Goal: Register for event/course: Register for event/course

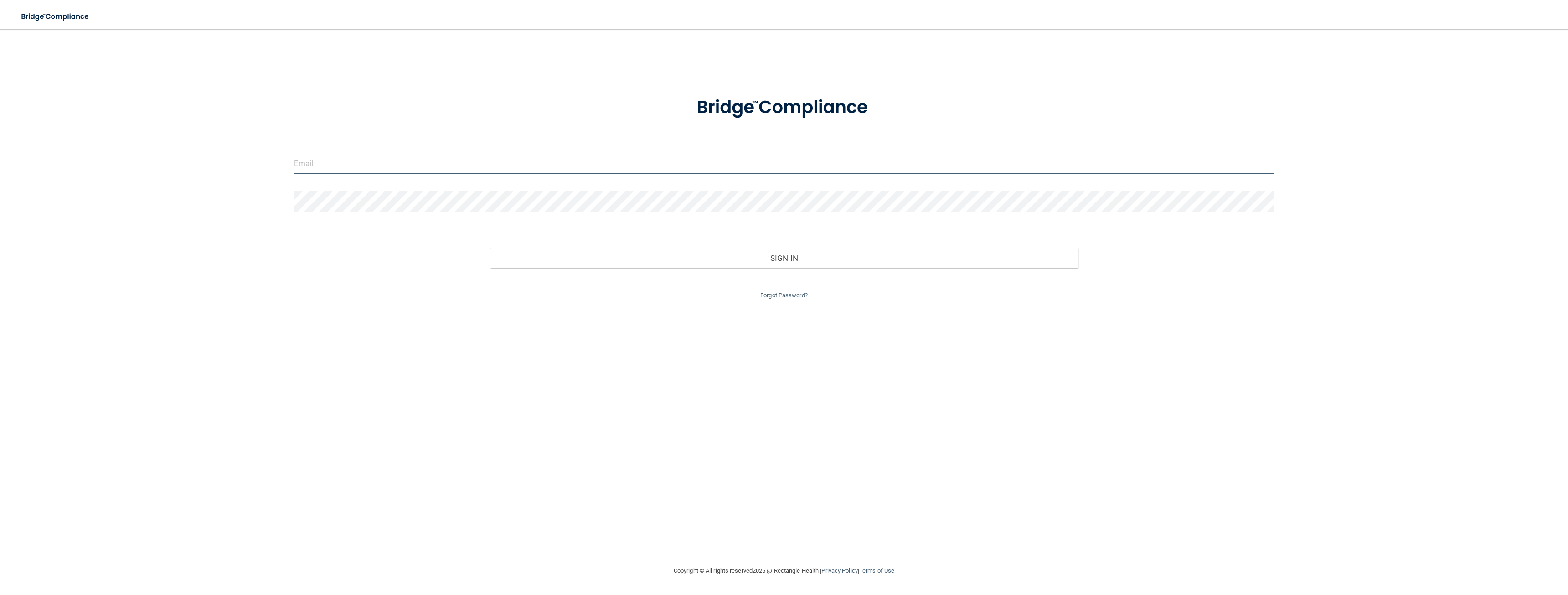
click at [353, 160] on input "email" at bounding box center [784, 164] width 980 height 21
type input "[PERSON_NAME][EMAIL_ADDRESS][DOMAIN_NAME]"
click at [776, 295] on link "Forgot Password?" at bounding box center [784, 295] width 47 height 7
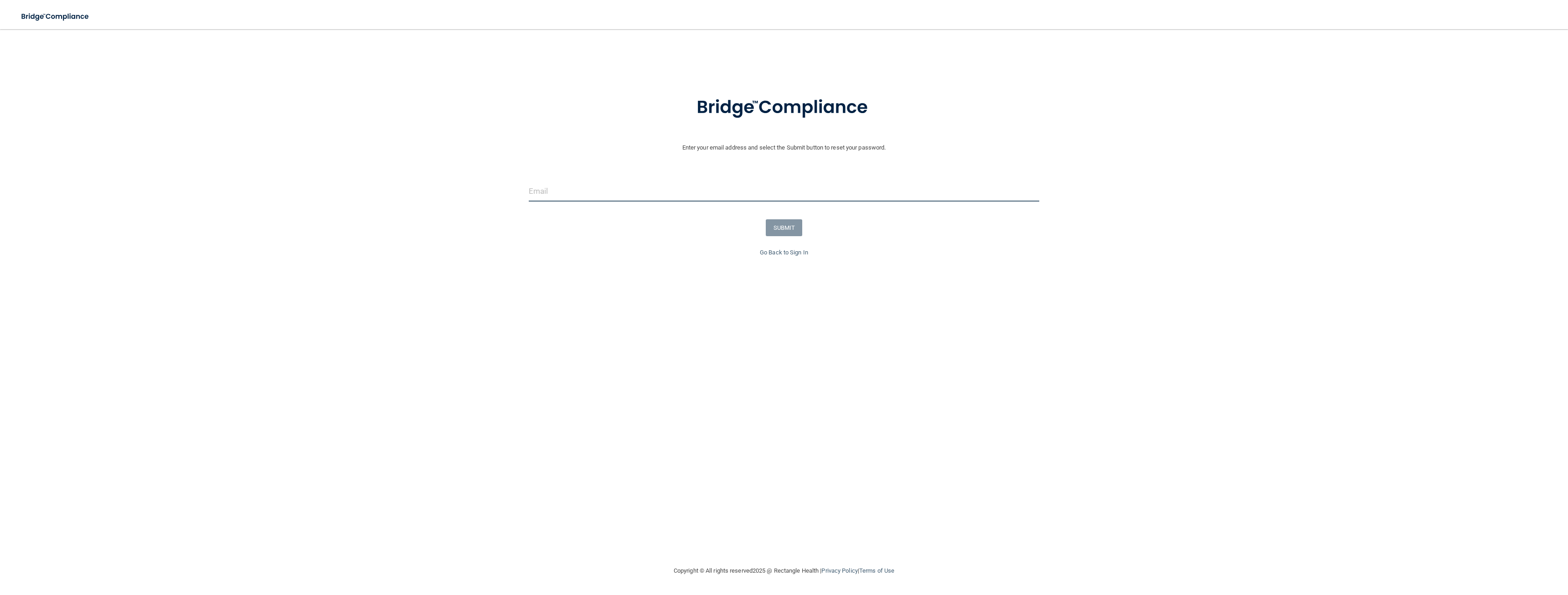
click at [676, 186] on input "email" at bounding box center [784, 191] width 511 height 21
type input "[PERSON_NAME][EMAIL_ADDRESS][DOMAIN_NAME]"
click at [786, 222] on button "SUBMIT" at bounding box center [784, 228] width 37 height 17
click at [528, 103] on form "Reset Password Please add the new password to access the Portal Reset Password …" at bounding box center [784, 127] width 1531 height 177
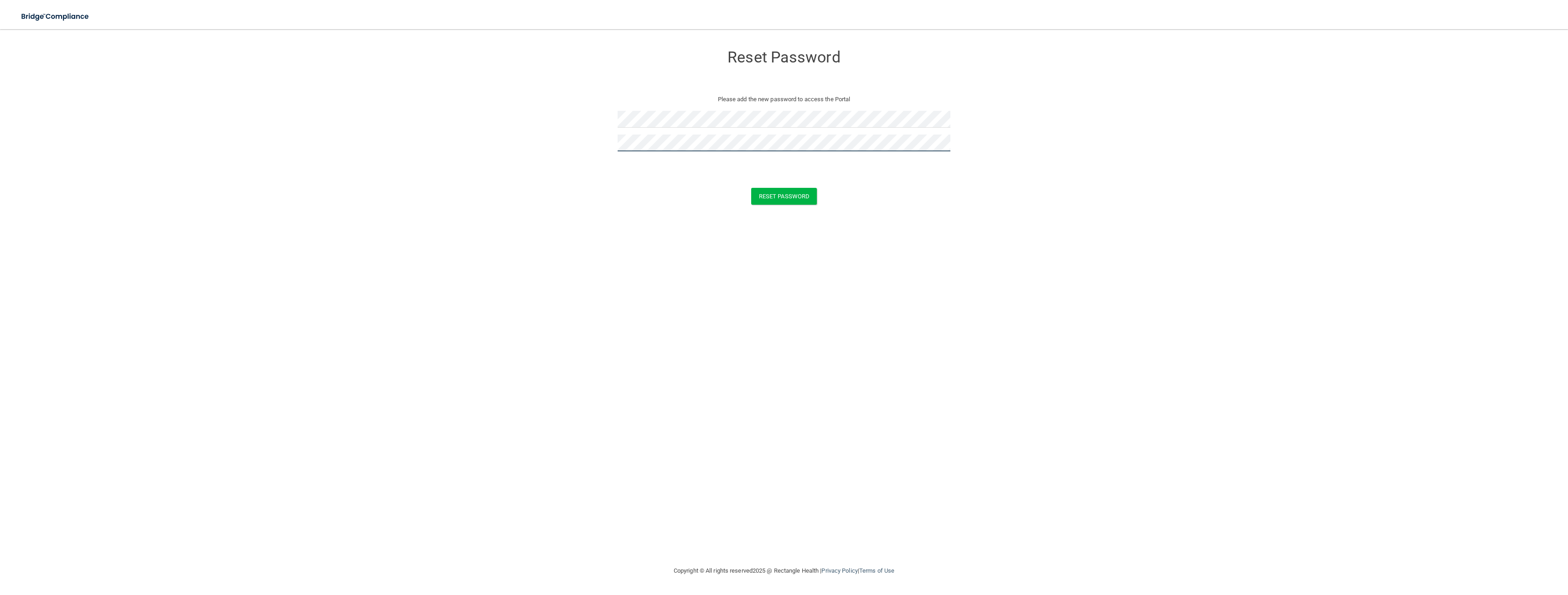
click at [751, 188] on button "Reset Password" at bounding box center [784, 197] width 66 height 17
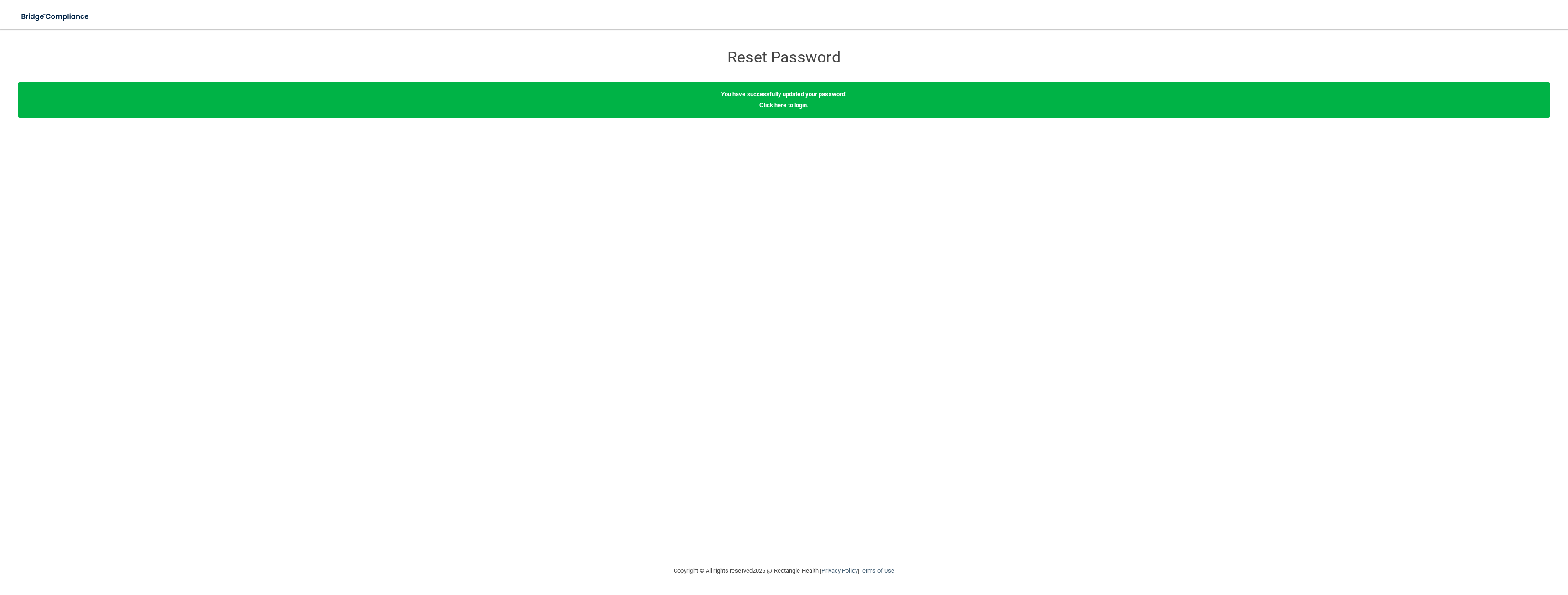
click at [766, 107] on link "Click here to login" at bounding box center [783, 105] width 47 height 7
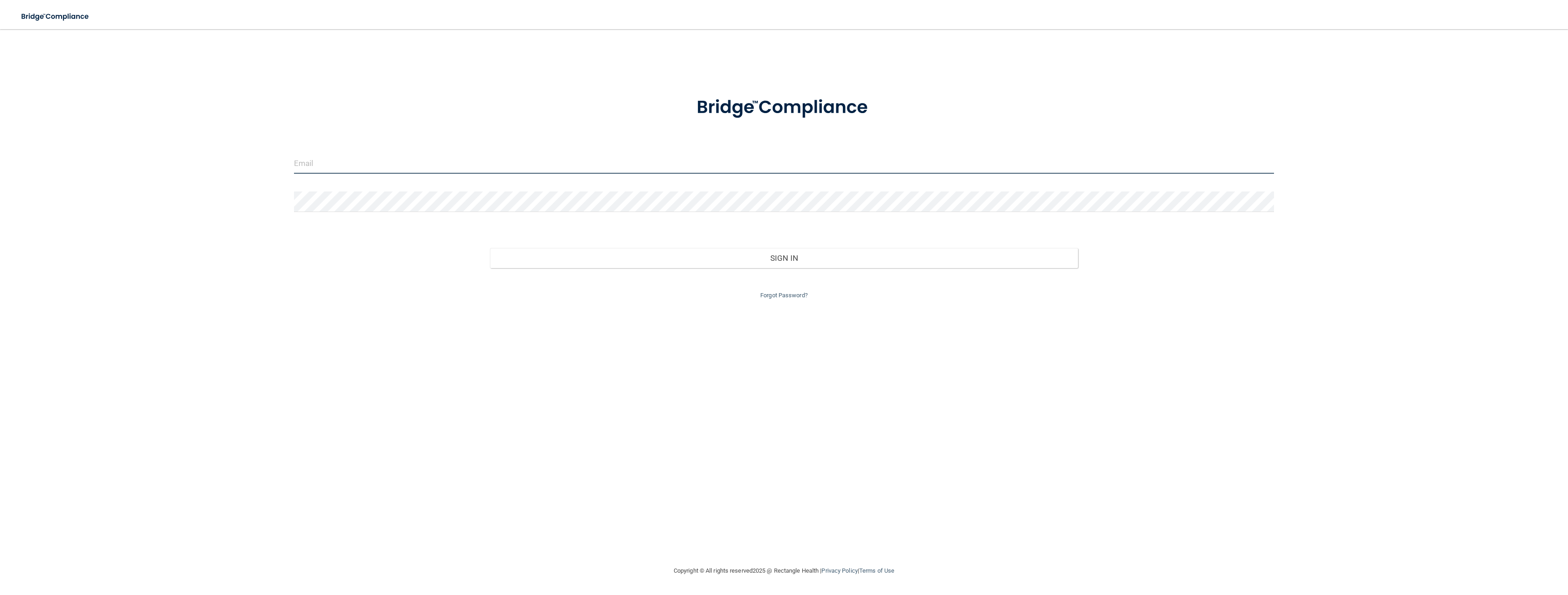
click at [376, 164] on input "email" at bounding box center [784, 164] width 980 height 21
type input "[PERSON_NAME][EMAIL_ADDRESS][DOMAIN_NAME]"
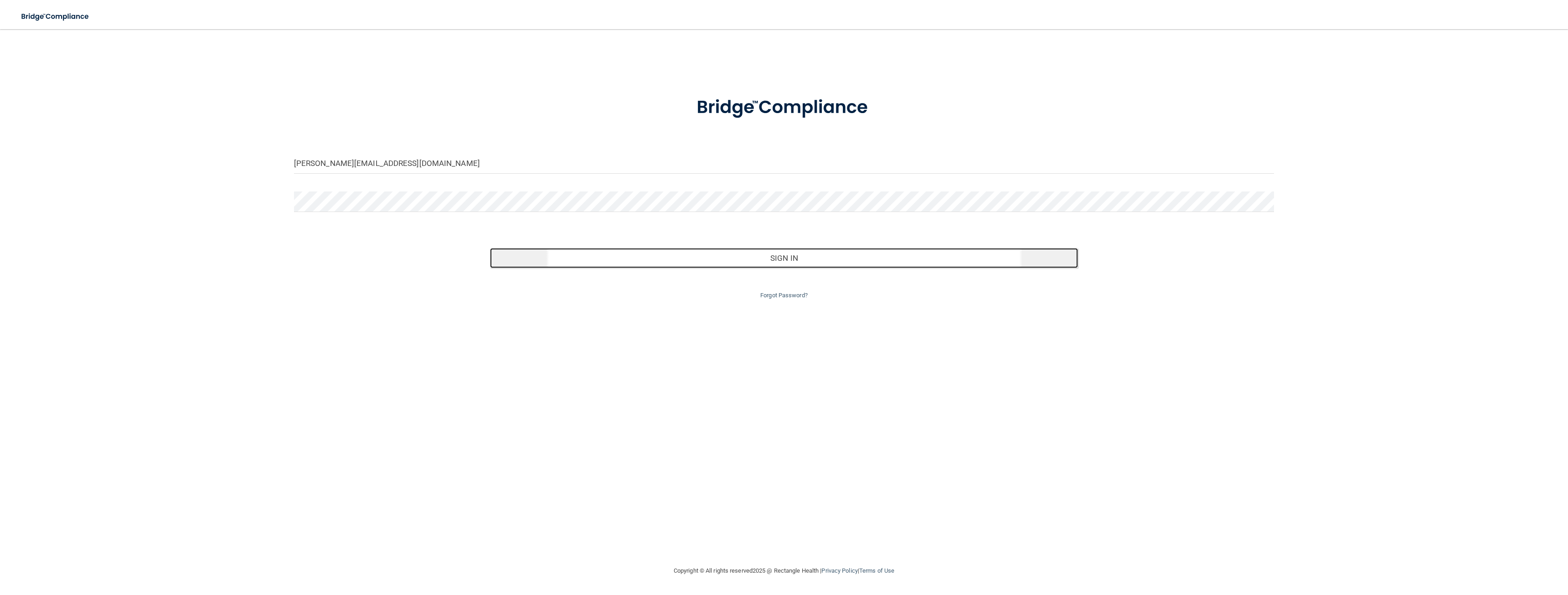
click at [809, 261] on button "Sign In" at bounding box center [784, 258] width 588 height 20
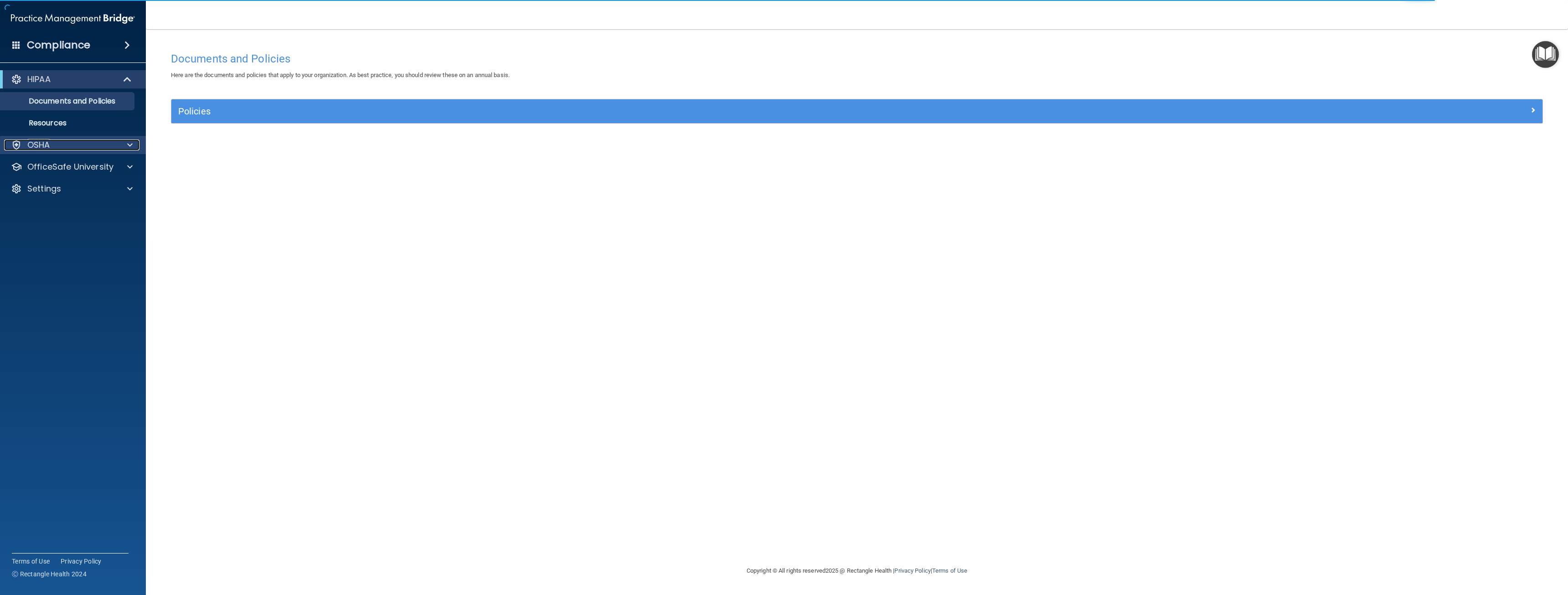
click at [128, 145] on span at bounding box center [130, 145] width 5 height 11
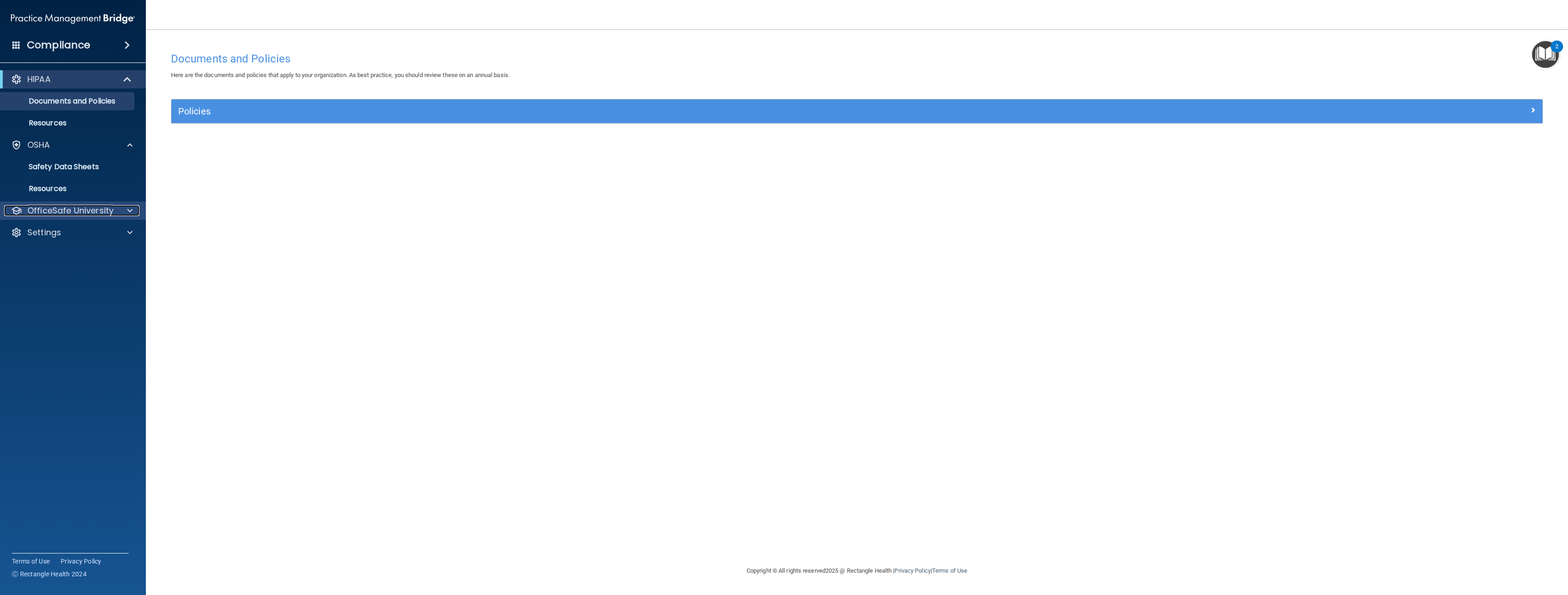
click at [106, 209] on p "OfficeSafe University" at bounding box center [71, 211] width 86 height 11
click at [88, 233] on div "HIPAA Training" at bounding box center [68, 232] width 124 height 9
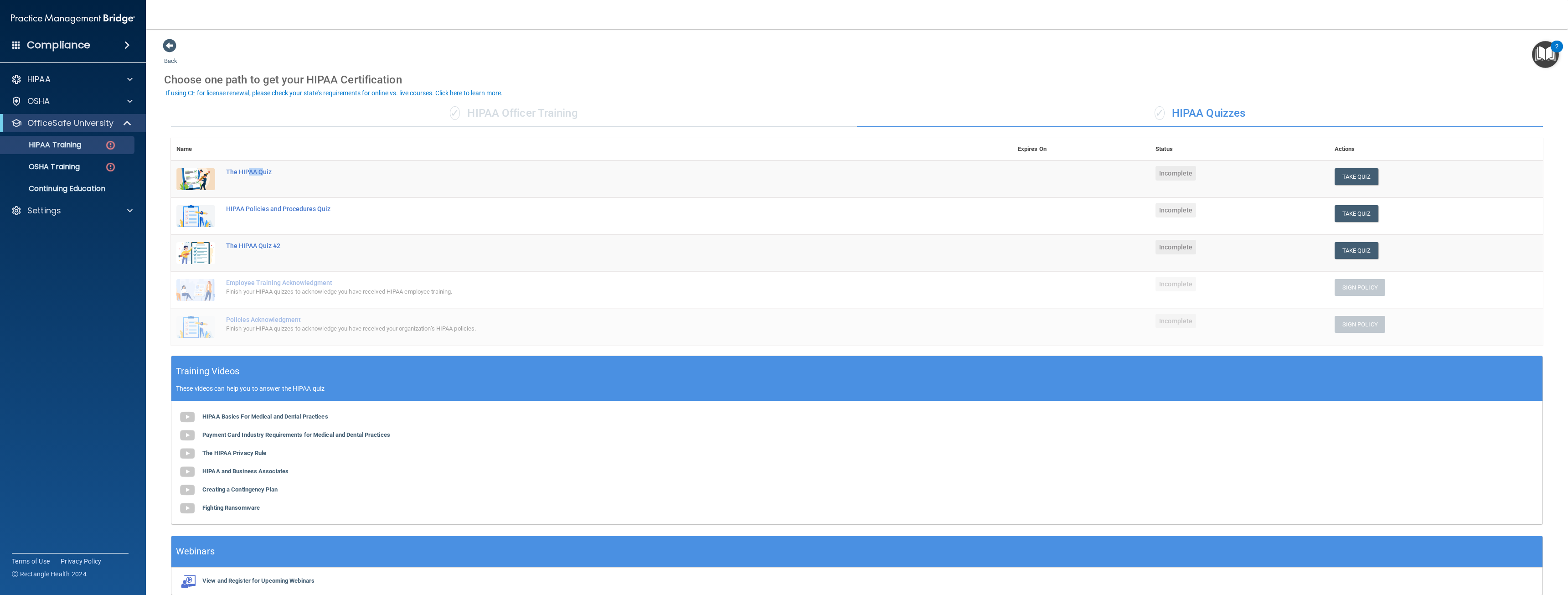
drag, startPoint x: 248, startPoint y: 173, endPoint x: 261, endPoint y: 183, distance: 16.4
click at [261, 183] on td "The HIPAA Quiz" at bounding box center [616, 179] width 792 height 37
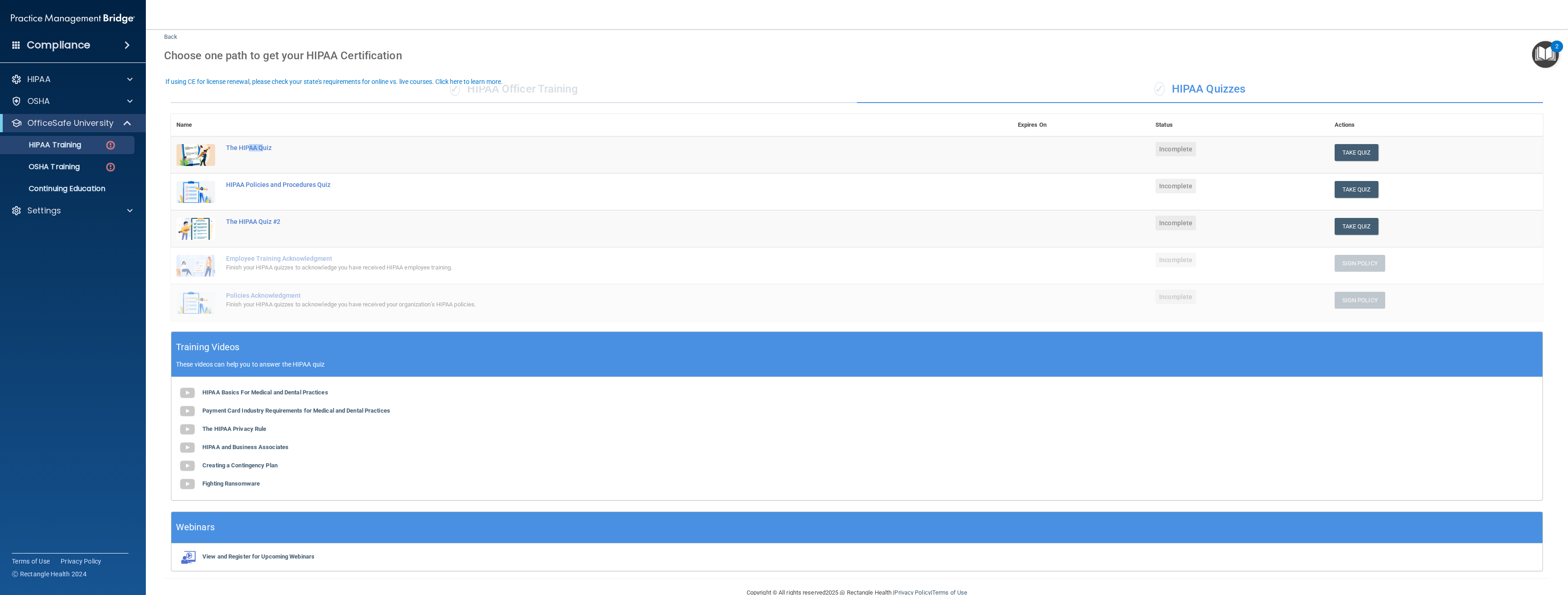
scroll to position [44, 0]
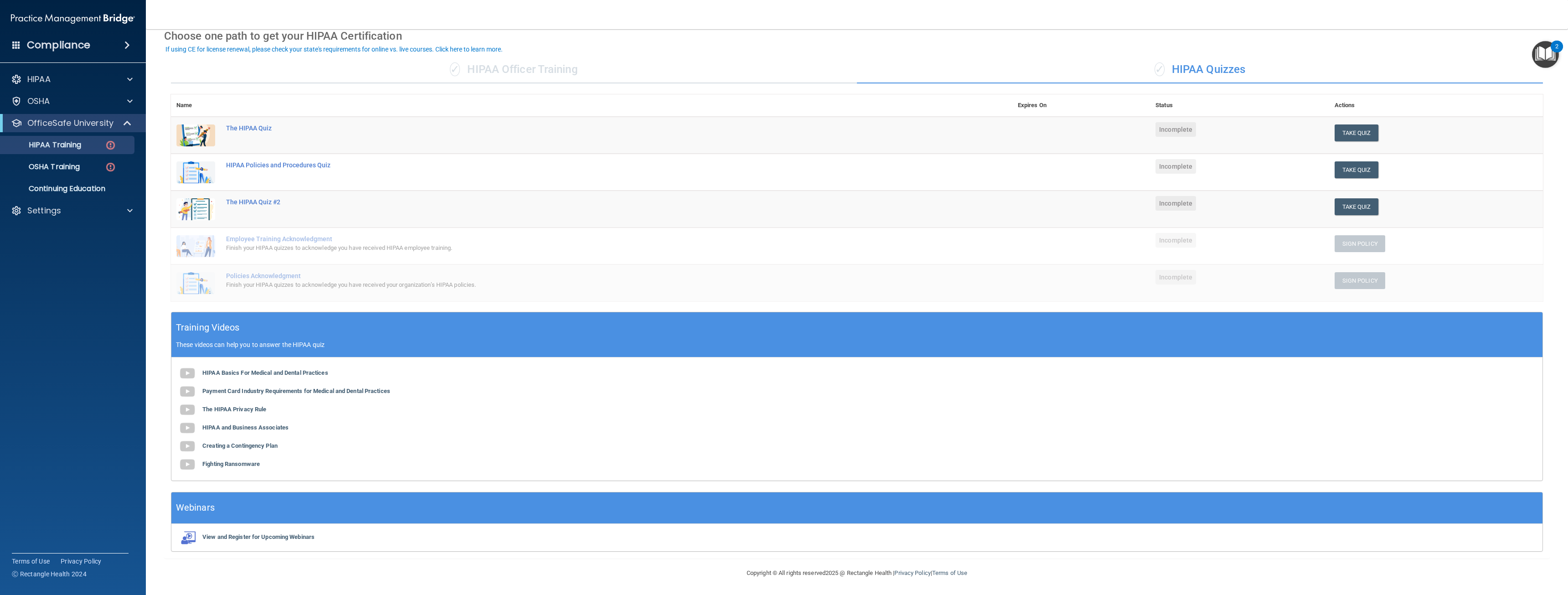
click at [233, 368] on div "HIPAA Basics For Medical and Dental Practices Payment Card Industry Requirement…" at bounding box center [857, 419] width 1371 height 123
click at [240, 376] on b "HIPAA Basics For Medical and Dental Practices" at bounding box center [265, 373] width 126 height 7
click at [181, 396] on img at bounding box center [187, 392] width 18 height 18
click at [247, 124] on div "The HIPAA Quiz" at bounding box center [596, 128] width 741 height 7
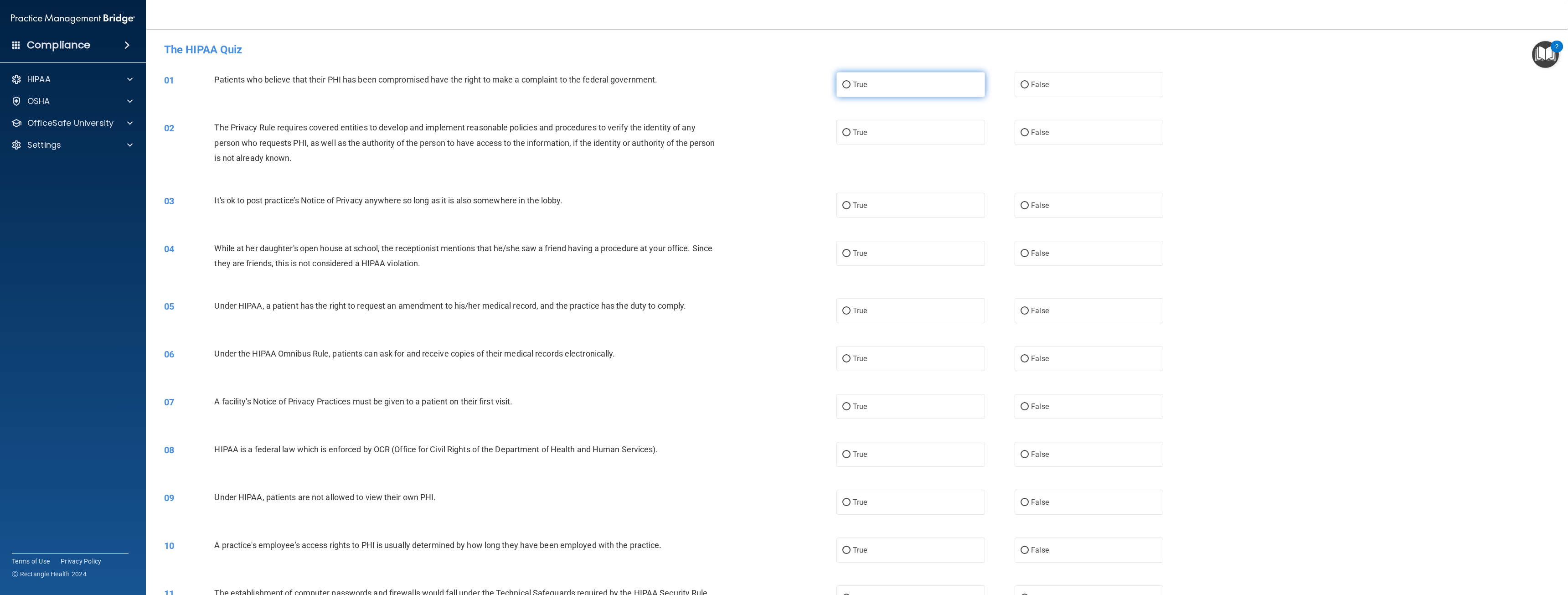
click at [882, 86] on label "True" at bounding box center [911, 84] width 149 height 25
click at [850, 86] on input "True" at bounding box center [846, 85] width 8 height 7
radio input "true"
click at [853, 128] on span "True" at bounding box center [859, 132] width 14 height 9
click at [850, 130] on input "True" at bounding box center [846, 133] width 8 height 7
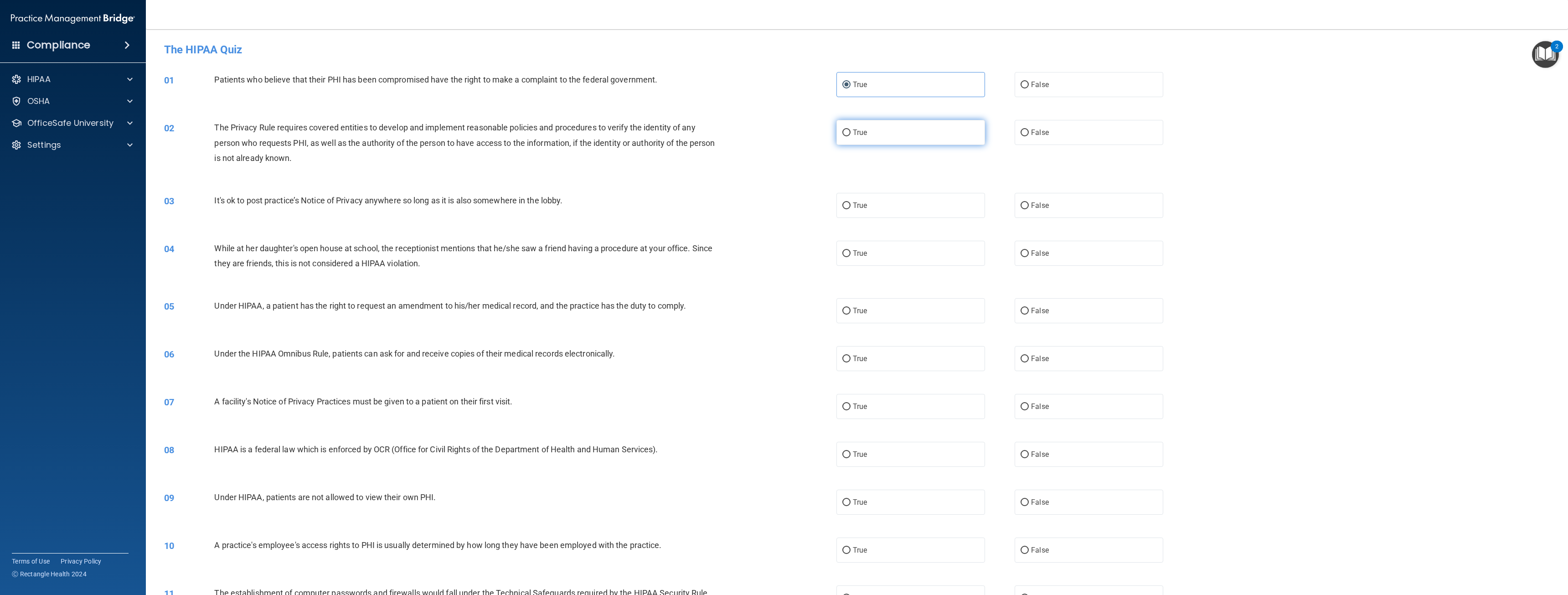
radio input "true"
click at [844, 208] on input "True" at bounding box center [846, 205] width 8 height 7
radio input "true"
click at [1080, 261] on label "False" at bounding box center [1089, 253] width 149 height 25
click at [1029, 257] on input "False" at bounding box center [1024, 253] width 8 height 7
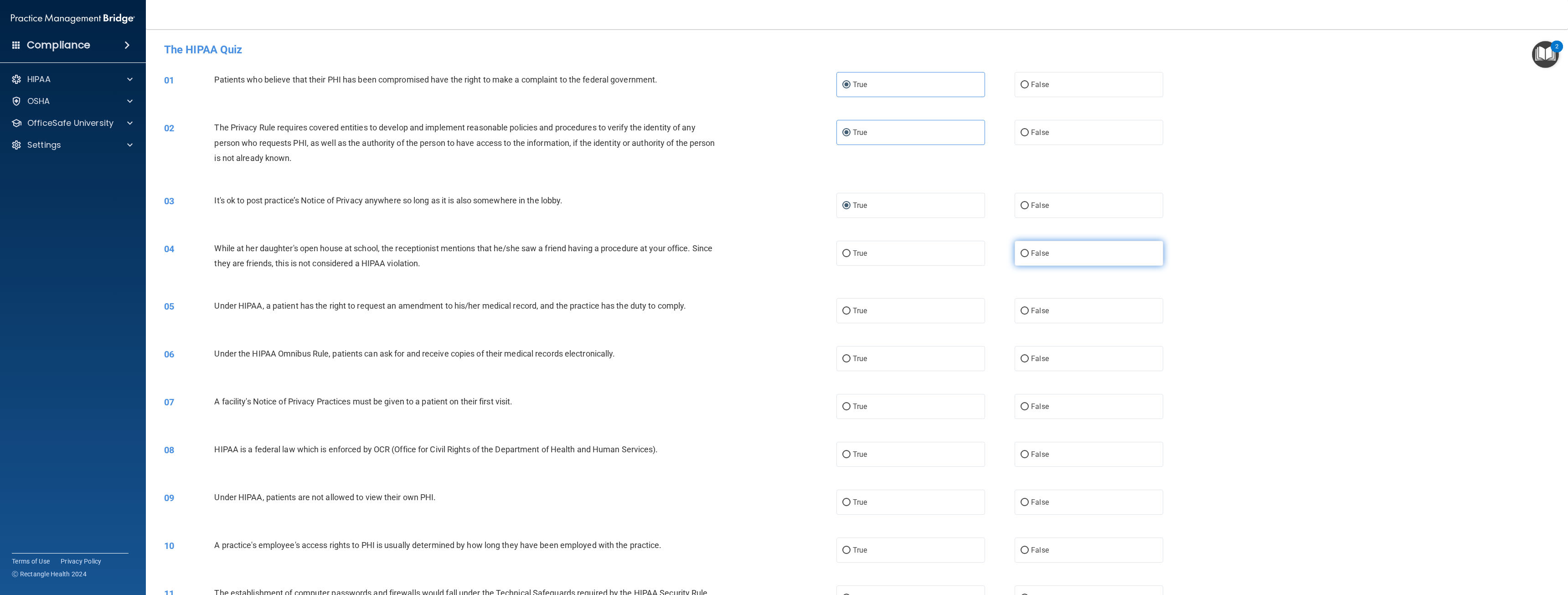
radio input "true"
click at [912, 325] on div "05 Under HIPAA, a patient has the right to request an amendment to his/her medi…" at bounding box center [856, 311] width 1399 height 48
click at [908, 310] on label "True" at bounding box center [911, 311] width 149 height 25
click at [850, 310] on input "True" at bounding box center [846, 311] width 8 height 7
radio input "true"
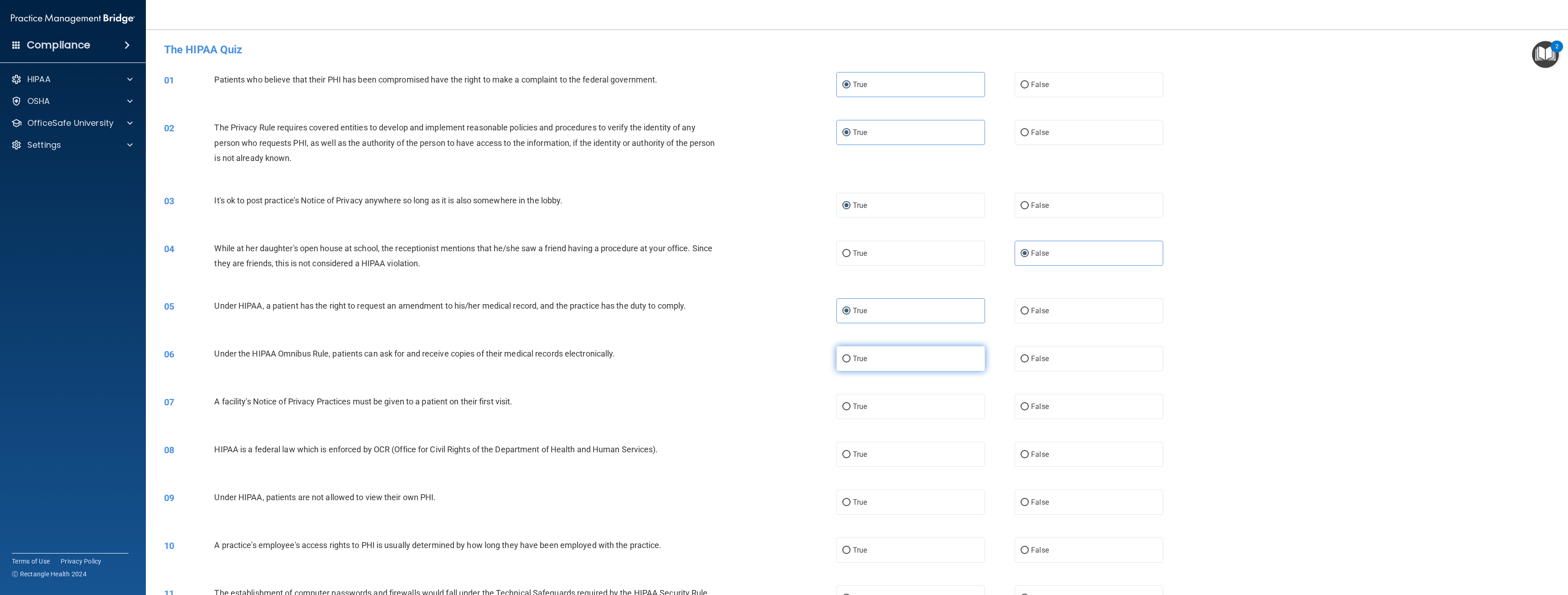
click at [884, 364] on label "True" at bounding box center [911, 358] width 149 height 25
click at [850, 362] on input "True" at bounding box center [846, 359] width 8 height 7
radio input "true"
click at [880, 404] on label "True" at bounding box center [911, 406] width 149 height 25
click at [850, 404] on input "True" at bounding box center [846, 407] width 8 height 7
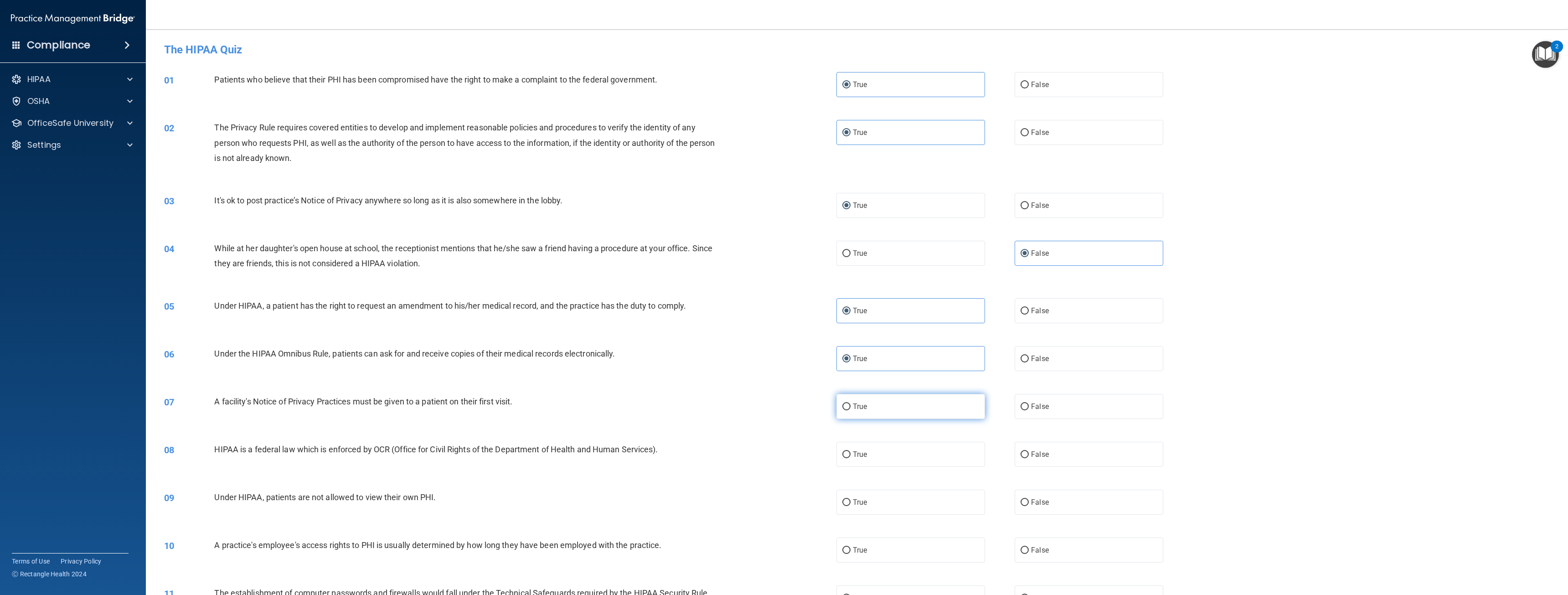
radio input "true"
click at [891, 454] on label "True" at bounding box center [911, 454] width 149 height 25
click at [850, 454] on input "True" at bounding box center [846, 454] width 8 height 7
radio input "true"
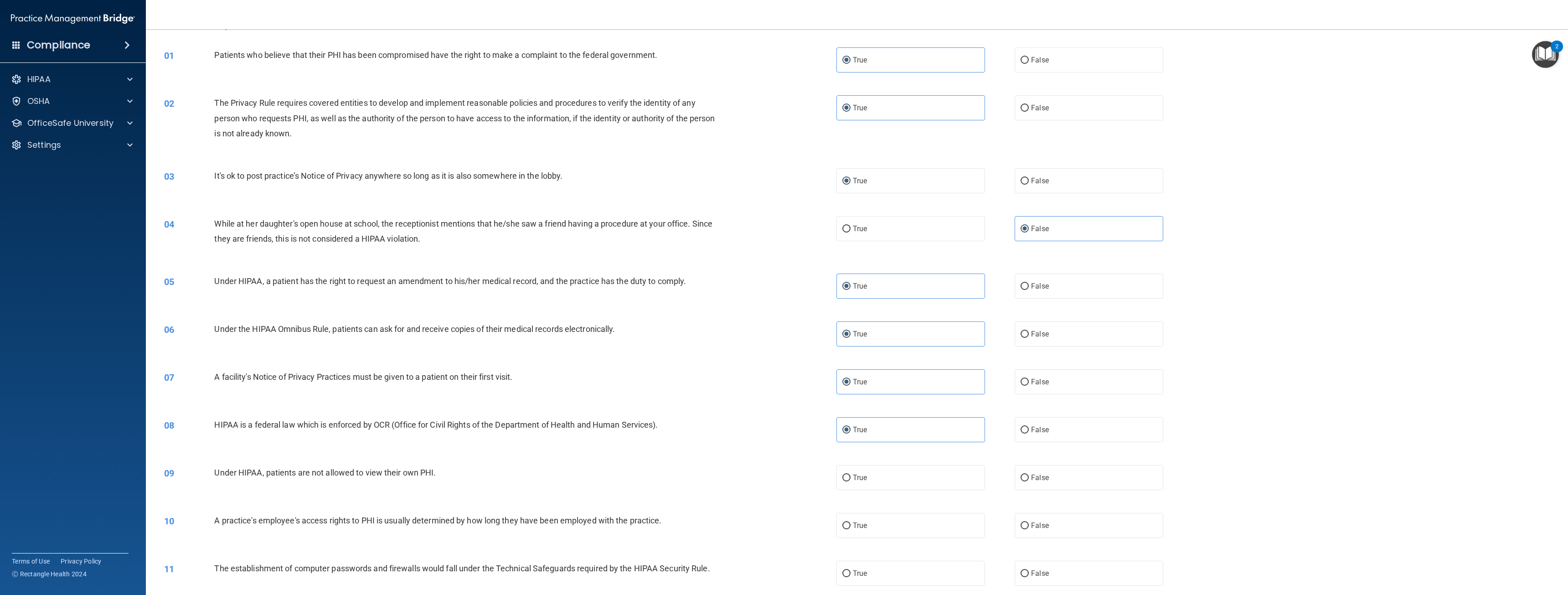
scroll to position [91, 0]
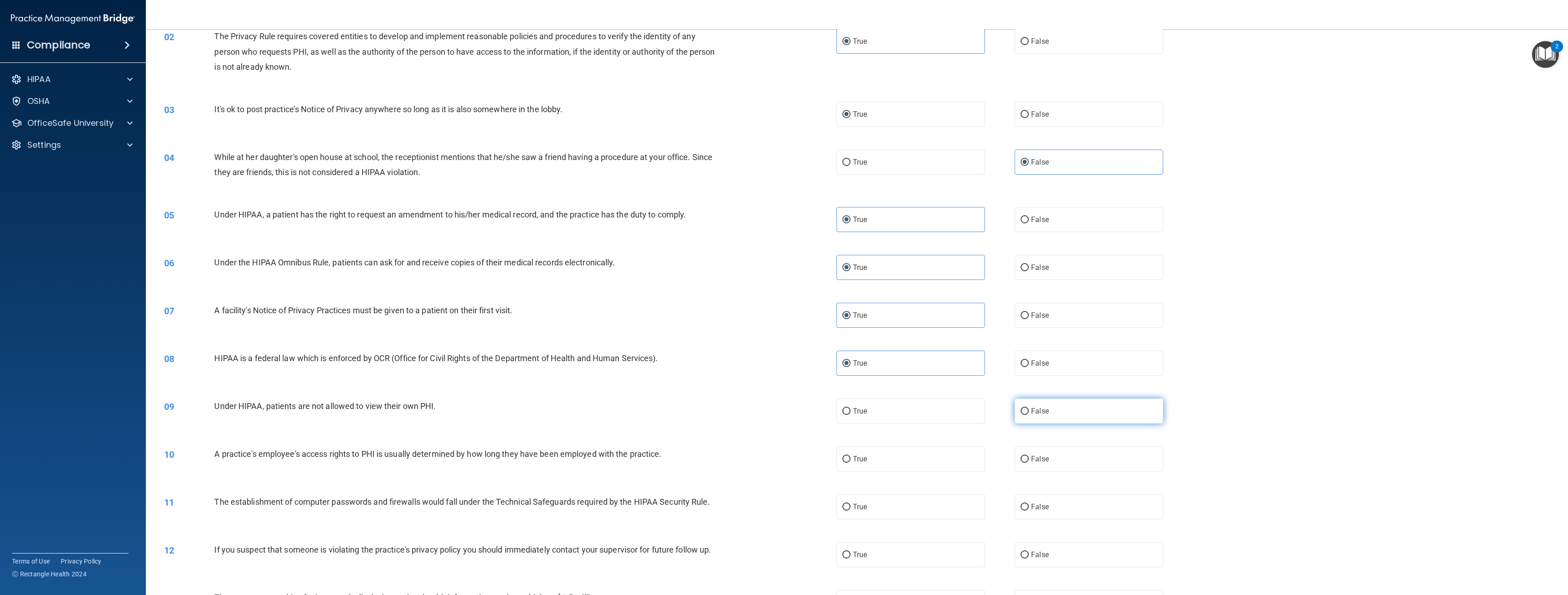
click at [1043, 412] on span "False" at bounding box center [1040, 411] width 18 height 9
click at [1029, 412] on input "False" at bounding box center [1024, 411] width 8 height 7
radio input "true"
click at [1039, 460] on span "False" at bounding box center [1040, 459] width 18 height 9
click at [1029, 460] on input "False" at bounding box center [1024, 459] width 8 height 7
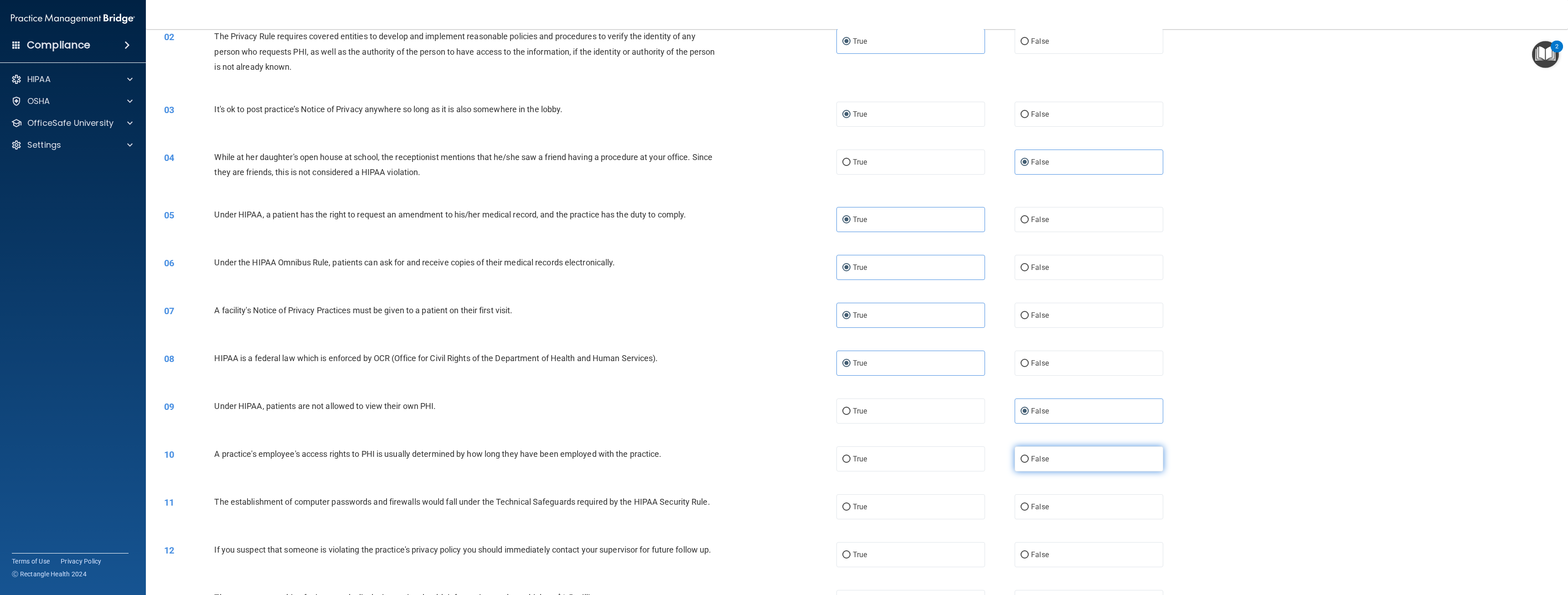
radio input "true"
click at [882, 516] on label "True" at bounding box center [911, 507] width 149 height 25
click at [850, 511] on input "True" at bounding box center [846, 507] width 8 height 7
radio input "true"
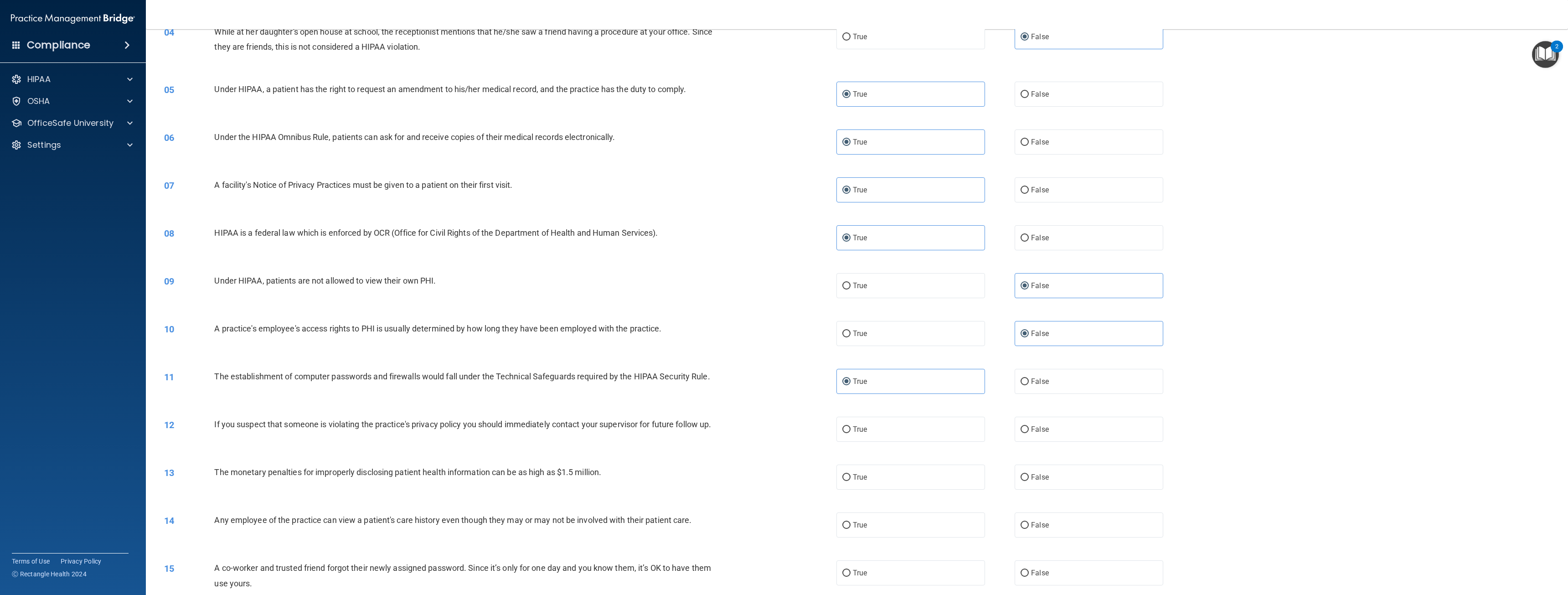
scroll to position [228, 0]
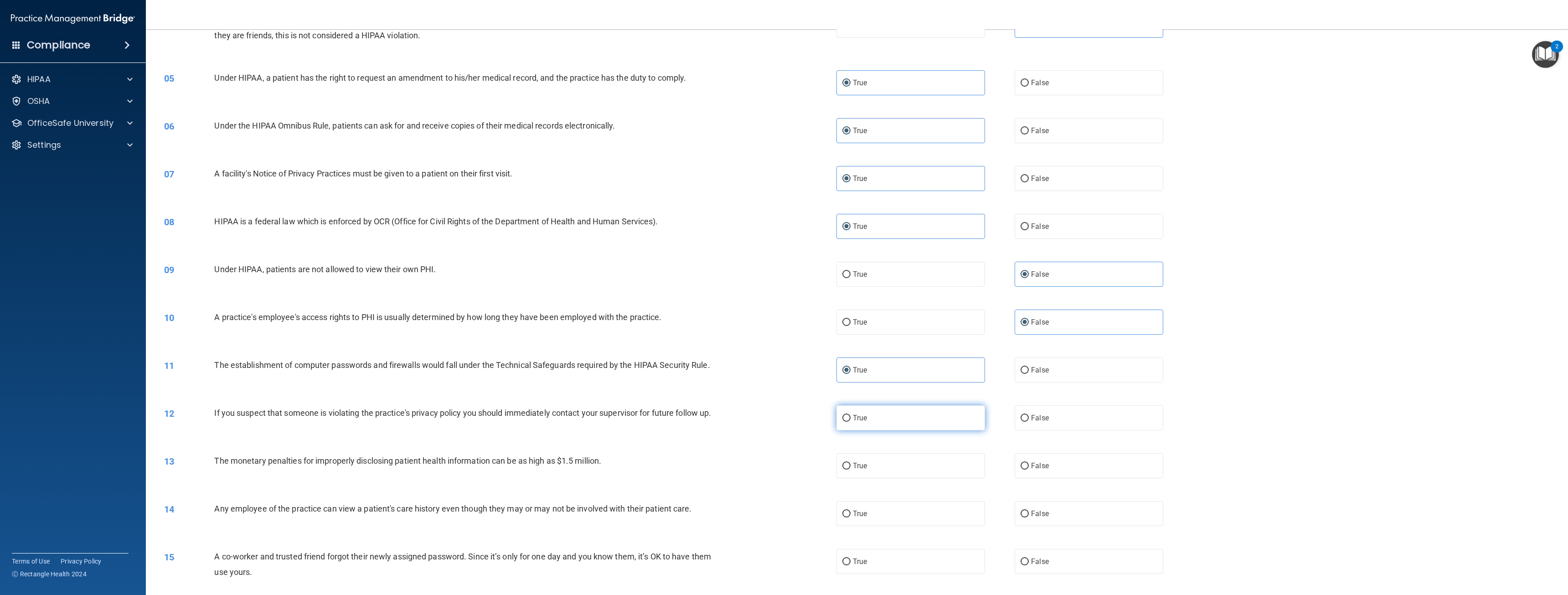
click at [867, 418] on label "True" at bounding box center [911, 418] width 149 height 25
click at [850, 418] on input "True" at bounding box center [846, 418] width 8 height 7
radio input "true"
click at [892, 469] on label "True" at bounding box center [911, 465] width 149 height 25
click at [850, 469] on input "True" at bounding box center [846, 466] width 8 height 7
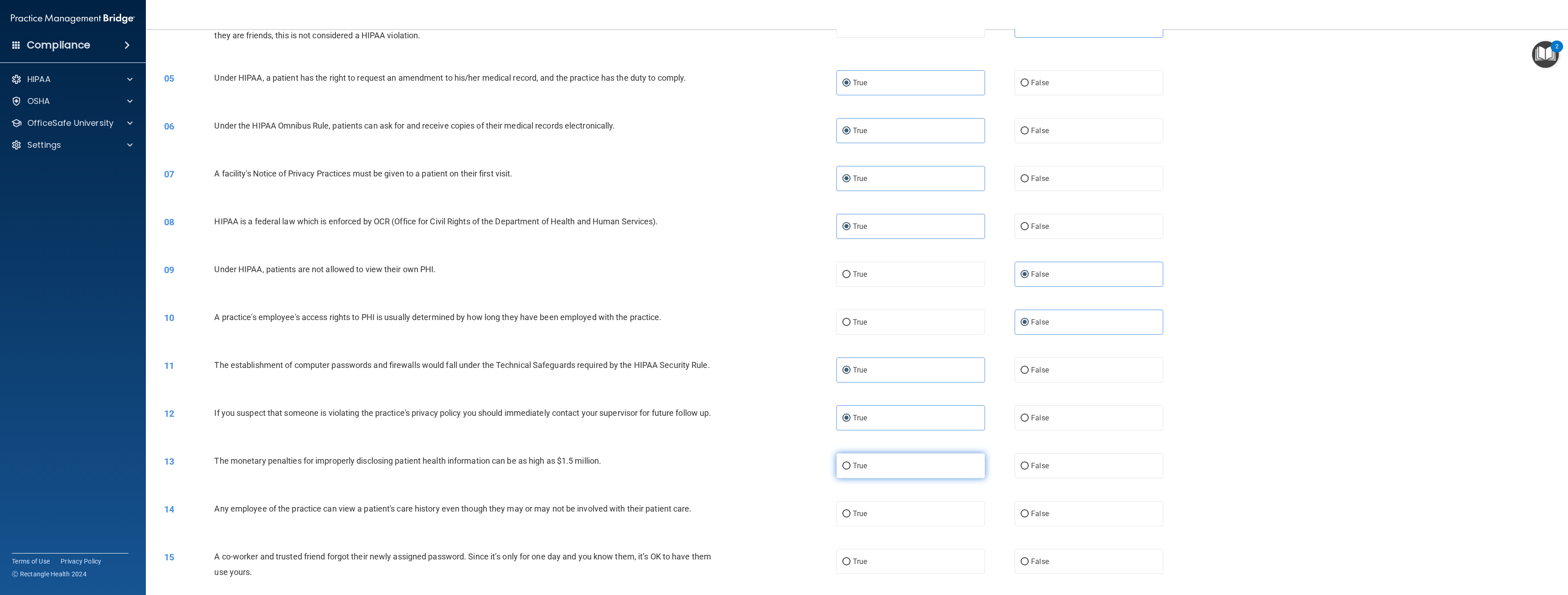
radio input "true"
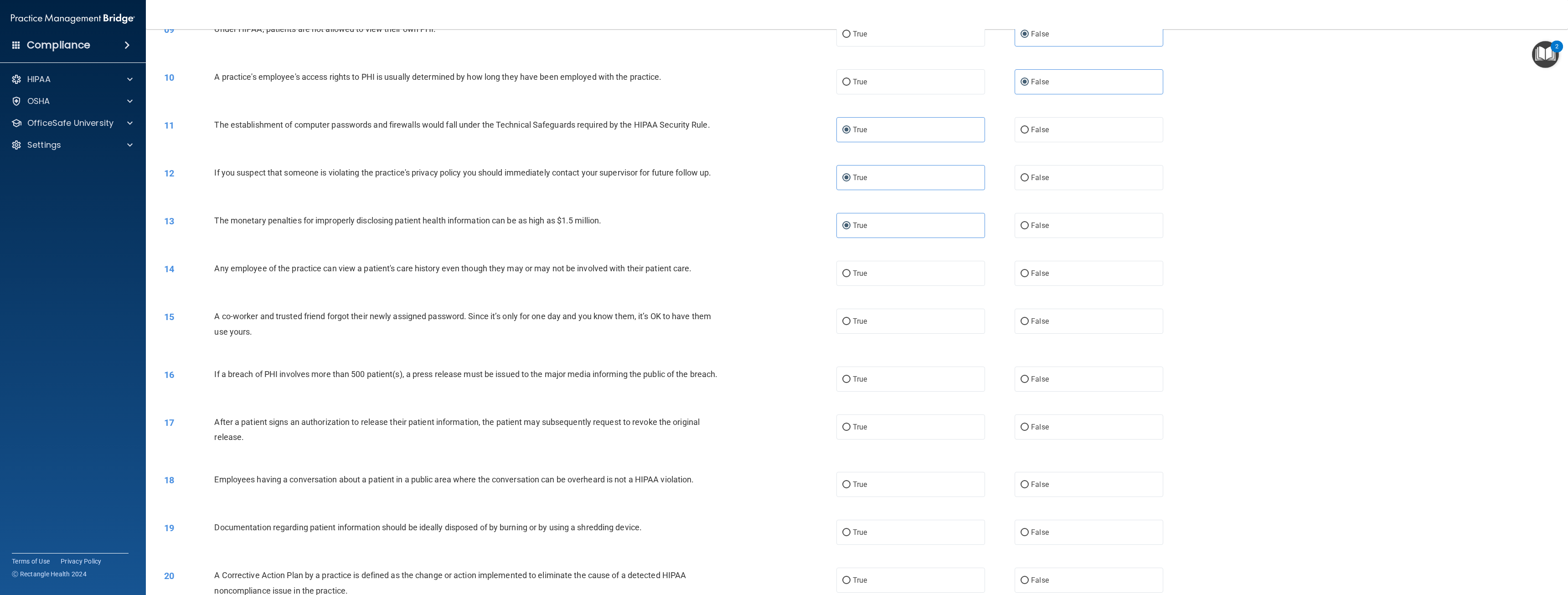
scroll to position [502, 0]
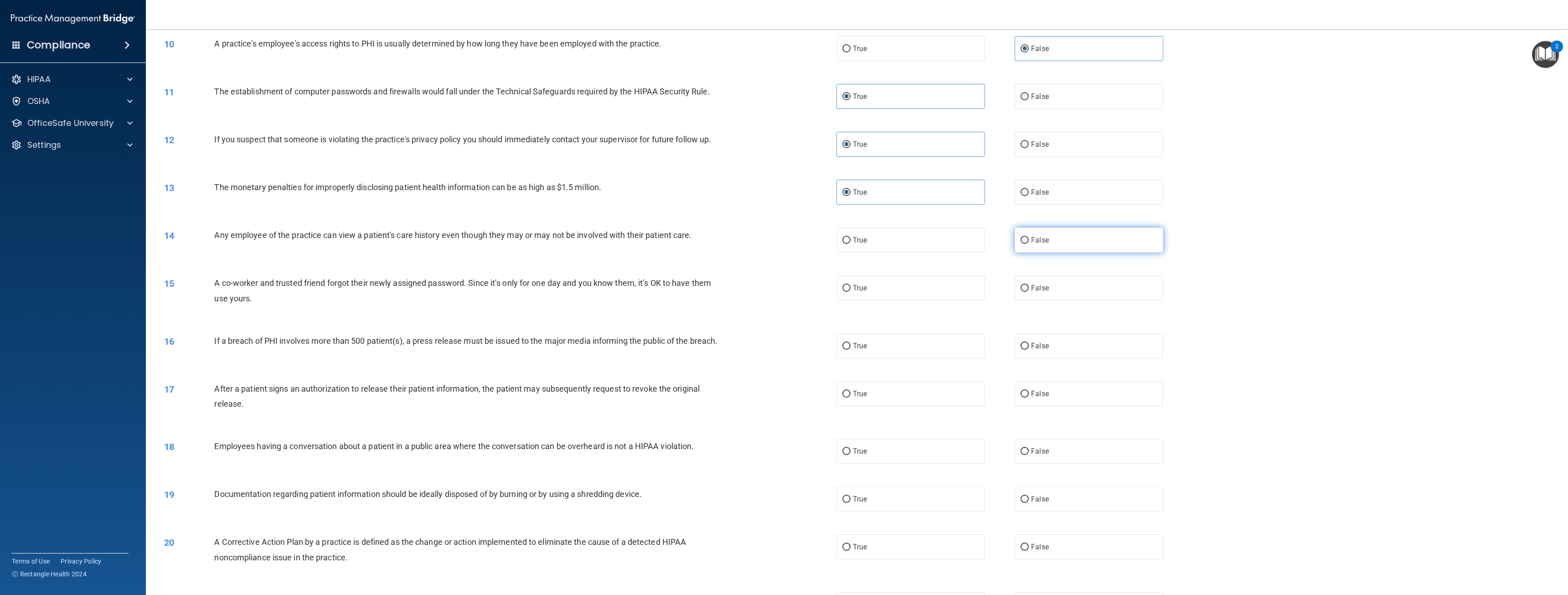
click at [1039, 235] on label "False" at bounding box center [1089, 240] width 149 height 25
click at [1029, 237] on input "False" at bounding box center [1024, 240] width 8 height 7
radio input "true"
click at [1046, 287] on label "False" at bounding box center [1089, 287] width 149 height 25
click at [1029, 287] on input "False" at bounding box center [1024, 288] width 8 height 7
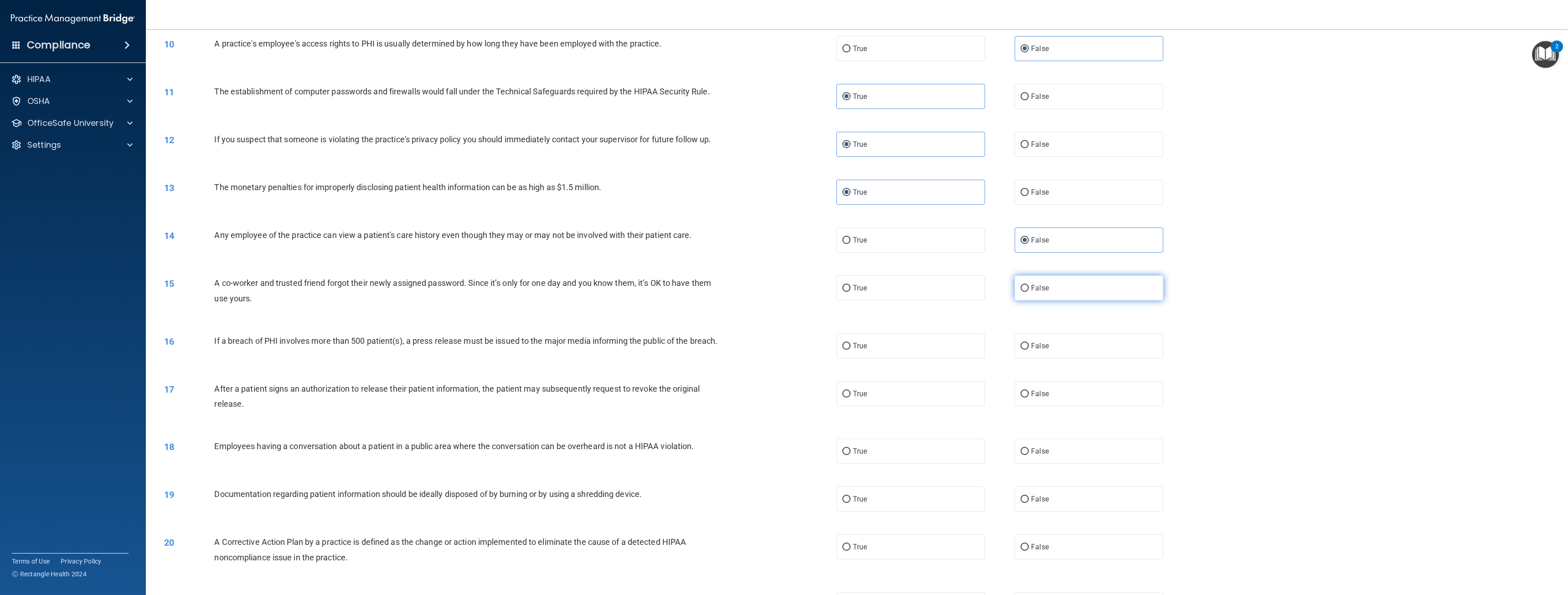
radio input "true"
click at [1050, 347] on label "False" at bounding box center [1089, 345] width 149 height 25
click at [1029, 347] on input "False" at bounding box center [1024, 346] width 8 height 7
radio input "true"
click at [919, 400] on label "True" at bounding box center [911, 393] width 149 height 25
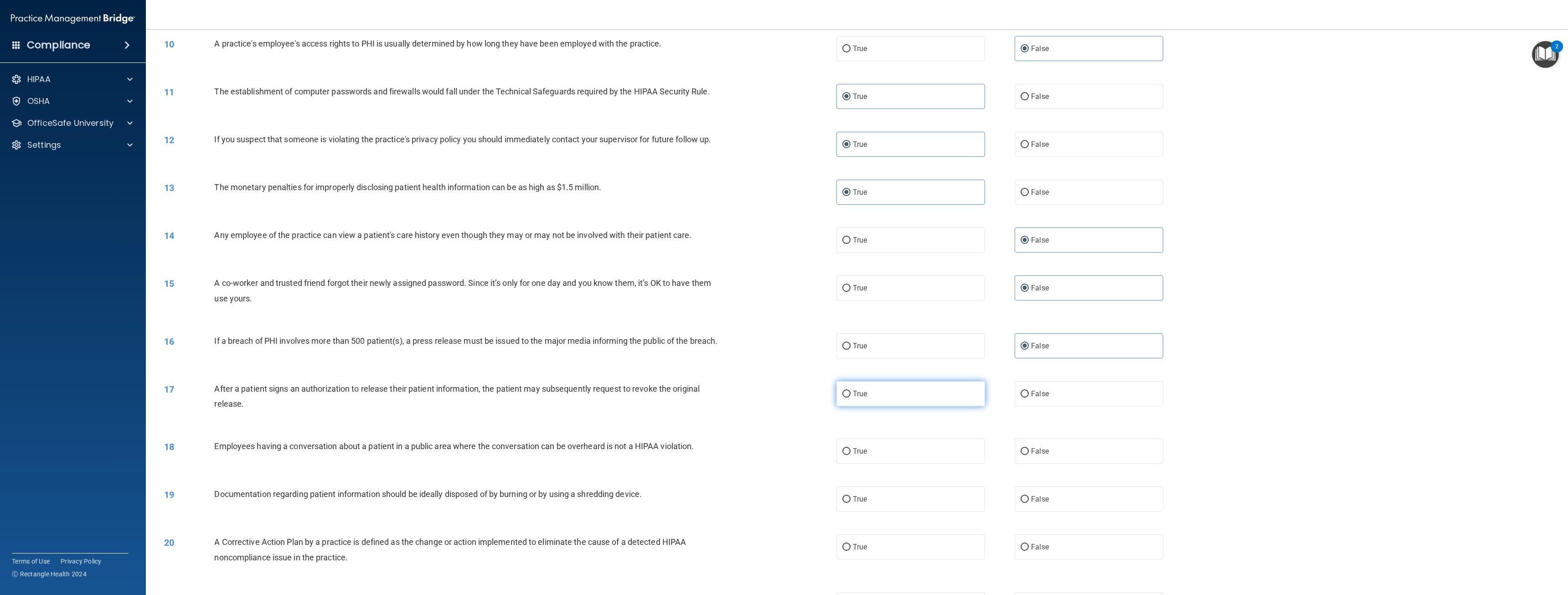
click at [850, 398] on input "True" at bounding box center [846, 394] width 8 height 7
radio input "true"
click at [1057, 464] on label "False" at bounding box center [1089, 451] width 149 height 25
click at [1029, 455] on input "False" at bounding box center [1024, 451] width 8 height 7
radio input "true"
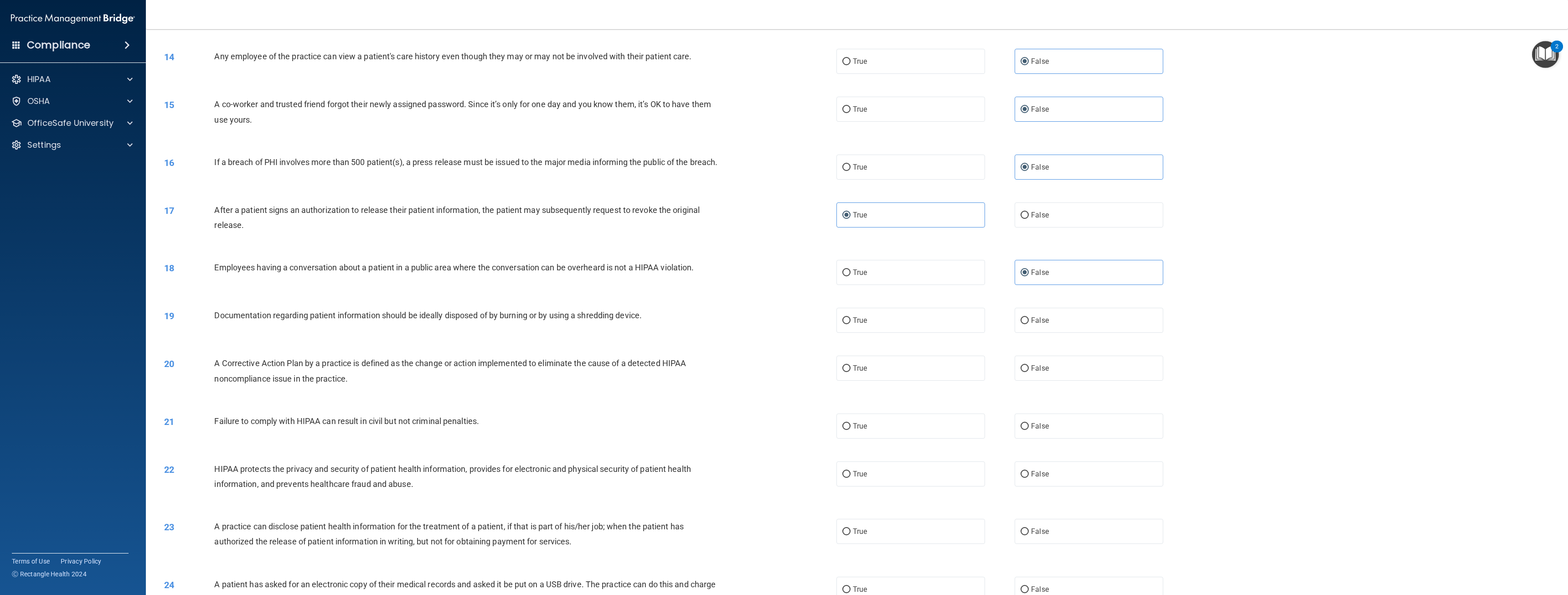
scroll to position [684, 0]
click at [878, 329] on label "True" at bounding box center [911, 316] width 149 height 25
click at [850, 320] on input "True" at bounding box center [846, 317] width 8 height 7
radio input "true"
click at [1086, 433] on label "False" at bounding box center [1089, 422] width 149 height 25
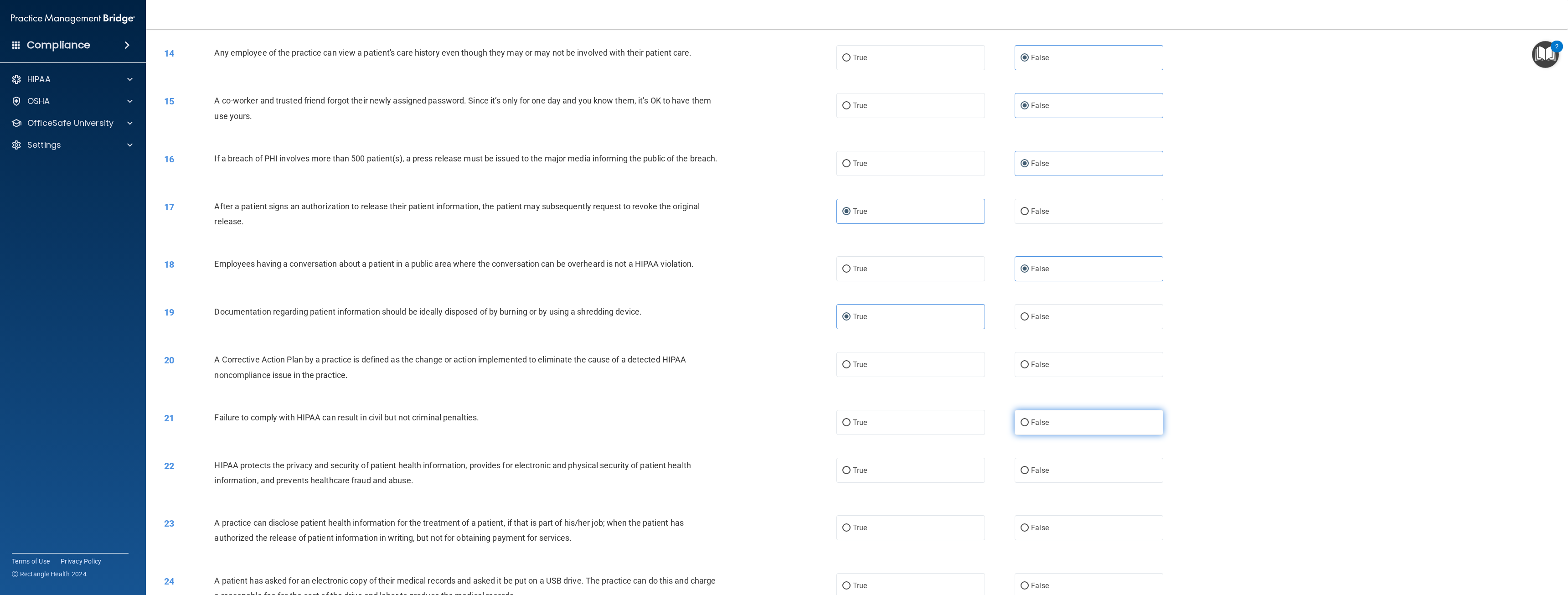
click at [1029, 426] on input "False" at bounding box center [1024, 423] width 8 height 7
radio input "true"
click at [895, 371] on label "True" at bounding box center [911, 364] width 149 height 25
click at [850, 368] on input "True" at bounding box center [846, 365] width 8 height 7
radio input "true"
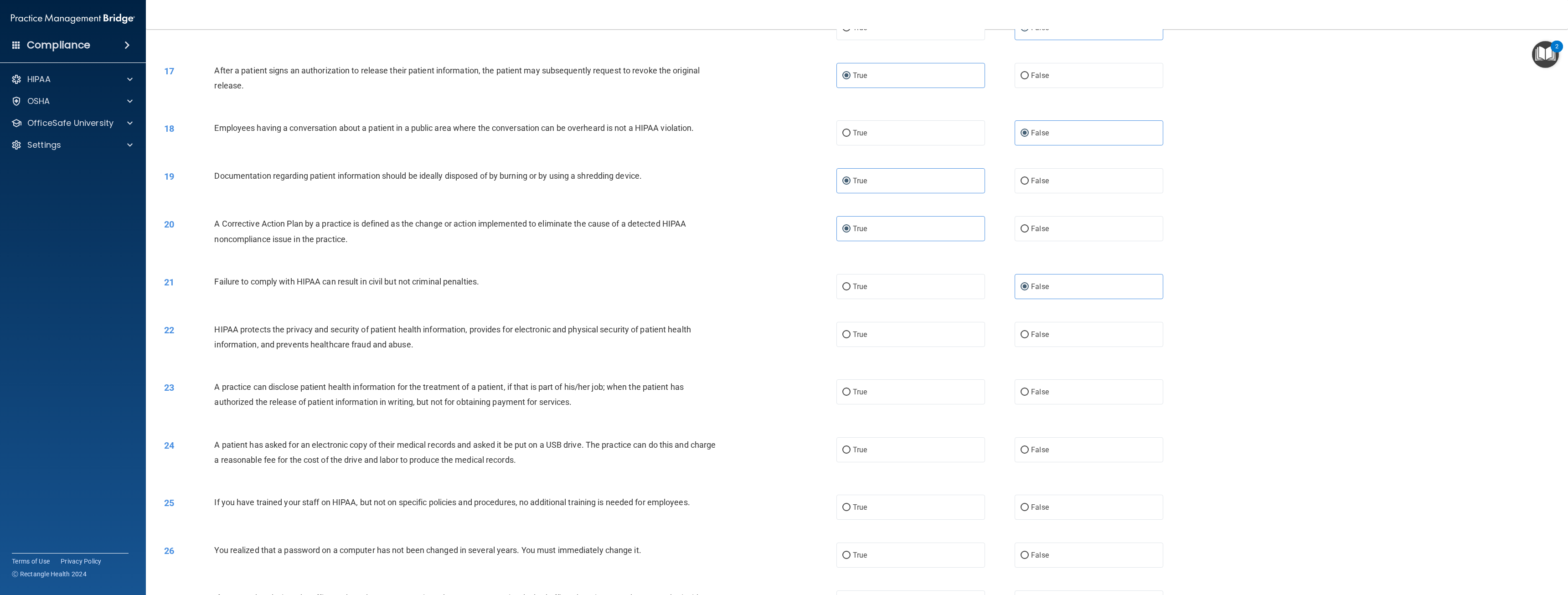
scroll to position [821, 0]
click at [863, 338] on span "True" at bounding box center [859, 334] width 14 height 9
click at [850, 337] on input "True" at bounding box center [846, 334] width 8 height 7
radio input "true"
click at [861, 395] on label "True" at bounding box center [911, 391] width 149 height 25
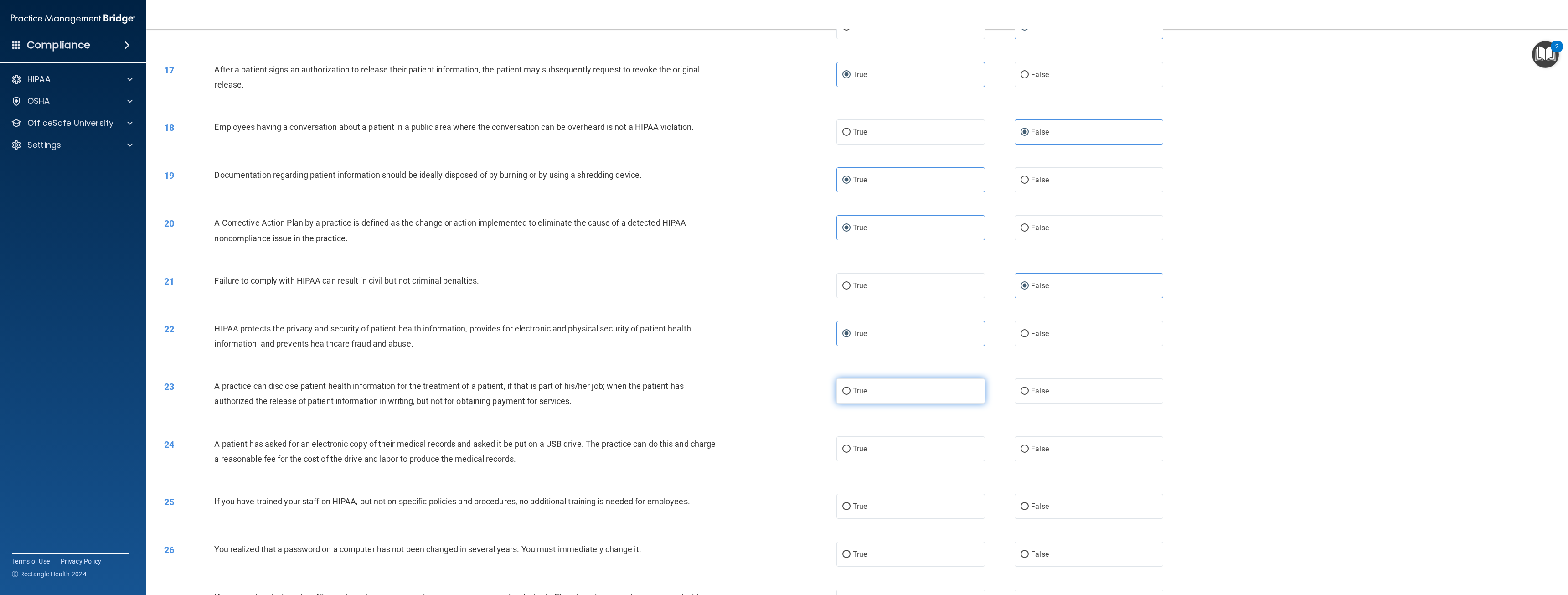
click at [850, 395] on input "True" at bounding box center [846, 391] width 8 height 7
radio input "true"
click at [1031, 462] on label "False" at bounding box center [1089, 449] width 149 height 25
click at [1029, 453] on input "False" at bounding box center [1024, 449] width 8 height 7
radio input "true"
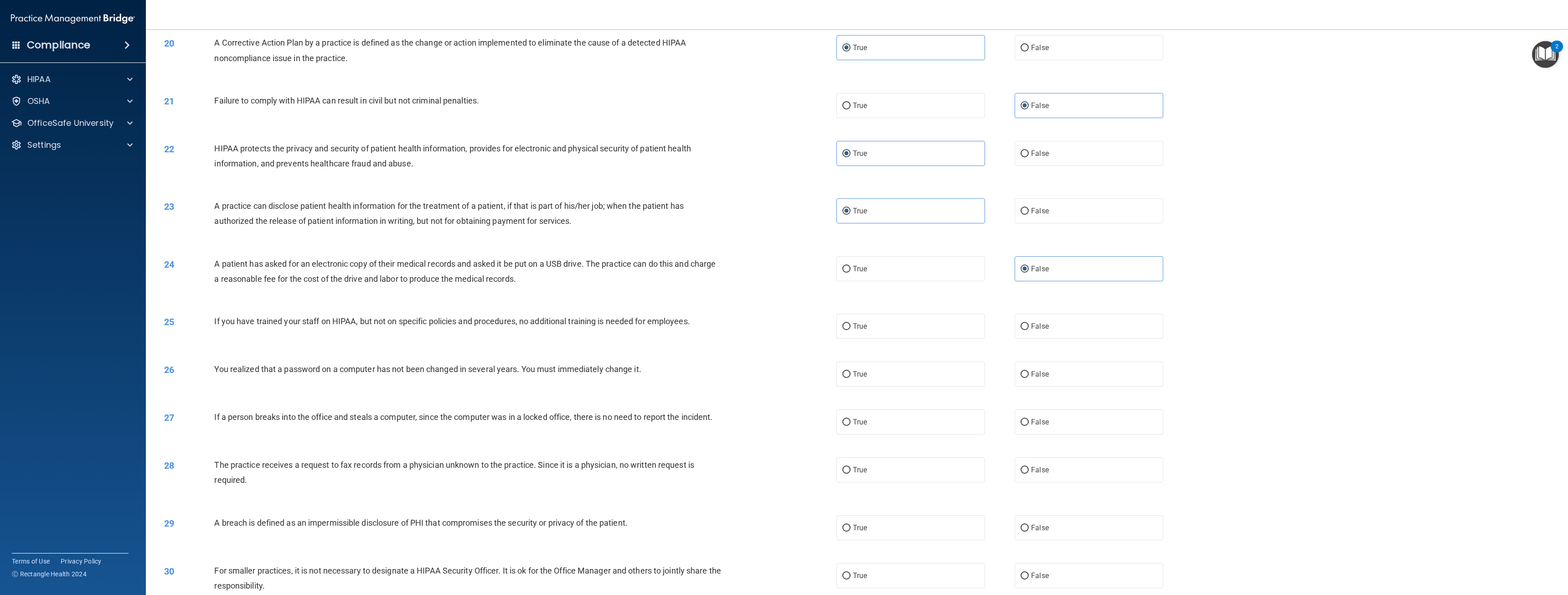
scroll to position [1003, 0]
click at [1041, 328] on span "False" at bounding box center [1040, 324] width 18 height 9
click at [1029, 328] on input "False" at bounding box center [1024, 324] width 8 height 7
radio input "true"
click at [890, 384] on label "True" at bounding box center [911, 371] width 149 height 25
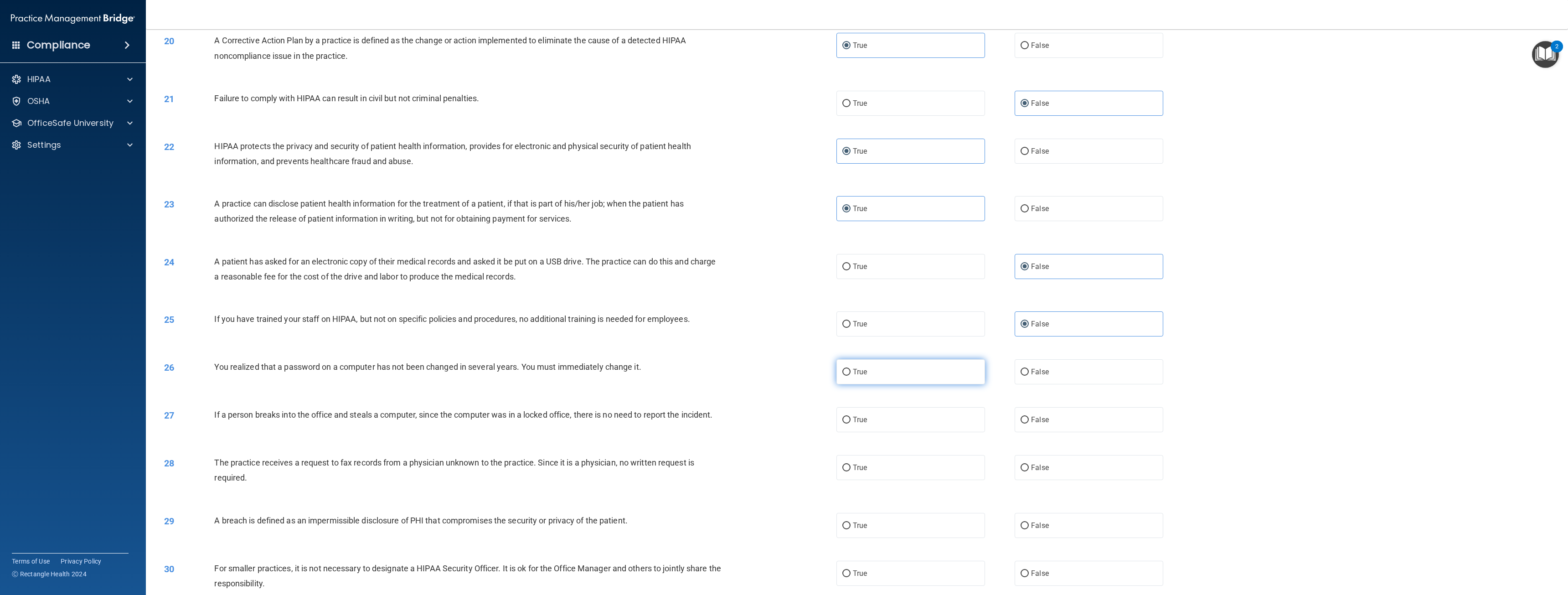
click at [850, 376] on input "True" at bounding box center [846, 372] width 8 height 7
radio input "true"
click at [1044, 424] on span "False" at bounding box center [1040, 420] width 18 height 9
click at [1029, 424] on input "False" at bounding box center [1024, 420] width 8 height 7
radio input "true"
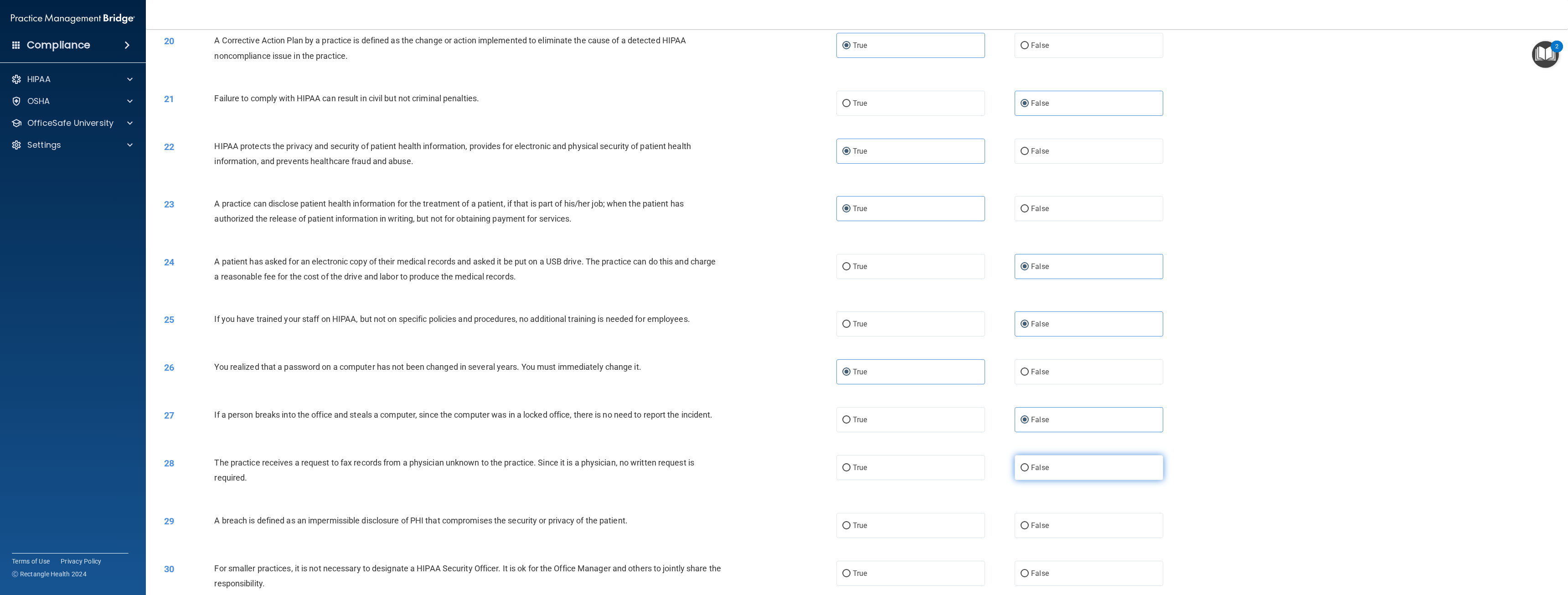
click at [1061, 475] on label "False" at bounding box center [1089, 467] width 149 height 25
click at [1029, 471] on input "False" at bounding box center [1024, 468] width 8 height 7
radio input "true"
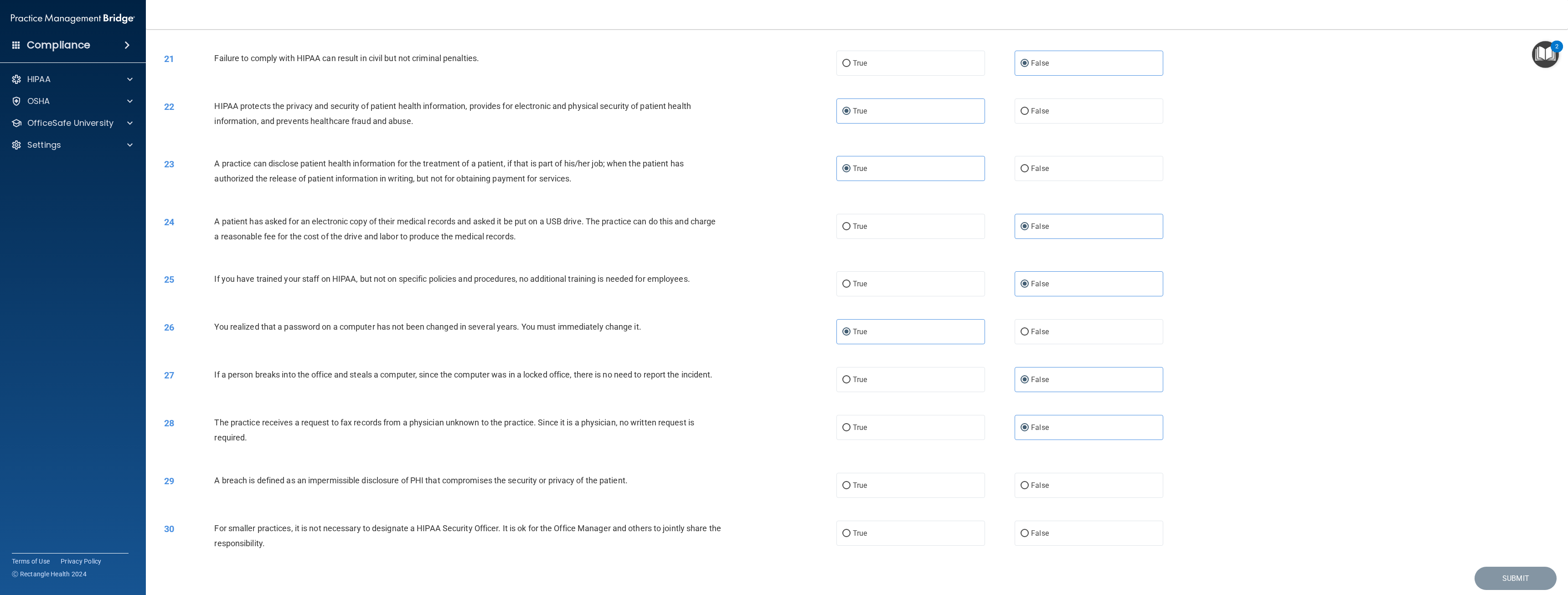
scroll to position [1085, 0]
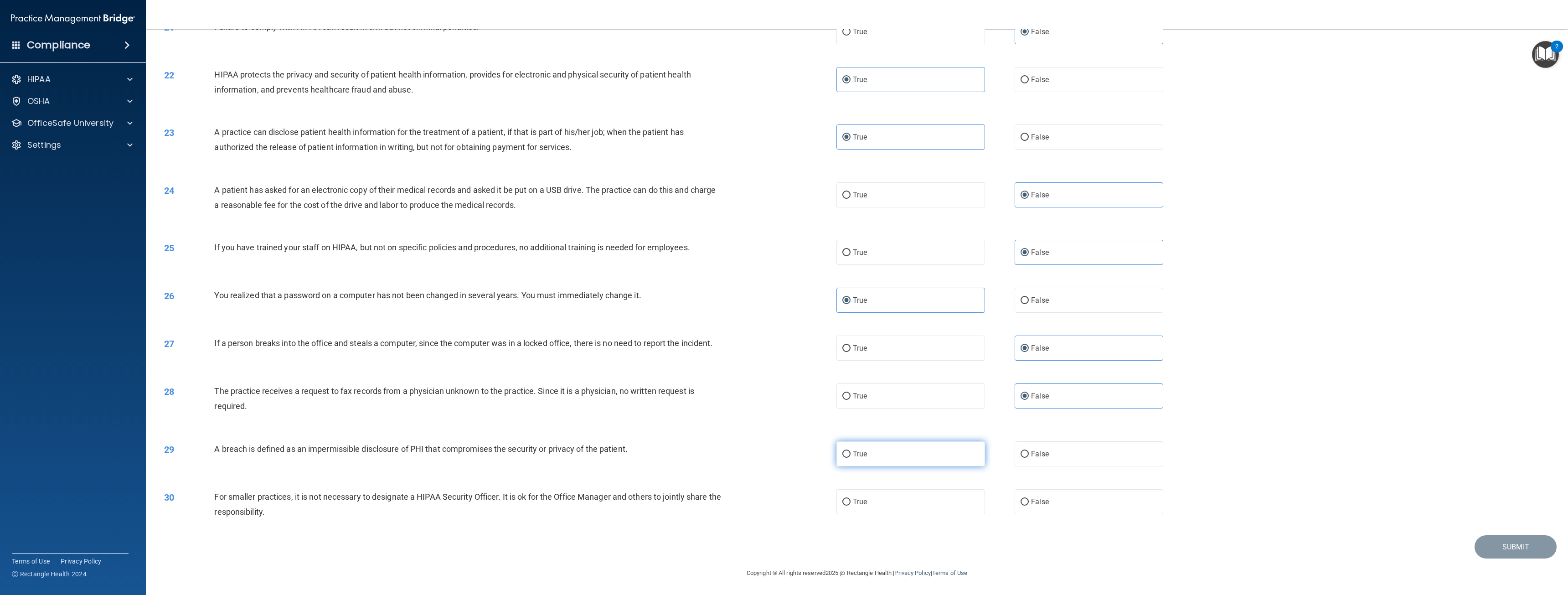
click at [928, 459] on label "True" at bounding box center [911, 454] width 149 height 25
click at [850, 458] on input "True" at bounding box center [846, 454] width 8 height 7
radio input "true"
click at [1055, 509] on label "False" at bounding box center [1089, 502] width 149 height 25
click at [1029, 505] on input "False" at bounding box center [1024, 502] width 8 height 7
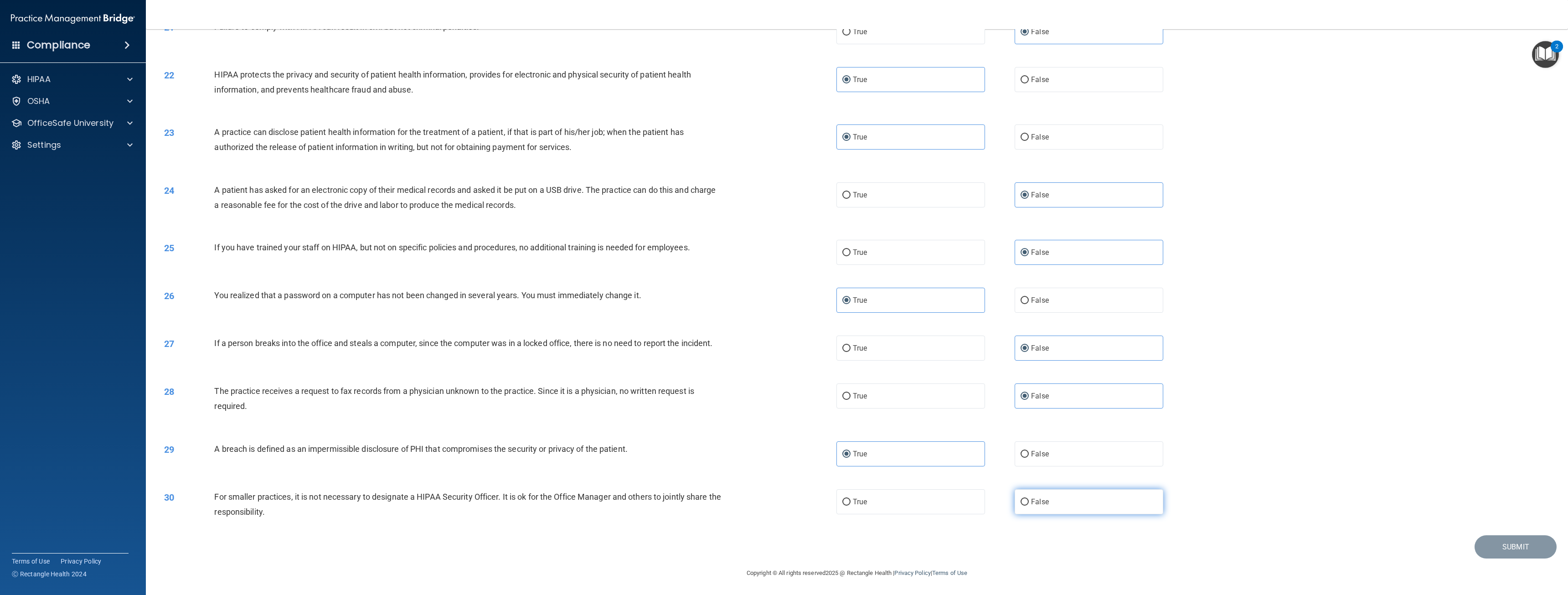
radio input "true"
click at [1496, 543] on button "Submit" at bounding box center [1515, 547] width 82 height 23
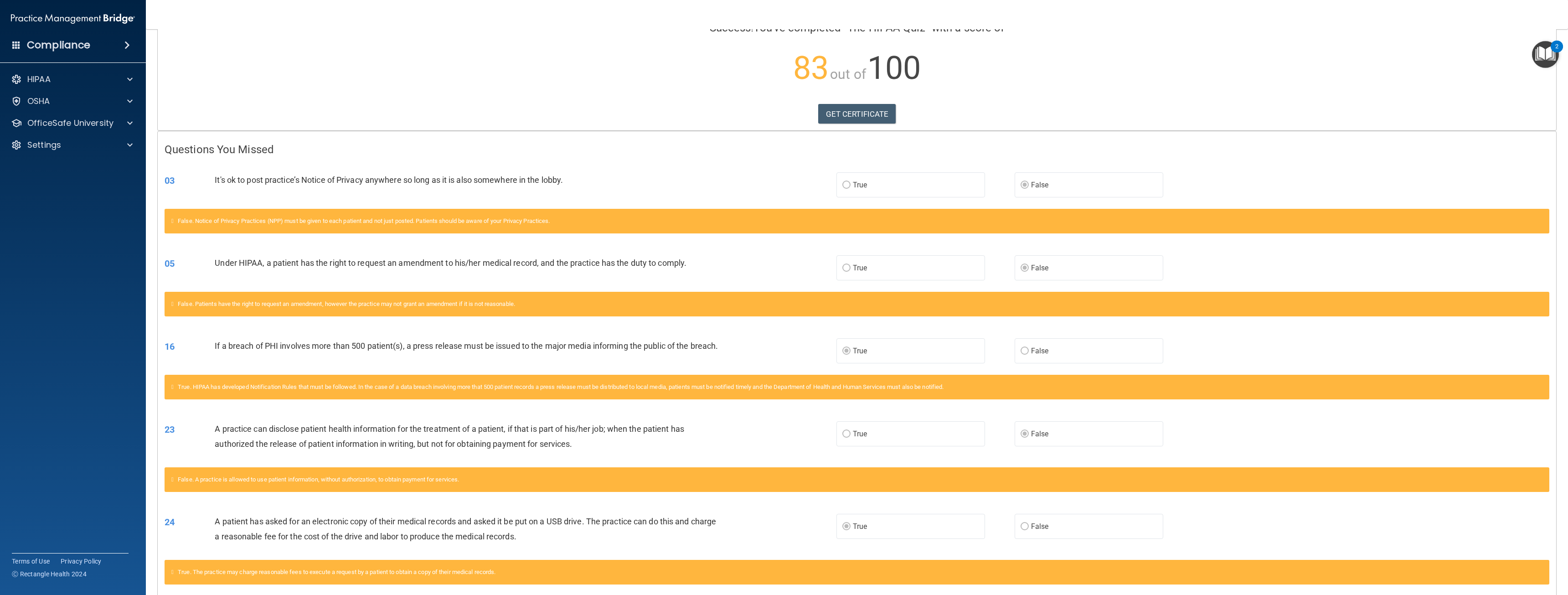
scroll to position [91, 0]
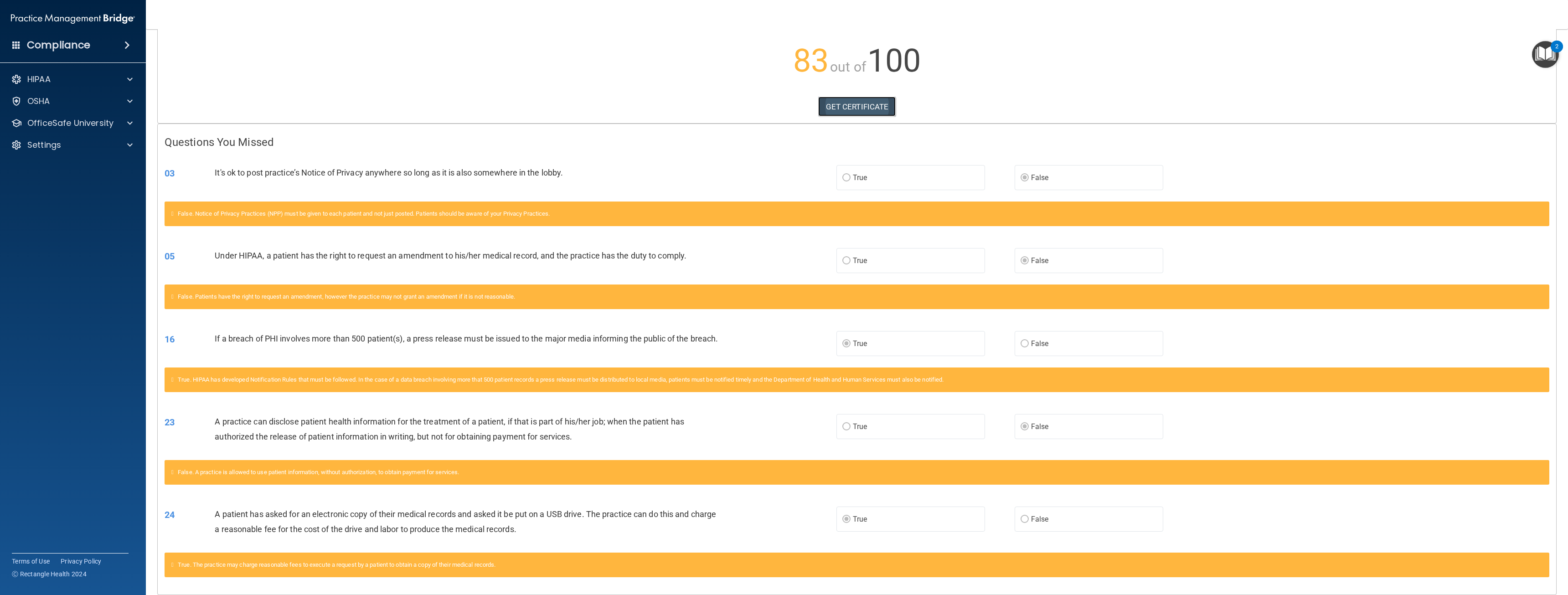
click at [849, 106] on link "GET CERTIFICATE" at bounding box center [857, 107] width 78 height 20
click at [99, 125] on p "OfficeSafe University" at bounding box center [71, 123] width 86 height 11
click at [85, 147] on div "HIPAA Training" at bounding box center [68, 145] width 124 height 9
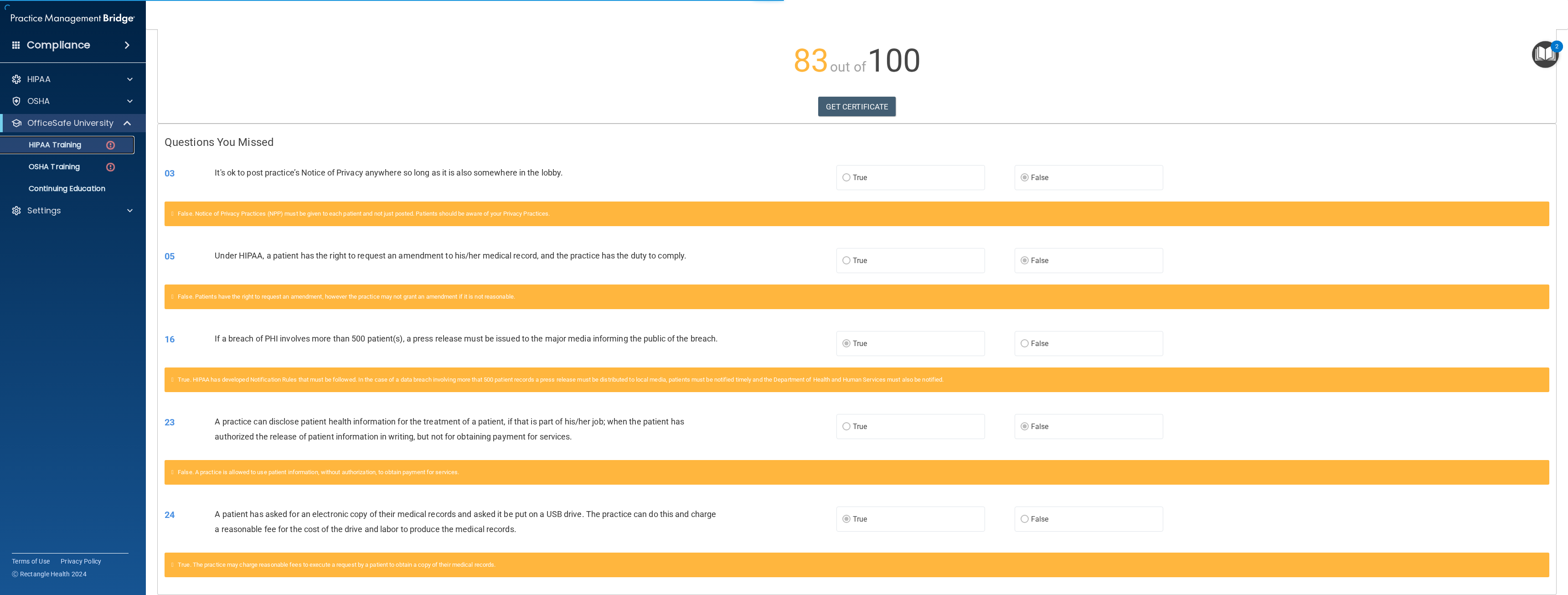
scroll to position [54, 0]
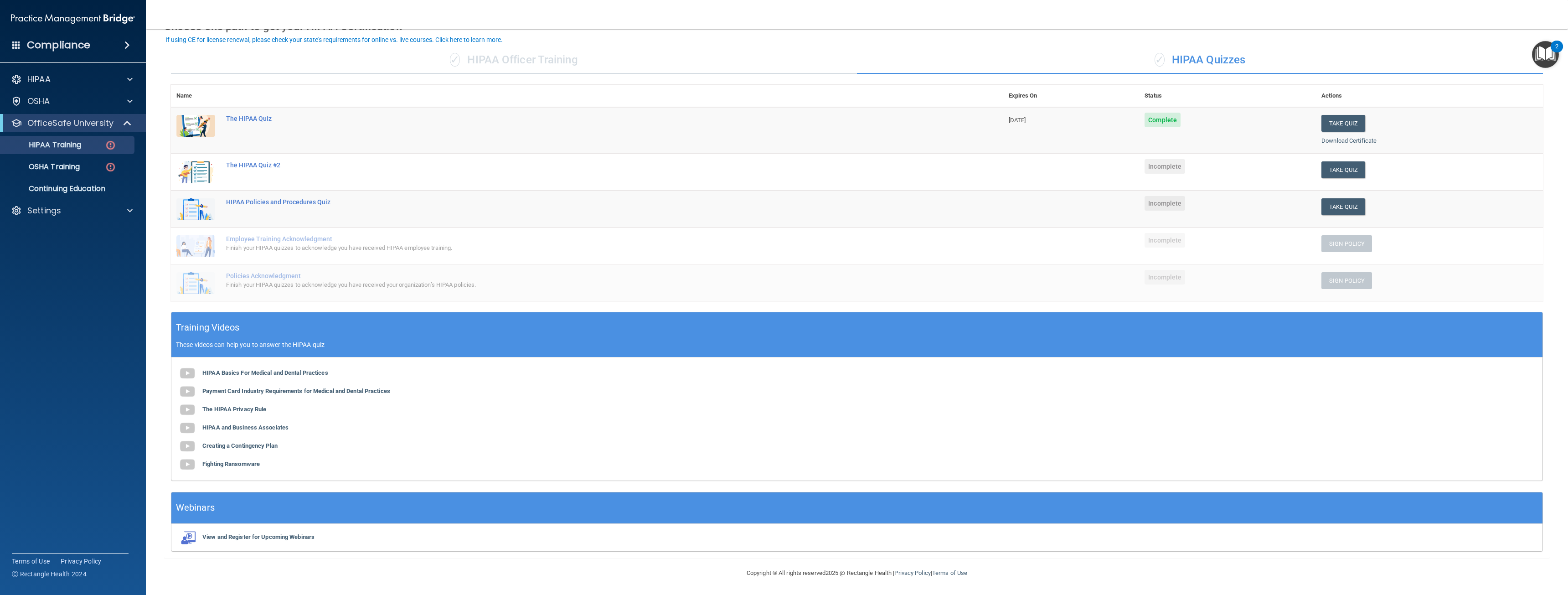
click at [235, 163] on div "The HIPAA Quiz #2" at bounding box center [592, 165] width 732 height 7
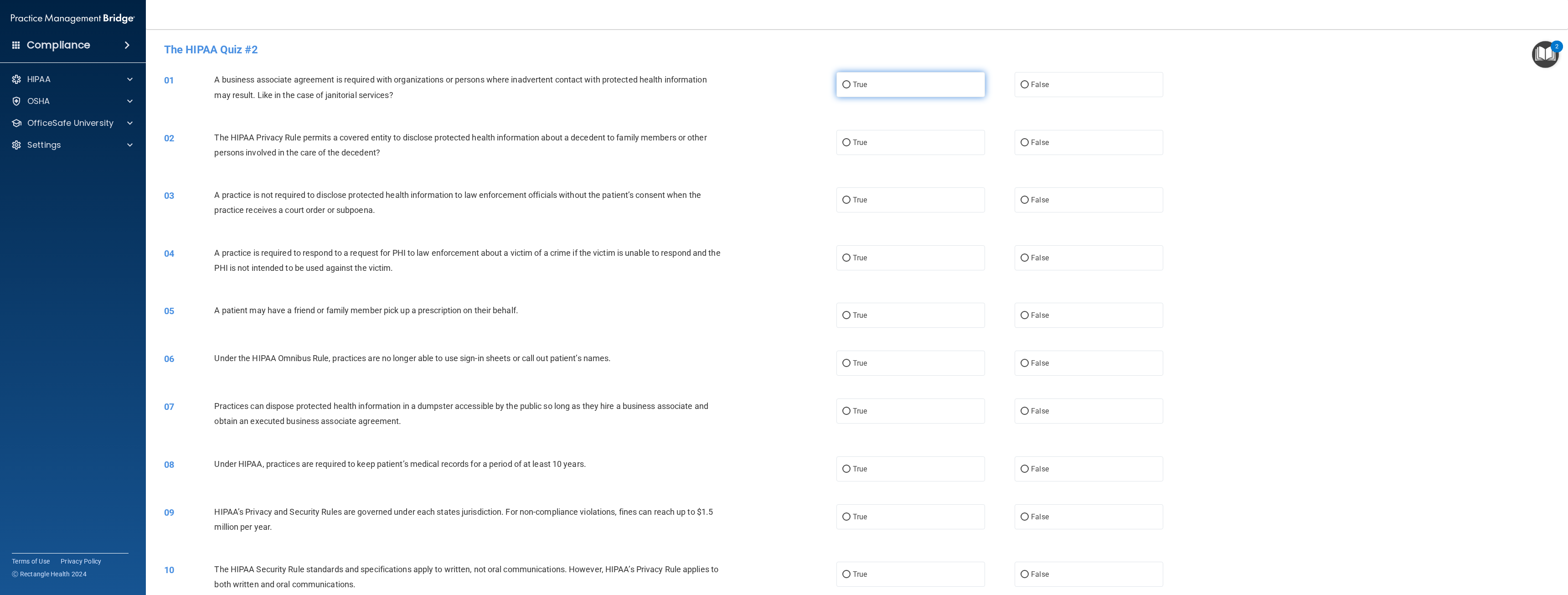
click at [928, 83] on label "True" at bounding box center [911, 84] width 149 height 25
click at [850, 83] on input "True" at bounding box center [846, 85] width 8 height 7
radio input "true"
click at [916, 137] on label "True" at bounding box center [911, 142] width 149 height 25
click at [850, 139] on input "True" at bounding box center [846, 143] width 8 height 7
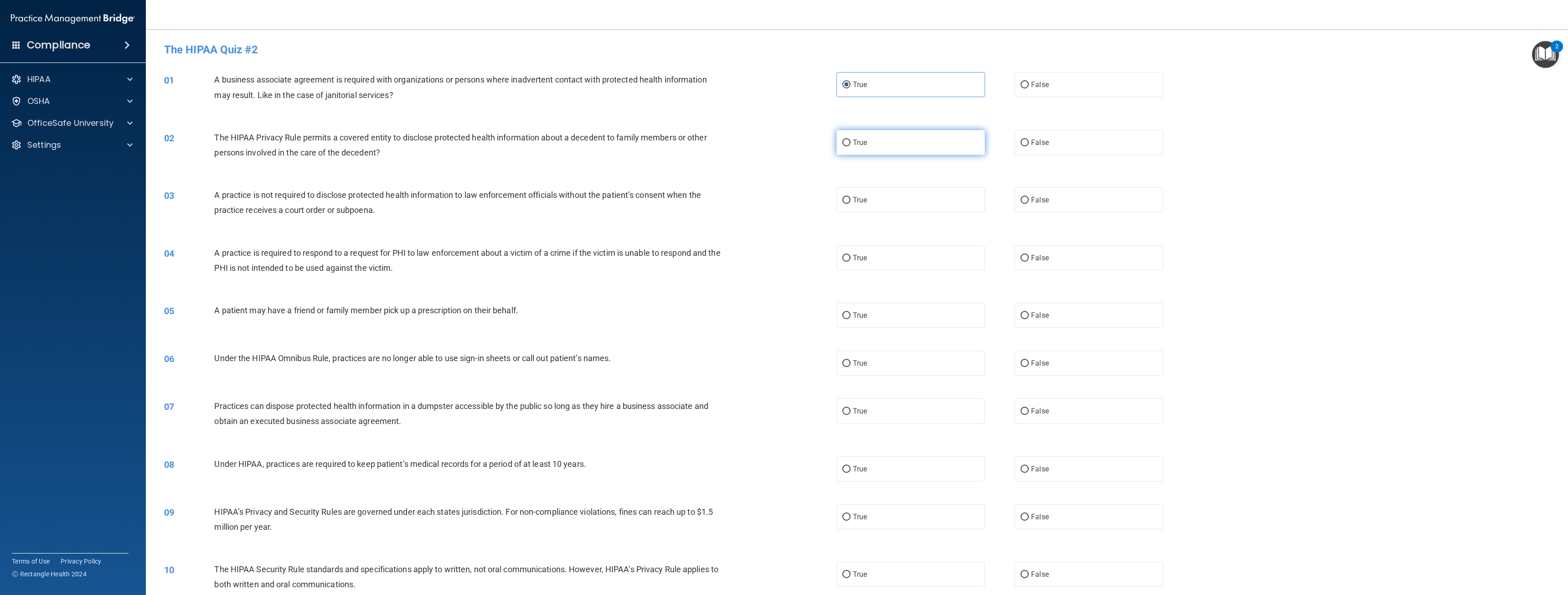
radio input "true"
click at [1046, 195] on label "False" at bounding box center [1089, 200] width 149 height 25
click at [1029, 197] on input "False" at bounding box center [1024, 200] width 8 height 7
radio input "true"
click at [898, 259] on label "True" at bounding box center [911, 258] width 149 height 25
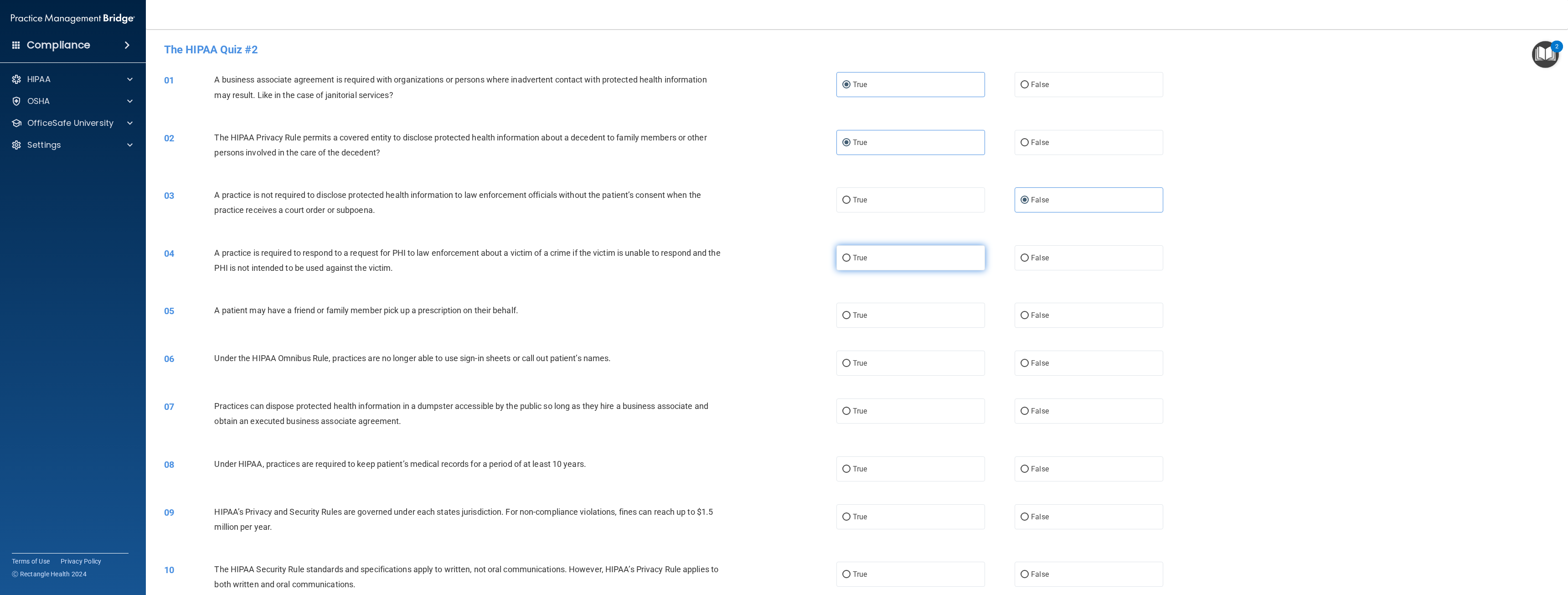
click at [850, 259] on input "True" at bounding box center [846, 258] width 8 height 7
radio input "true"
click at [1049, 320] on label "False" at bounding box center [1089, 315] width 149 height 25
click at [1029, 319] on input "False" at bounding box center [1024, 315] width 8 height 7
radio input "true"
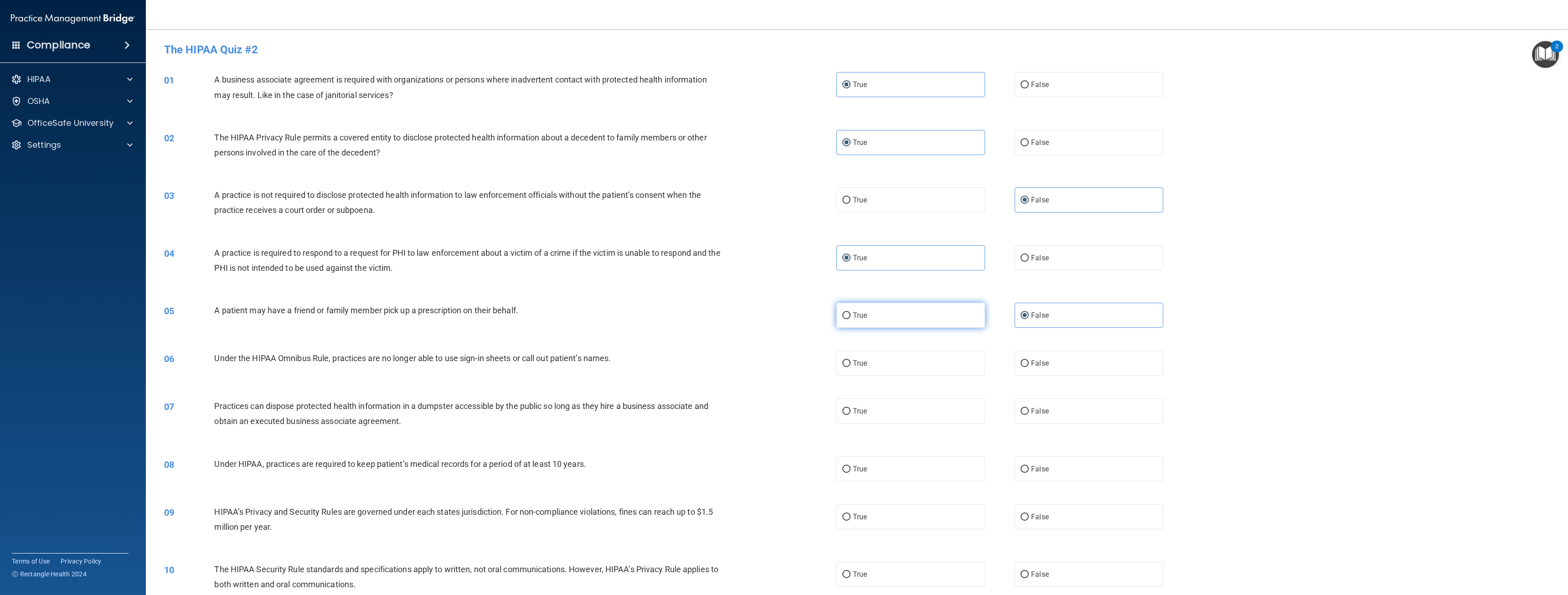
click at [863, 320] on label "True" at bounding box center [911, 315] width 149 height 25
click at [850, 319] on input "True" at bounding box center [846, 315] width 8 height 7
radio input "true"
radio input "false"
click at [1065, 371] on label "False" at bounding box center [1089, 363] width 149 height 25
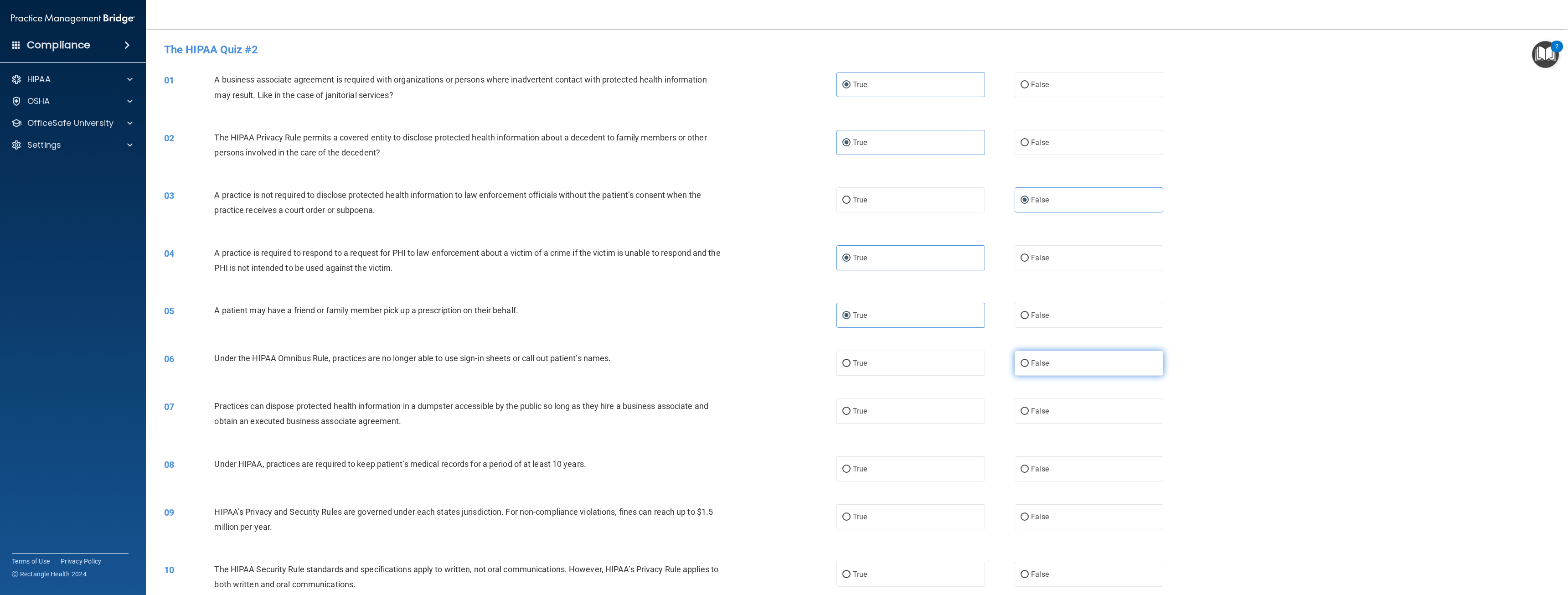
click at [1029, 367] on input "False" at bounding box center [1024, 364] width 8 height 7
radio input "true"
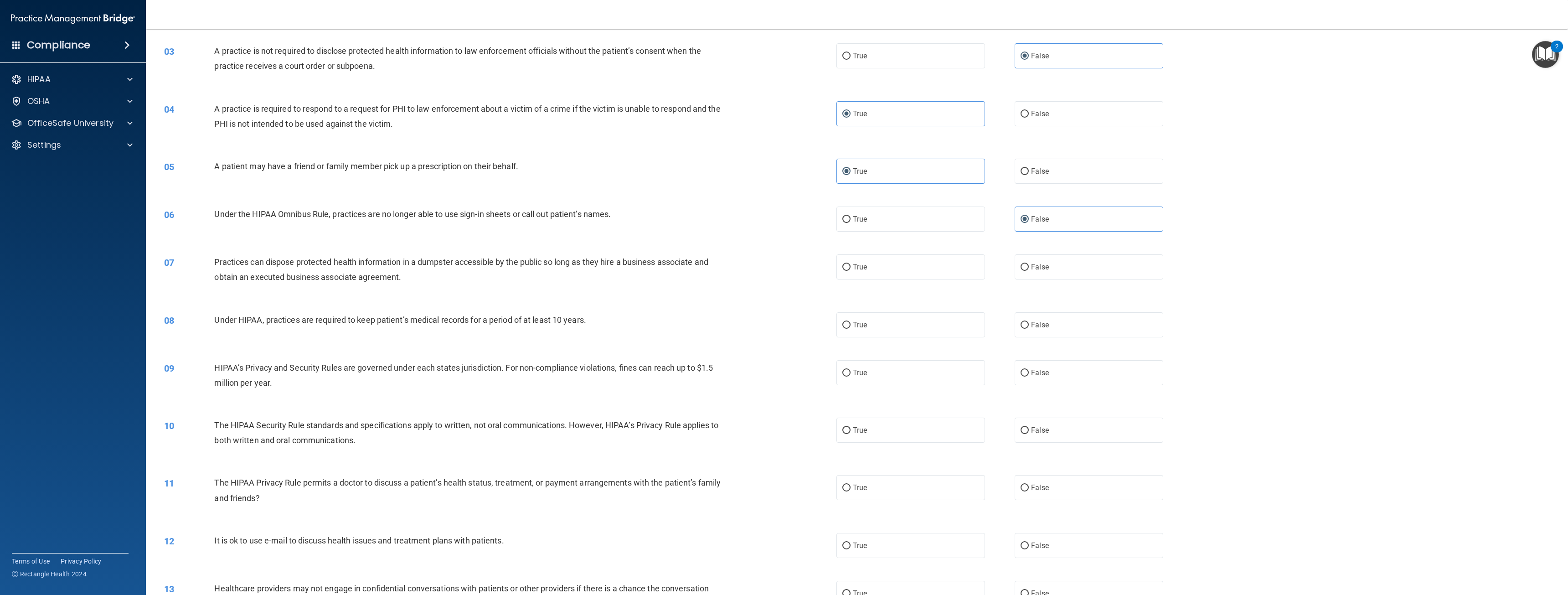
scroll to position [183, 0]
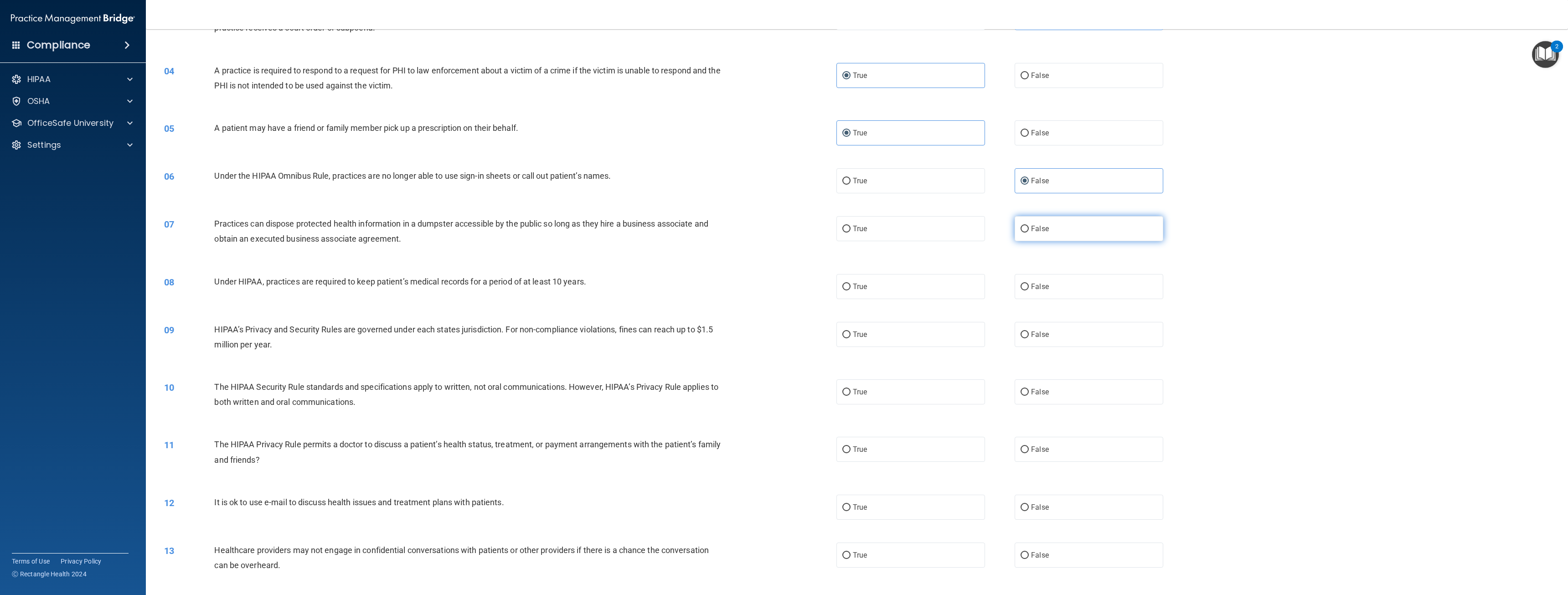
click at [1029, 241] on label "False" at bounding box center [1089, 228] width 149 height 25
click at [1029, 233] on input "False" at bounding box center [1024, 229] width 8 height 7
radio input "true"
click at [874, 286] on label "True" at bounding box center [911, 286] width 149 height 25
click at [850, 286] on input "True" at bounding box center [846, 287] width 8 height 7
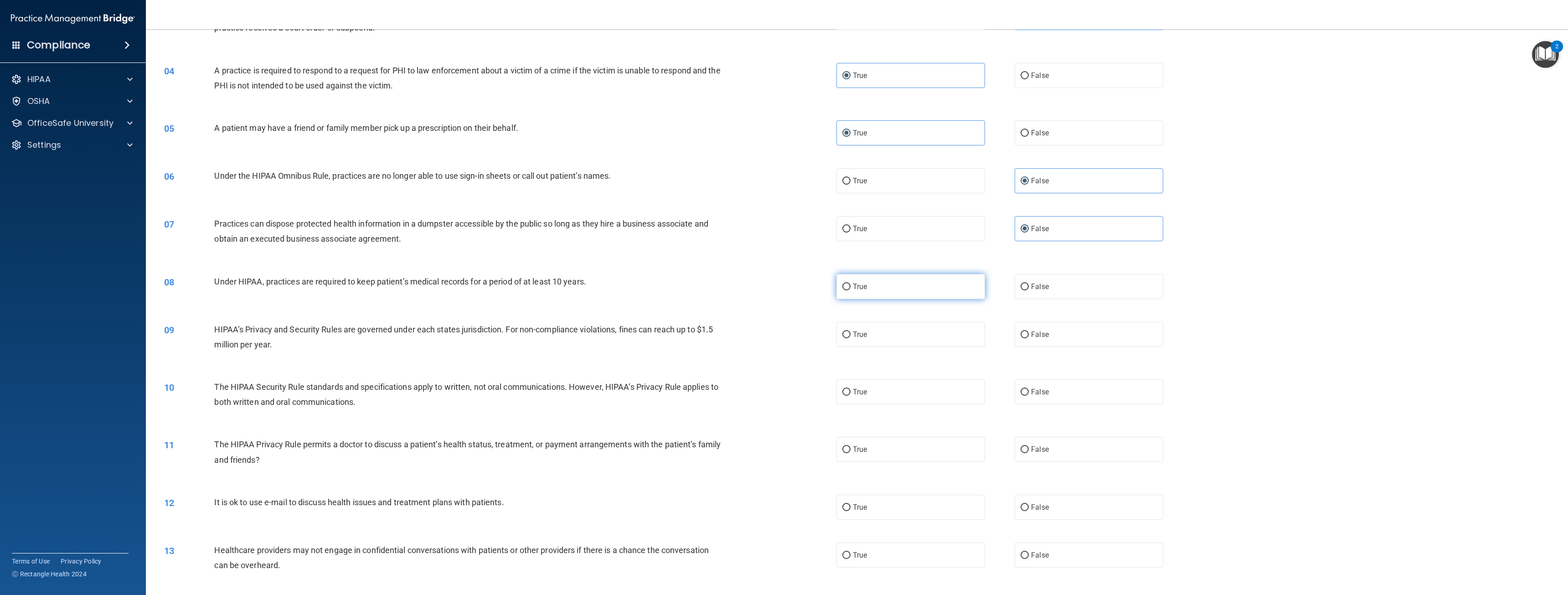
radio input "true"
click at [898, 340] on label "True" at bounding box center [911, 334] width 149 height 25
click at [850, 339] on input "True" at bounding box center [846, 334] width 8 height 7
radio input "true"
click at [873, 387] on label "True" at bounding box center [911, 392] width 149 height 25
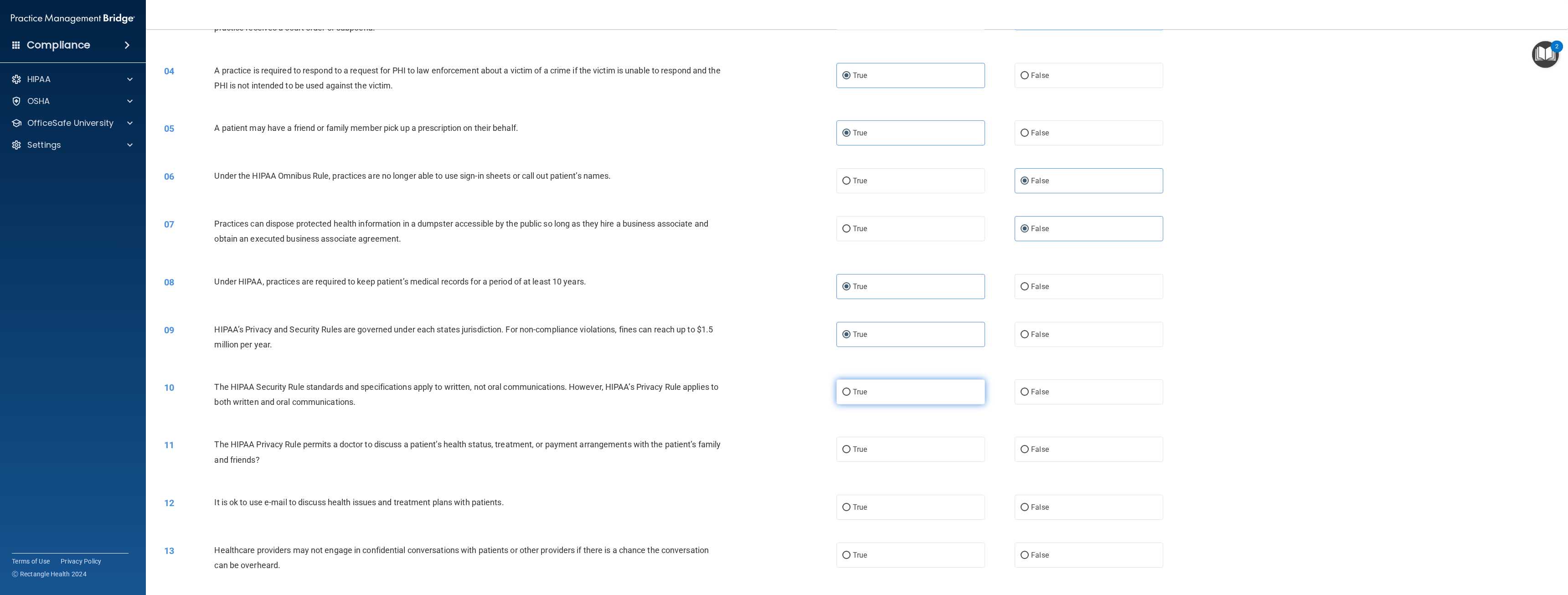
click at [850, 389] on input "True" at bounding box center [846, 392] width 8 height 7
radio input "true"
click at [1049, 447] on label "False" at bounding box center [1089, 449] width 149 height 25
click at [1029, 447] on input "False" at bounding box center [1024, 449] width 8 height 7
radio input "true"
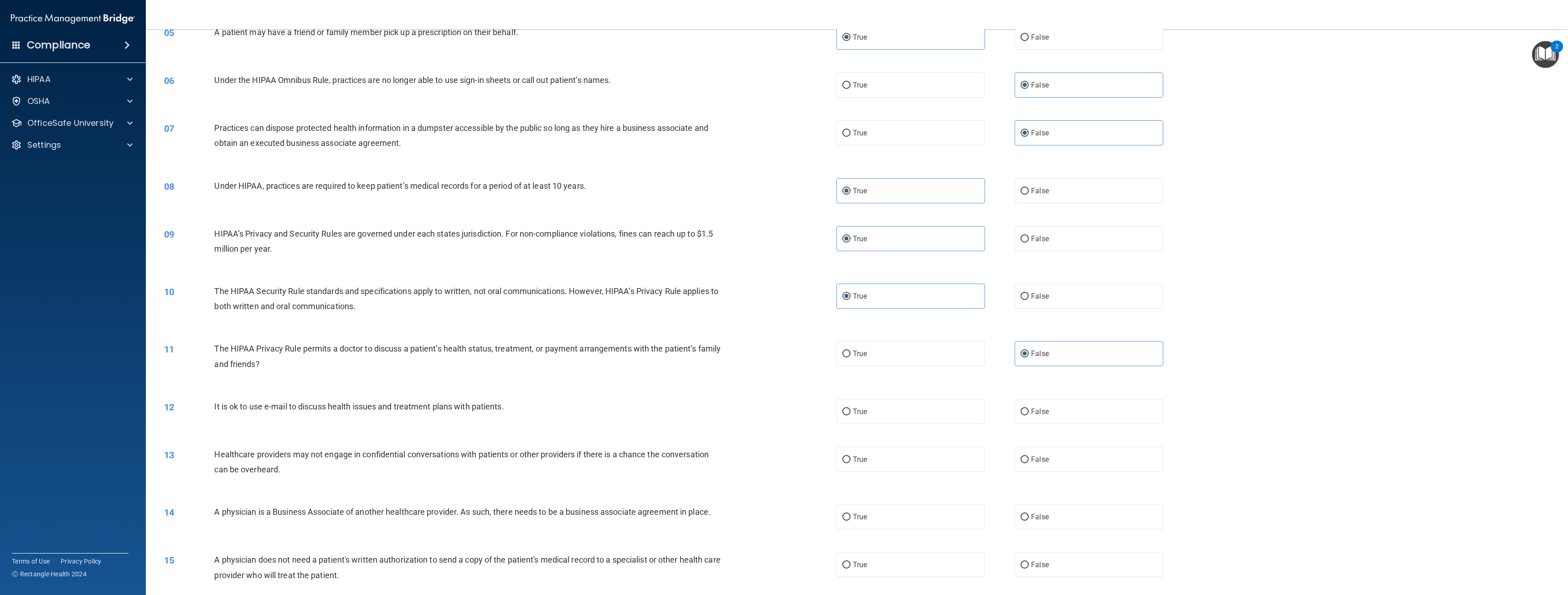
scroll to position [319, 0]
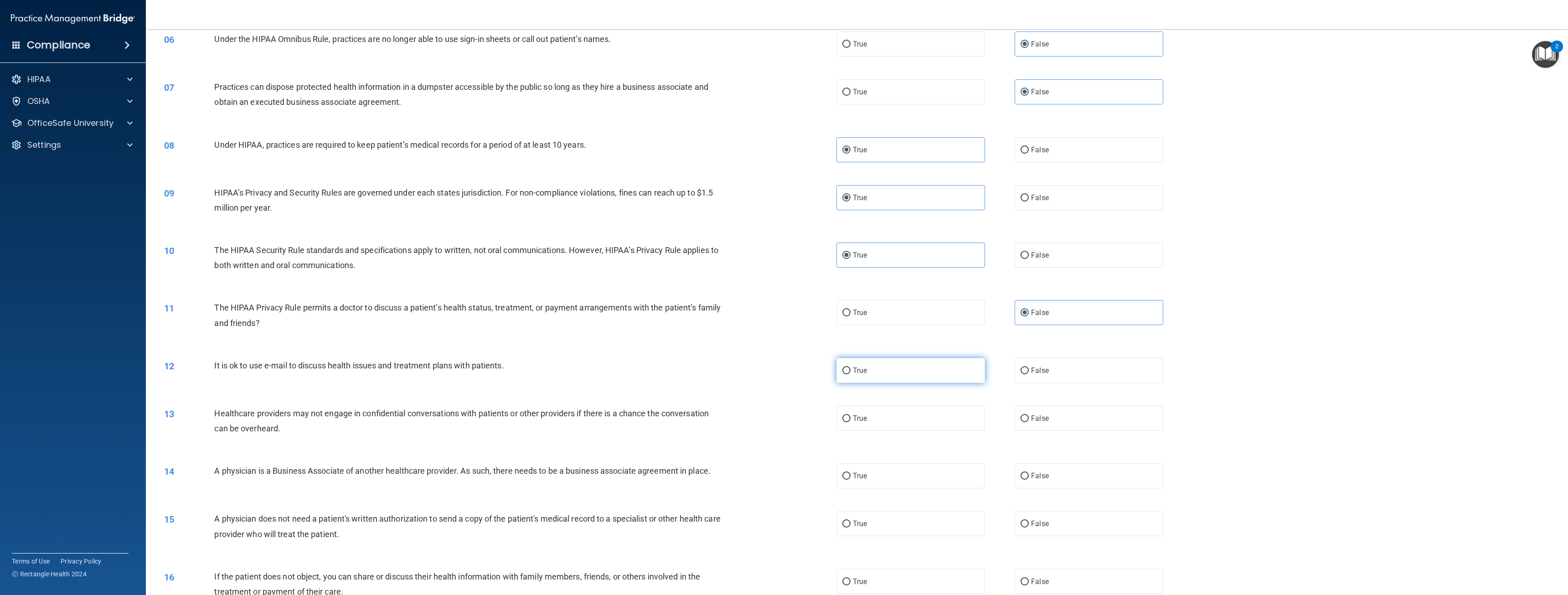
click at [967, 375] on label "True" at bounding box center [911, 370] width 149 height 25
click at [850, 375] on input "True" at bounding box center [846, 371] width 8 height 7
radio input "true"
click at [895, 411] on label "True" at bounding box center [911, 418] width 149 height 25
click at [850, 415] on input "True" at bounding box center [846, 418] width 8 height 7
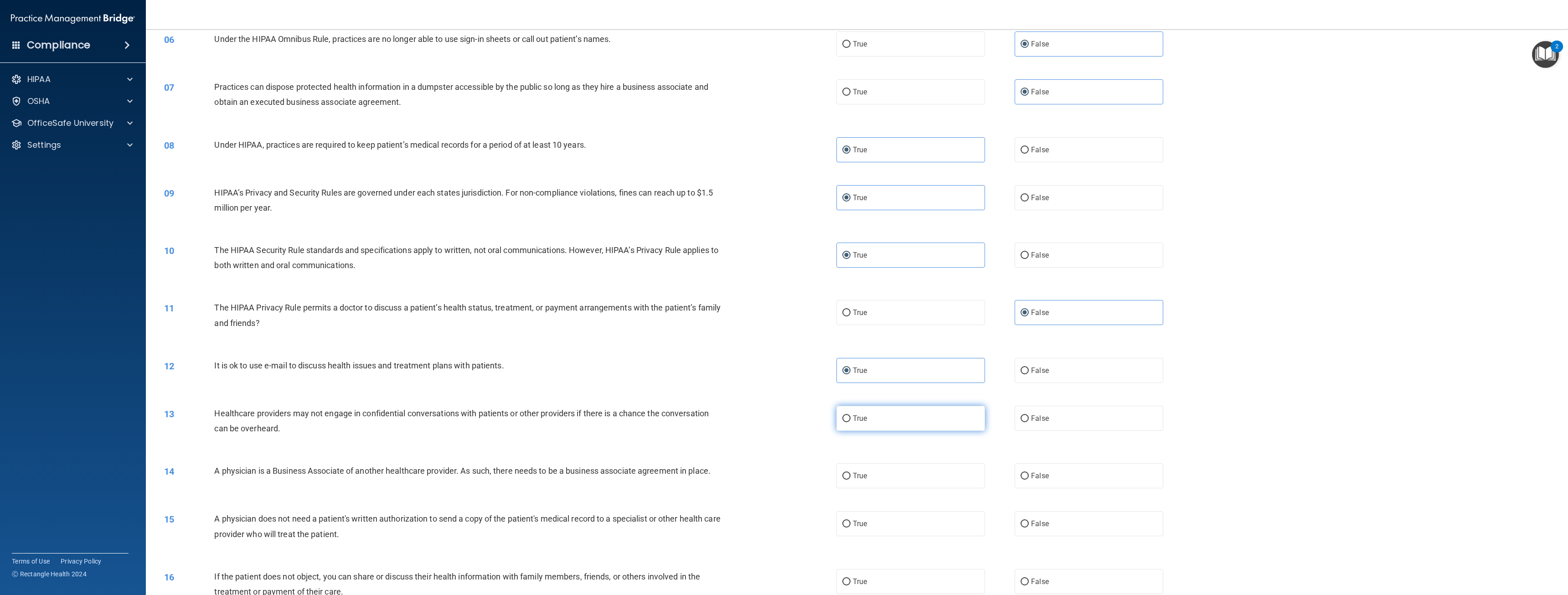
radio input "true"
click at [861, 473] on span "True" at bounding box center [859, 476] width 14 height 9
click at [850, 473] on input "True" at bounding box center [846, 476] width 8 height 7
radio input "true"
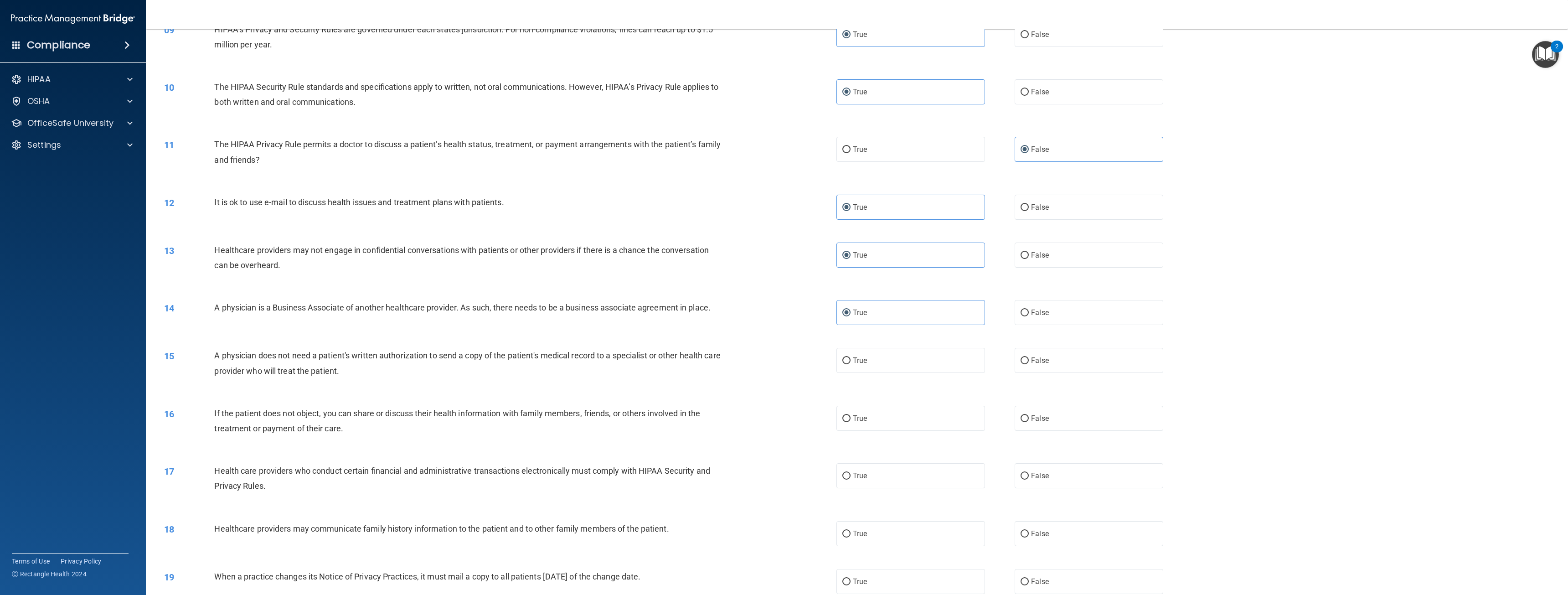
scroll to position [502, 0]
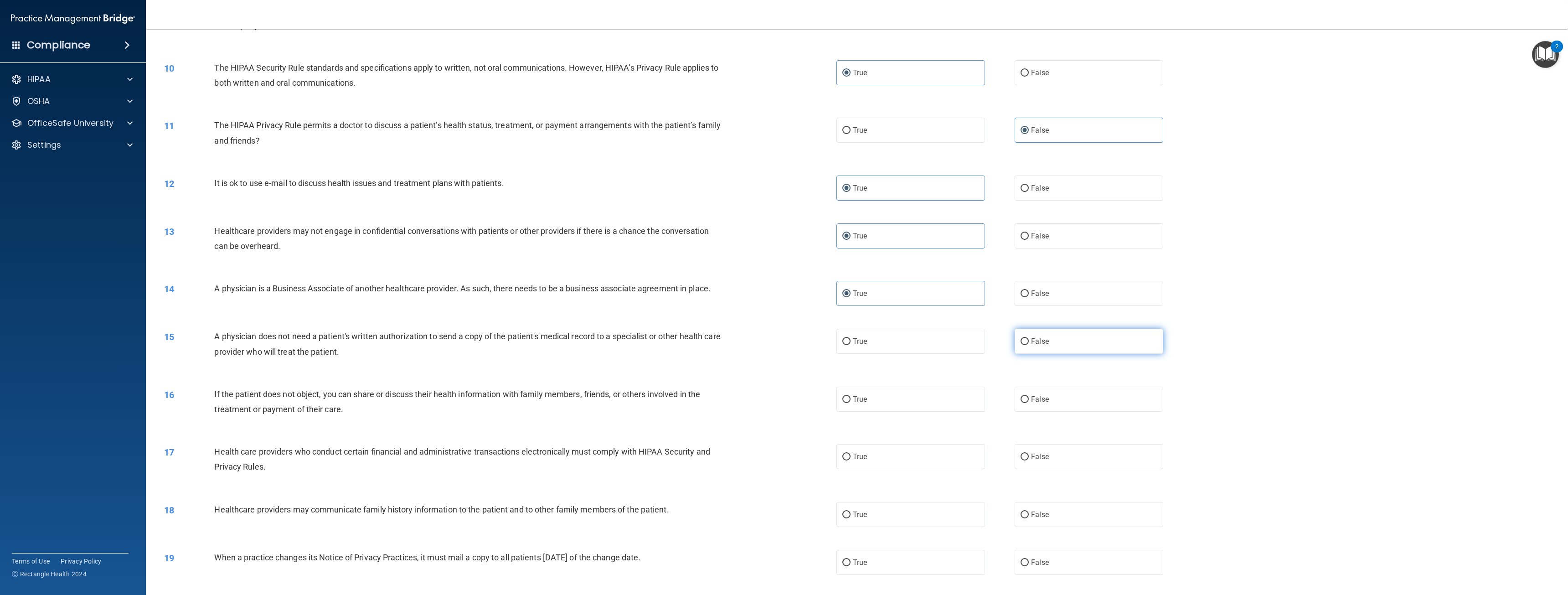
click at [1064, 340] on label "False" at bounding box center [1089, 341] width 149 height 25
click at [1029, 340] on input "False" at bounding box center [1024, 342] width 8 height 7
radio input "true"
click at [930, 396] on label "True" at bounding box center [911, 399] width 149 height 25
click at [850, 396] on input "True" at bounding box center [846, 400] width 8 height 7
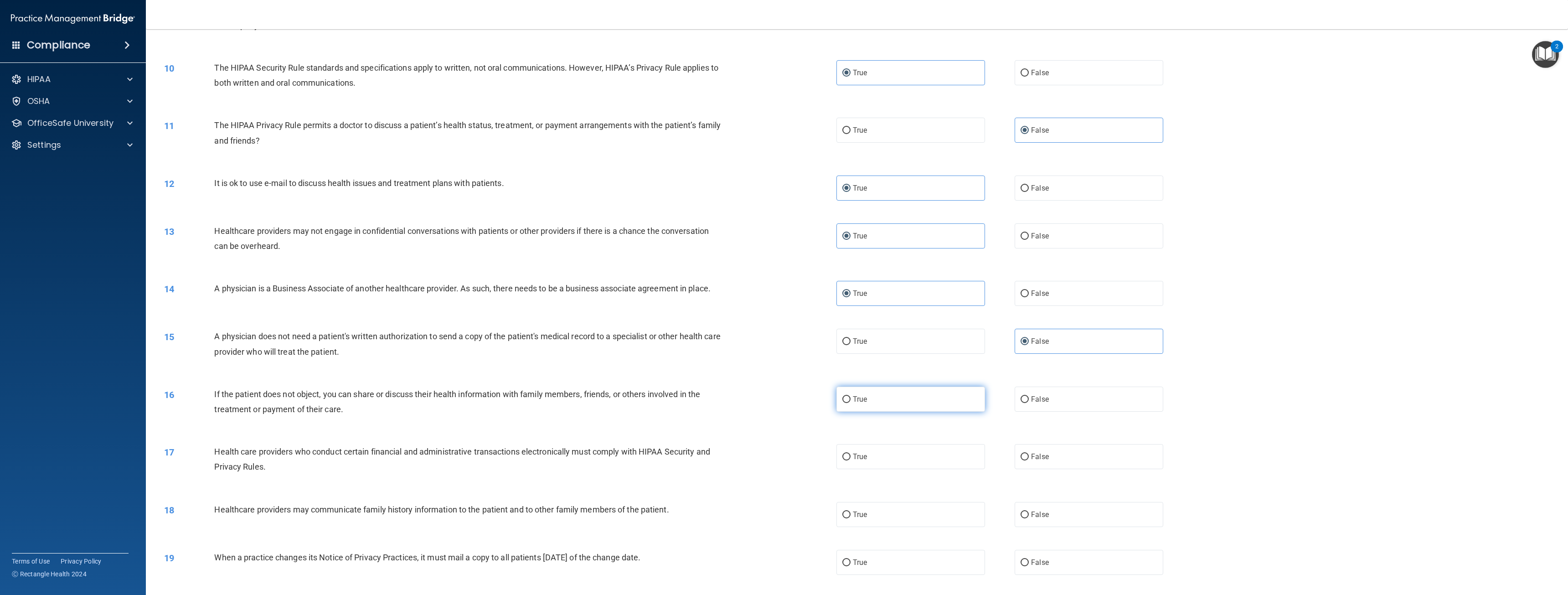
radio input "true"
click at [866, 457] on label "True" at bounding box center [911, 456] width 149 height 25
click at [850, 457] on input "True" at bounding box center [846, 457] width 8 height 7
radio input "true"
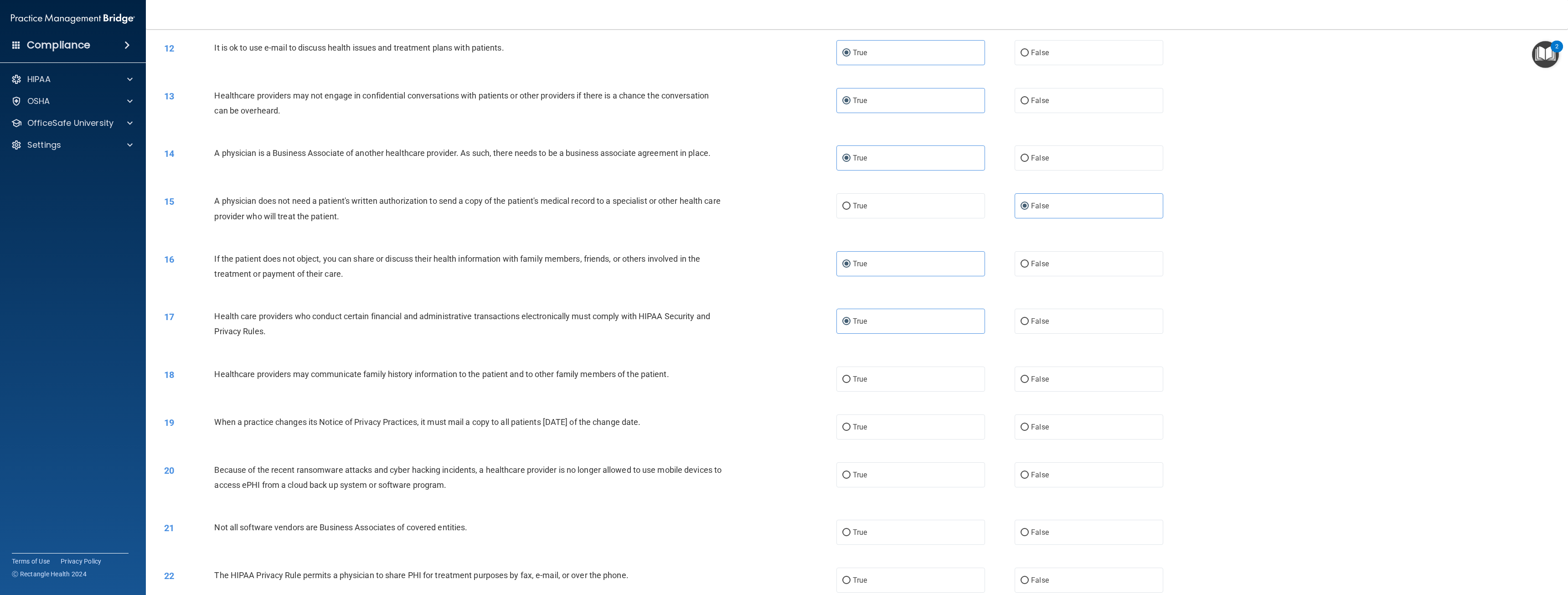
scroll to position [638, 0]
click at [1057, 381] on label "False" at bounding box center [1089, 378] width 149 height 25
click at [1029, 381] on input "False" at bounding box center [1024, 378] width 8 height 7
radio input "true"
click at [914, 429] on label "True" at bounding box center [911, 425] width 149 height 25
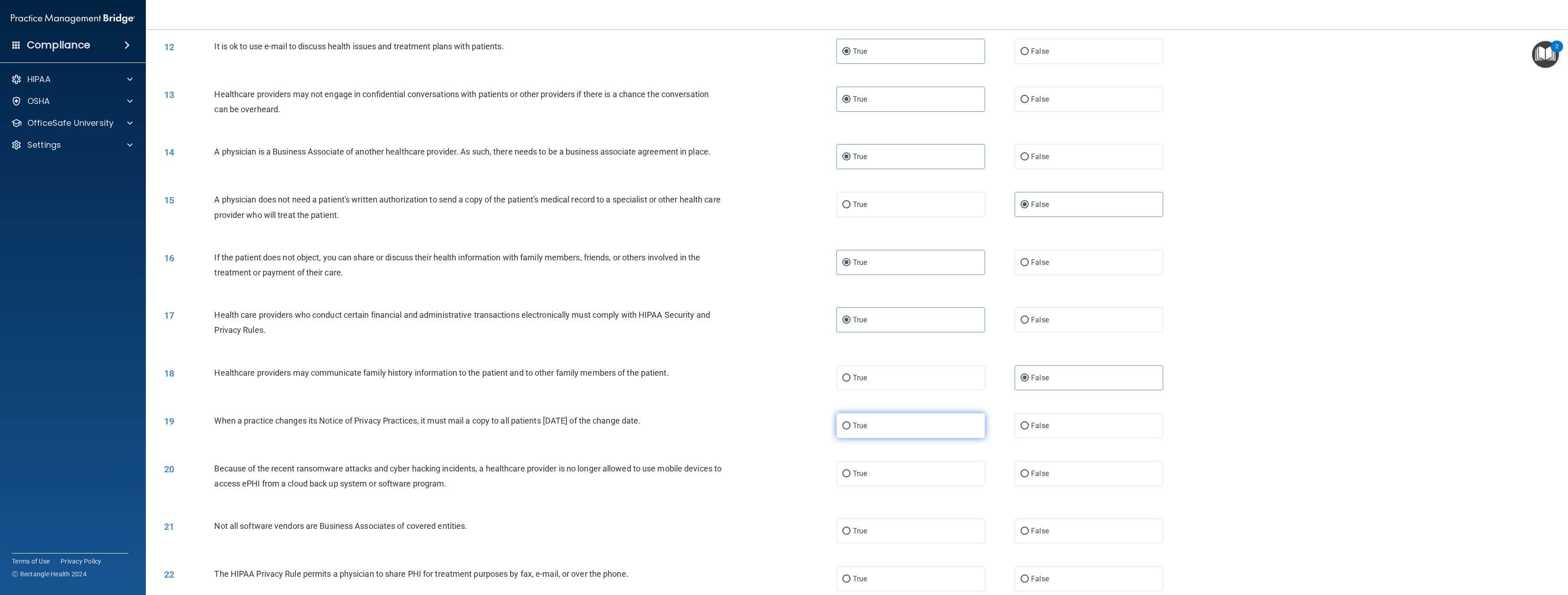
click at [850, 429] on input "True" at bounding box center [846, 426] width 8 height 7
radio input "true"
click at [952, 475] on label "True" at bounding box center [911, 473] width 149 height 25
click at [850, 475] on input "True" at bounding box center [846, 474] width 8 height 7
radio input "true"
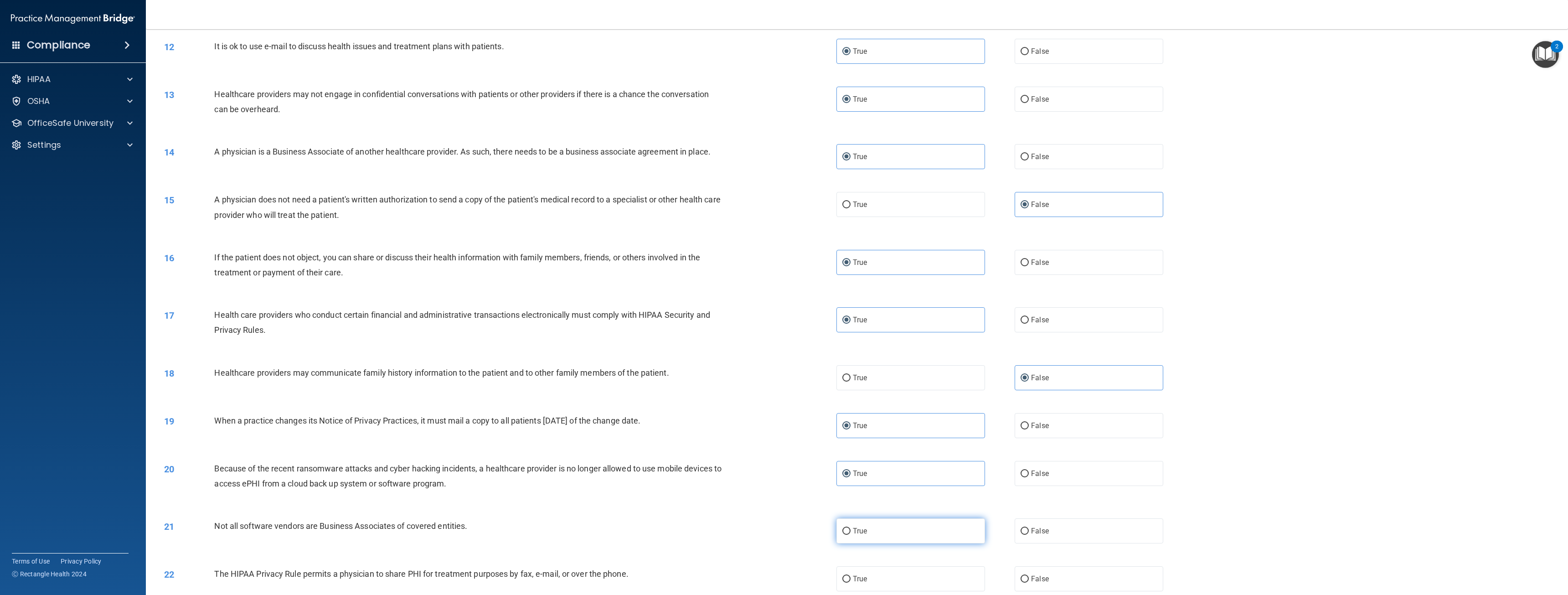
click at [898, 527] on label "True" at bounding box center [911, 530] width 149 height 25
click at [850, 528] on input "True" at bounding box center [846, 531] width 8 height 7
radio input "true"
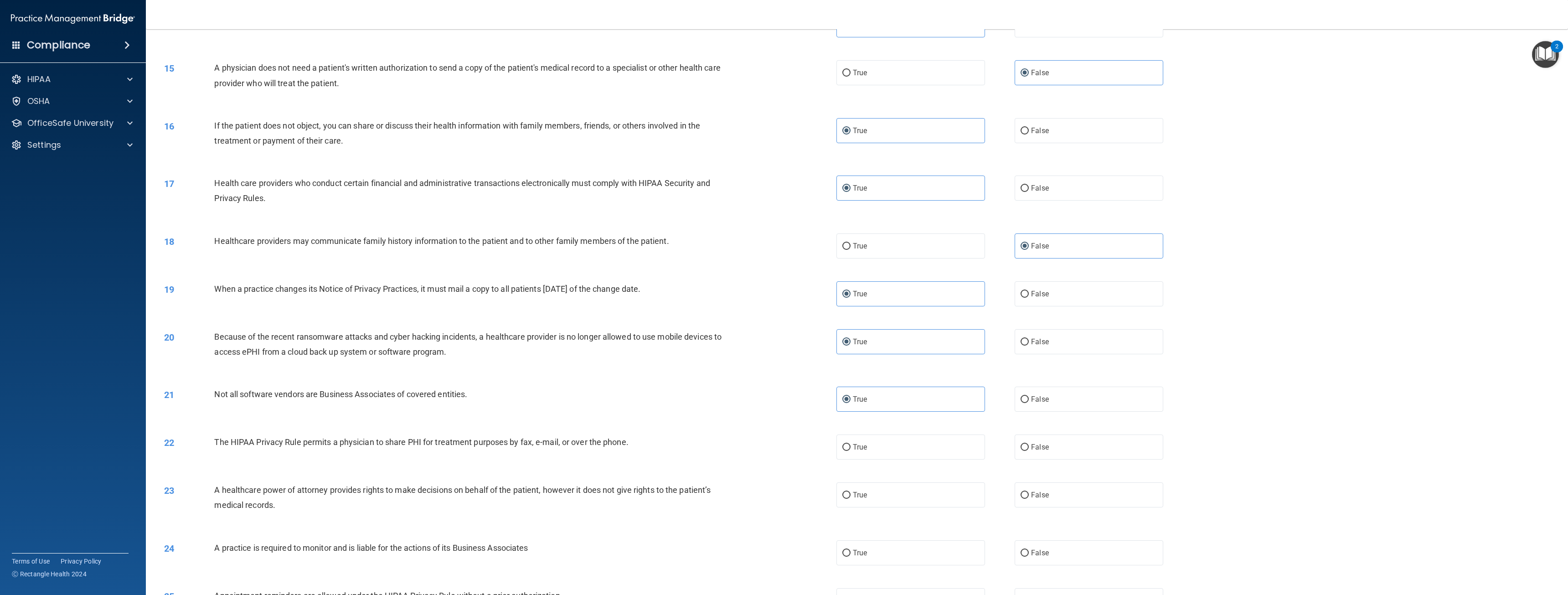
scroll to position [821, 0]
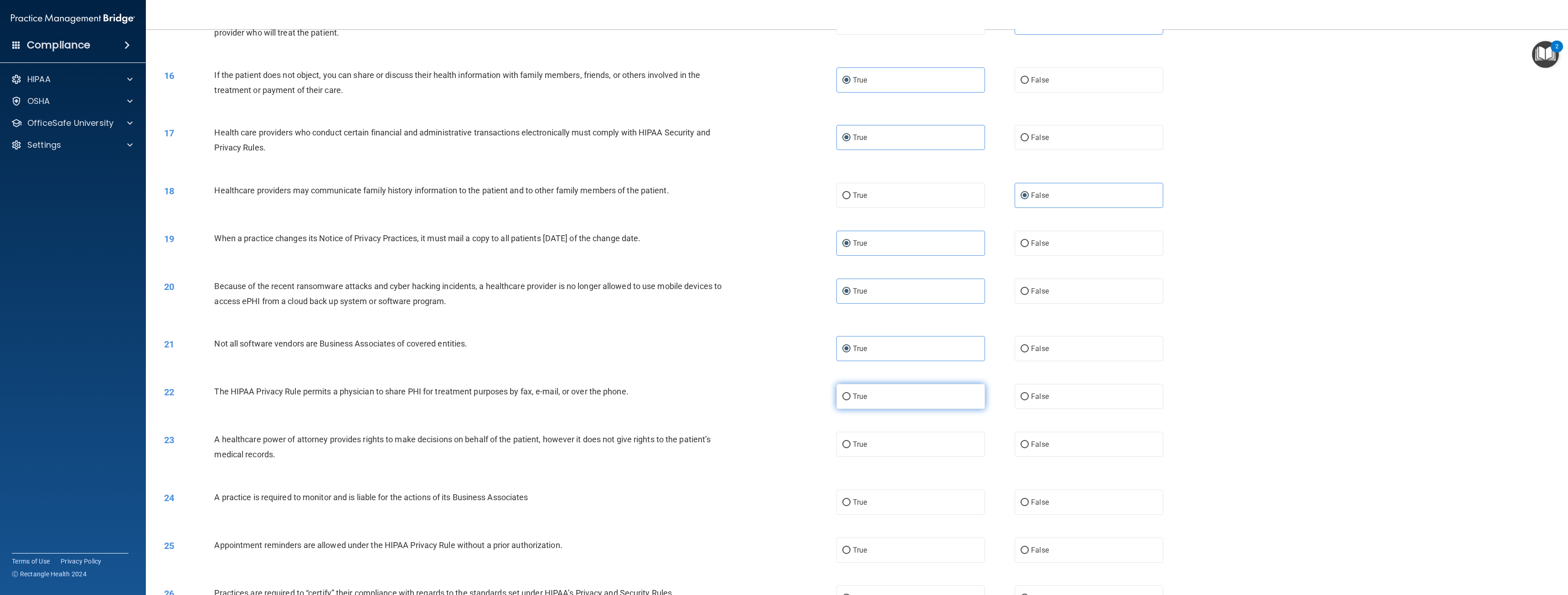
click at [881, 396] on label "True" at bounding box center [911, 396] width 149 height 25
click at [850, 396] on input "True" at bounding box center [846, 396] width 8 height 7
radio input "true"
click at [868, 451] on label "True" at bounding box center [911, 444] width 149 height 25
click at [850, 448] on input "True" at bounding box center [846, 445] width 8 height 7
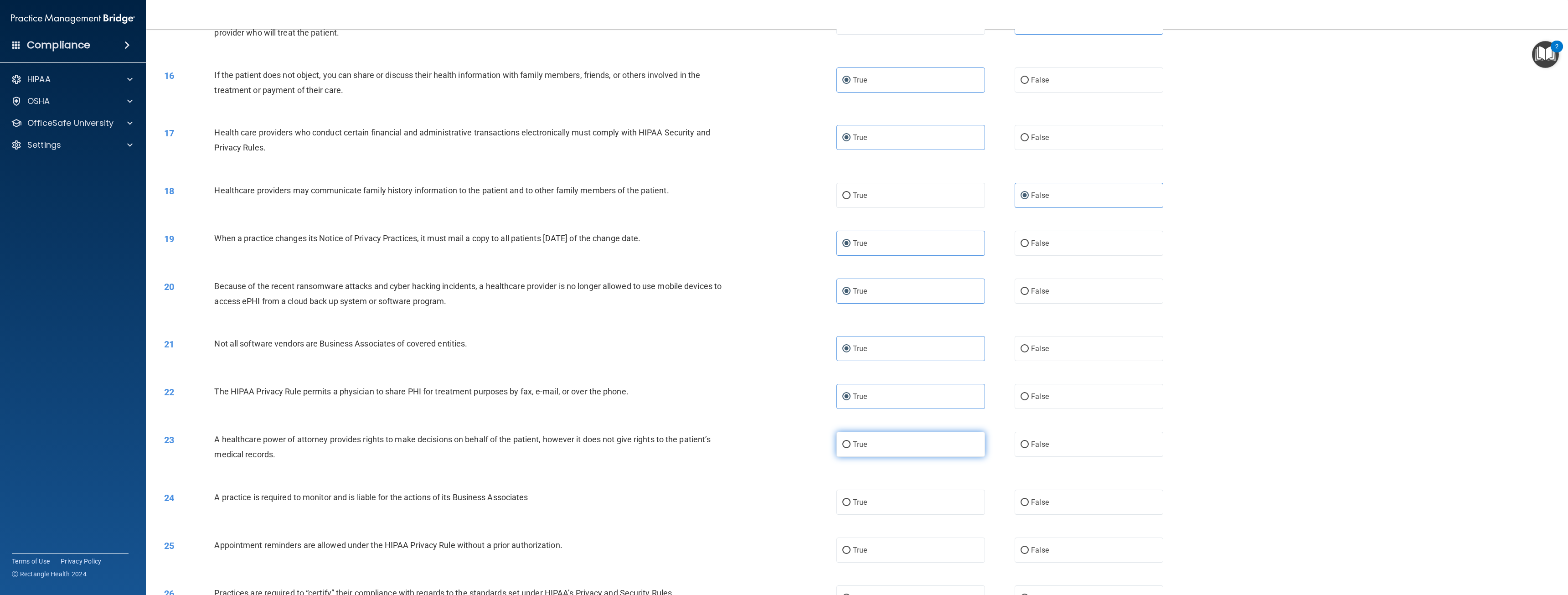
radio input "true"
click at [869, 504] on label "True" at bounding box center [911, 502] width 149 height 25
click at [850, 504] on input "True" at bounding box center [846, 502] width 8 height 7
radio input "true"
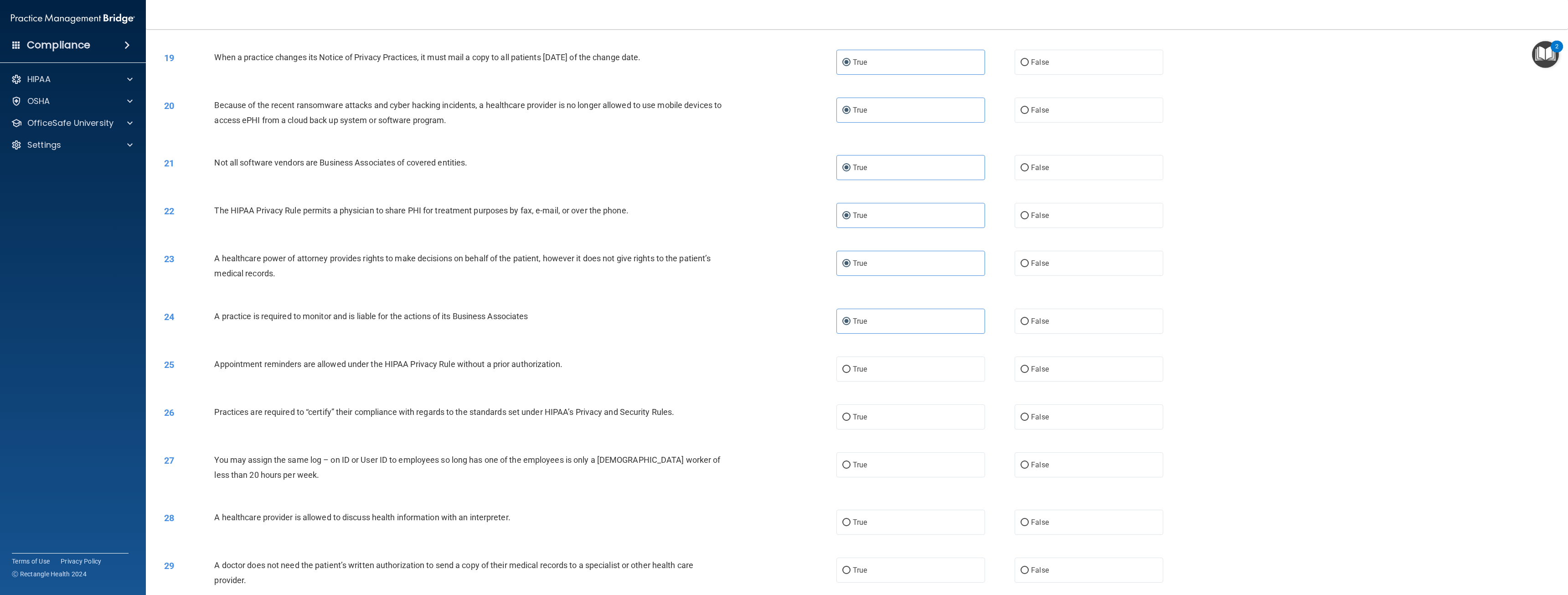
scroll to position [1003, 0]
click at [1076, 370] on label "False" at bounding box center [1089, 367] width 149 height 25
click at [1029, 370] on input "False" at bounding box center [1024, 368] width 8 height 7
radio input "true"
click at [911, 420] on label "True" at bounding box center [911, 415] width 149 height 25
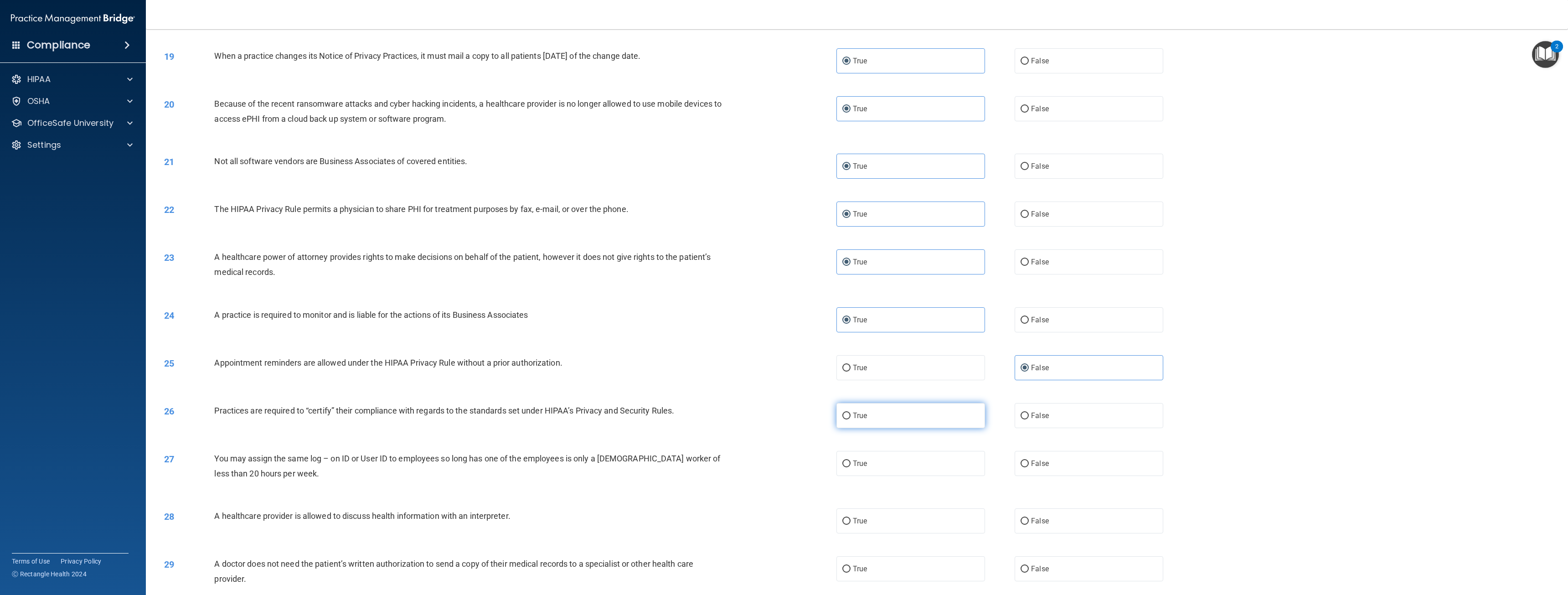
click at [850, 420] on input "True" at bounding box center [846, 416] width 8 height 7
radio input "true"
click at [1058, 465] on label "False" at bounding box center [1089, 463] width 149 height 25
click at [1029, 465] on input "False" at bounding box center [1024, 463] width 8 height 7
radio input "true"
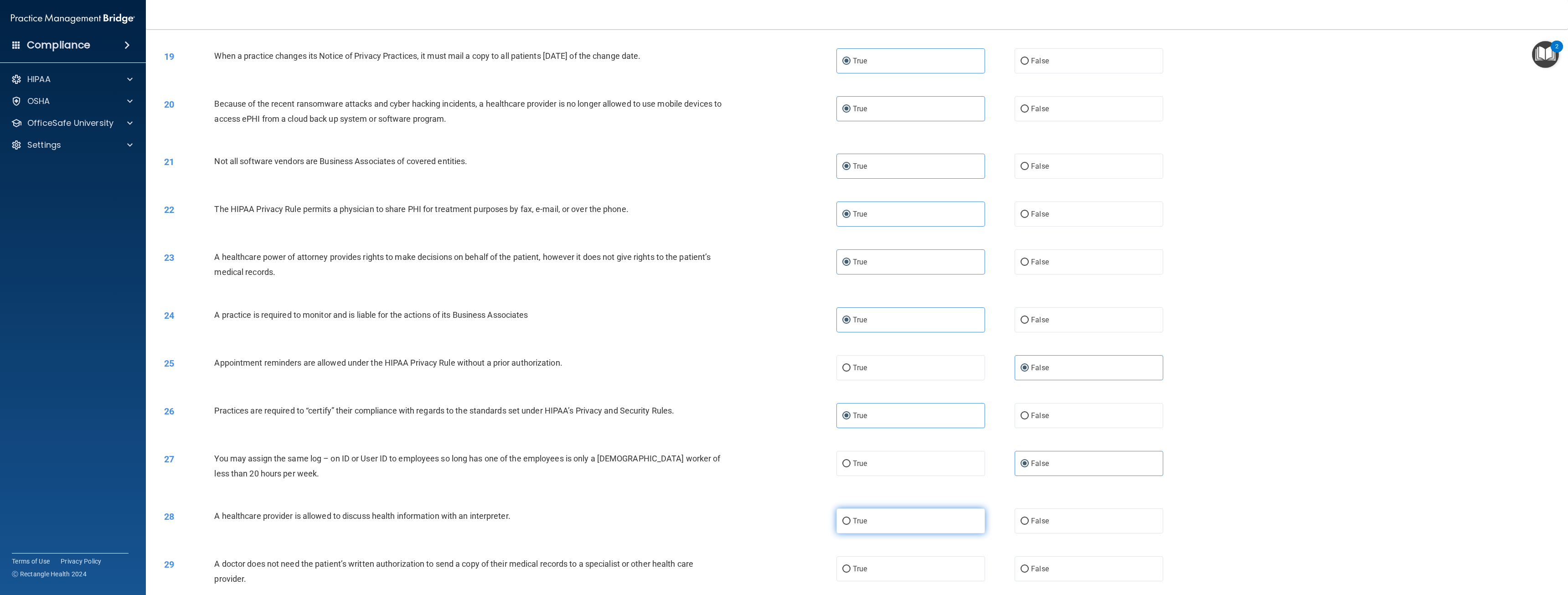
click at [903, 518] on label "True" at bounding box center [911, 521] width 149 height 25
click at [850, 518] on input "True" at bounding box center [846, 521] width 8 height 7
radio input "true"
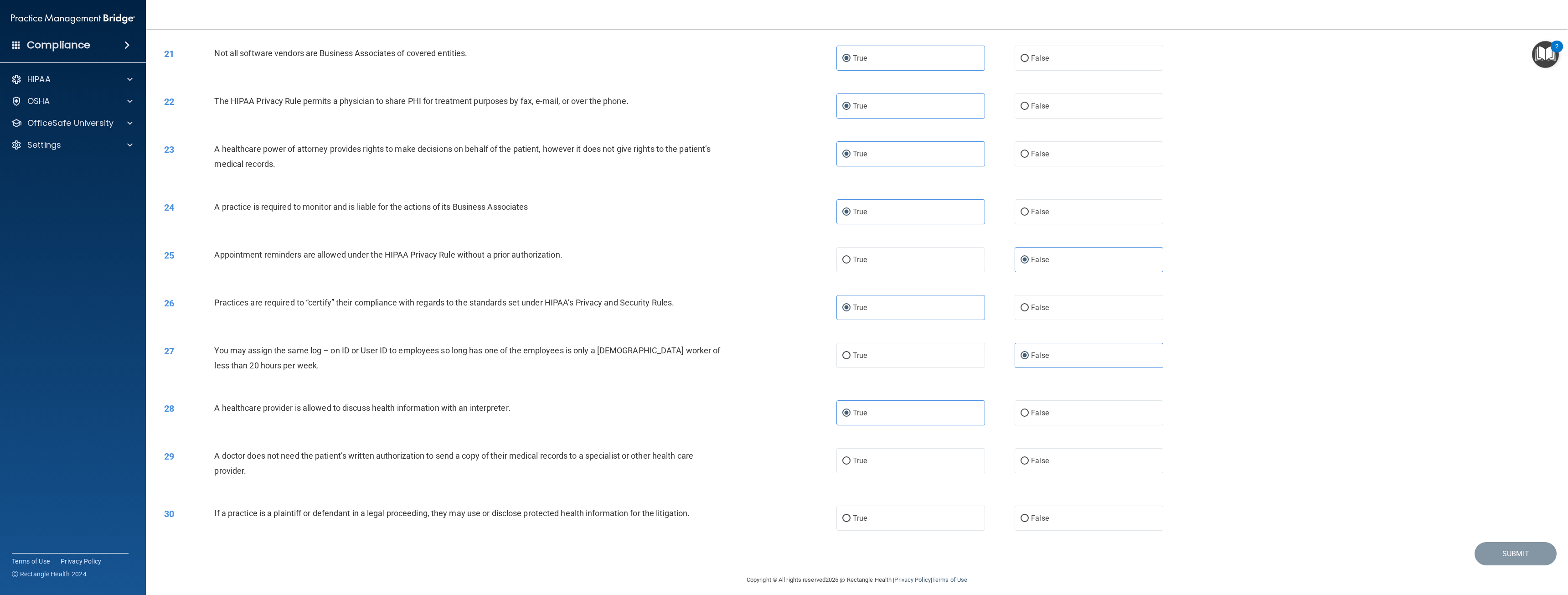
scroll to position [1118, 0]
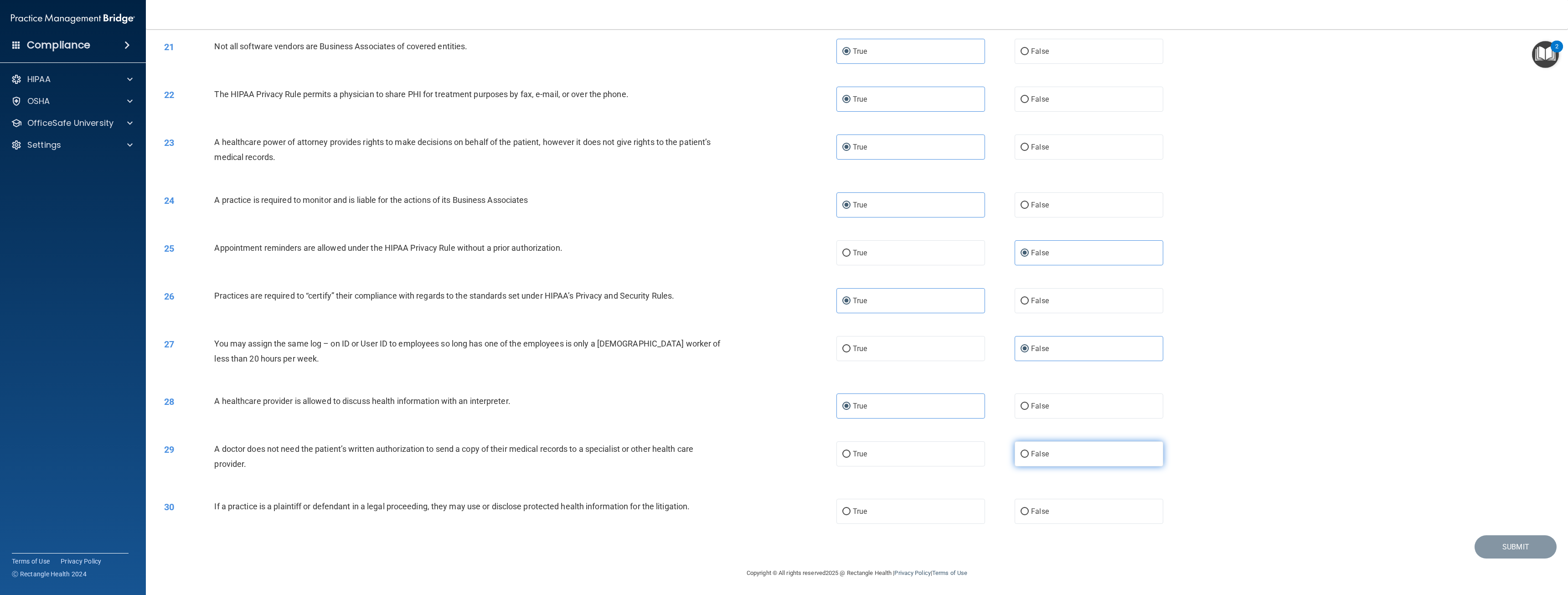
click at [1065, 457] on label "False" at bounding box center [1089, 454] width 149 height 25
click at [1029, 457] on input "False" at bounding box center [1024, 454] width 8 height 7
radio input "true"
click at [867, 516] on label "True" at bounding box center [911, 511] width 149 height 25
click at [850, 515] on input "True" at bounding box center [846, 512] width 8 height 7
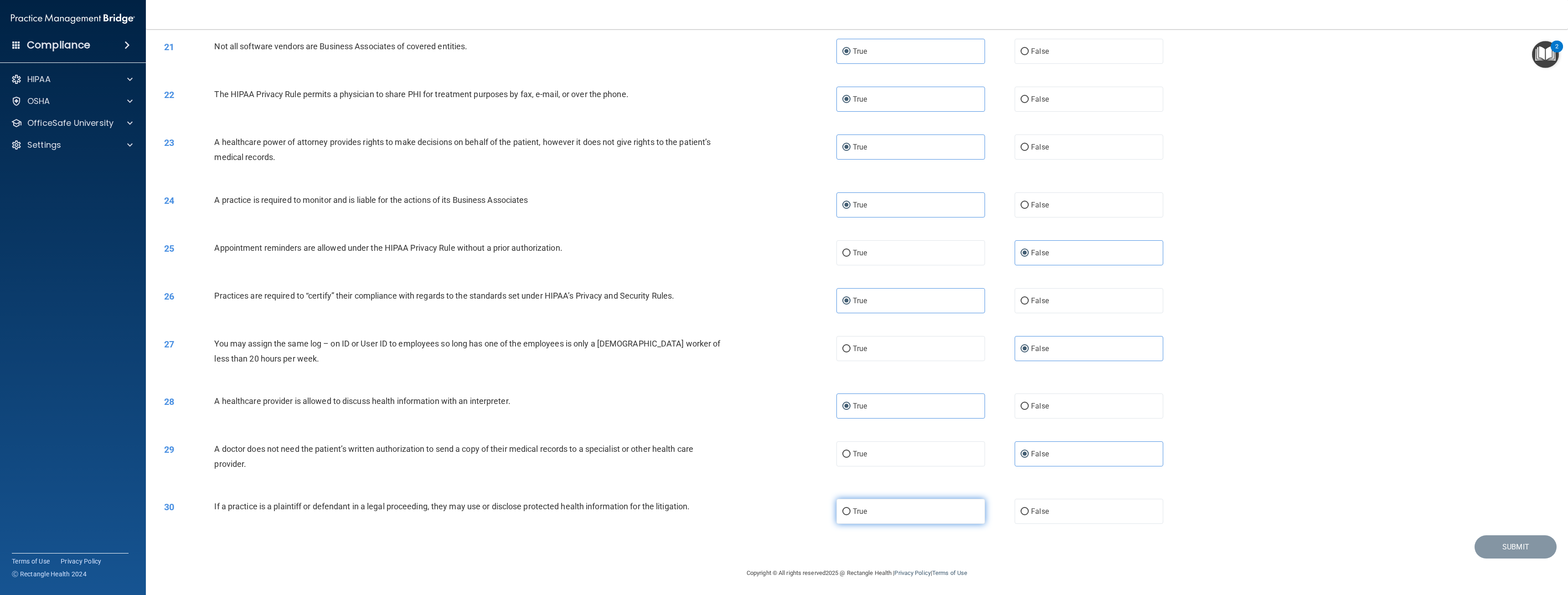
radio input "true"
click at [1503, 547] on button "Submit" at bounding box center [1515, 547] width 82 height 23
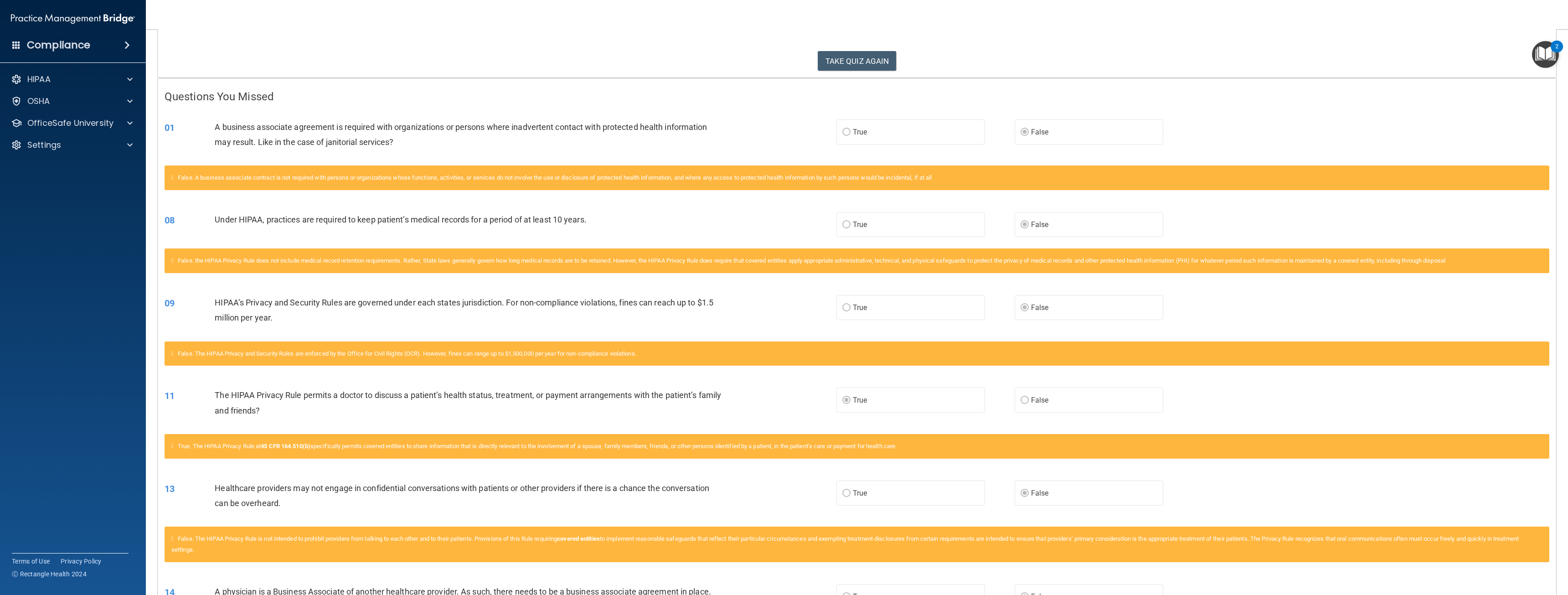
scroll to position [91, 0]
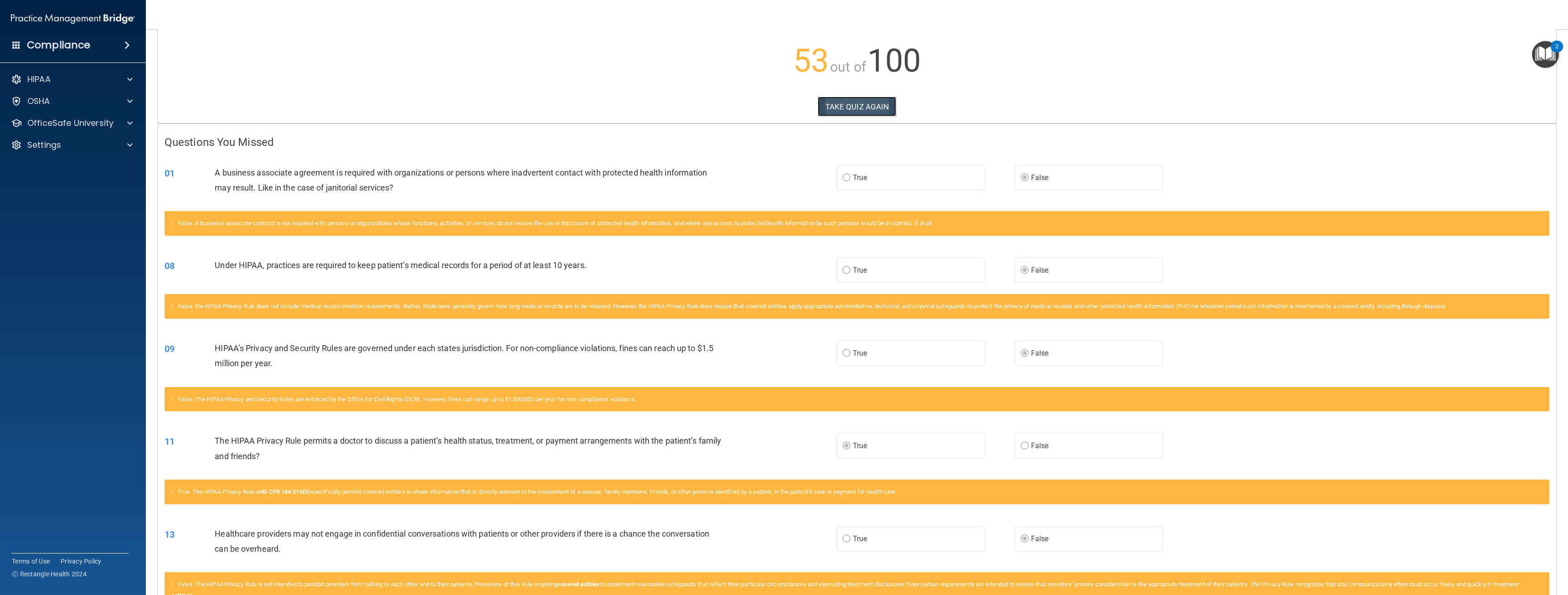
click at [849, 114] on button "TAKE QUIZ AGAIN" at bounding box center [857, 107] width 79 height 20
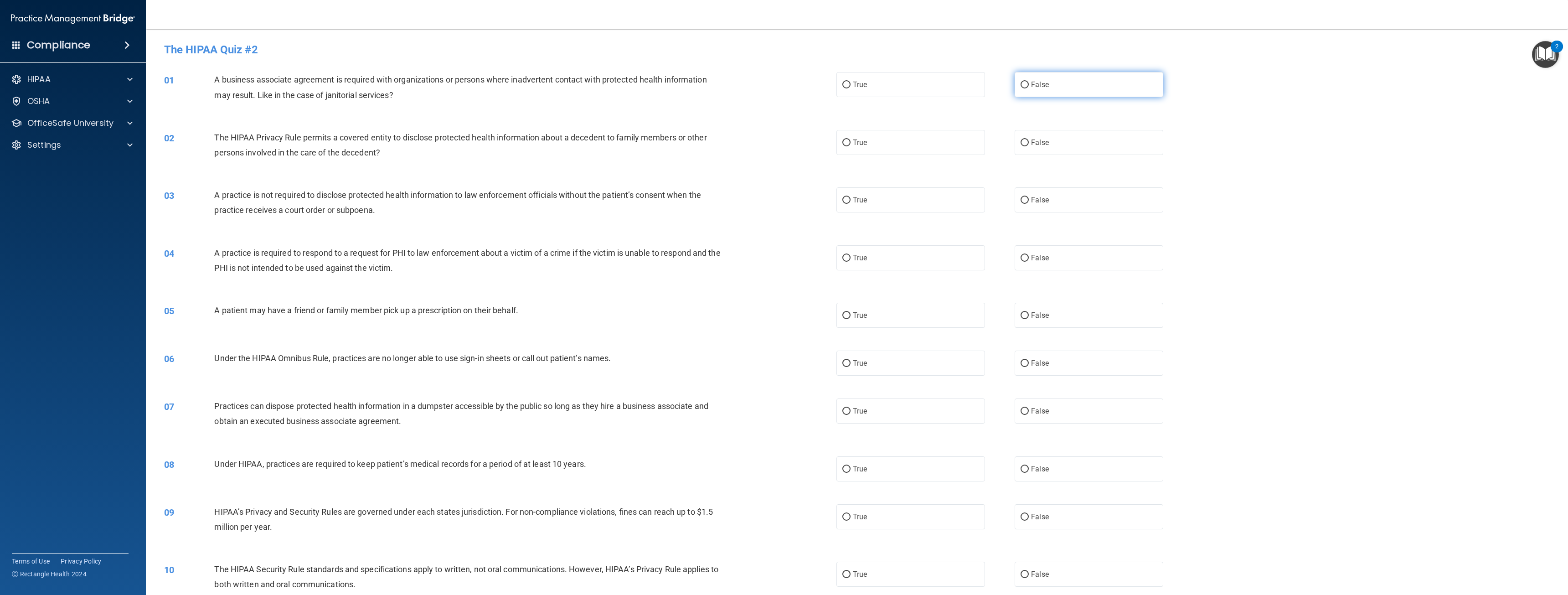
click at [1026, 86] on label "False" at bounding box center [1089, 84] width 149 height 25
click at [1026, 86] on input "False" at bounding box center [1024, 85] width 8 height 7
radio input "true"
click at [1021, 471] on input "False" at bounding box center [1024, 469] width 8 height 7
radio input "true"
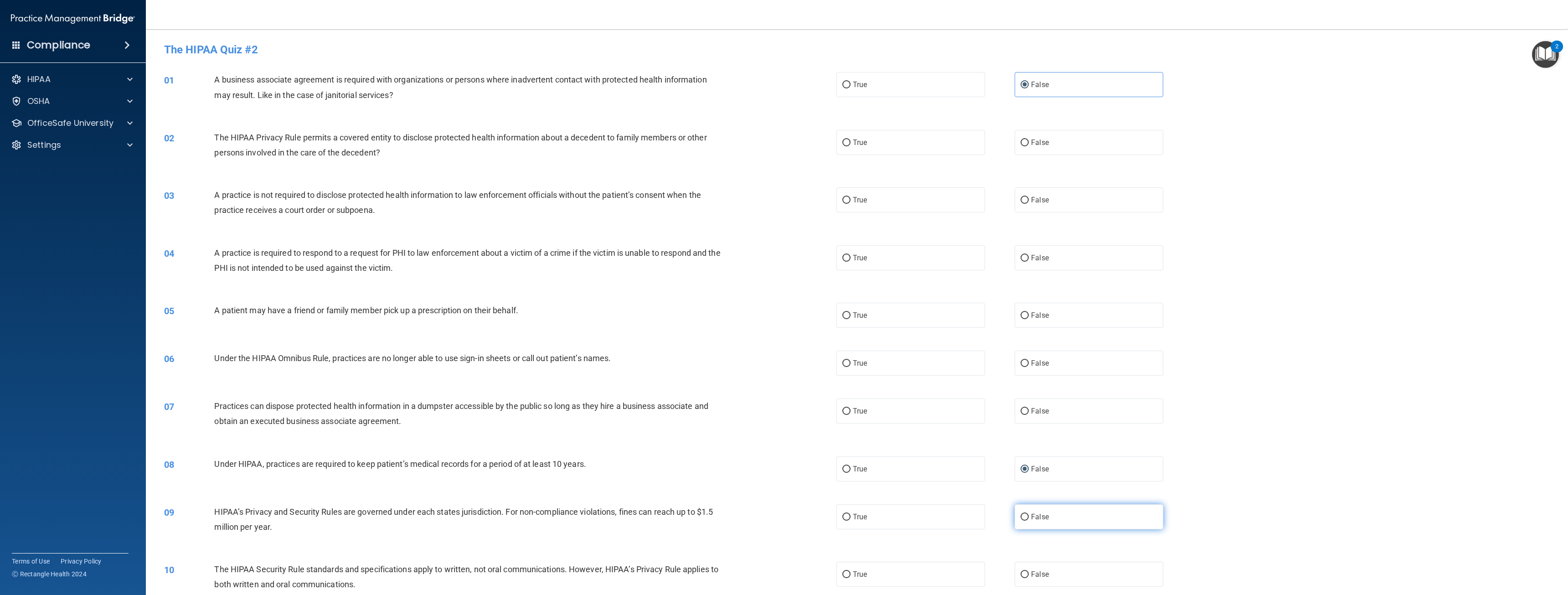
click at [1023, 519] on input "False" at bounding box center [1024, 517] width 8 height 7
radio input "true"
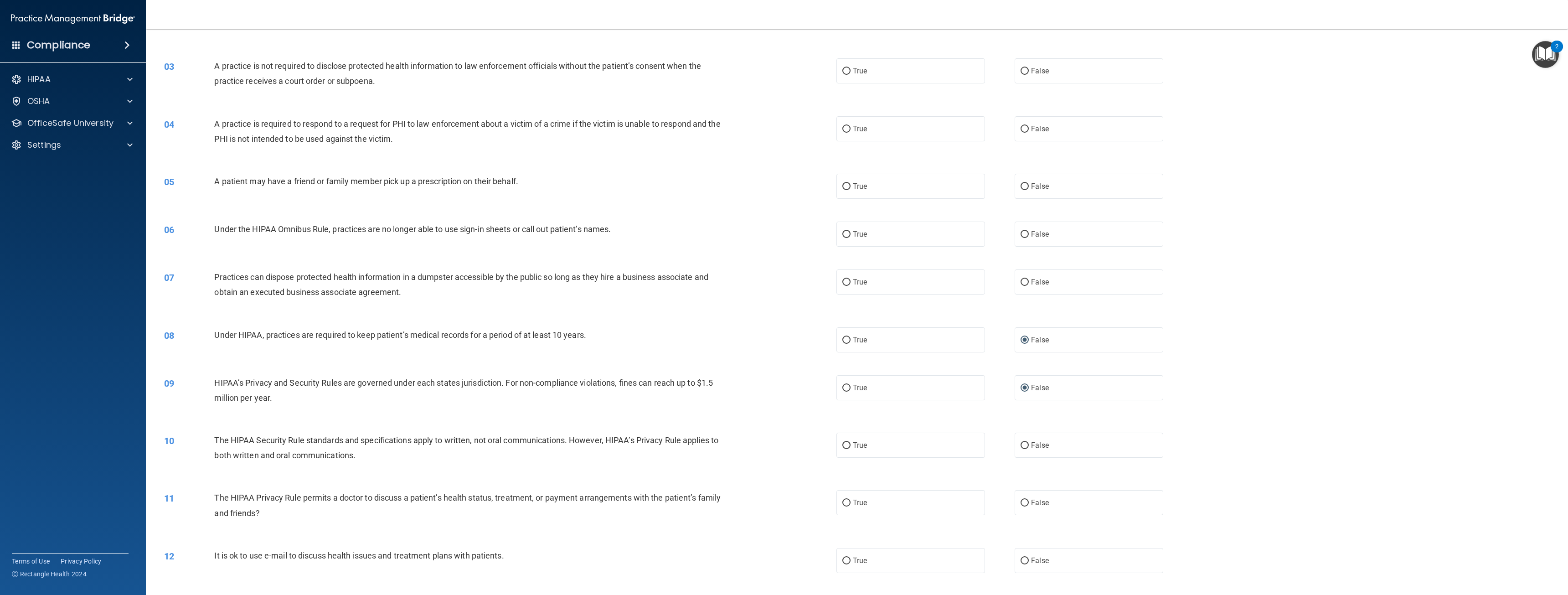
scroll to position [183, 0]
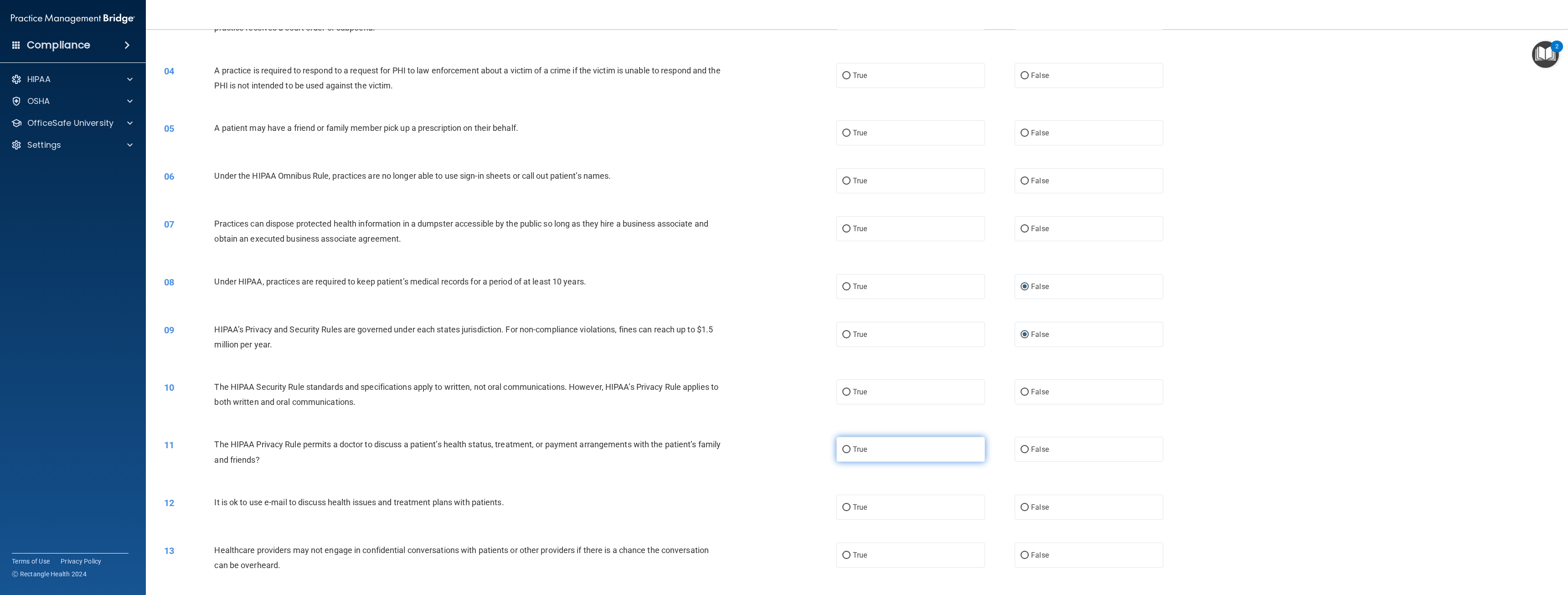
click at [880, 444] on label "True" at bounding box center [911, 449] width 149 height 25
click at [850, 446] on input "True" at bounding box center [846, 449] width 8 height 7
radio input "true"
click at [1031, 554] on span "False" at bounding box center [1040, 555] width 18 height 9
click at [1029, 554] on input "False" at bounding box center [1024, 555] width 8 height 7
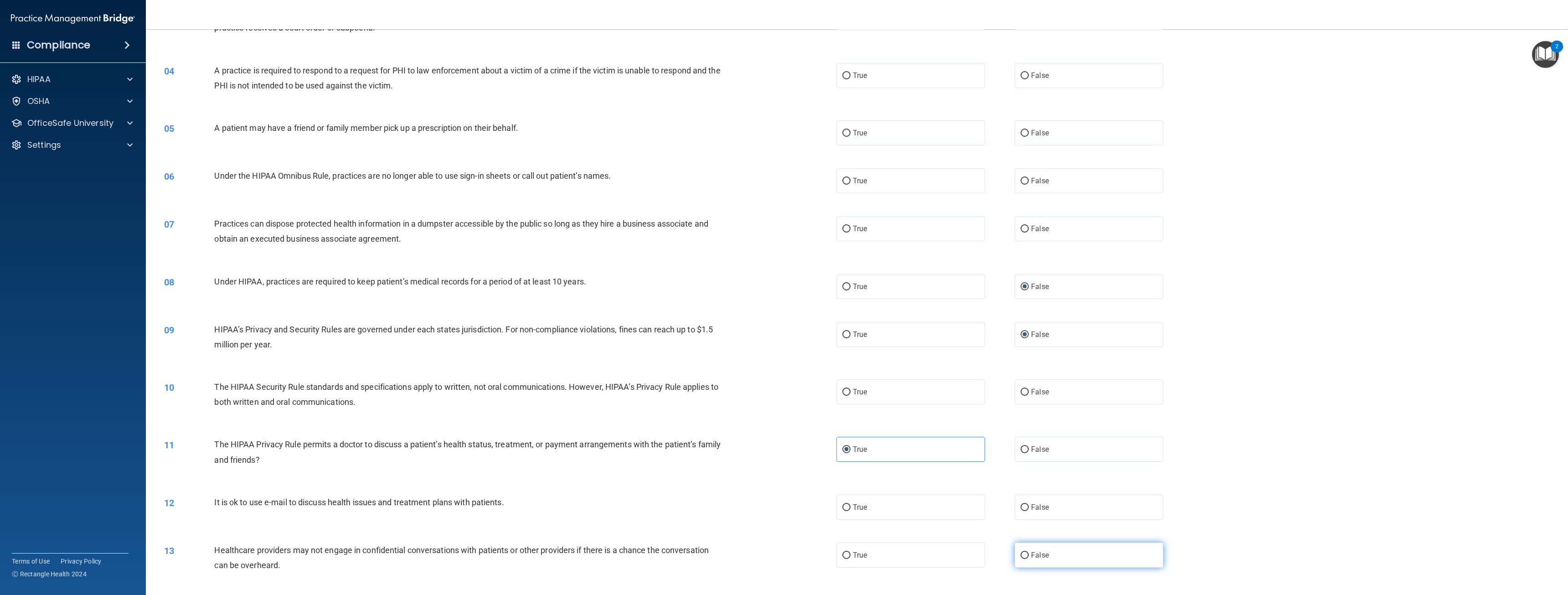
radio input "true"
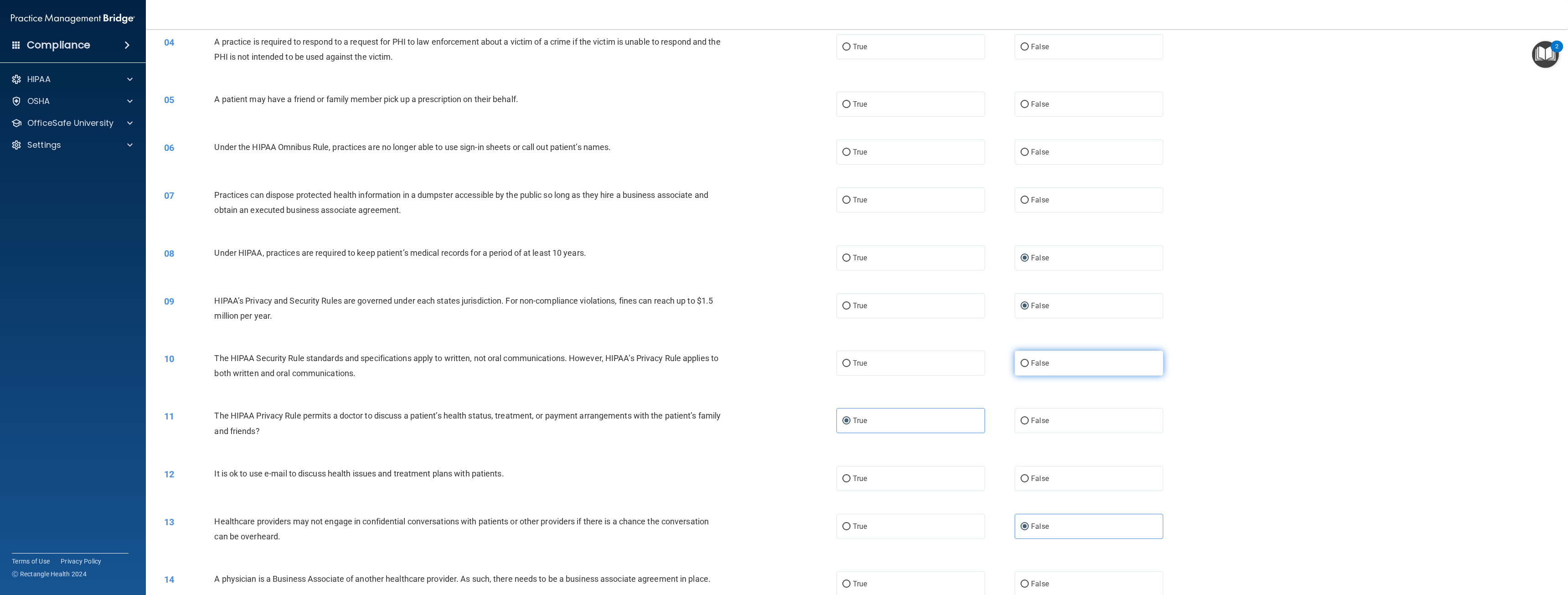
scroll to position [319, 0]
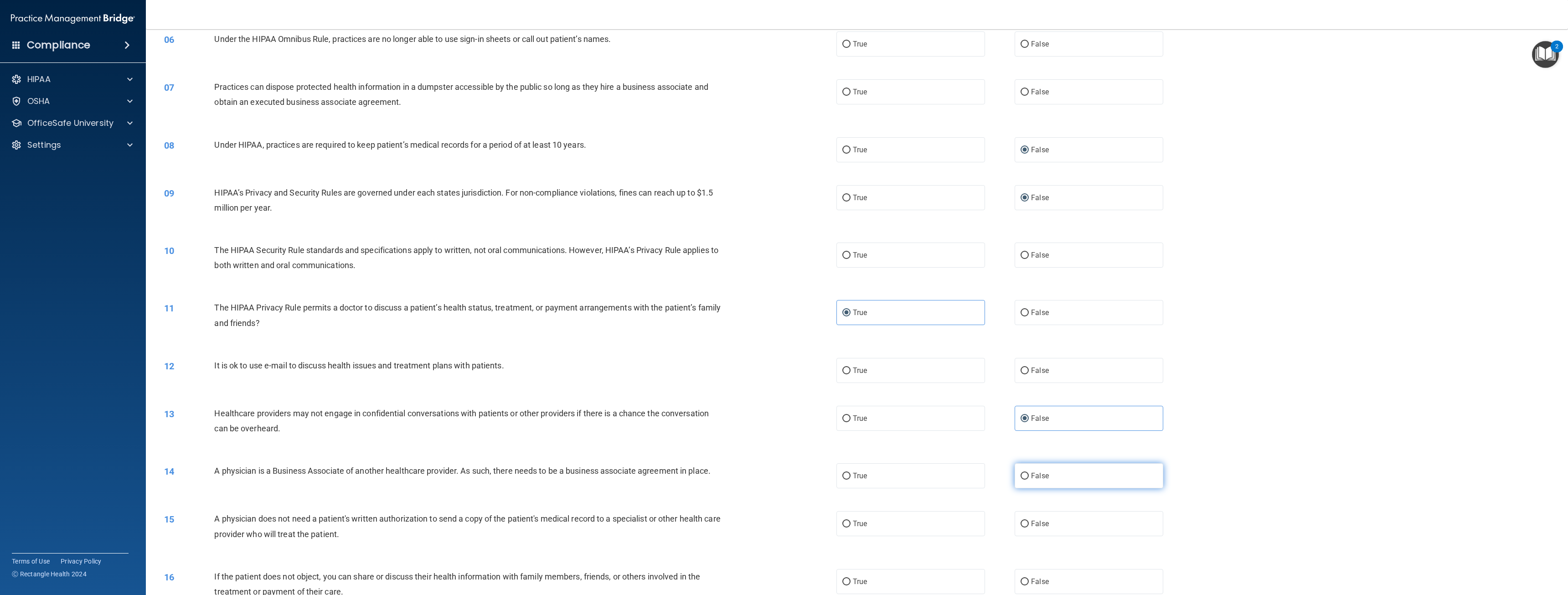
click at [1031, 477] on span "False" at bounding box center [1040, 476] width 18 height 9
click at [1029, 477] on input "False" at bounding box center [1024, 476] width 8 height 7
radio input "true"
click at [910, 520] on label "True" at bounding box center [911, 523] width 149 height 25
click at [850, 521] on input "True" at bounding box center [846, 524] width 8 height 7
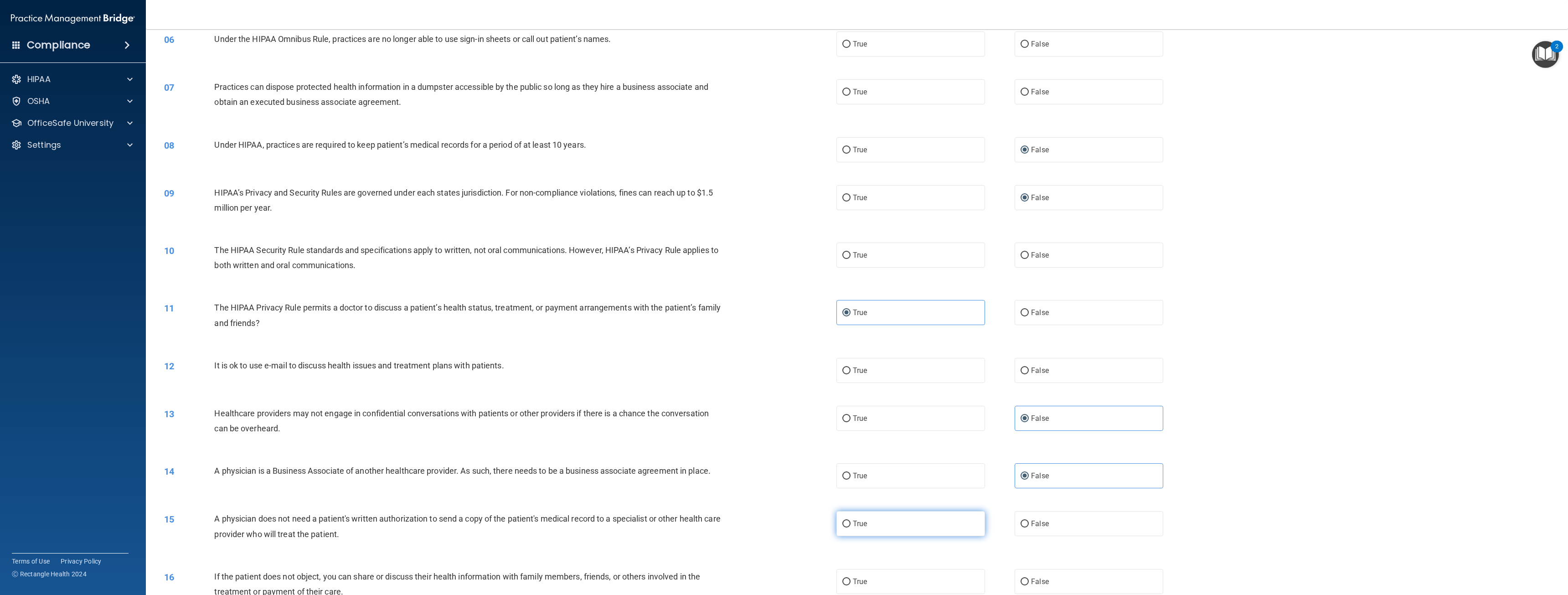
radio input "true"
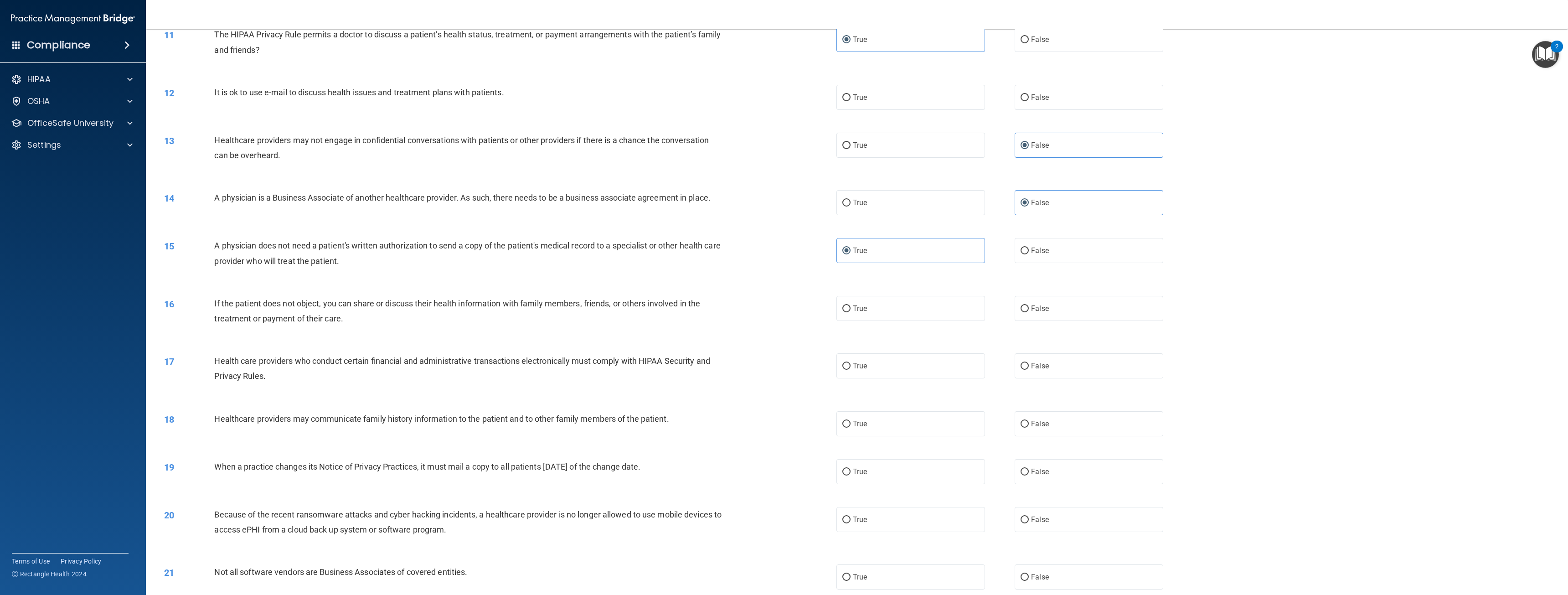
scroll to position [593, 0]
click at [1077, 462] on label "False" at bounding box center [1089, 471] width 149 height 25
click at [1029, 468] on input "False" at bounding box center [1024, 471] width 8 height 7
radio input "true"
click at [1031, 519] on span "False" at bounding box center [1040, 519] width 18 height 9
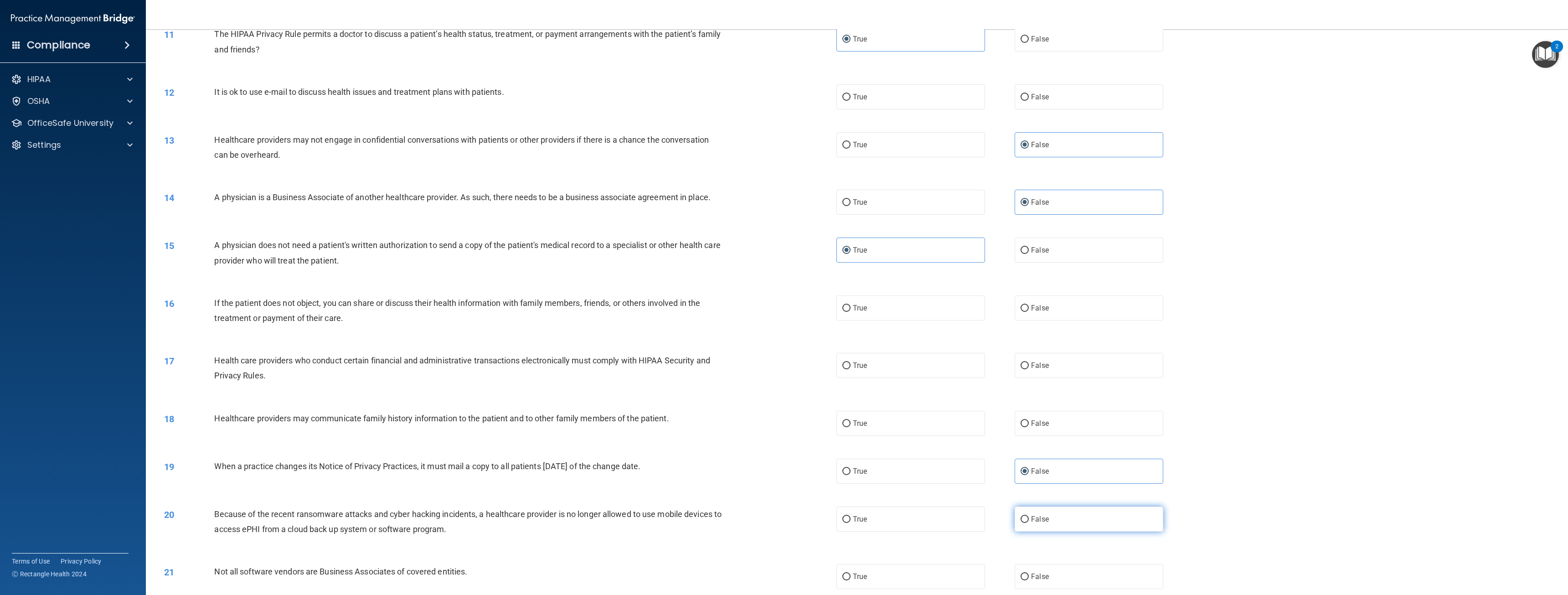
click at [1029, 519] on input "False" at bounding box center [1024, 519] width 8 height 7
radio input "true"
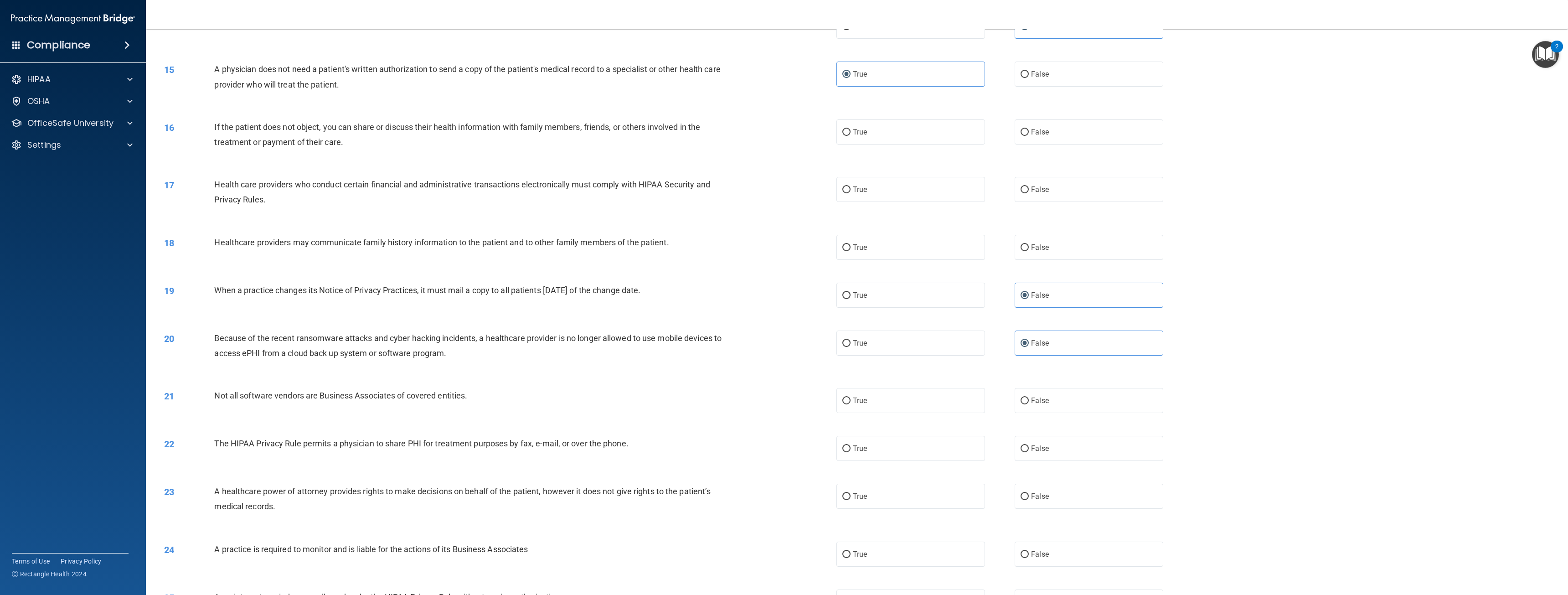
scroll to position [775, 0]
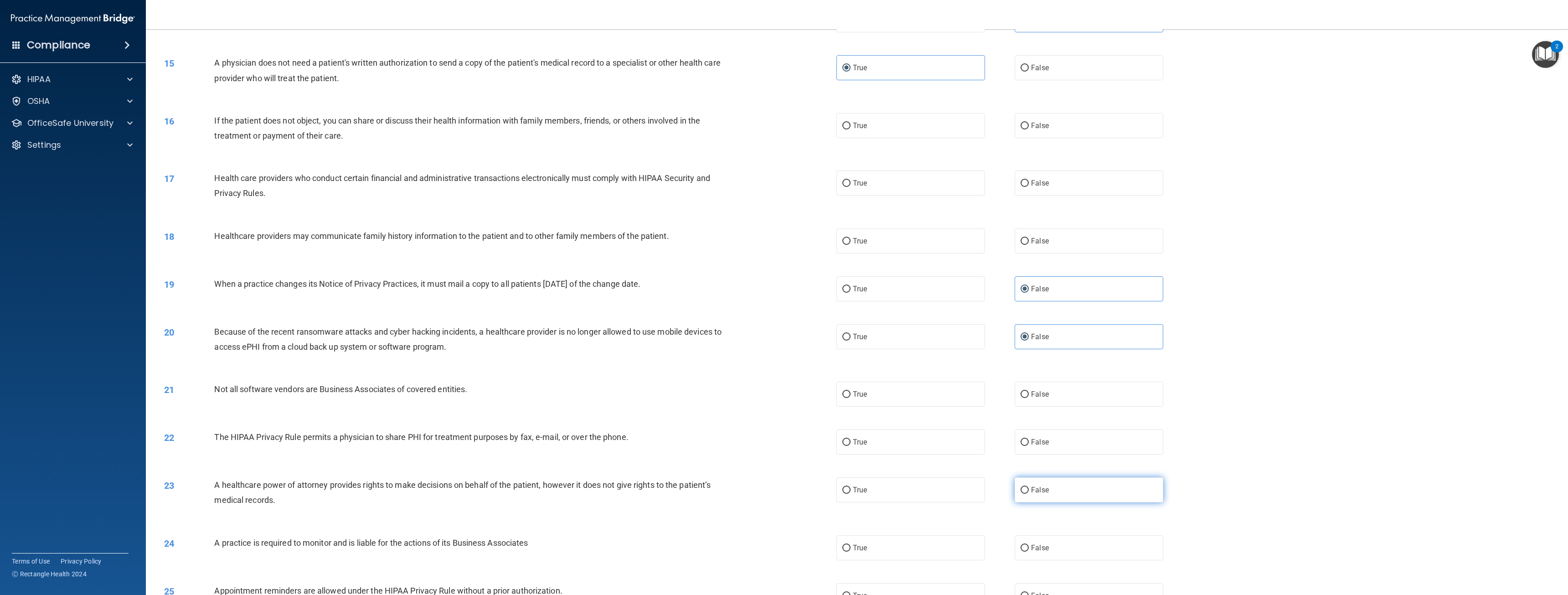
click at [1031, 494] on span "False" at bounding box center [1040, 490] width 18 height 9
click at [1028, 494] on input "False" at bounding box center [1024, 490] width 8 height 7
radio input "true"
click at [1026, 547] on label "False" at bounding box center [1089, 547] width 149 height 25
click at [1026, 547] on input "False" at bounding box center [1024, 548] width 8 height 7
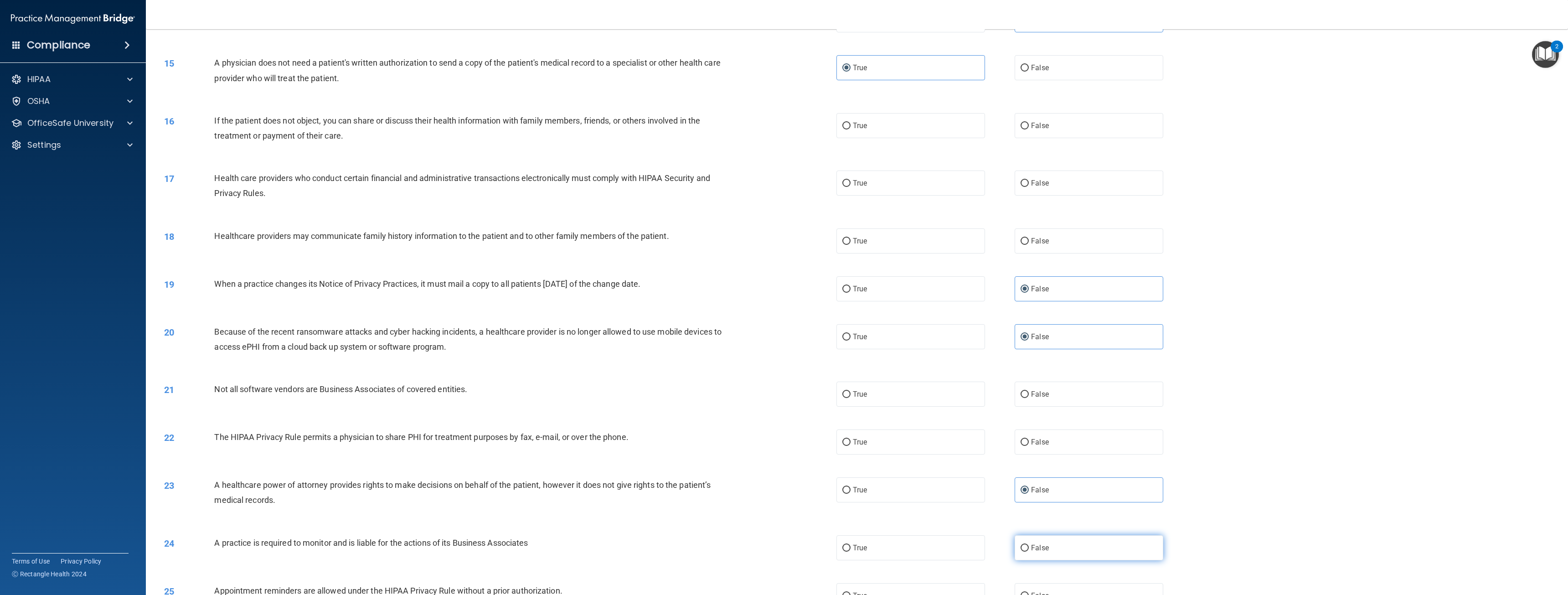
radio input "true"
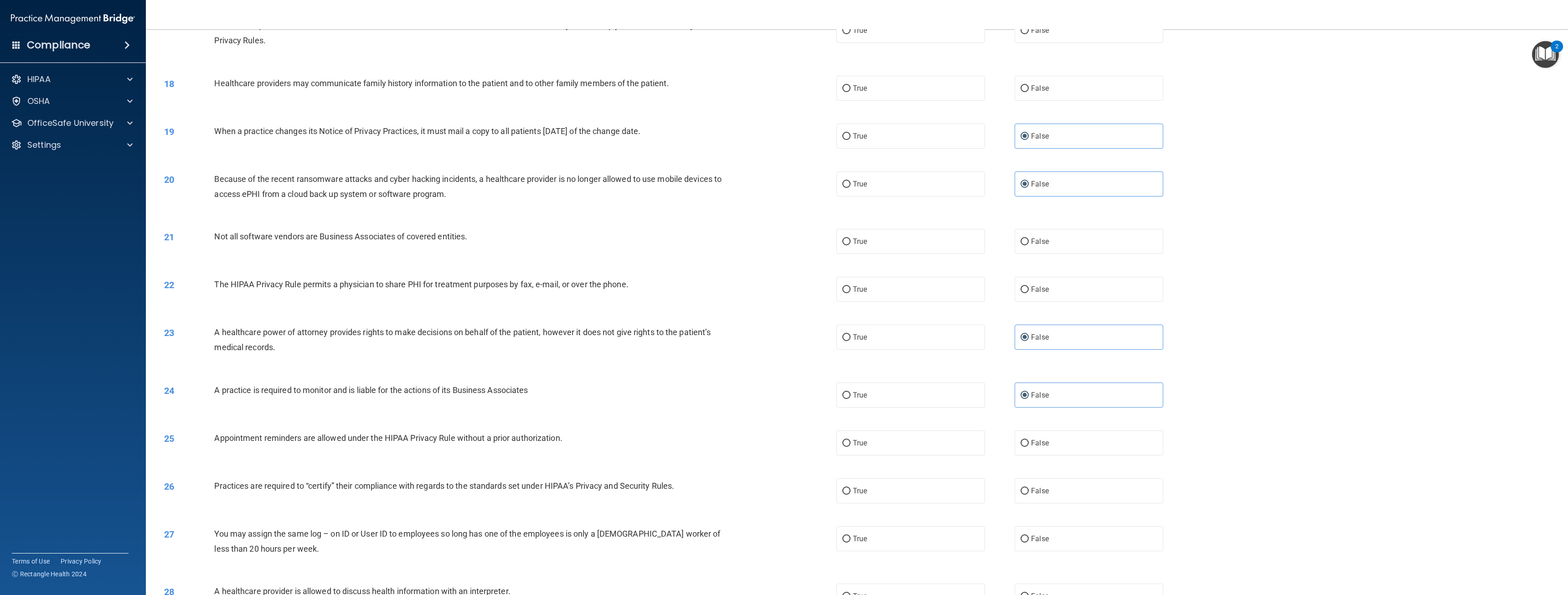
scroll to position [958, 0]
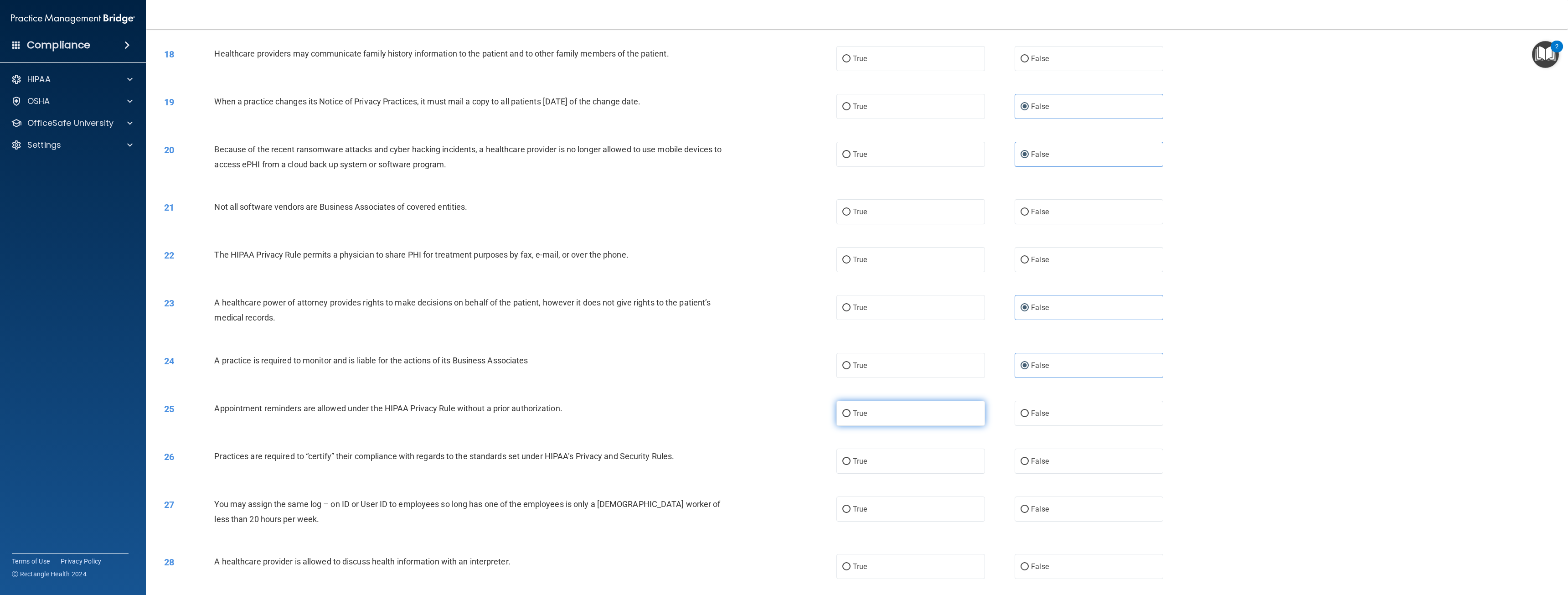
click at [905, 418] on label "True" at bounding box center [911, 413] width 149 height 25
click at [850, 417] on input "True" at bounding box center [846, 414] width 8 height 7
radio input "true"
click at [1035, 464] on span "False" at bounding box center [1040, 461] width 18 height 9
click at [1029, 464] on input "False" at bounding box center [1024, 462] width 8 height 7
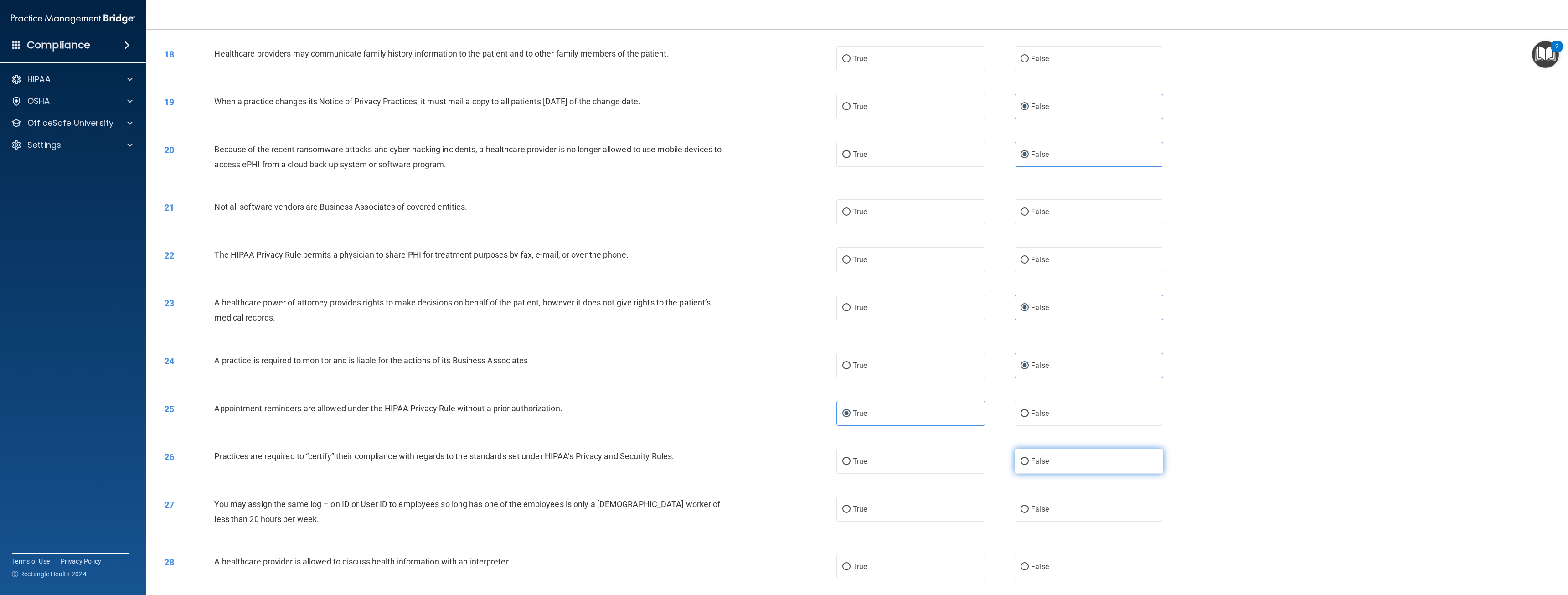
radio input "true"
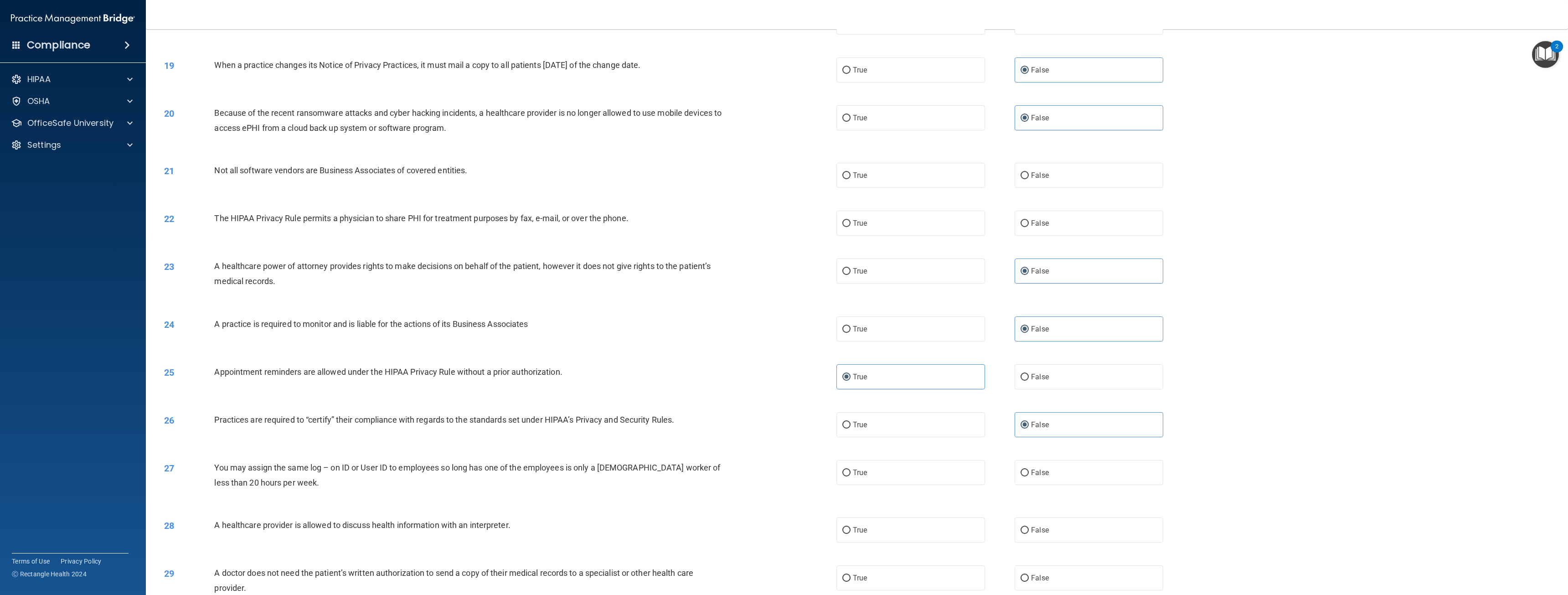
scroll to position [1049, 0]
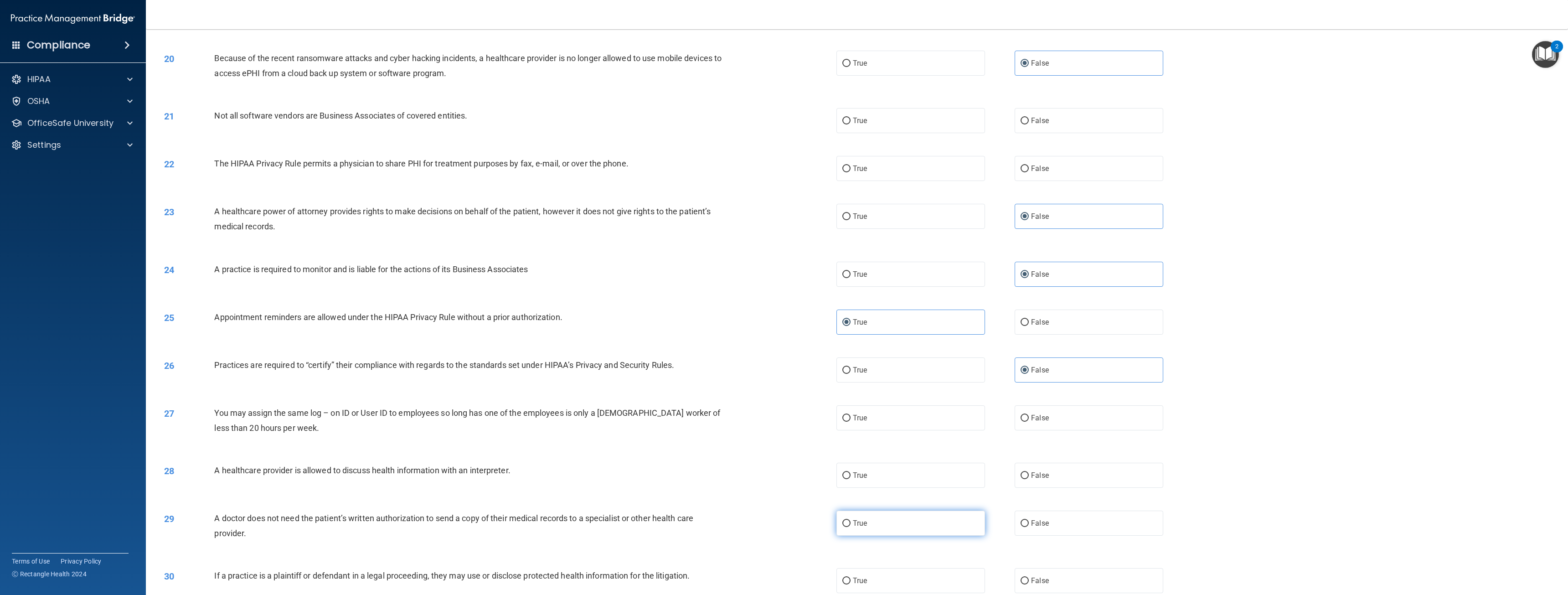
click at [859, 524] on span "True" at bounding box center [859, 523] width 14 height 9
click at [850, 524] on input "True" at bounding box center [846, 523] width 8 height 7
radio input "true"
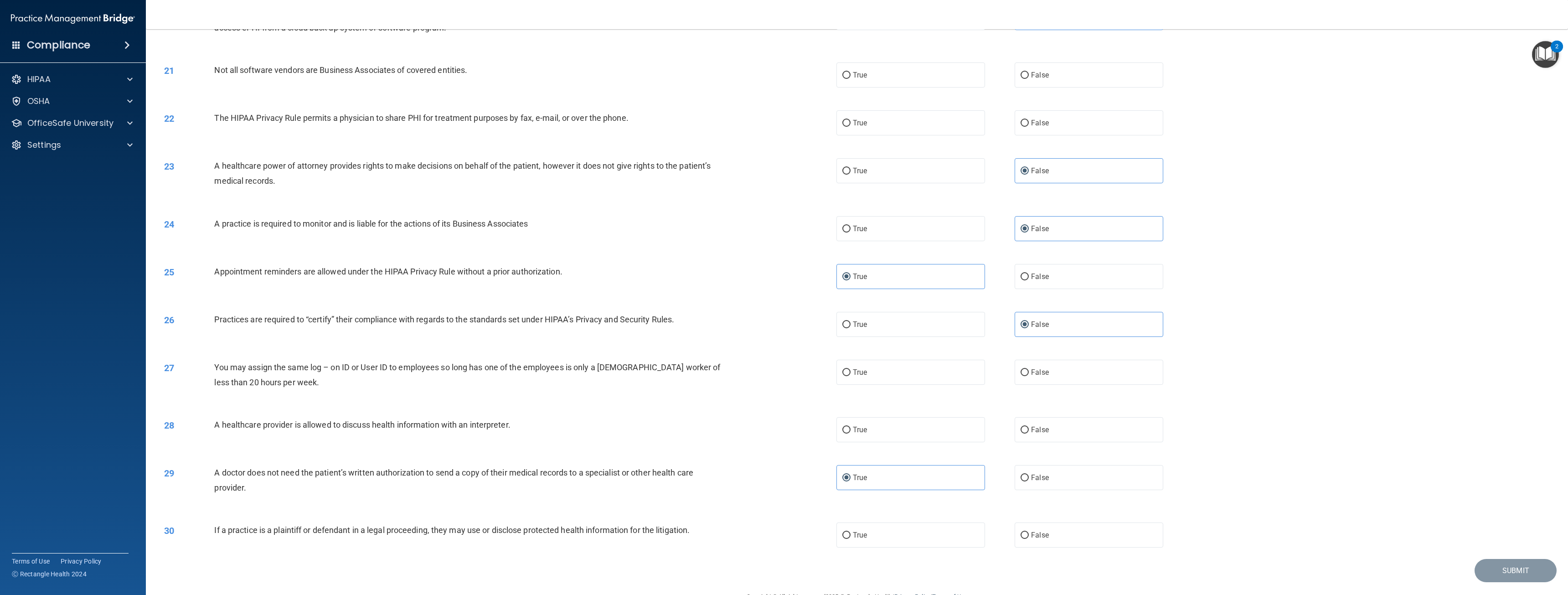
scroll to position [1118, 0]
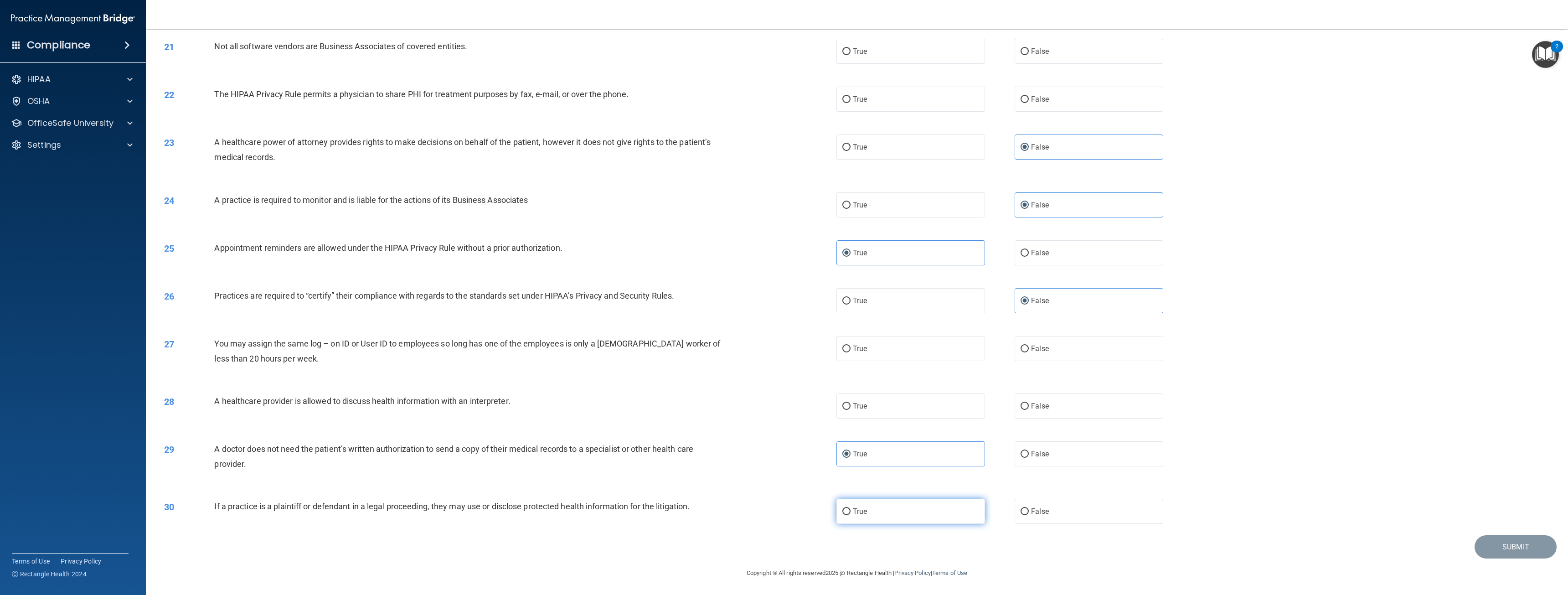
click at [884, 515] on label "True" at bounding box center [911, 511] width 149 height 25
click at [850, 515] on input "True" at bounding box center [846, 512] width 8 height 7
radio input "true"
click at [849, 402] on label "True" at bounding box center [911, 406] width 149 height 25
click at [849, 403] on input "True" at bounding box center [846, 406] width 8 height 7
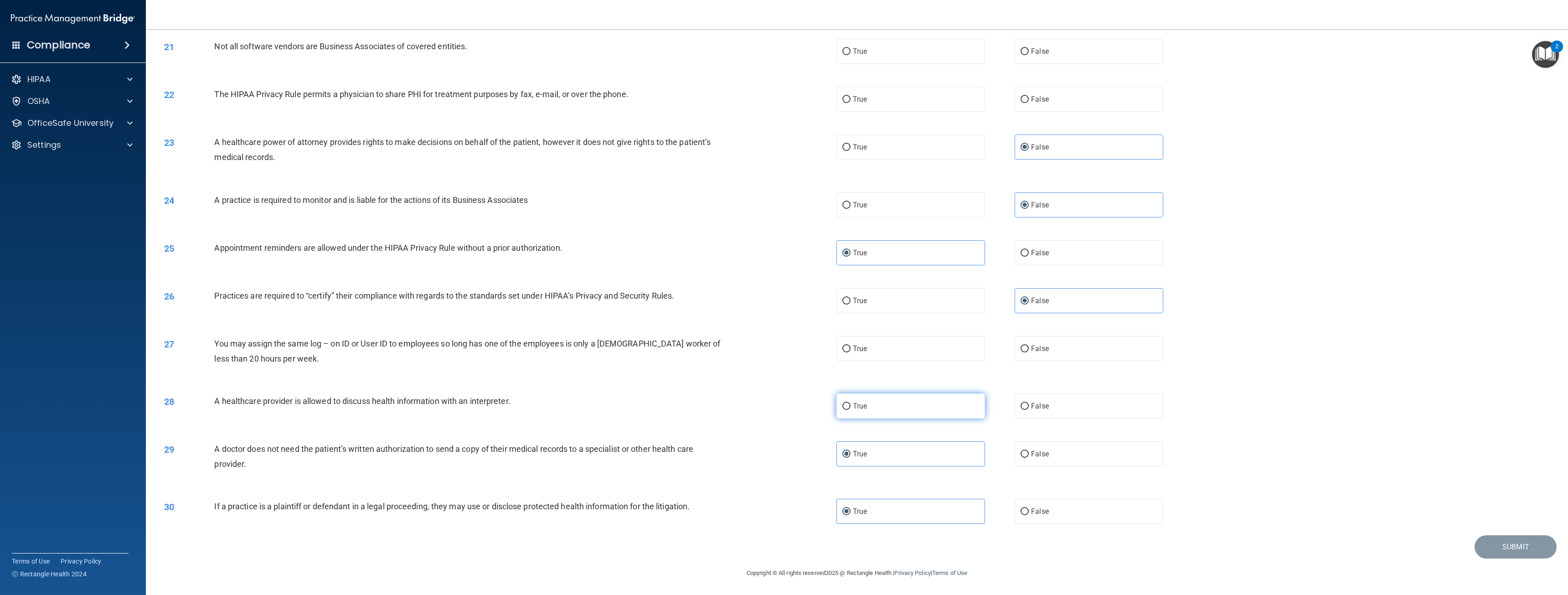
radio input "true"
click at [1039, 347] on span "False" at bounding box center [1040, 348] width 18 height 9
click at [1029, 347] on input "False" at bounding box center [1024, 349] width 8 height 7
radio input "true"
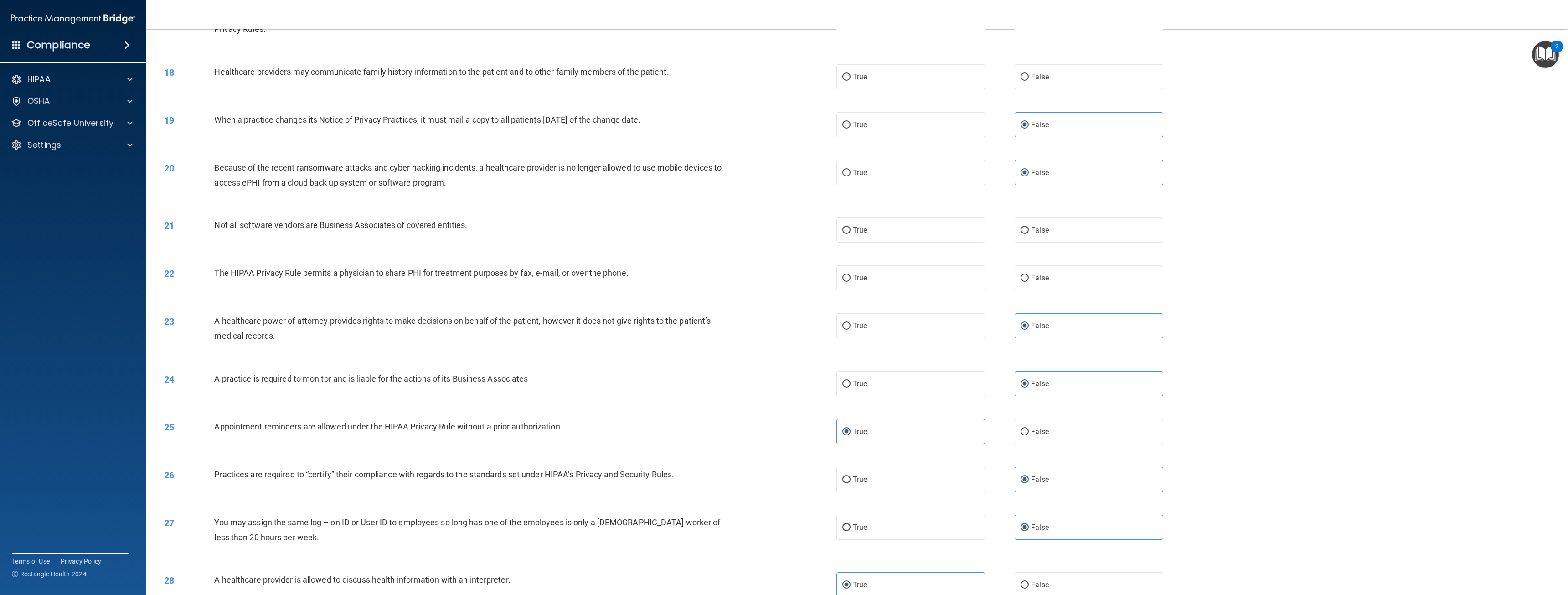
scroll to position [936, 0]
click at [858, 287] on label "True" at bounding box center [911, 281] width 149 height 25
click at [850, 286] on input "True" at bounding box center [846, 282] width 8 height 7
radio input "true"
click at [892, 231] on label "True" at bounding box center [911, 233] width 149 height 25
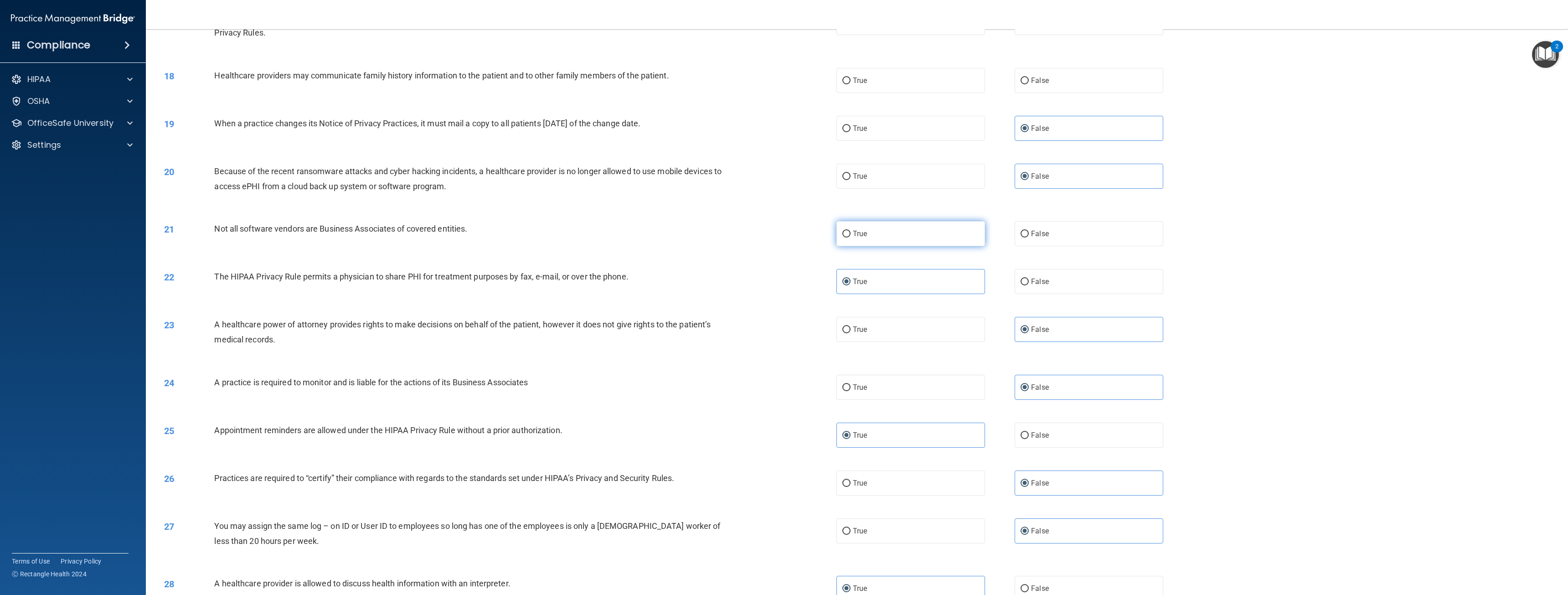
click at [850, 231] on input "True" at bounding box center [846, 234] width 8 height 7
radio input "true"
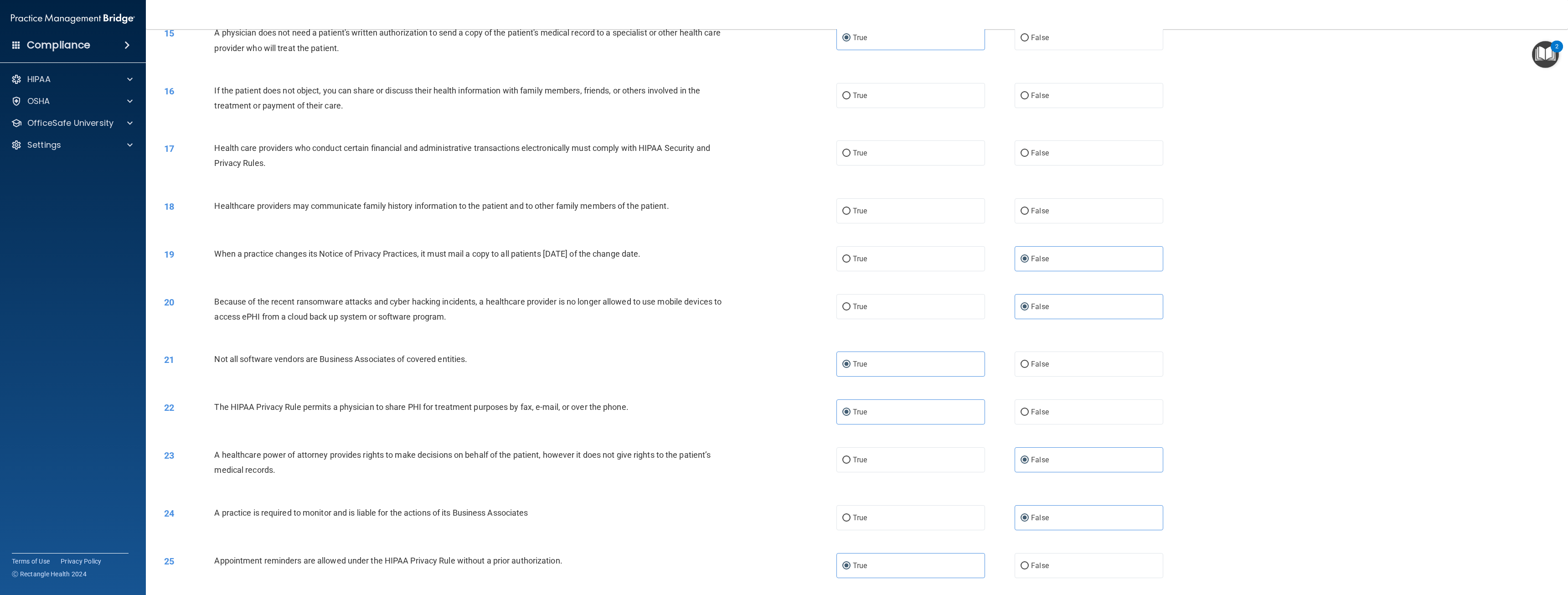
scroll to position [753, 0]
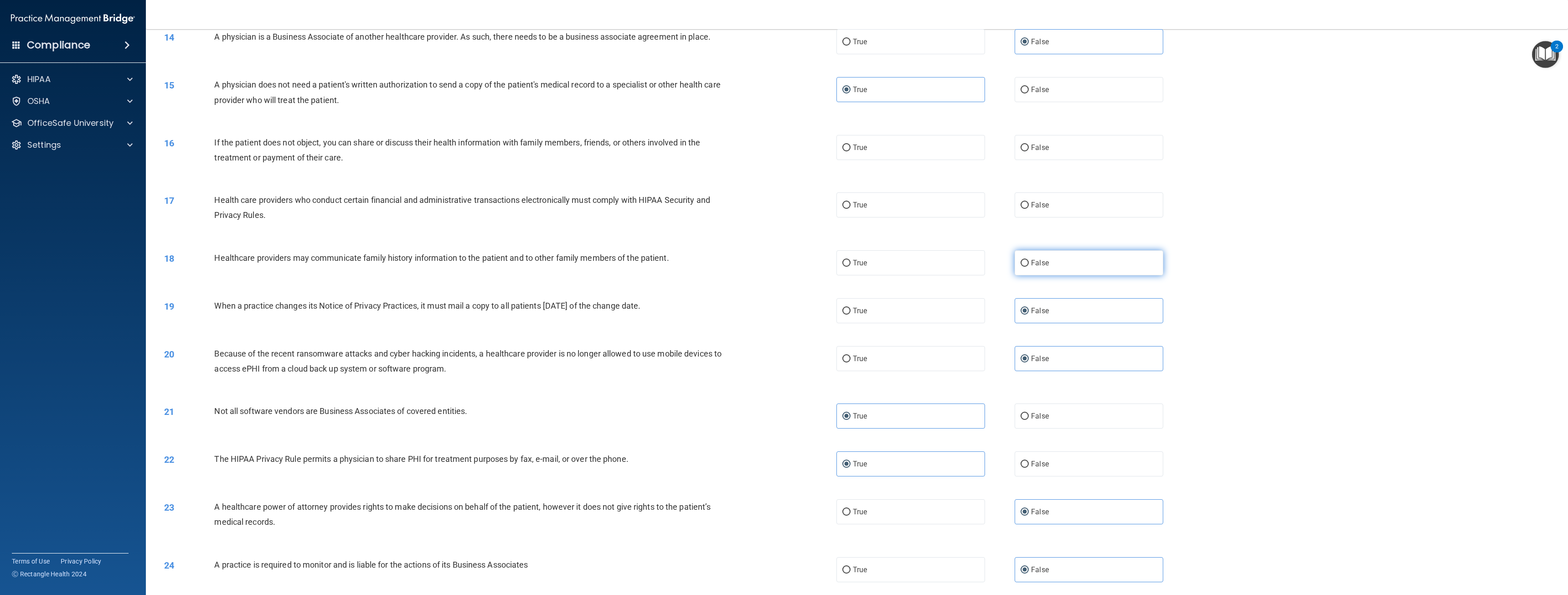
click at [1044, 261] on span "False" at bounding box center [1040, 263] width 18 height 9
click at [1029, 261] on input "False" at bounding box center [1024, 263] width 8 height 7
radio input "true"
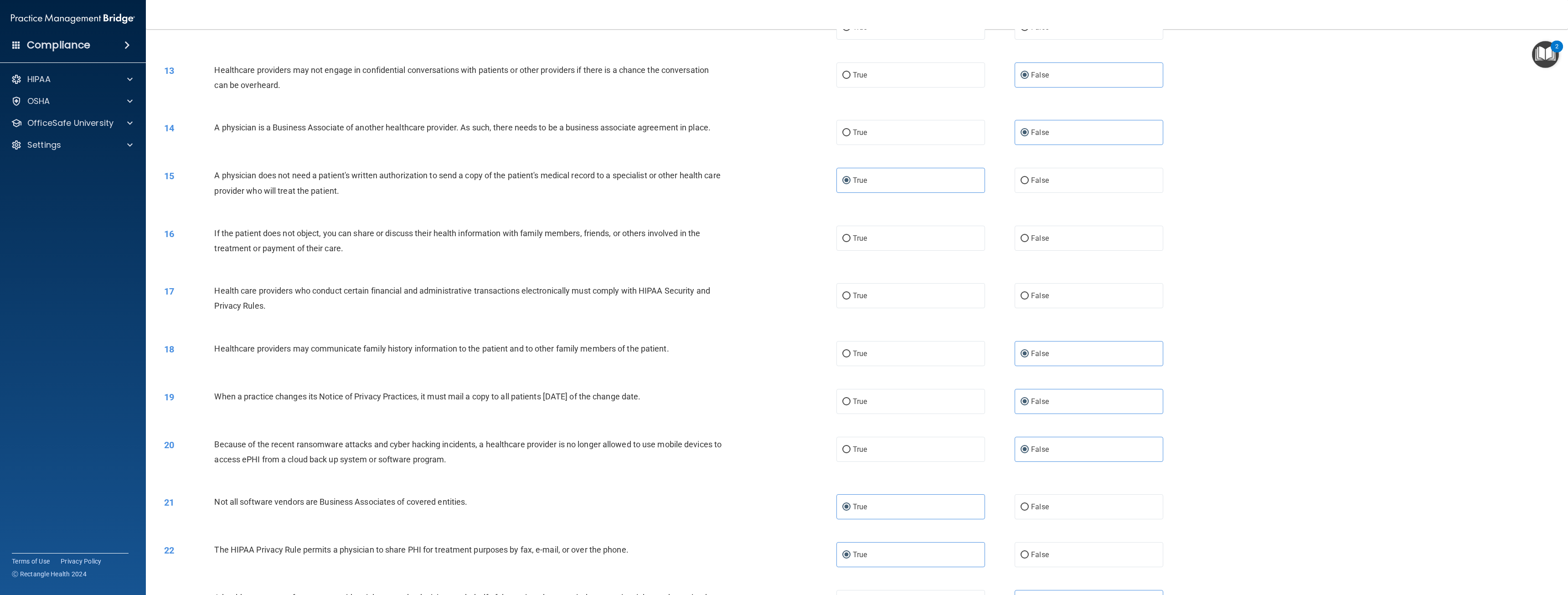
scroll to position [662, 0]
click at [866, 294] on label "True" at bounding box center [911, 296] width 149 height 25
click at [850, 294] on input "True" at bounding box center [846, 297] width 8 height 7
radio input "true"
drag, startPoint x: 894, startPoint y: 248, endPoint x: 863, endPoint y: 250, distance: 31.1
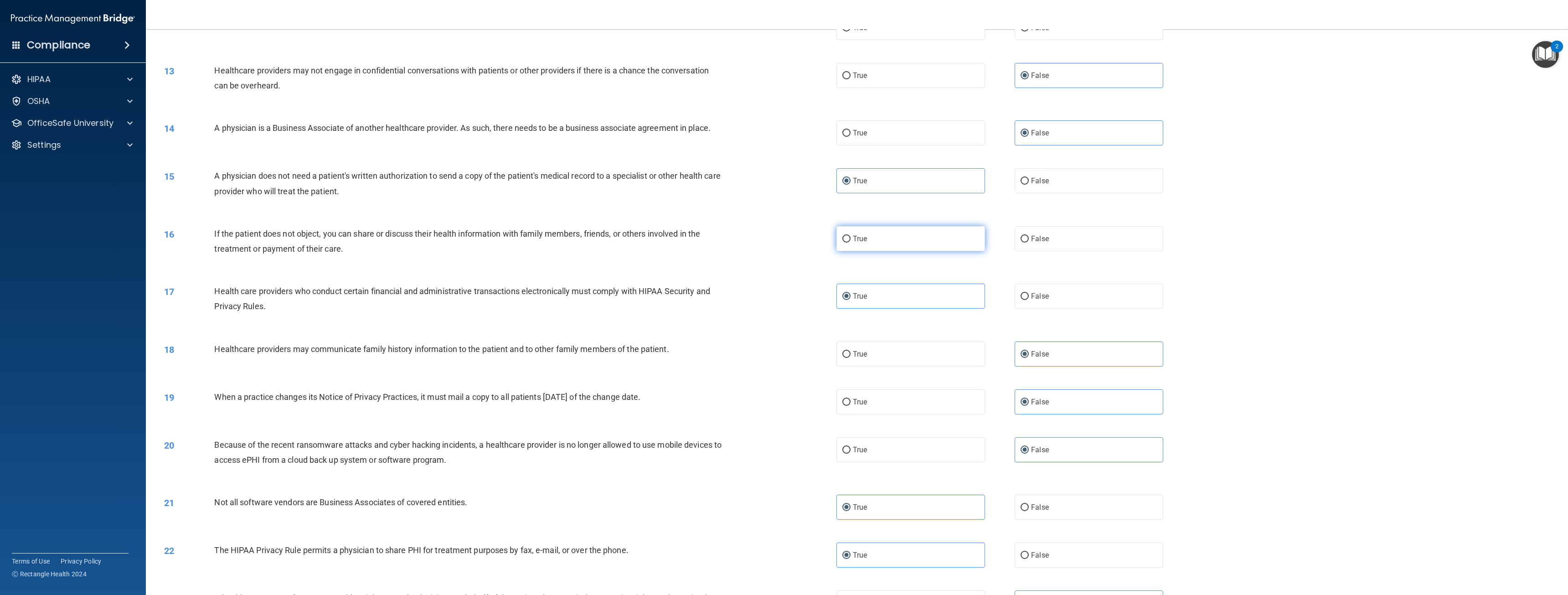
click at [895, 248] on label "True" at bounding box center [911, 238] width 149 height 25
click at [850, 242] on input "True" at bounding box center [846, 239] width 8 height 7
radio input "true"
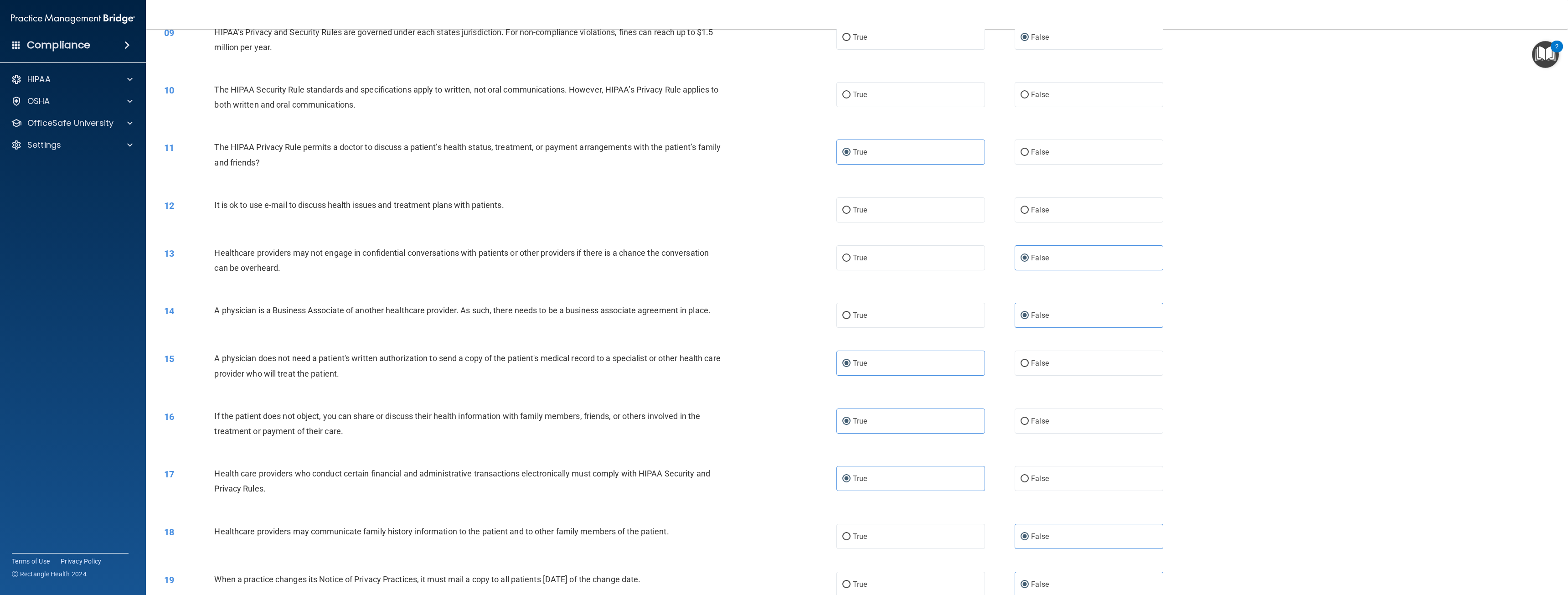
scroll to position [434, 0]
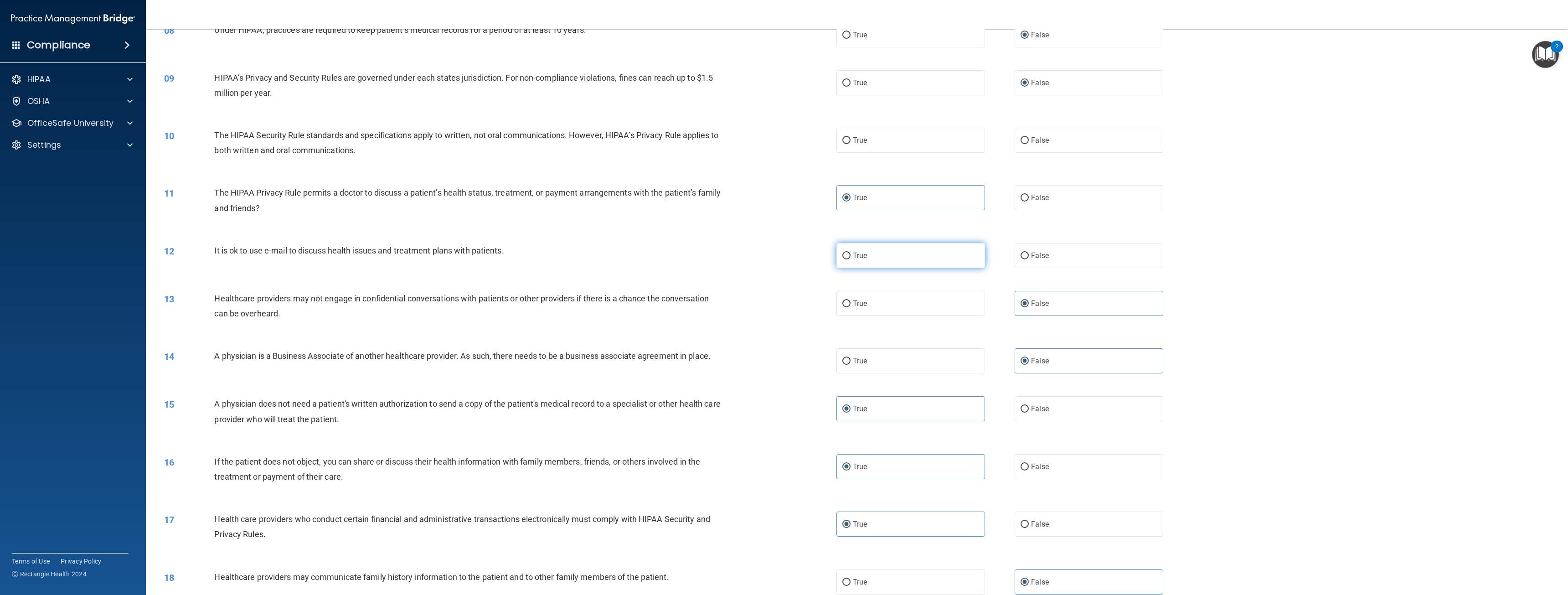
click at [871, 257] on label "True" at bounding box center [911, 255] width 149 height 25
click at [850, 257] on input "True" at bounding box center [846, 256] width 8 height 7
radio input "true"
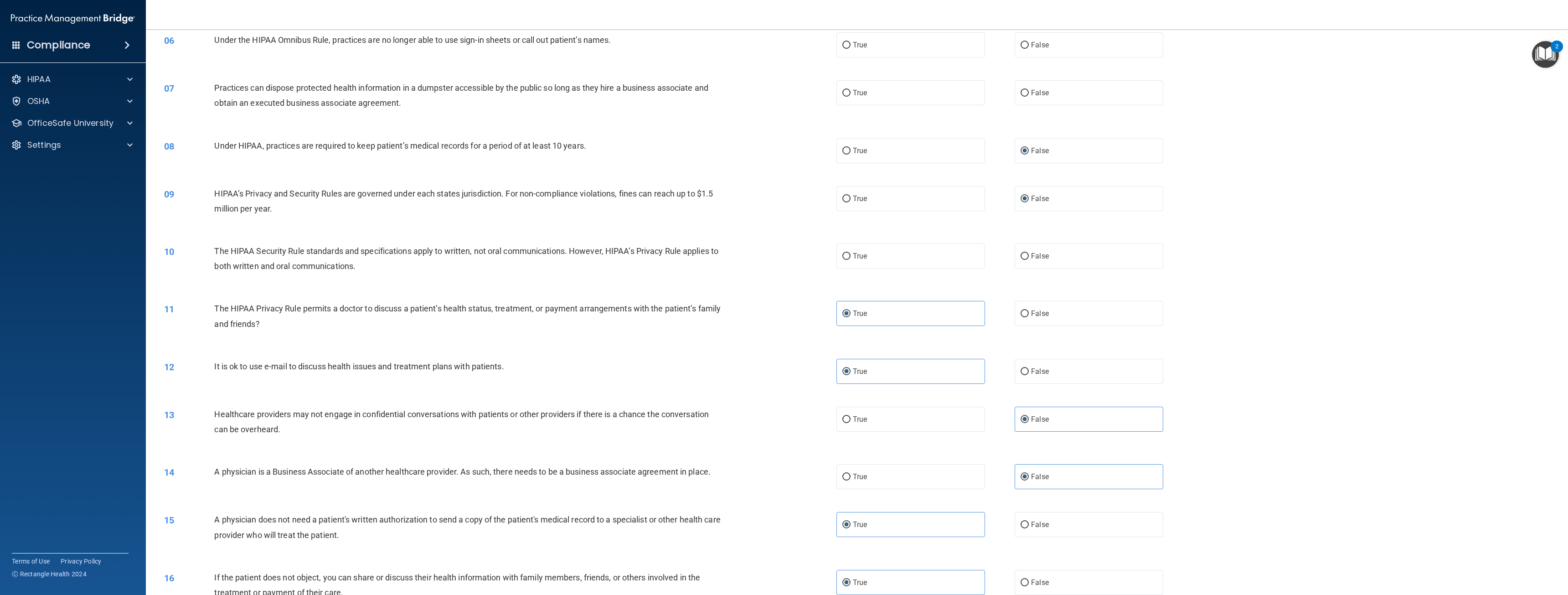
scroll to position [297, 0]
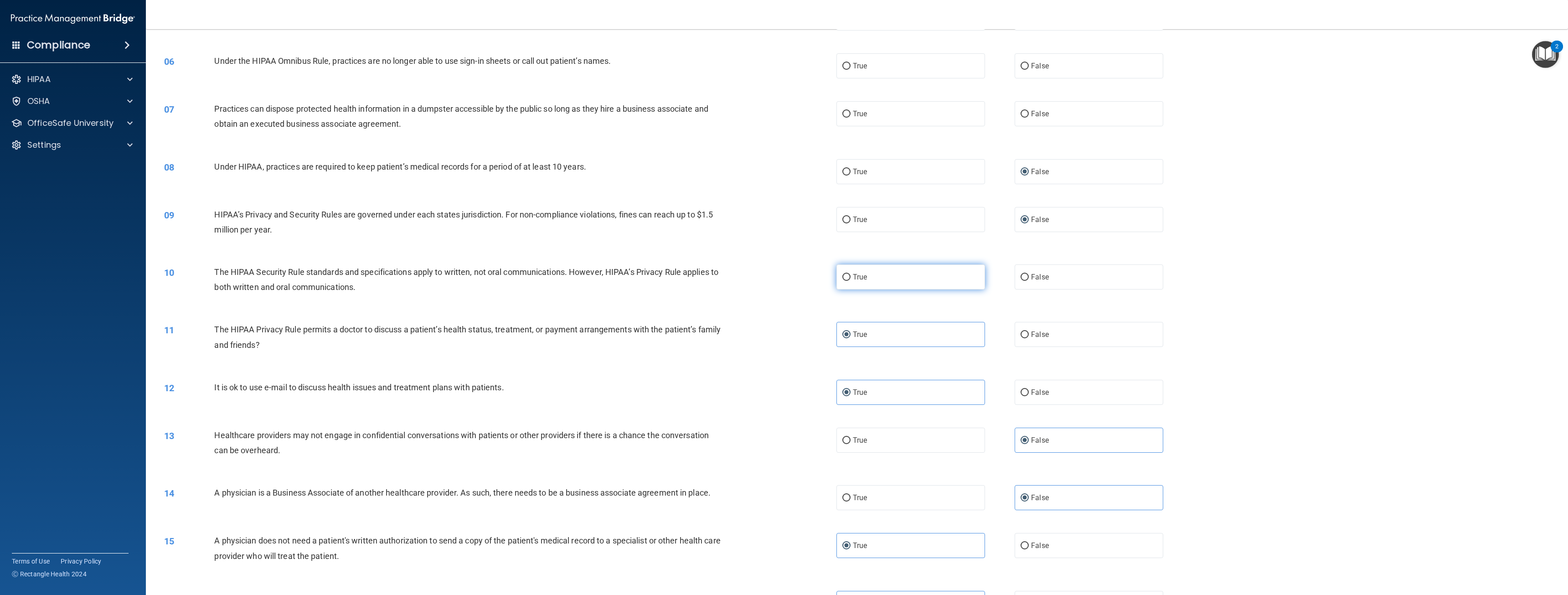
click at [909, 281] on label "True" at bounding box center [911, 276] width 149 height 25
click at [850, 281] on input "True" at bounding box center [846, 277] width 8 height 7
radio input "true"
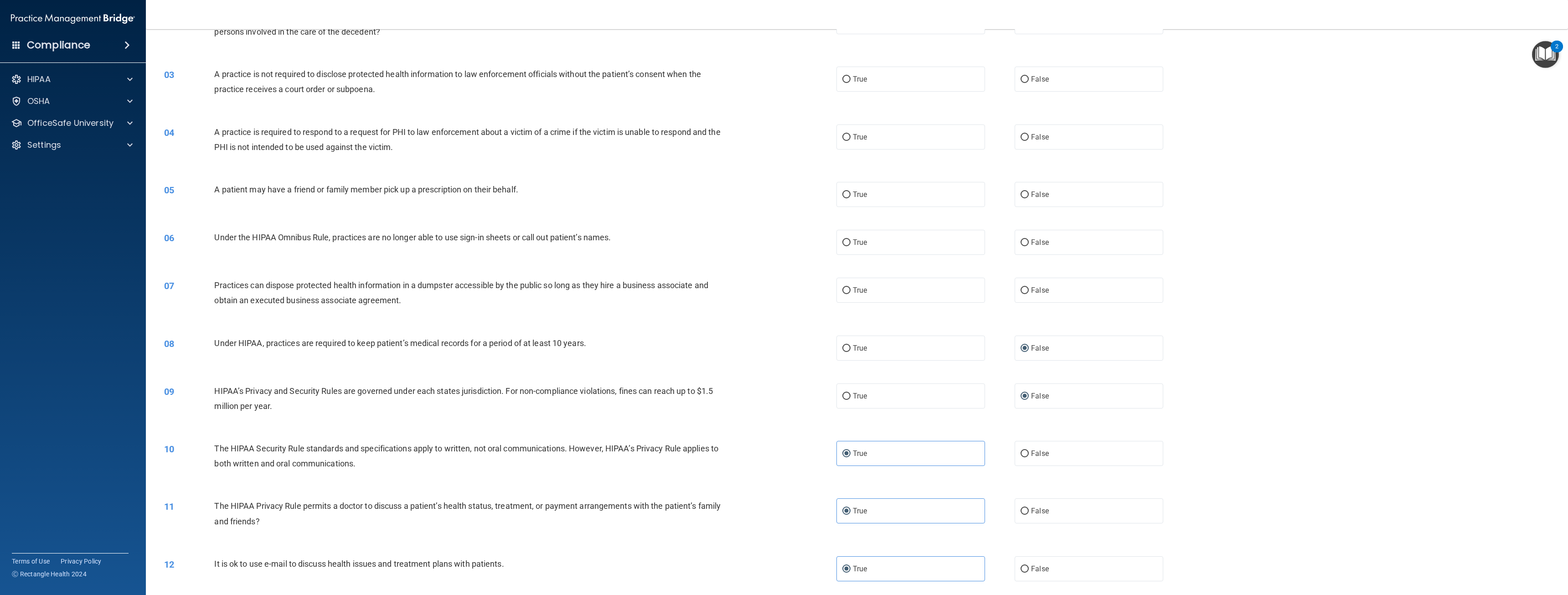
scroll to position [115, 0]
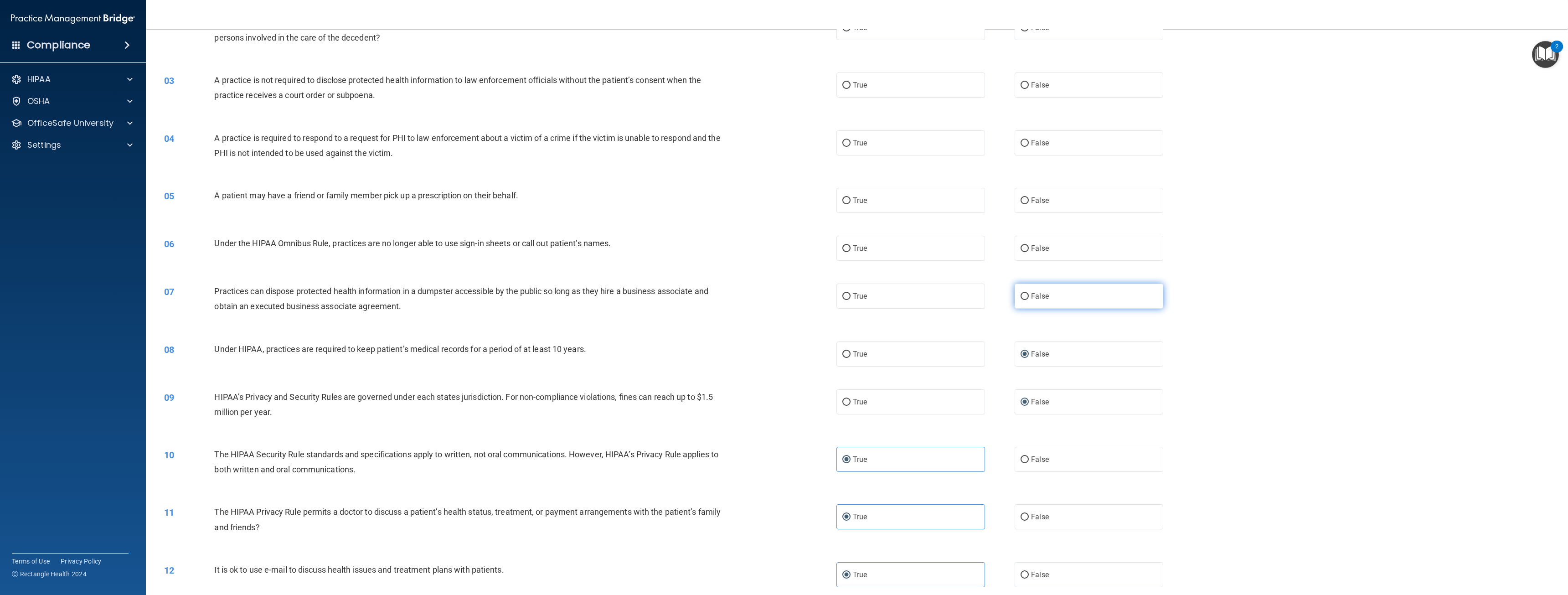
click at [1085, 299] on label "False" at bounding box center [1089, 296] width 149 height 25
click at [1029, 299] on input "False" at bounding box center [1024, 297] width 8 height 7
radio input "true"
click at [1061, 248] on label "False" at bounding box center [1089, 248] width 149 height 25
click at [1029, 248] on input "False" at bounding box center [1024, 248] width 8 height 7
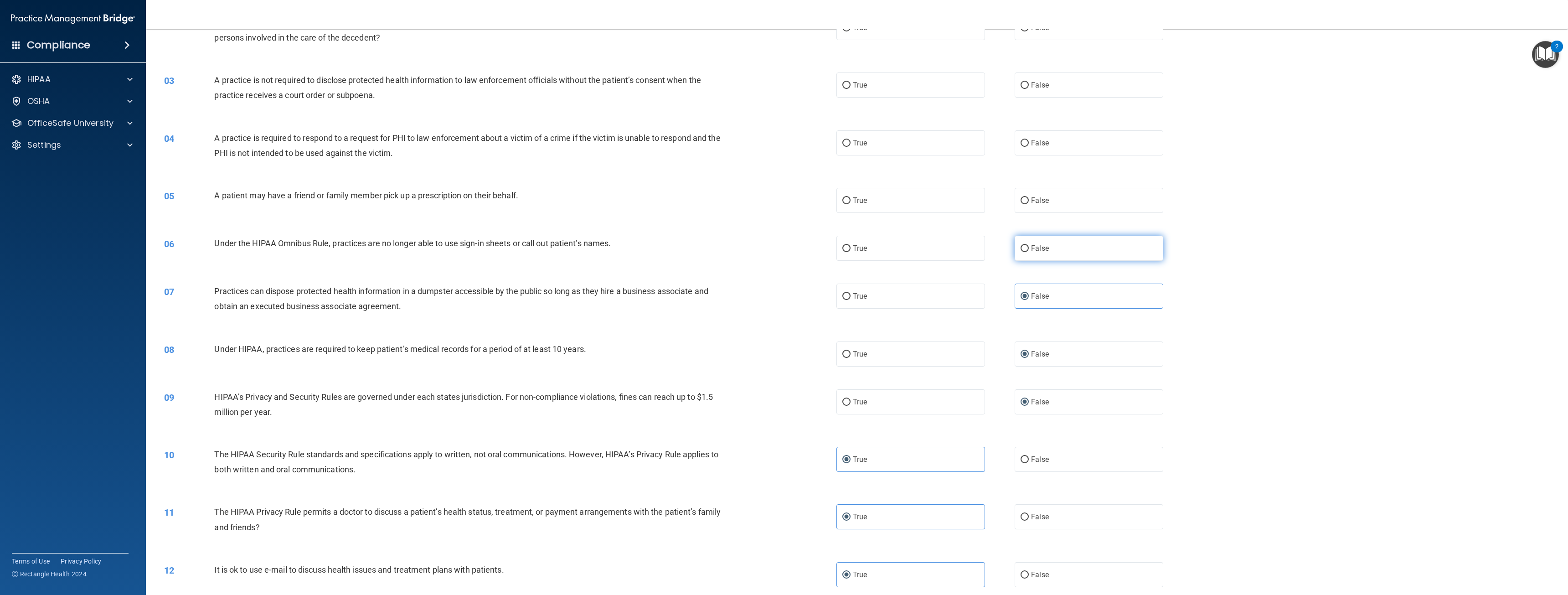
radio input "true"
click at [915, 200] on label "True" at bounding box center [911, 200] width 149 height 25
click at [850, 200] on input "True" at bounding box center [846, 200] width 8 height 7
radio input "true"
click at [912, 135] on label "True" at bounding box center [911, 143] width 149 height 25
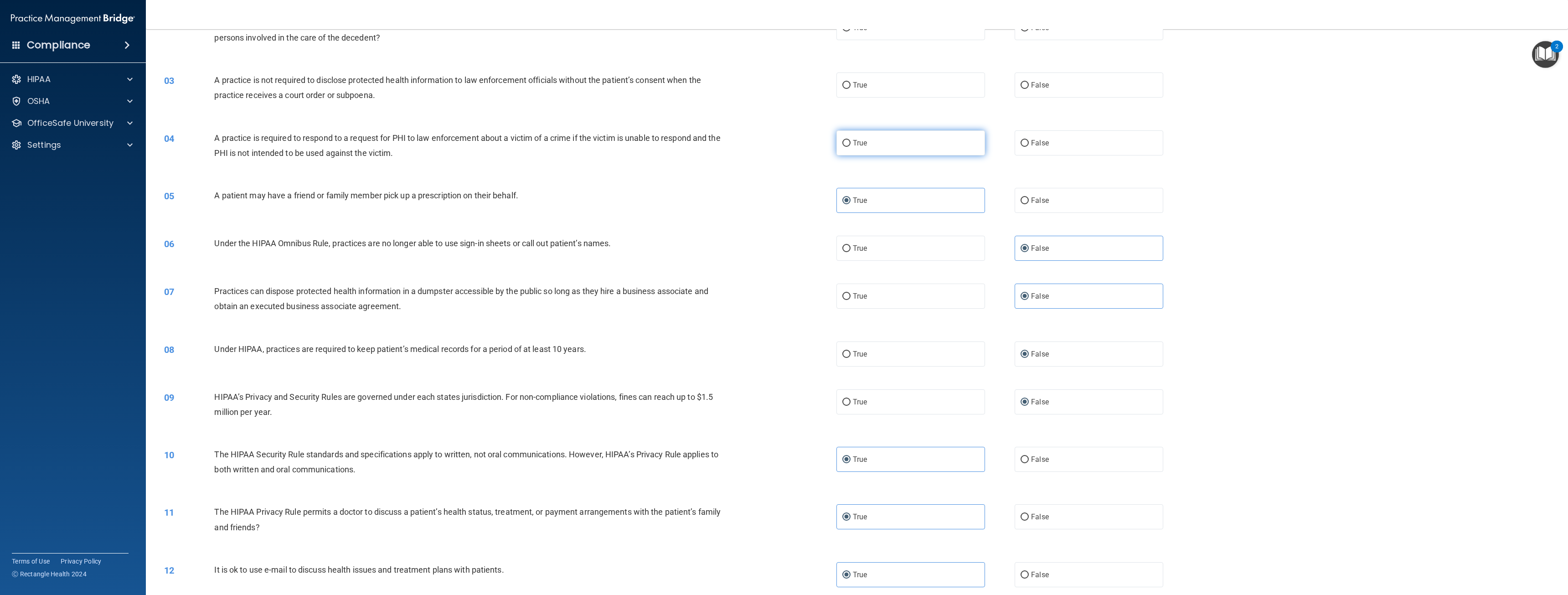
click at [850, 140] on input "True" at bounding box center [846, 143] width 8 height 7
radio input "true"
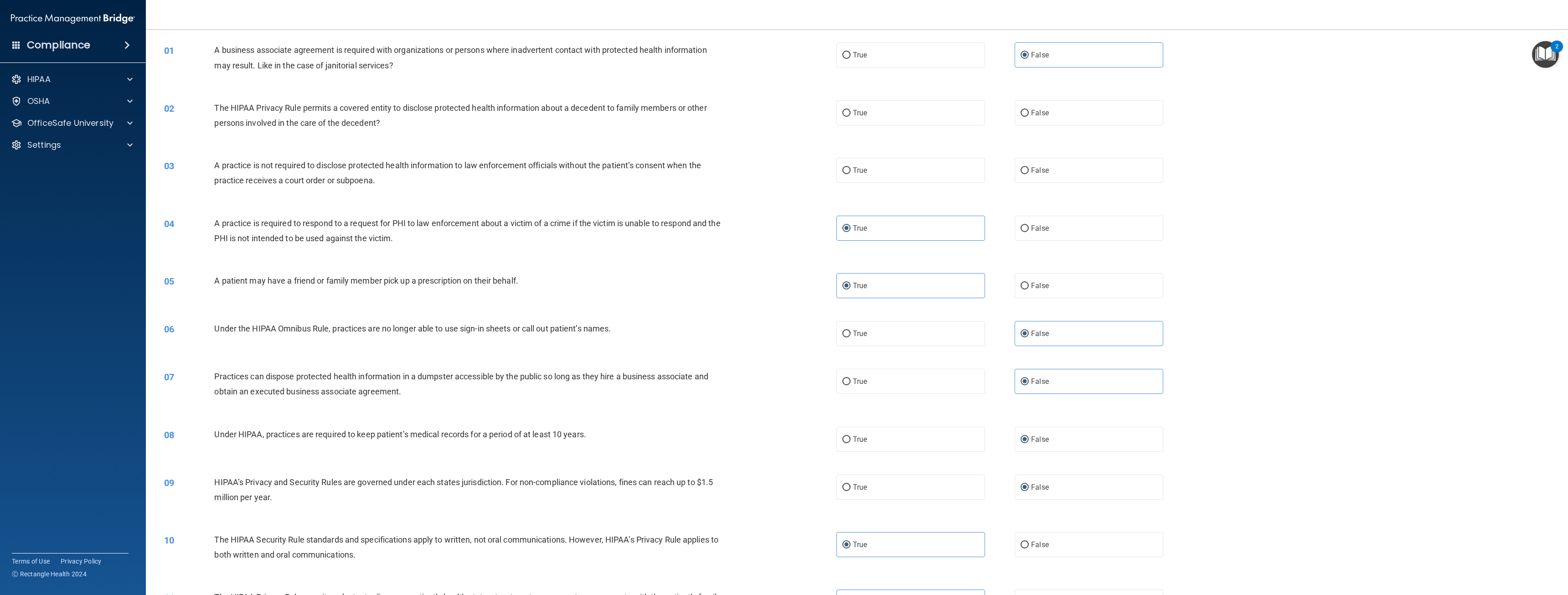
scroll to position [24, 0]
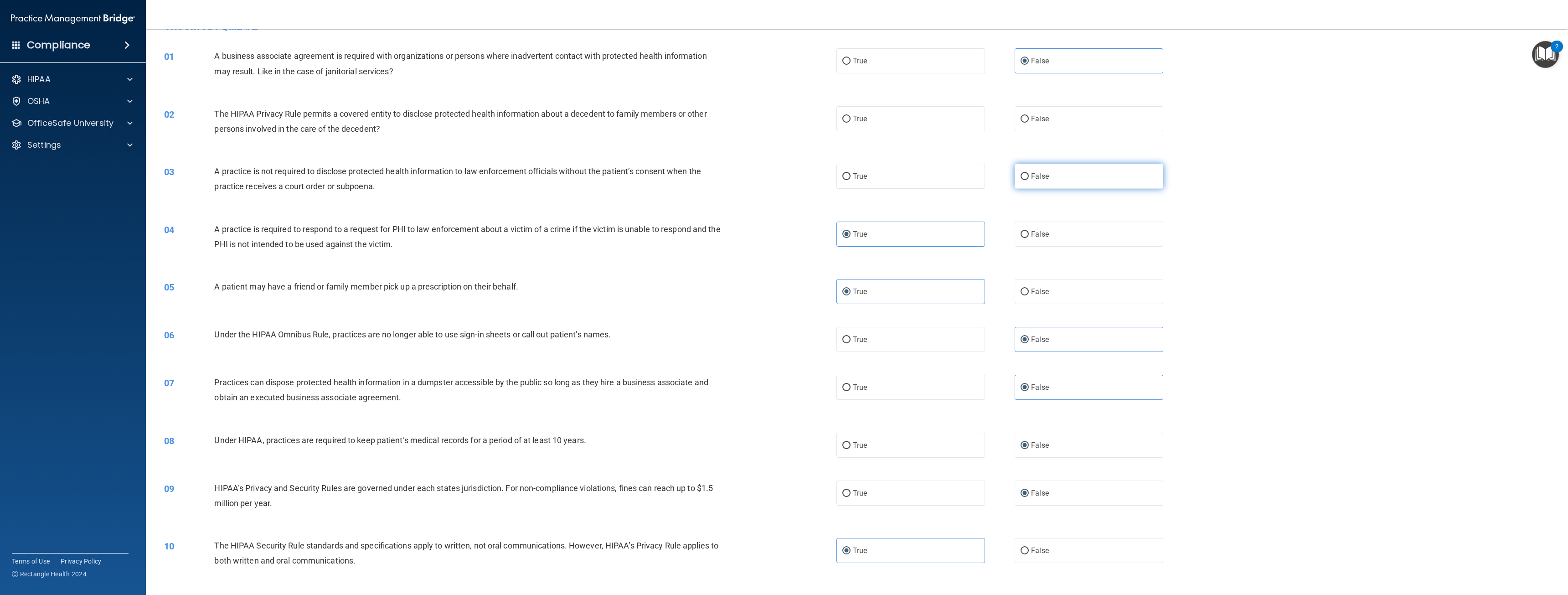
click at [1059, 185] on label "False" at bounding box center [1089, 176] width 149 height 25
click at [1029, 180] on input "False" at bounding box center [1024, 177] width 8 height 7
radio input "true"
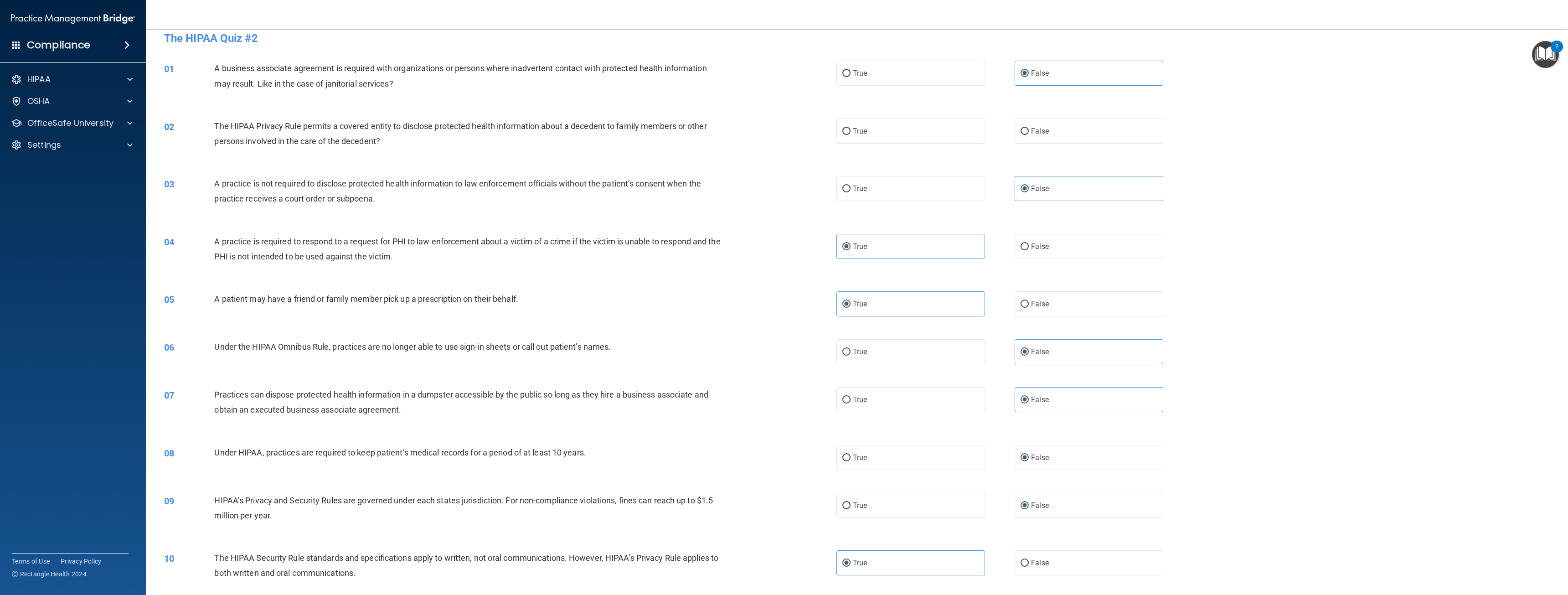
scroll to position [0, 0]
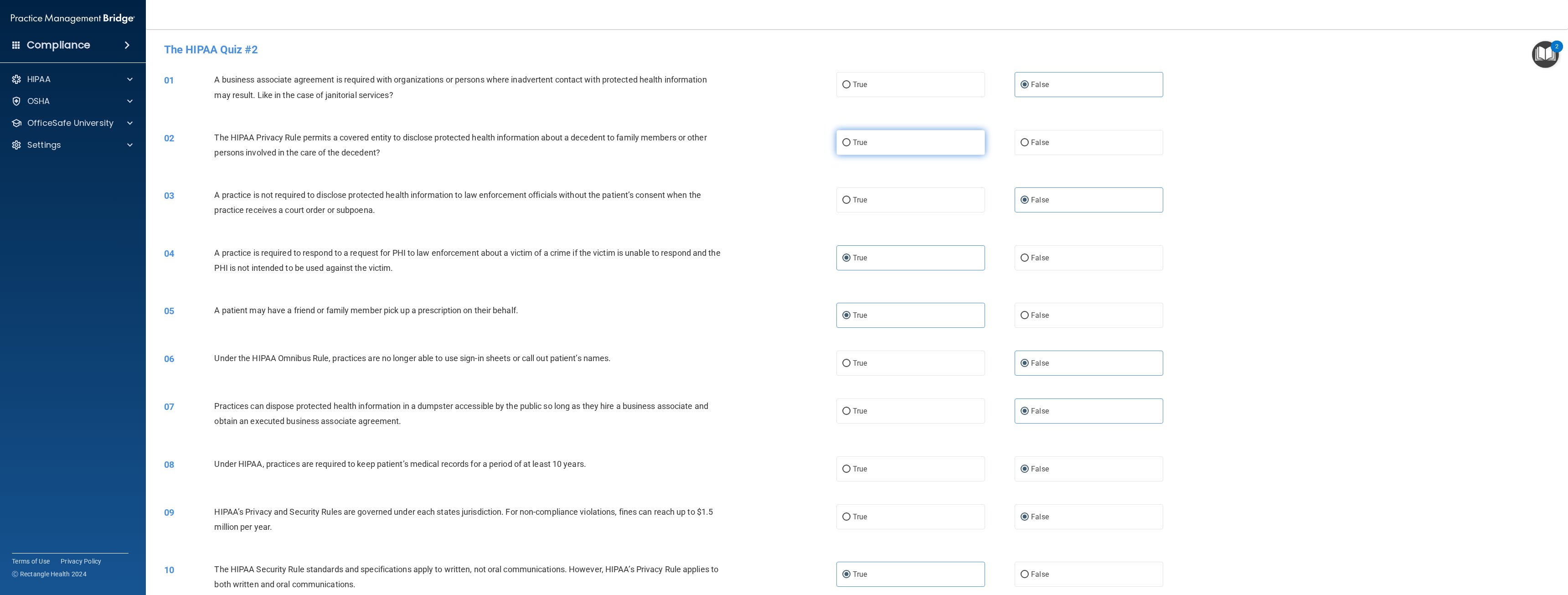
click at [874, 132] on label "True" at bounding box center [911, 142] width 149 height 25
click at [850, 139] on input "True" at bounding box center [846, 143] width 8 height 7
radio input "true"
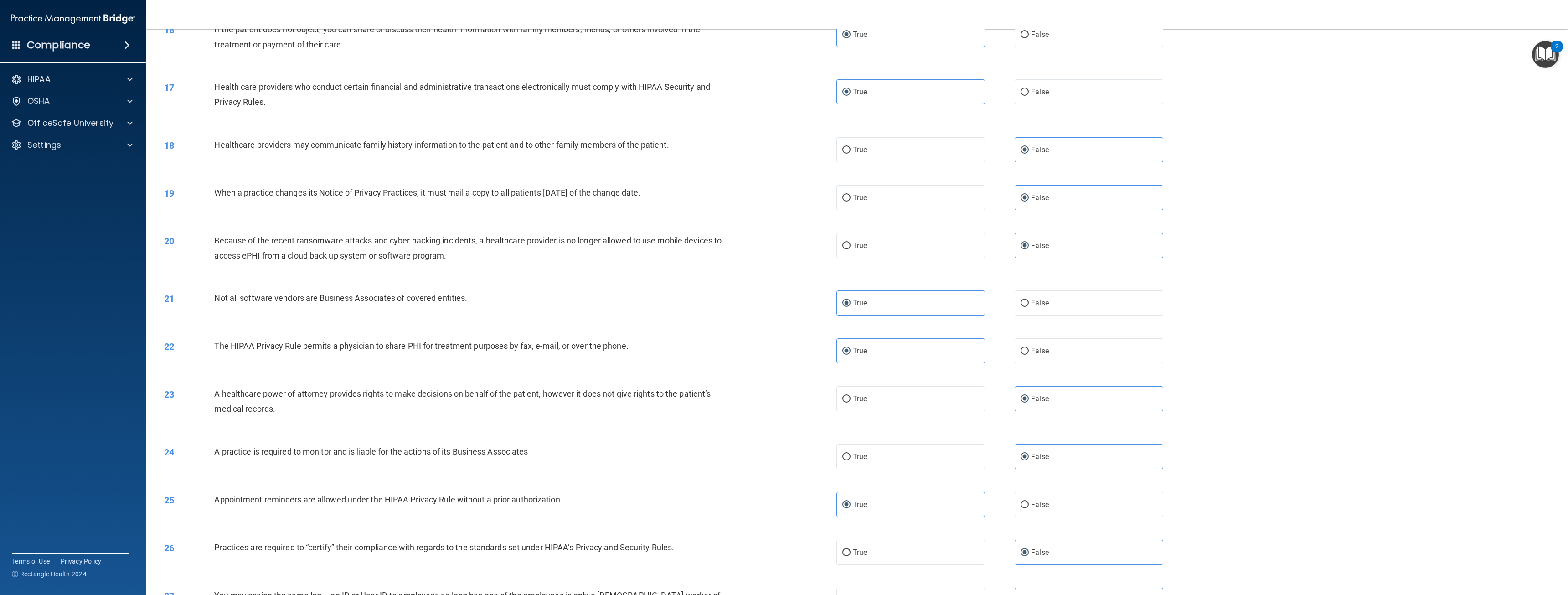
scroll to position [1118, 0]
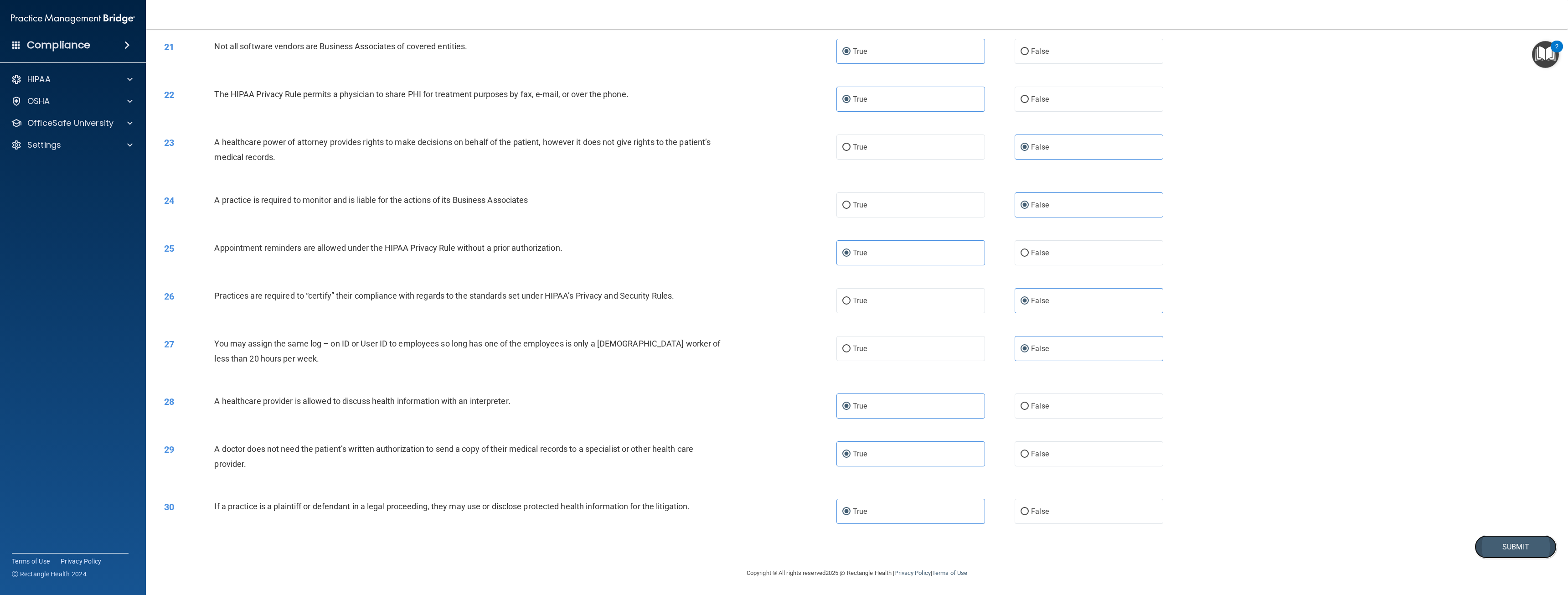
click at [1505, 547] on button "Submit" at bounding box center [1515, 547] width 82 height 23
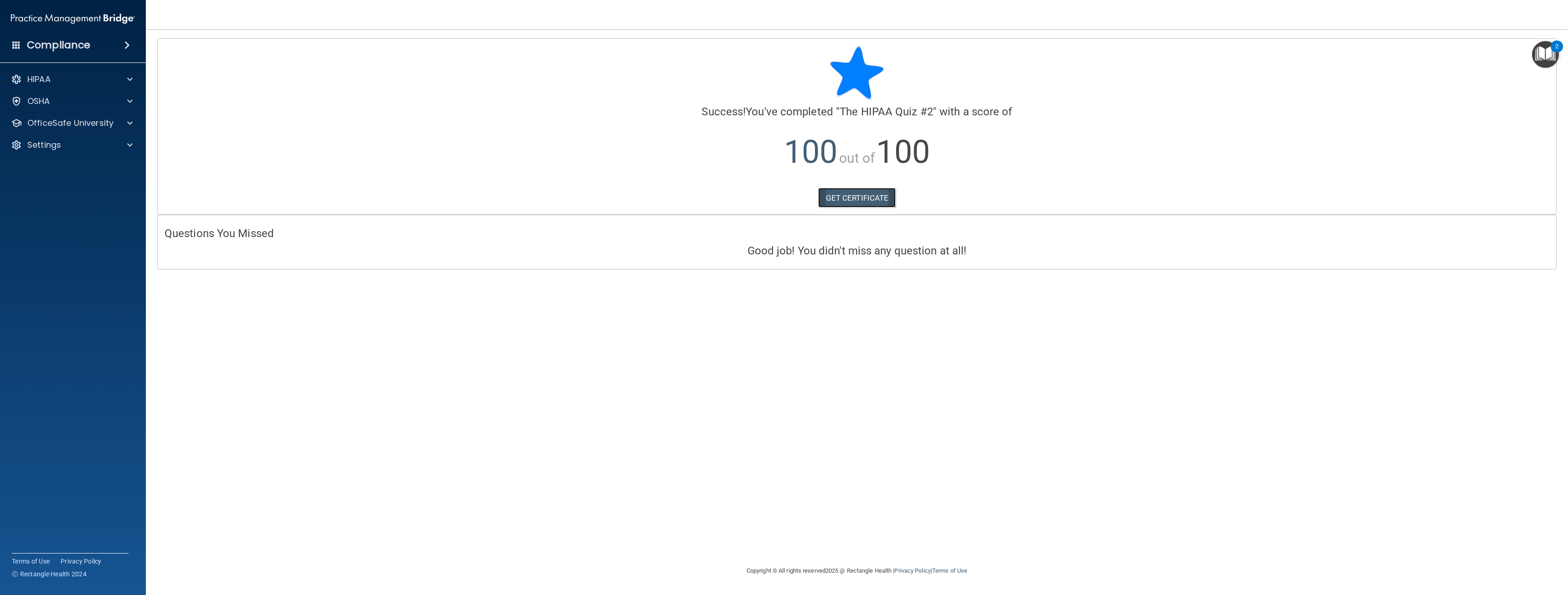
click at [859, 196] on link "GET CERTIFICATE" at bounding box center [857, 198] width 78 height 20
click at [113, 125] on div "OfficeSafe University" at bounding box center [61, 123] width 113 height 11
click at [108, 143] on img at bounding box center [110, 145] width 12 height 12
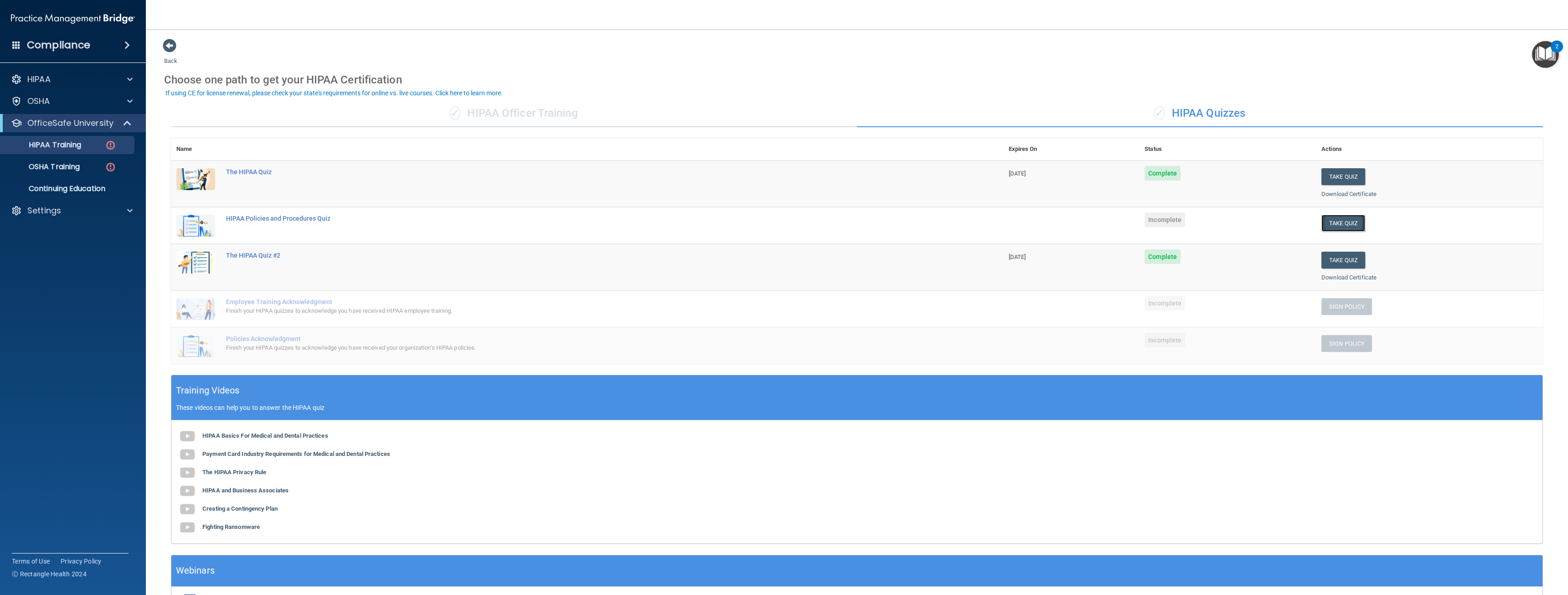
click at [1329, 226] on button "Take Quiz" at bounding box center [1343, 224] width 44 height 17
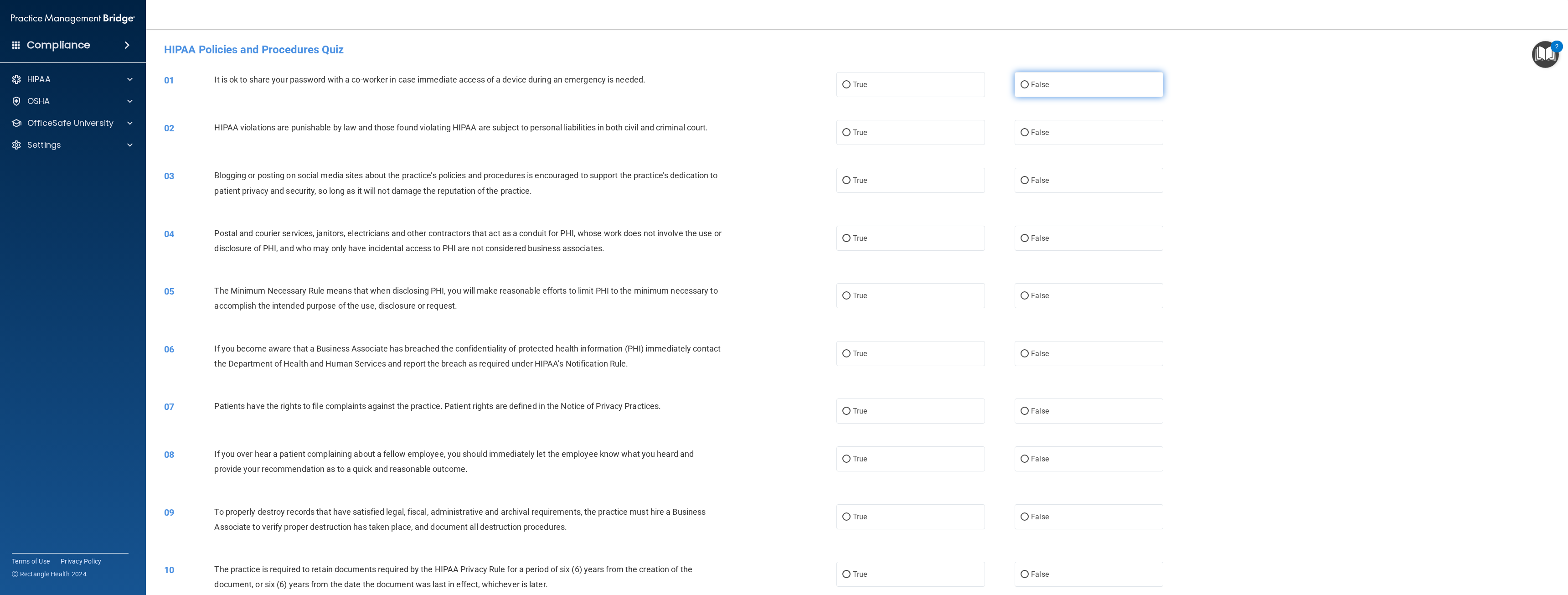
click at [1033, 90] on label "False" at bounding box center [1089, 84] width 149 height 25
click at [1029, 88] on input "False" at bounding box center [1024, 85] width 8 height 7
radio input "true"
click at [887, 128] on label "True" at bounding box center [911, 132] width 149 height 25
click at [850, 130] on input "True" at bounding box center [846, 133] width 8 height 7
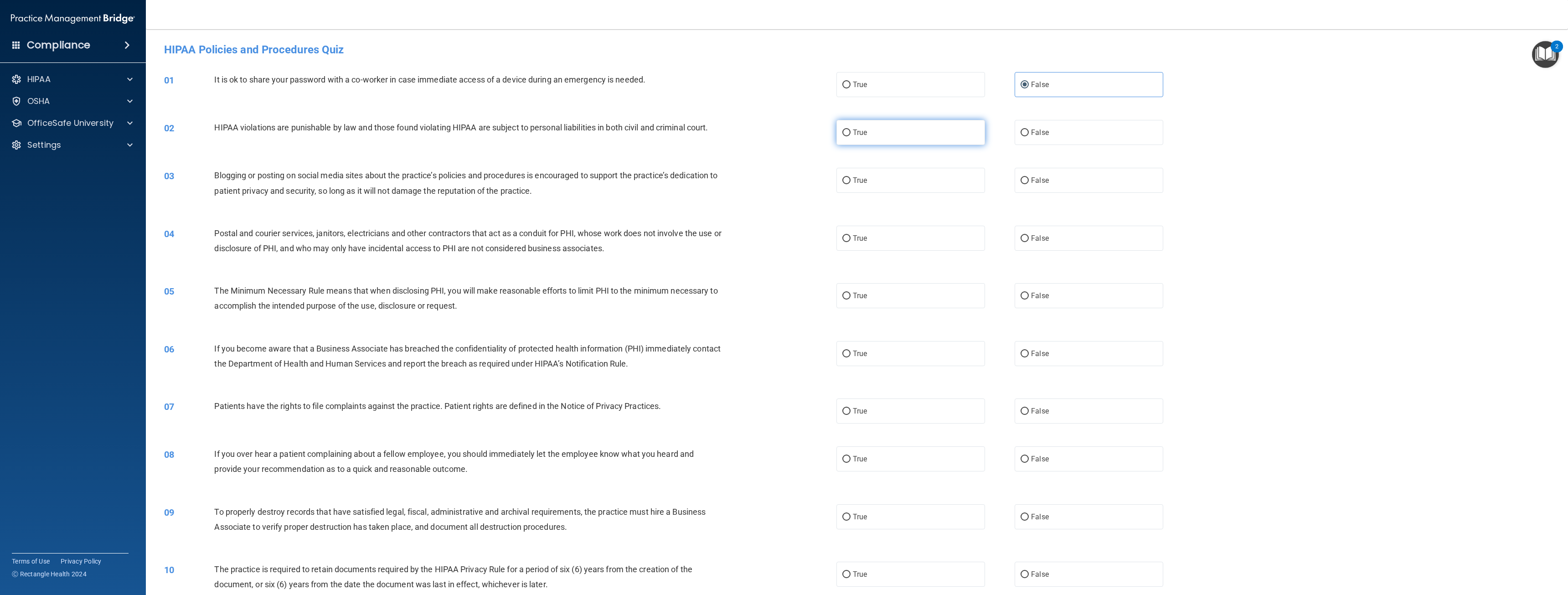
radio input "true"
click at [1038, 186] on label "False" at bounding box center [1089, 180] width 149 height 25
click at [1029, 185] on input "False" at bounding box center [1024, 180] width 8 height 7
radio input "true"
click at [886, 241] on label "True" at bounding box center [911, 238] width 149 height 25
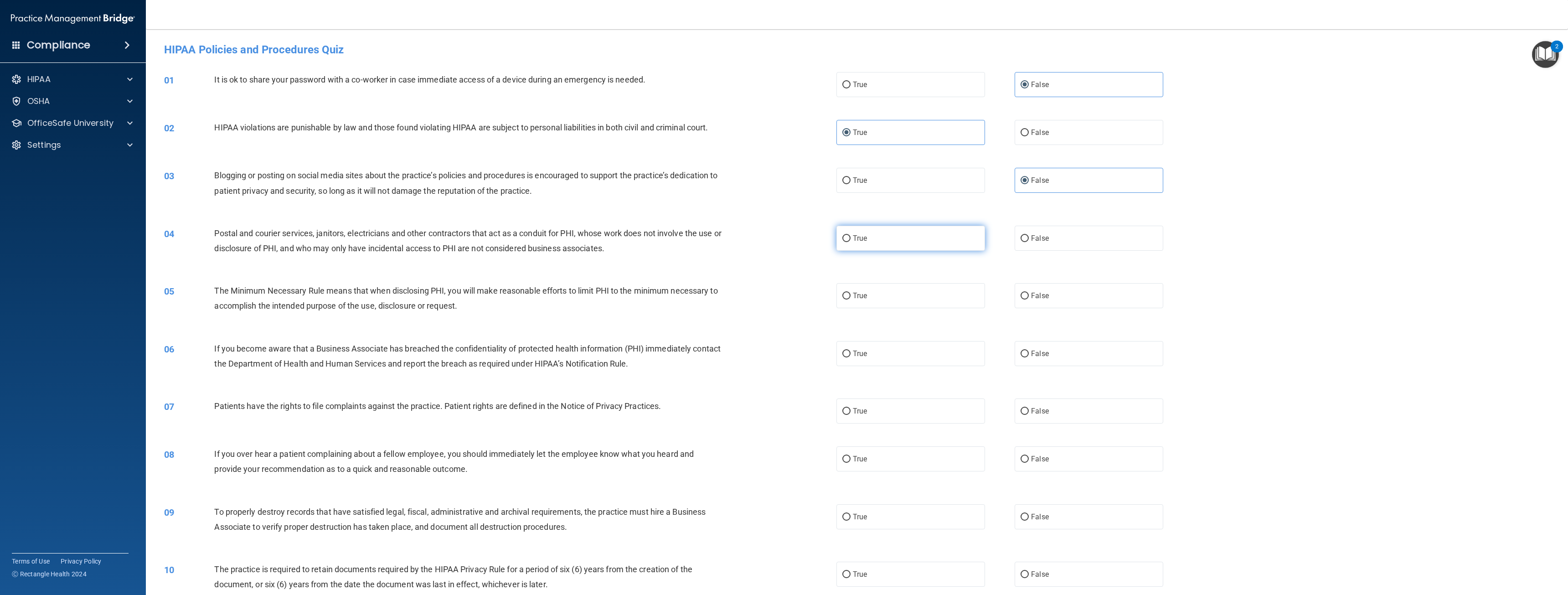
click at [850, 241] on input "True" at bounding box center [846, 238] width 8 height 7
radio input "true"
click at [894, 292] on label "True" at bounding box center [911, 295] width 149 height 25
click at [850, 293] on input "True" at bounding box center [846, 296] width 8 height 7
radio input "true"
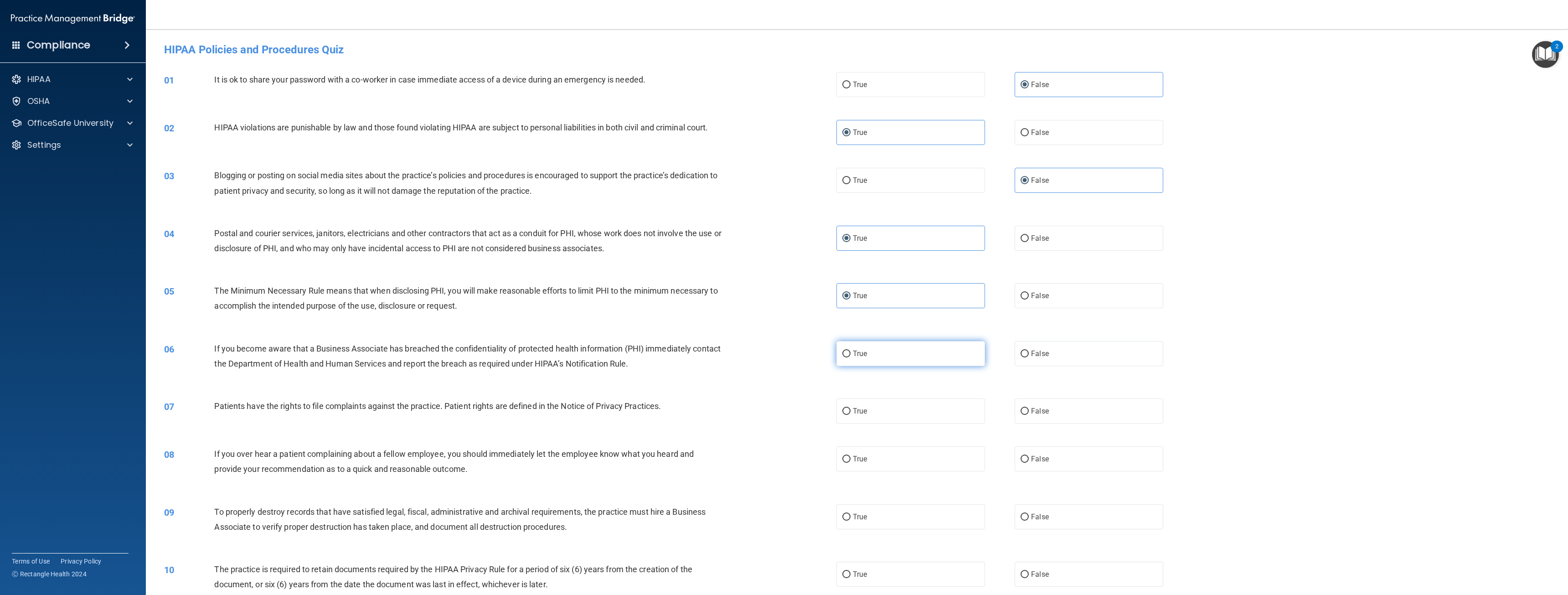
click at [901, 354] on label "True" at bounding box center [911, 353] width 149 height 25
click at [850, 354] on input "True" at bounding box center [846, 354] width 8 height 7
radio input "true"
click at [853, 407] on span "True" at bounding box center [859, 411] width 14 height 9
click at [850, 408] on input "True" at bounding box center [846, 411] width 8 height 7
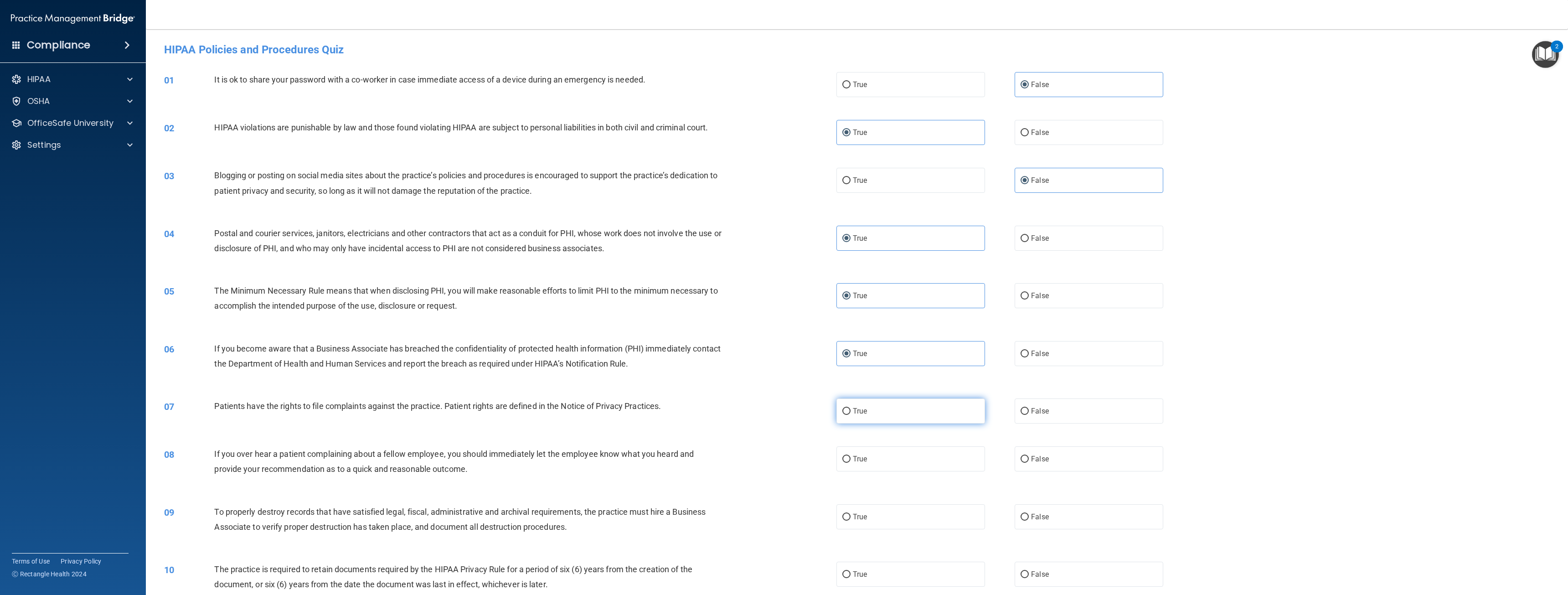
radio input "true"
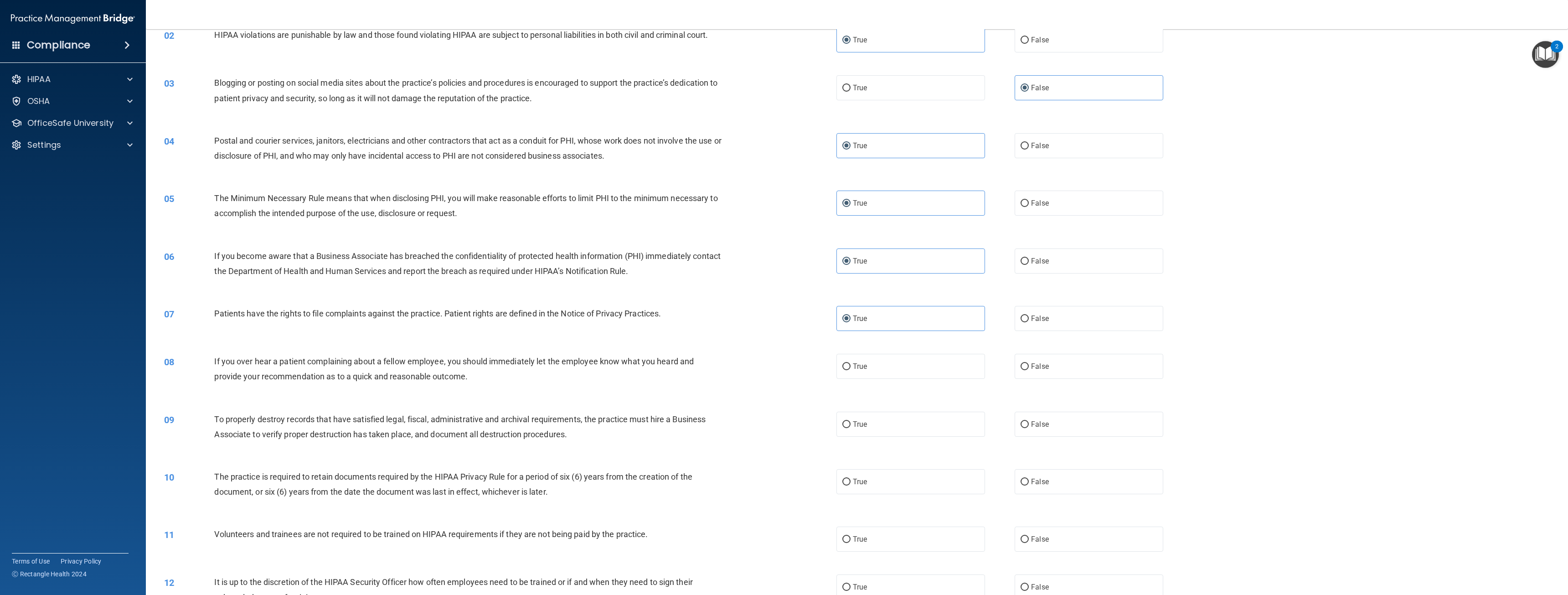
scroll to position [137, 0]
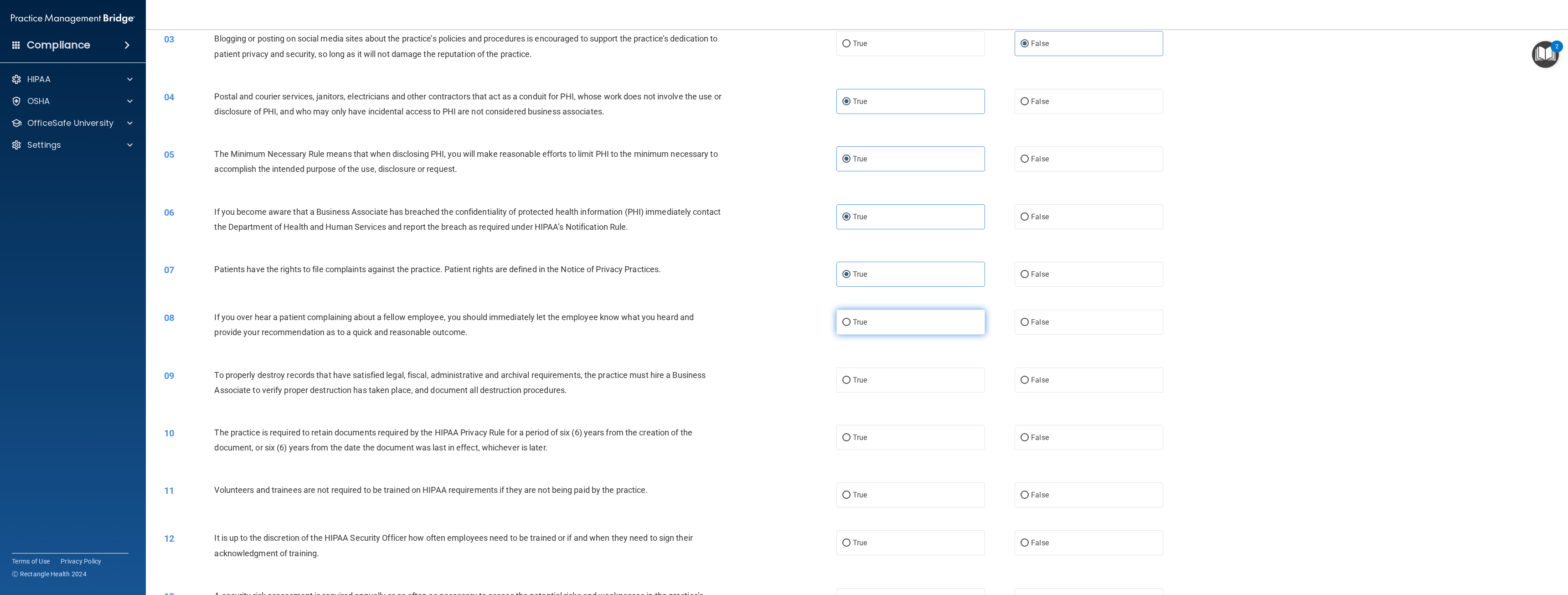
click at [933, 331] on label "True" at bounding box center [911, 322] width 149 height 25
click at [850, 326] on input "True" at bounding box center [846, 322] width 8 height 7
radio input "true"
click at [1063, 324] on label "False" at bounding box center [1089, 322] width 149 height 25
click at [1029, 324] on input "False" at bounding box center [1024, 322] width 8 height 7
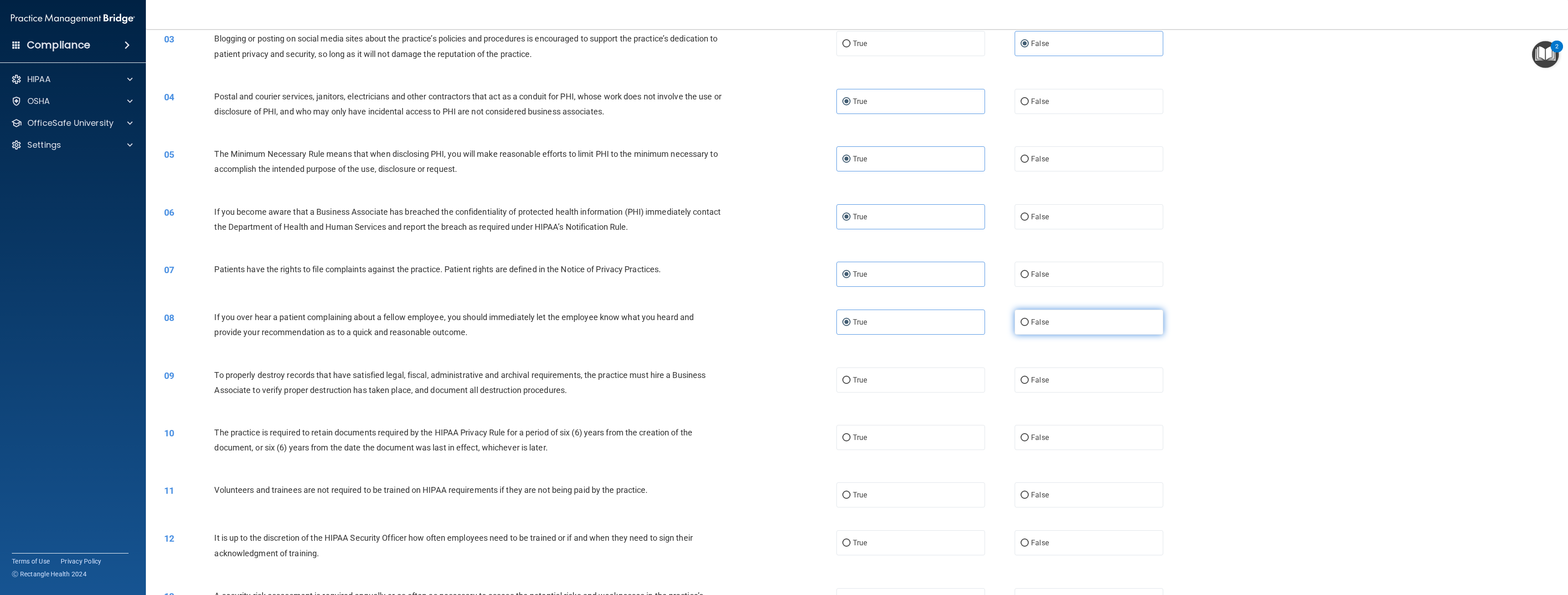
radio input "true"
radio input "false"
click at [873, 386] on label "True" at bounding box center [911, 380] width 149 height 25
click at [850, 384] on input "True" at bounding box center [846, 380] width 8 height 7
radio input "true"
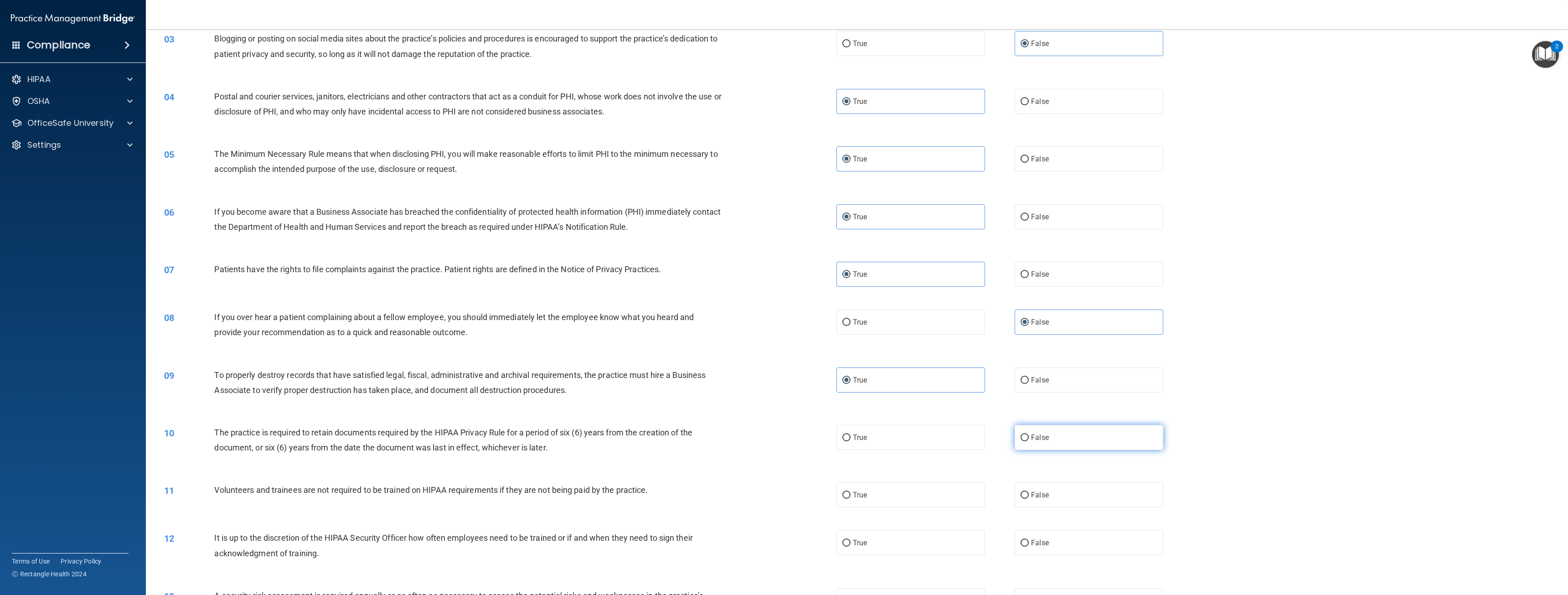
click at [1080, 436] on label "False" at bounding box center [1089, 437] width 149 height 25
click at [1029, 436] on input "False" at bounding box center [1024, 438] width 8 height 7
radio input "true"
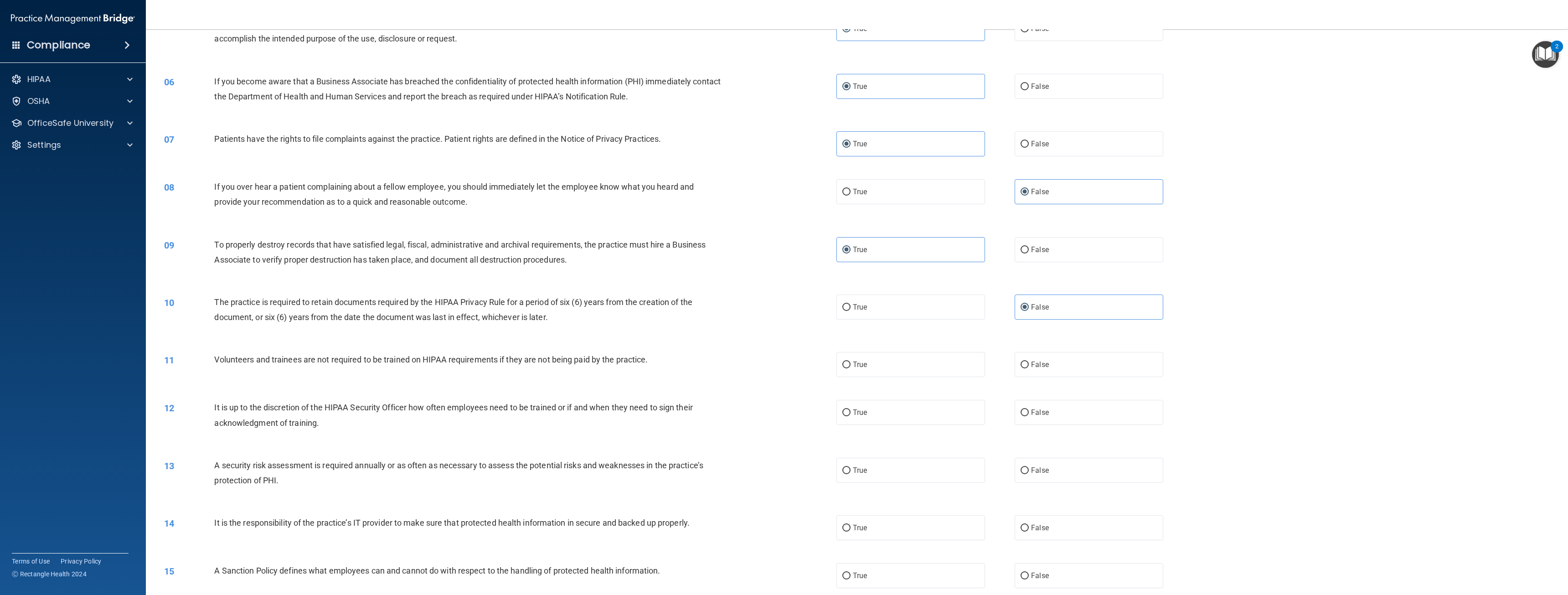
scroll to position [319, 0]
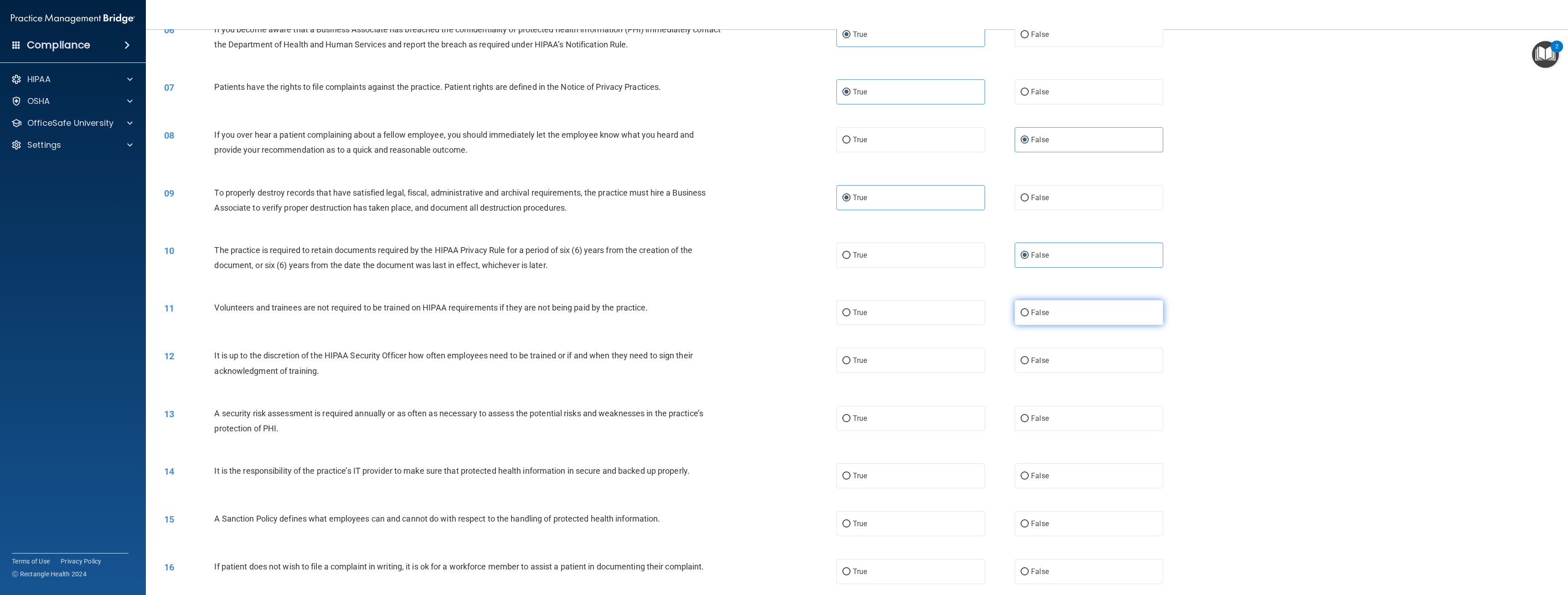
click at [1067, 311] on label "False" at bounding box center [1089, 312] width 149 height 25
click at [1029, 311] on input "False" at bounding box center [1024, 312] width 8 height 7
radio input "true"
click at [1090, 359] on label "False" at bounding box center [1089, 360] width 149 height 25
click at [1029, 359] on input "False" at bounding box center [1024, 361] width 8 height 7
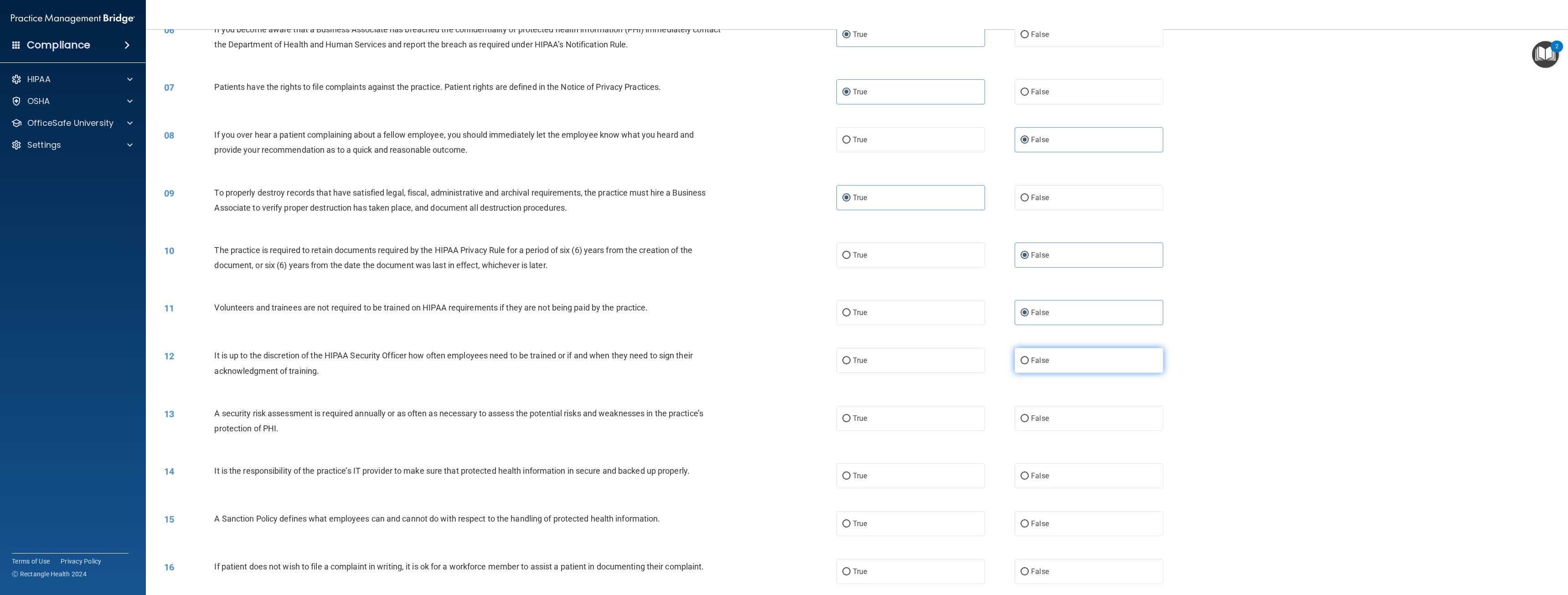
radio input "true"
click at [928, 428] on label "True" at bounding box center [911, 418] width 149 height 25
click at [850, 422] on input "True" at bounding box center [846, 418] width 8 height 7
radio input "true"
click at [886, 476] on label "True" at bounding box center [911, 476] width 149 height 25
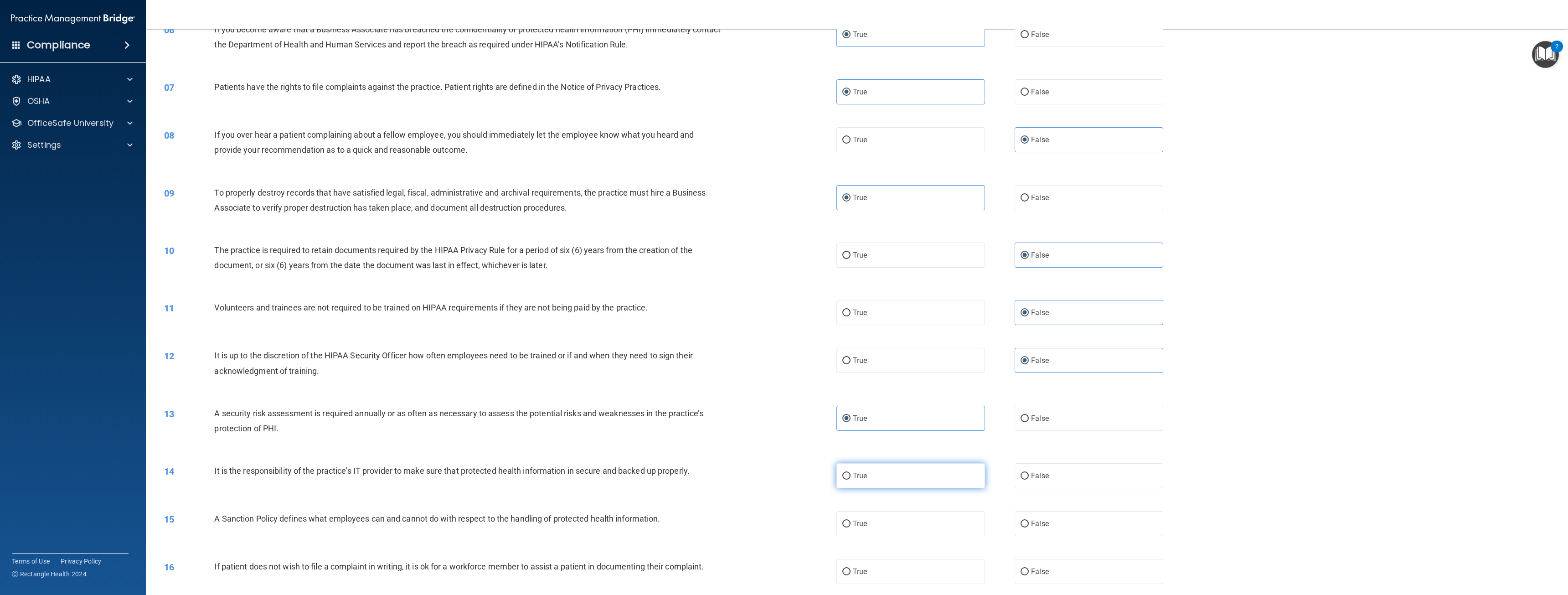
click at [850, 476] on input "True" at bounding box center [846, 476] width 8 height 7
radio input "true"
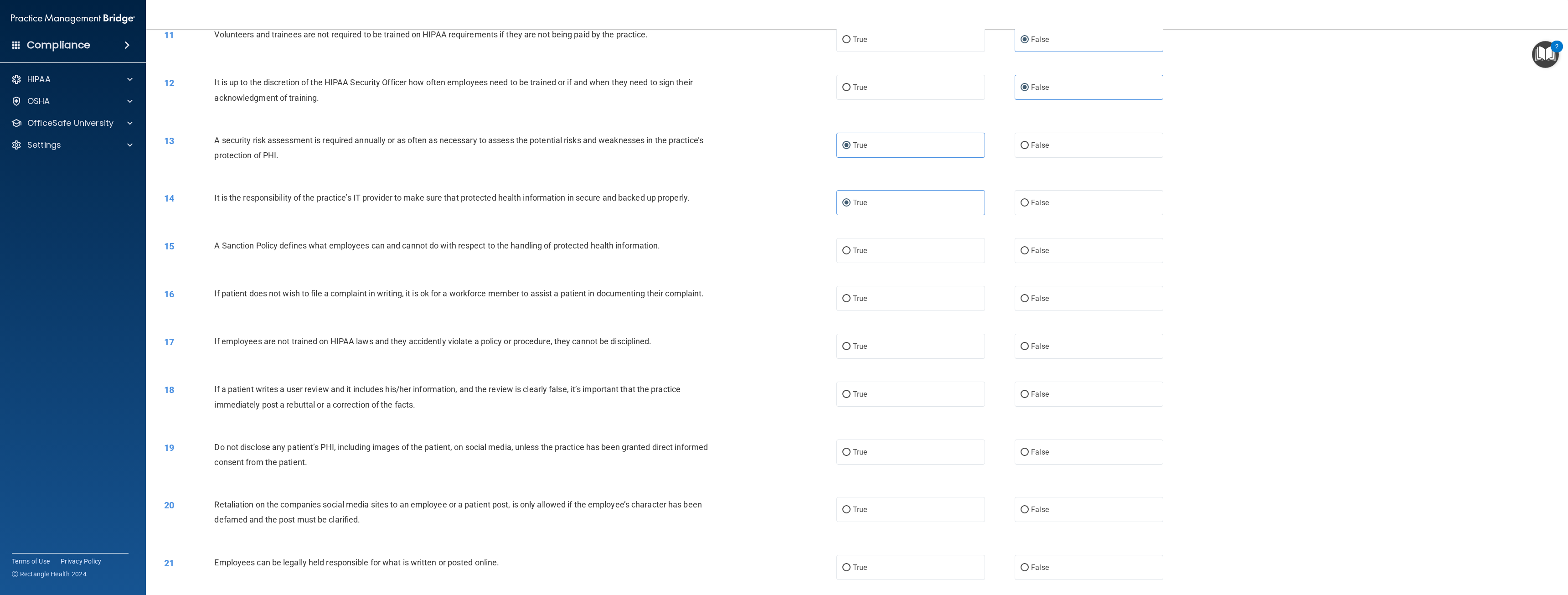
scroll to position [593, 0]
click at [884, 253] on label "True" at bounding box center [911, 250] width 149 height 25
click at [850, 253] on input "True" at bounding box center [846, 250] width 8 height 7
radio input "true"
click at [863, 295] on span "True" at bounding box center [859, 298] width 14 height 9
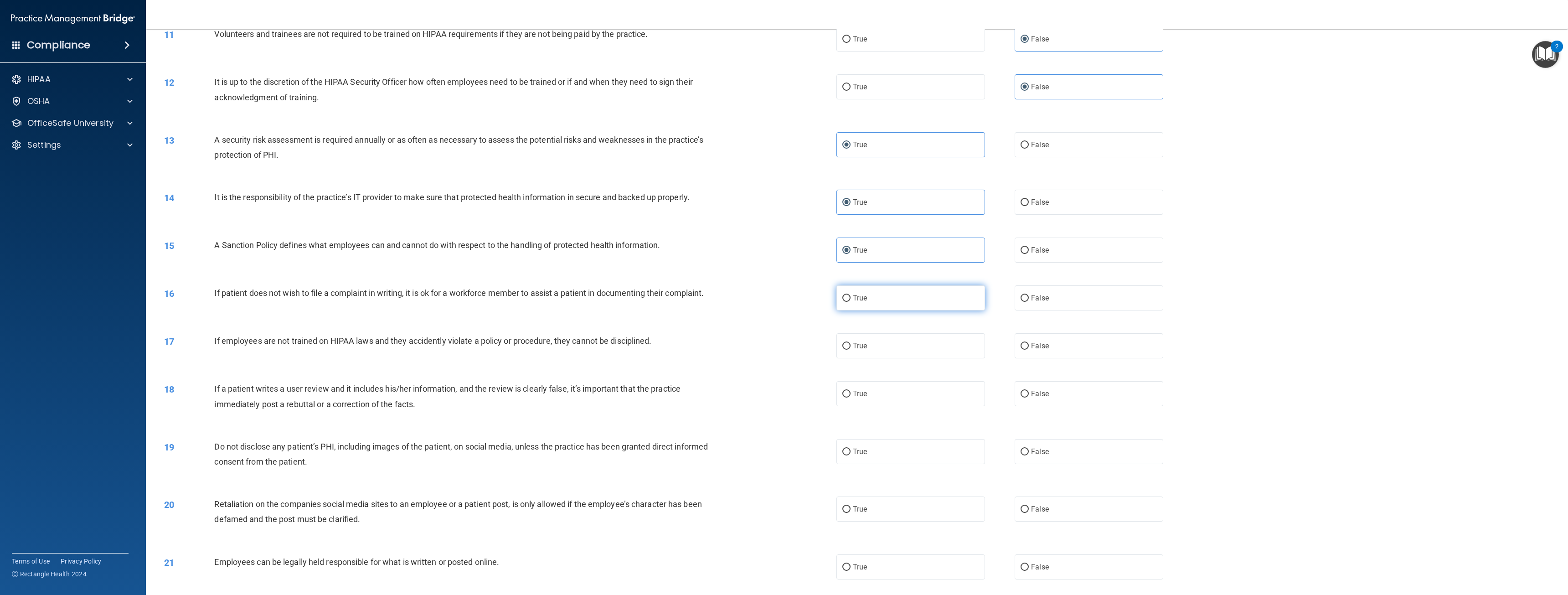
click at [850, 295] on input "True" at bounding box center [846, 298] width 8 height 7
radio input "true"
click at [1065, 350] on label "False" at bounding box center [1089, 345] width 149 height 25
click at [1029, 350] on input "False" at bounding box center [1024, 346] width 8 height 7
radio input "true"
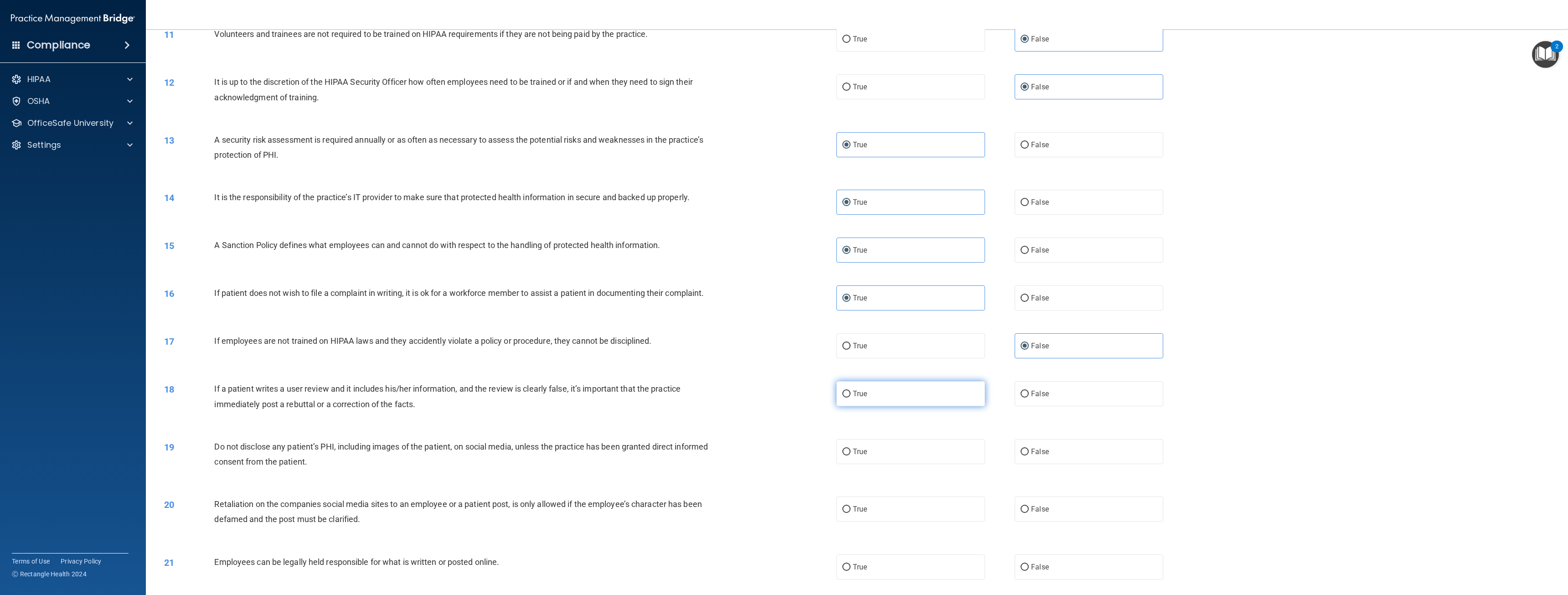
click at [915, 390] on label "True" at bounding box center [911, 393] width 149 height 25
click at [850, 391] on input "True" at bounding box center [846, 394] width 8 height 7
radio input "true"
click at [878, 446] on label "True" at bounding box center [911, 451] width 149 height 25
click at [850, 449] on input "True" at bounding box center [846, 452] width 8 height 7
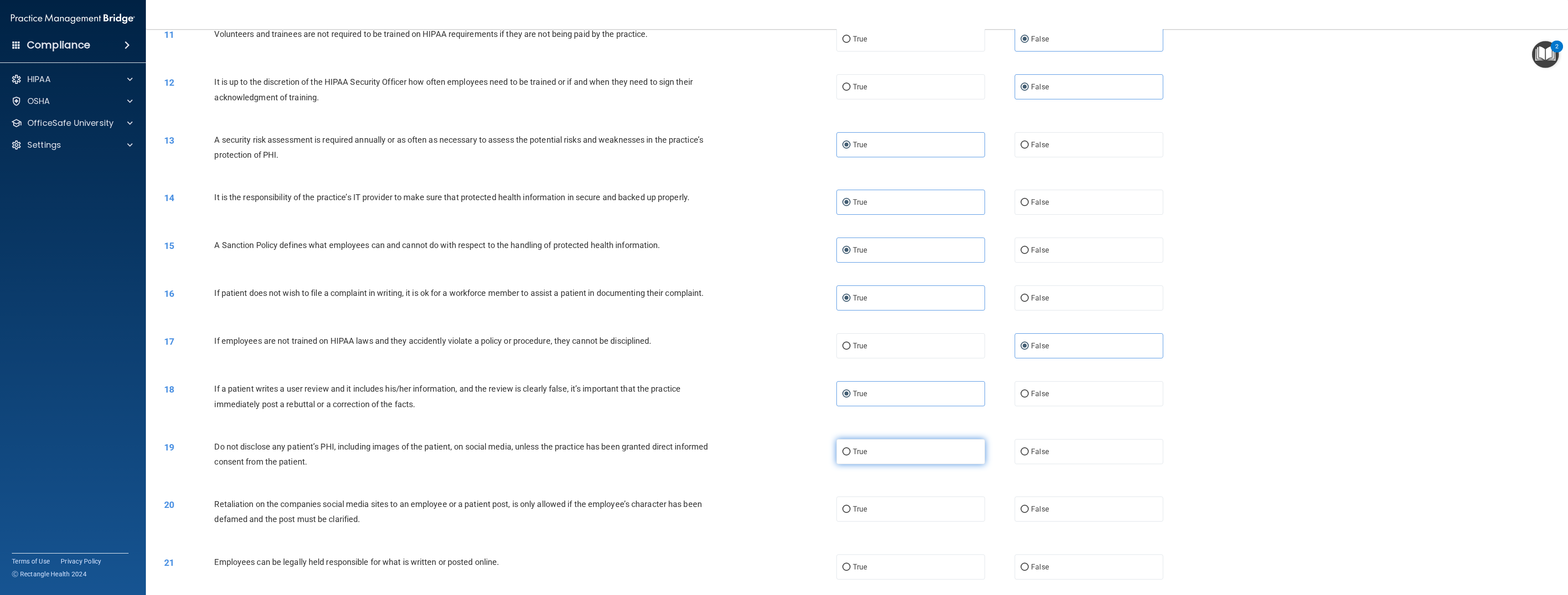
radio input "true"
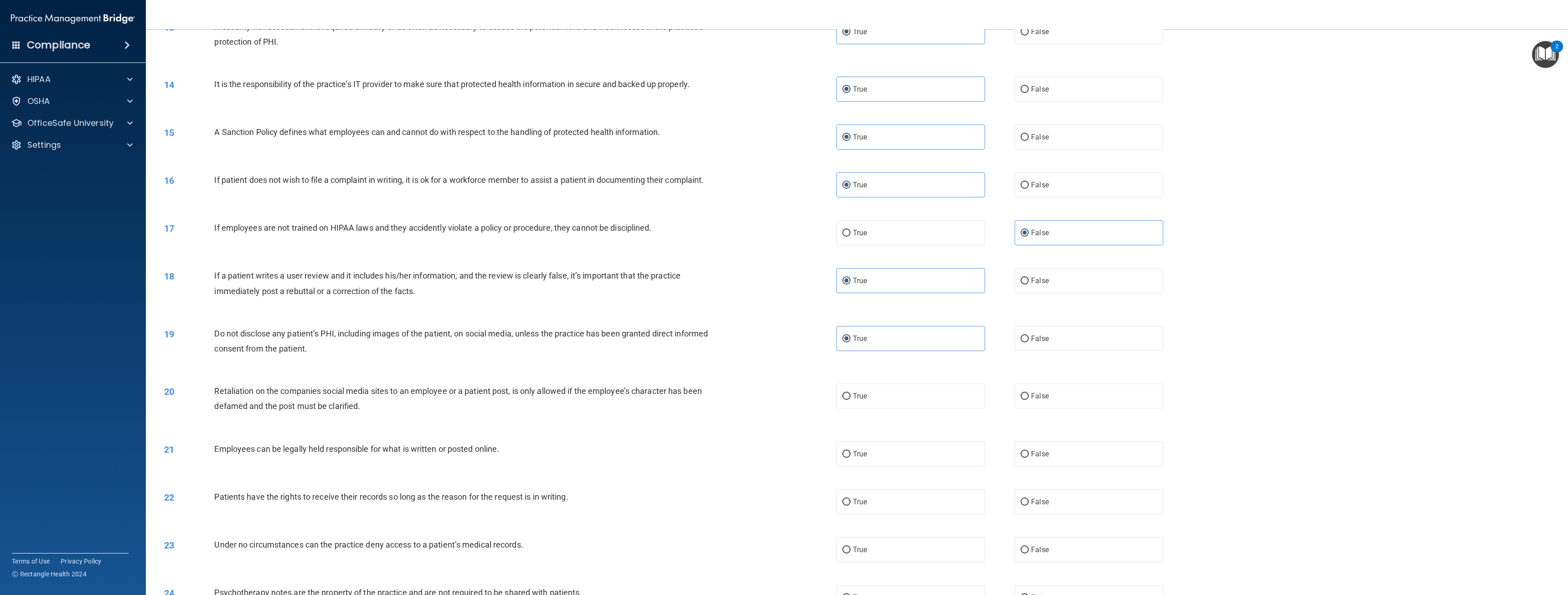
scroll to position [730, 0]
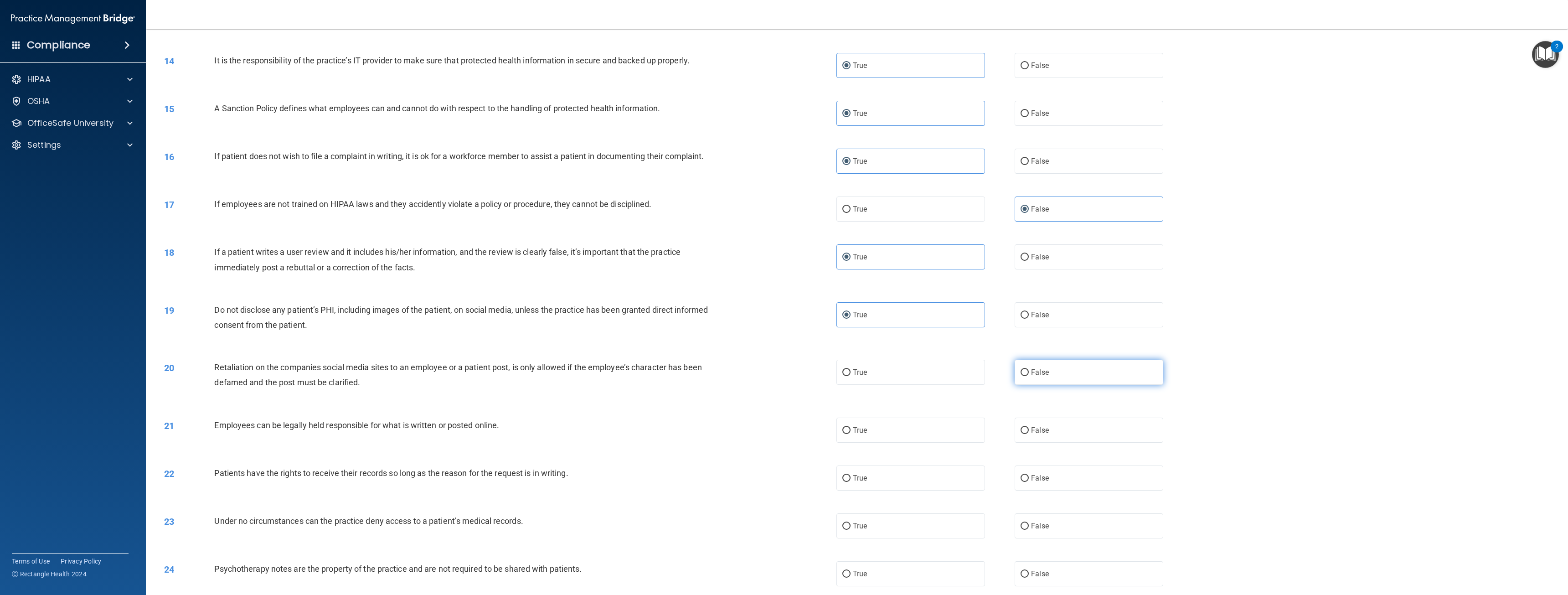
click at [1028, 368] on label "False" at bounding box center [1089, 372] width 149 height 25
click at [1028, 370] on input "False" at bounding box center [1024, 373] width 8 height 7
radio input "true"
click at [894, 429] on label "True" at bounding box center [911, 430] width 149 height 25
click at [850, 429] on input "True" at bounding box center [846, 431] width 8 height 7
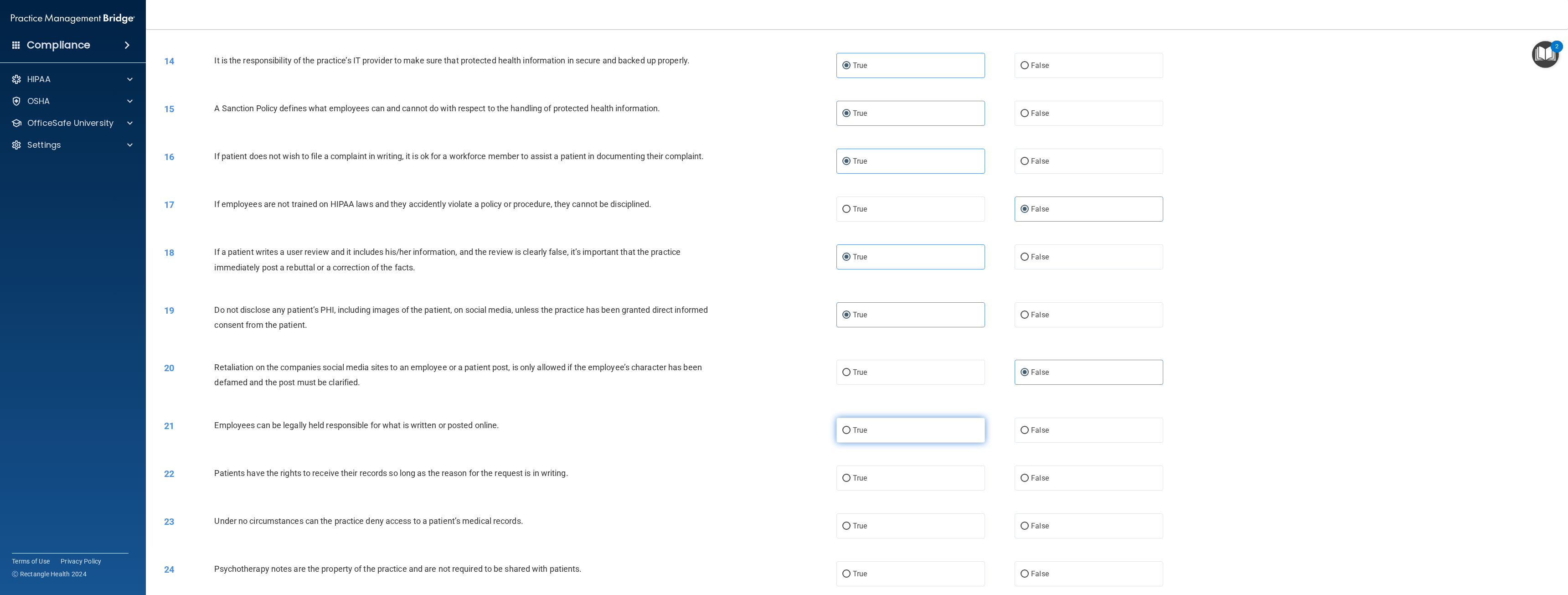
radio input "true"
click at [886, 476] on label "True" at bounding box center [911, 478] width 149 height 25
click at [850, 476] on input "True" at bounding box center [846, 478] width 8 height 7
radio input "true"
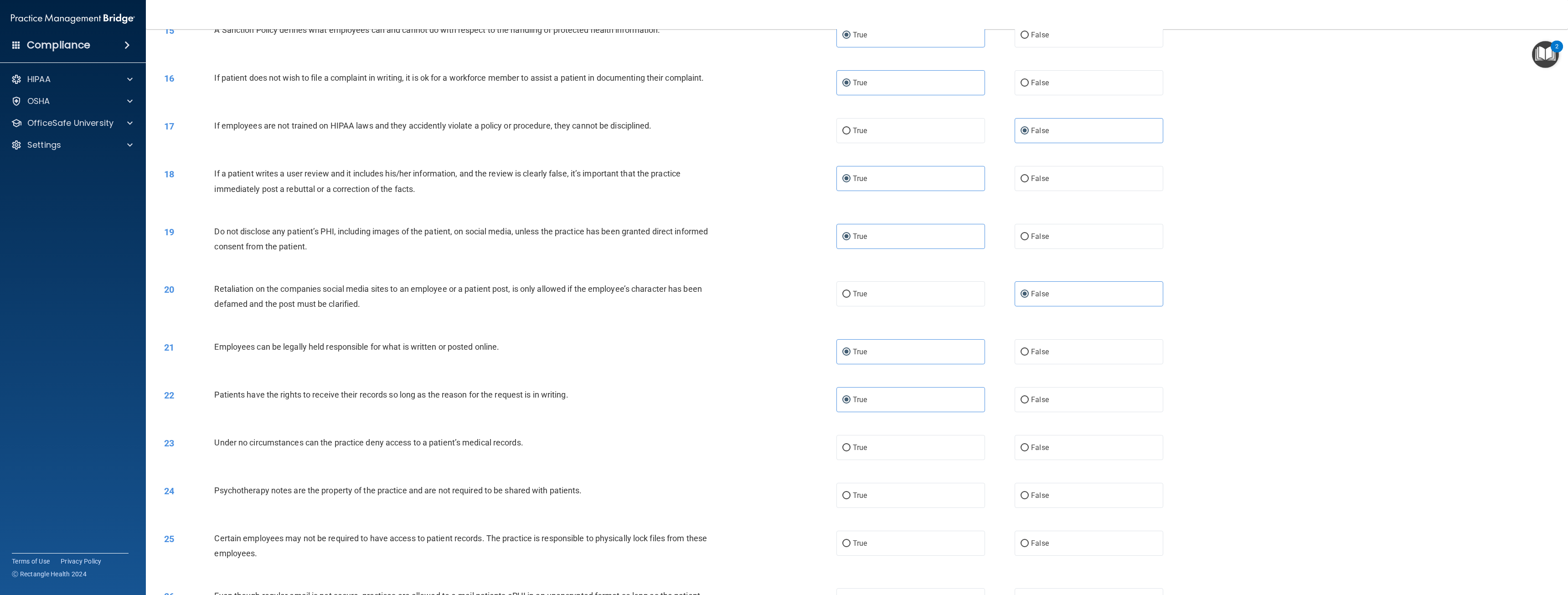
scroll to position [821, 0]
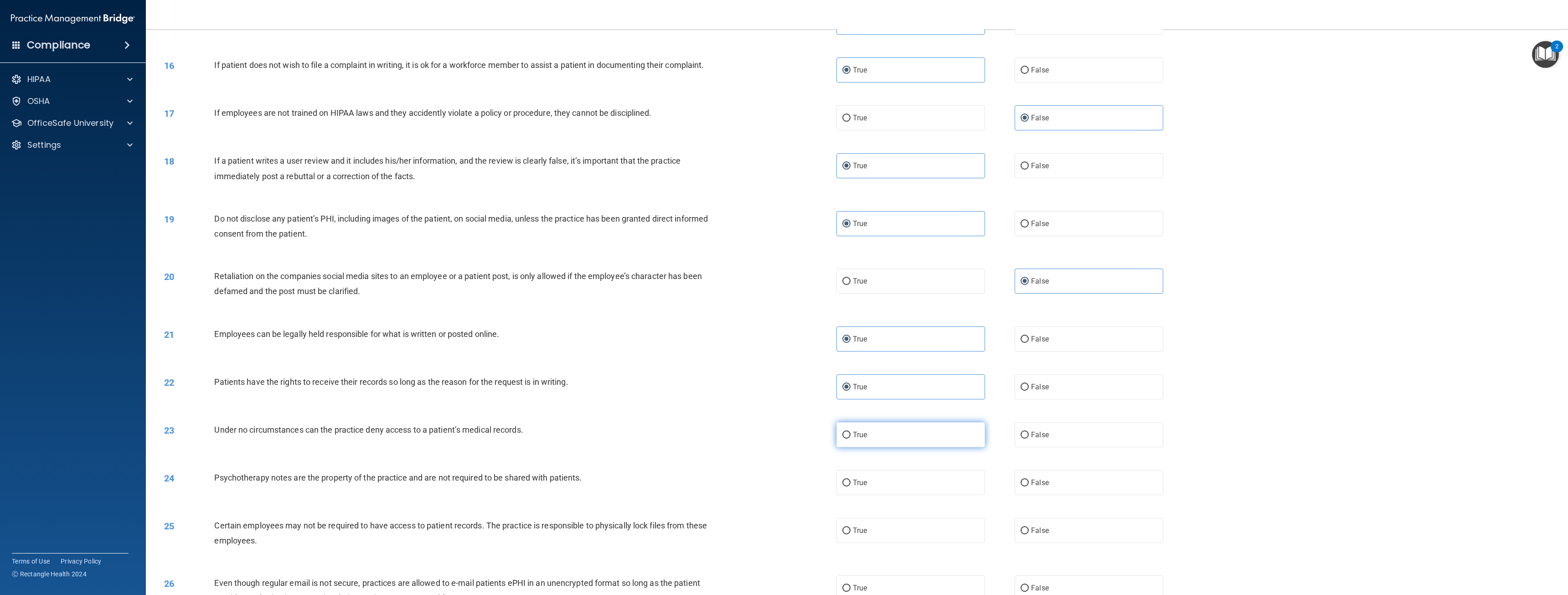
click at [867, 442] on label "True" at bounding box center [911, 434] width 149 height 25
click at [850, 438] on input "True" at bounding box center [846, 435] width 8 height 7
radio input "true"
click at [1051, 482] on label "False" at bounding box center [1089, 482] width 149 height 25
click at [1029, 482] on input "False" at bounding box center [1024, 483] width 8 height 7
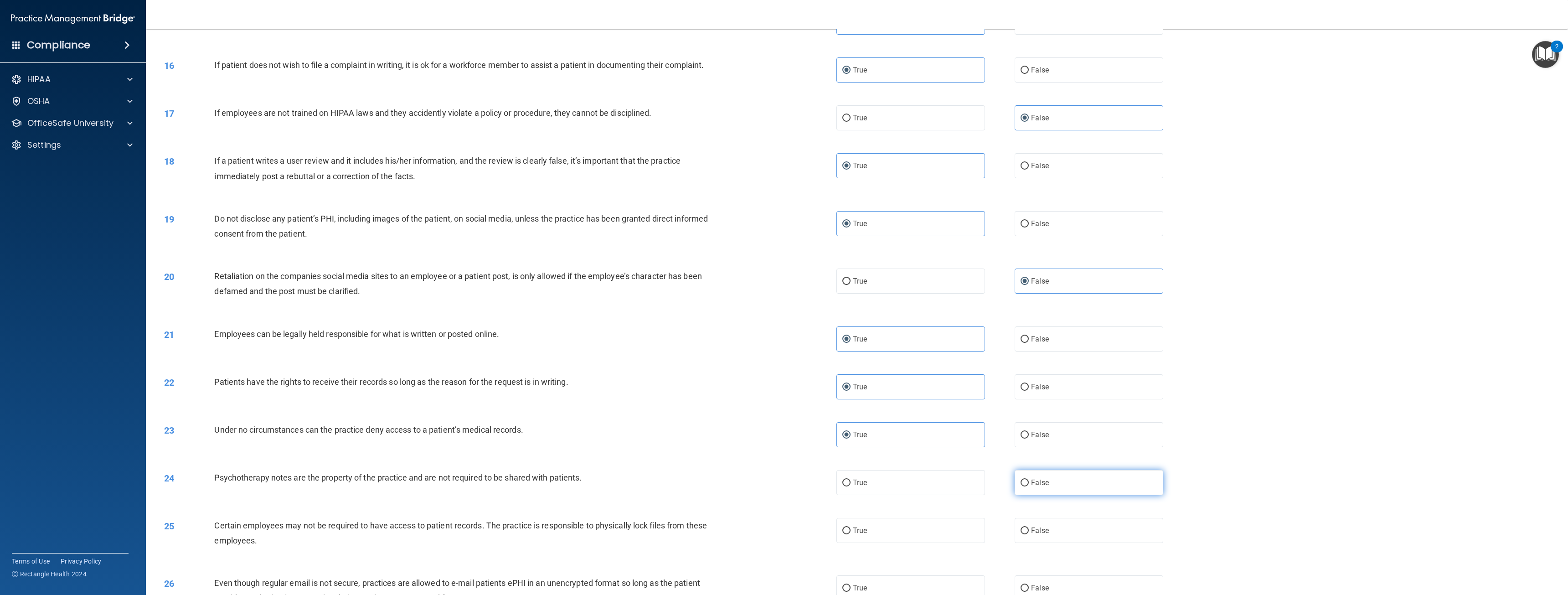
radio input "true"
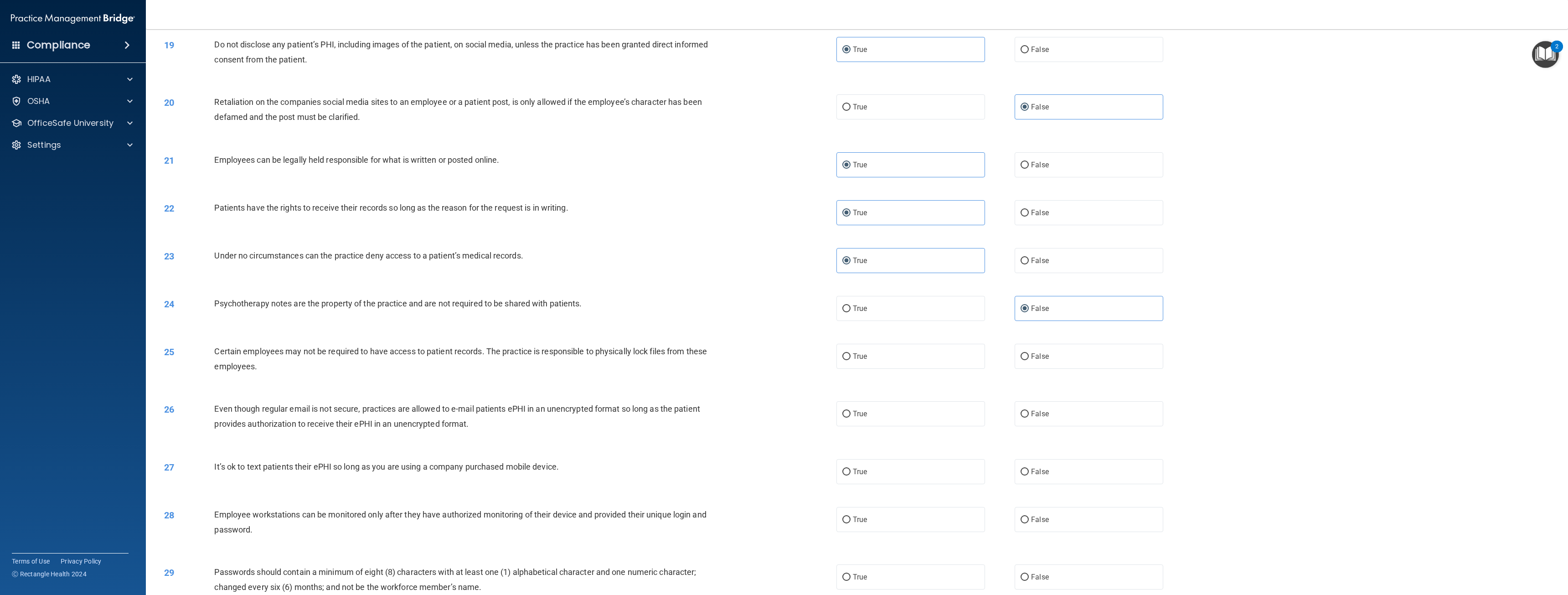
scroll to position [1003, 0]
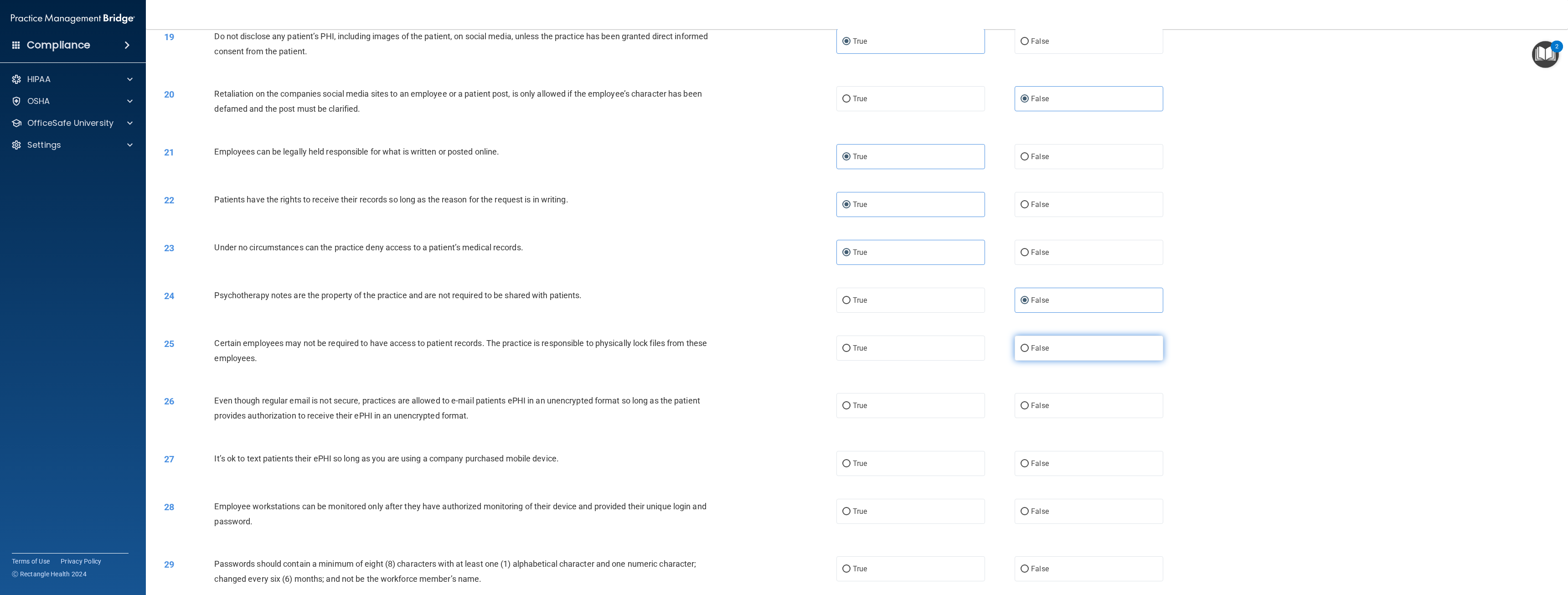
click at [1080, 348] on label "False" at bounding box center [1089, 348] width 149 height 25
click at [1029, 348] on input "False" at bounding box center [1024, 348] width 8 height 7
radio input "true"
click at [895, 402] on label "True" at bounding box center [911, 405] width 149 height 25
click at [850, 403] on input "True" at bounding box center [846, 406] width 8 height 7
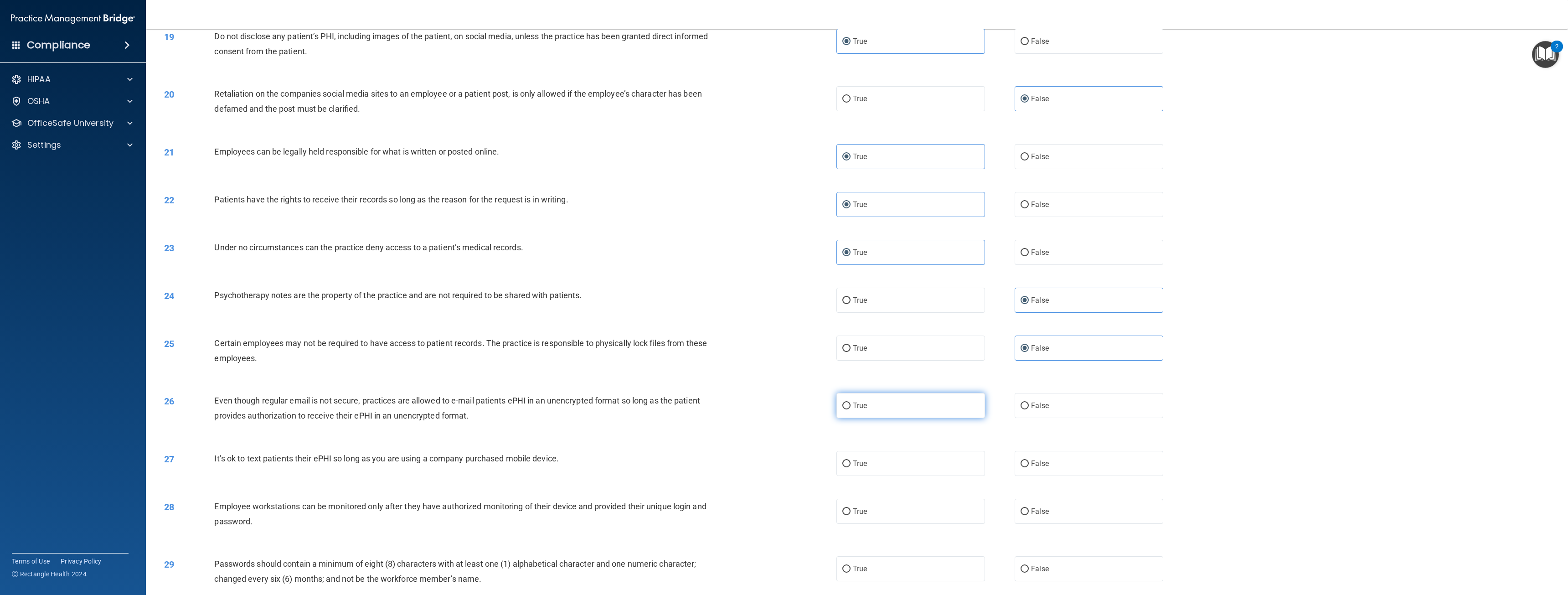
radio input "true"
click at [878, 459] on label "True" at bounding box center [911, 463] width 149 height 25
click at [850, 460] on input "True" at bounding box center [846, 463] width 8 height 7
radio input "true"
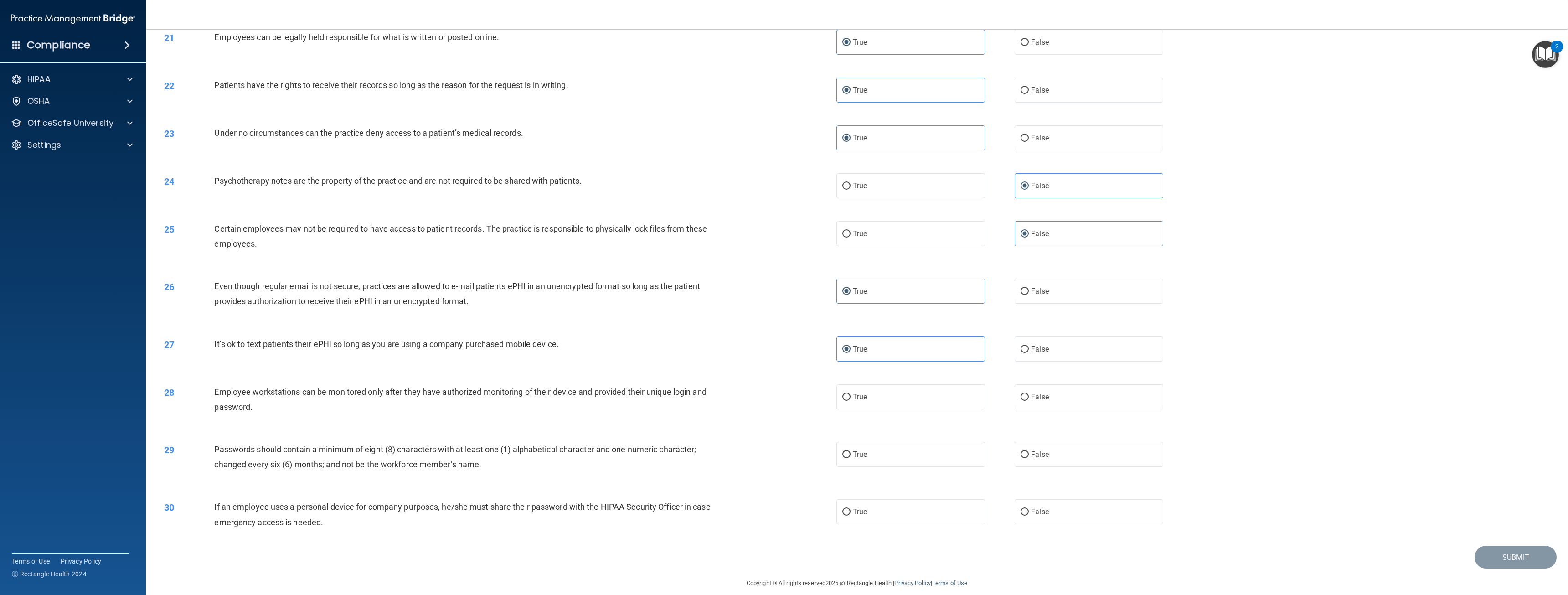
scroll to position [1128, 0]
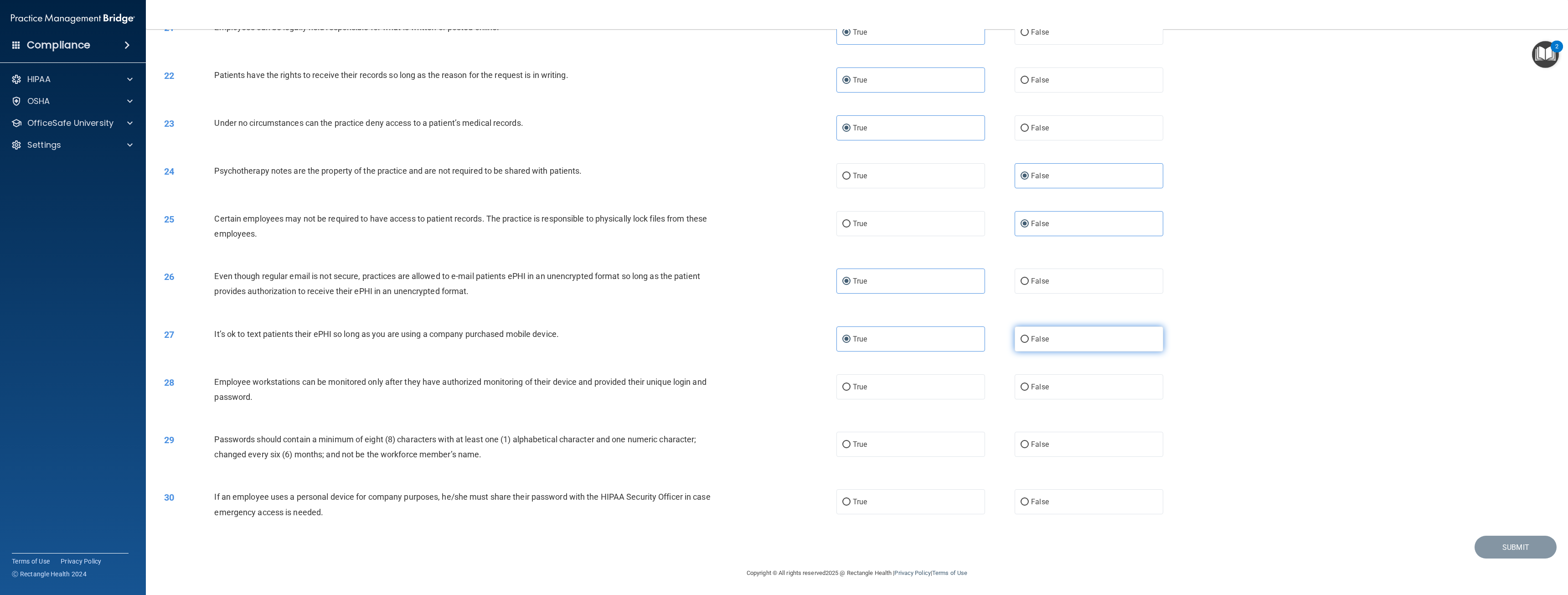
click at [1066, 339] on label "False" at bounding box center [1089, 339] width 149 height 25
click at [1029, 339] on input "False" at bounding box center [1024, 339] width 8 height 7
radio input "true"
radio input "false"
click at [1037, 392] on label "False" at bounding box center [1089, 387] width 149 height 25
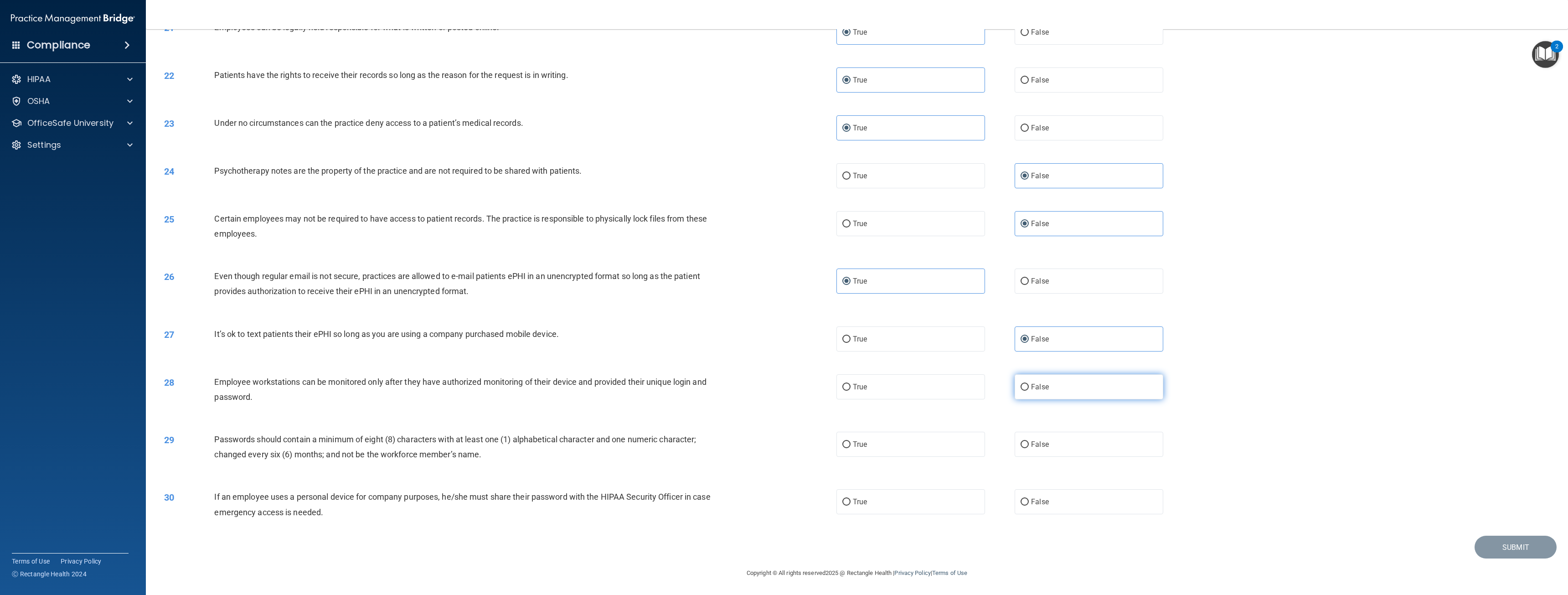
click at [1029, 391] on input "False" at bounding box center [1024, 387] width 8 height 7
radio input "true"
drag, startPoint x: 897, startPoint y: 394, endPoint x: 849, endPoint y: 402, distance: 48.7
click at [856, 403] on div "28 Employee workstations can be monitored only after they have authorized monit…" at bounding box center [856, 392] width 1399 height 57
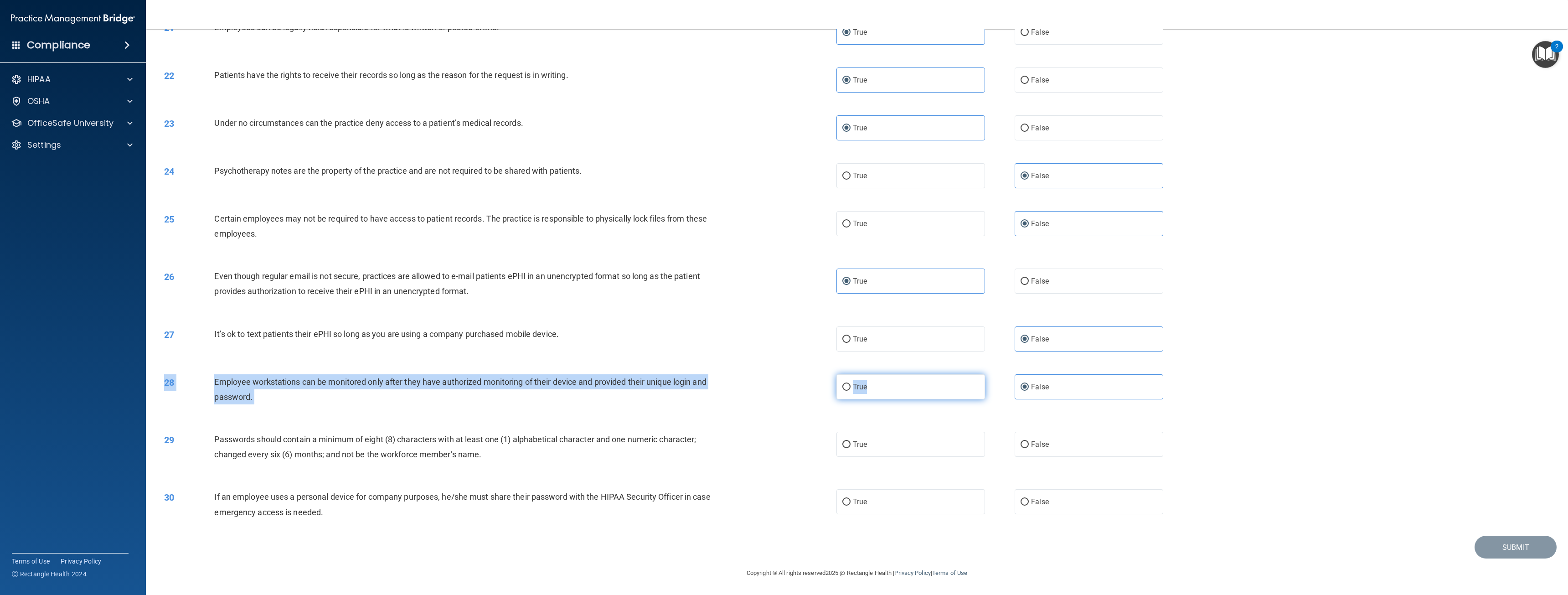
click at [851, 392] on label "True" at bounding box center [911, 387] width 149 height 25
click at [850, 391] on input "True" at bounding box center [846, 387] width 8 height 7
radio input "true"
radio input "false"
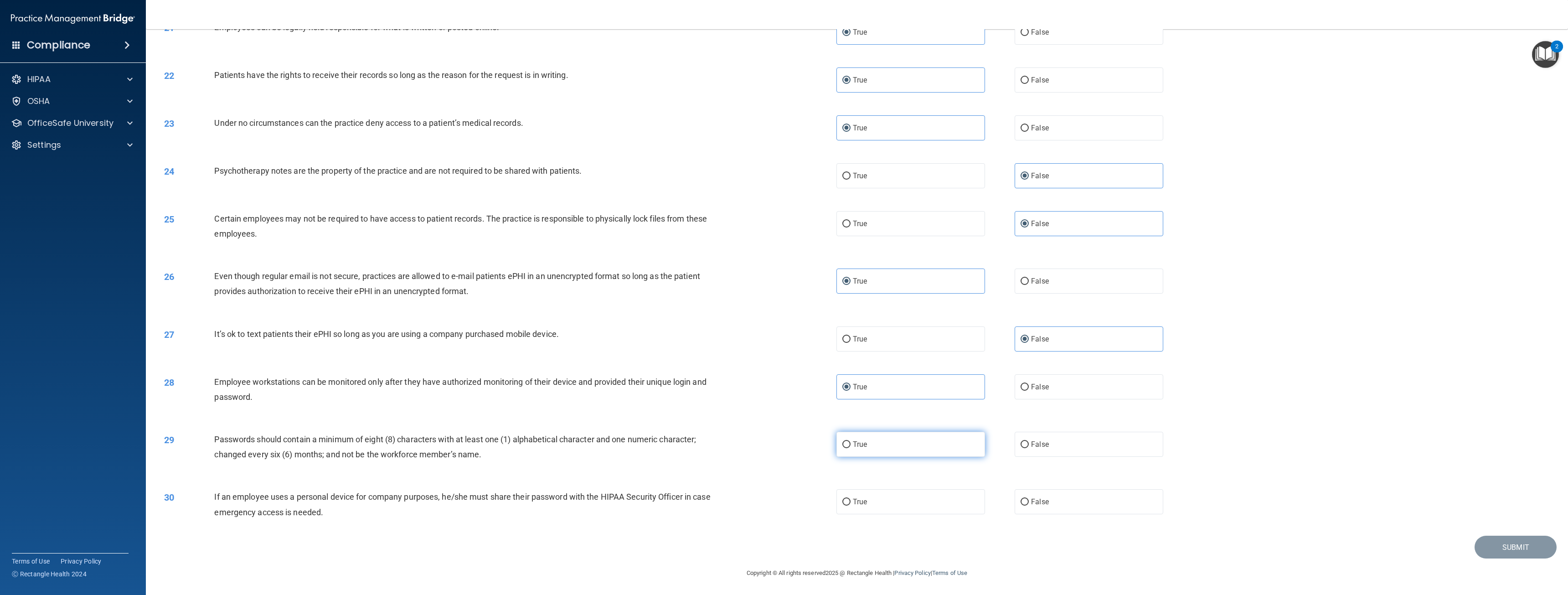
click at [884, 449] on label "True" at bounding box center [911, 444] width 149 height 25
click at [850, 448] on input "True" at bounding box center [846, 445] width 8 height 7
radio input "true"
click at [850, 498] on label "True" at bounding box center [911, 502] width 149 height 25
click at [850, 499] on input "True" at bounding box center [846, 502] width 8 height 7
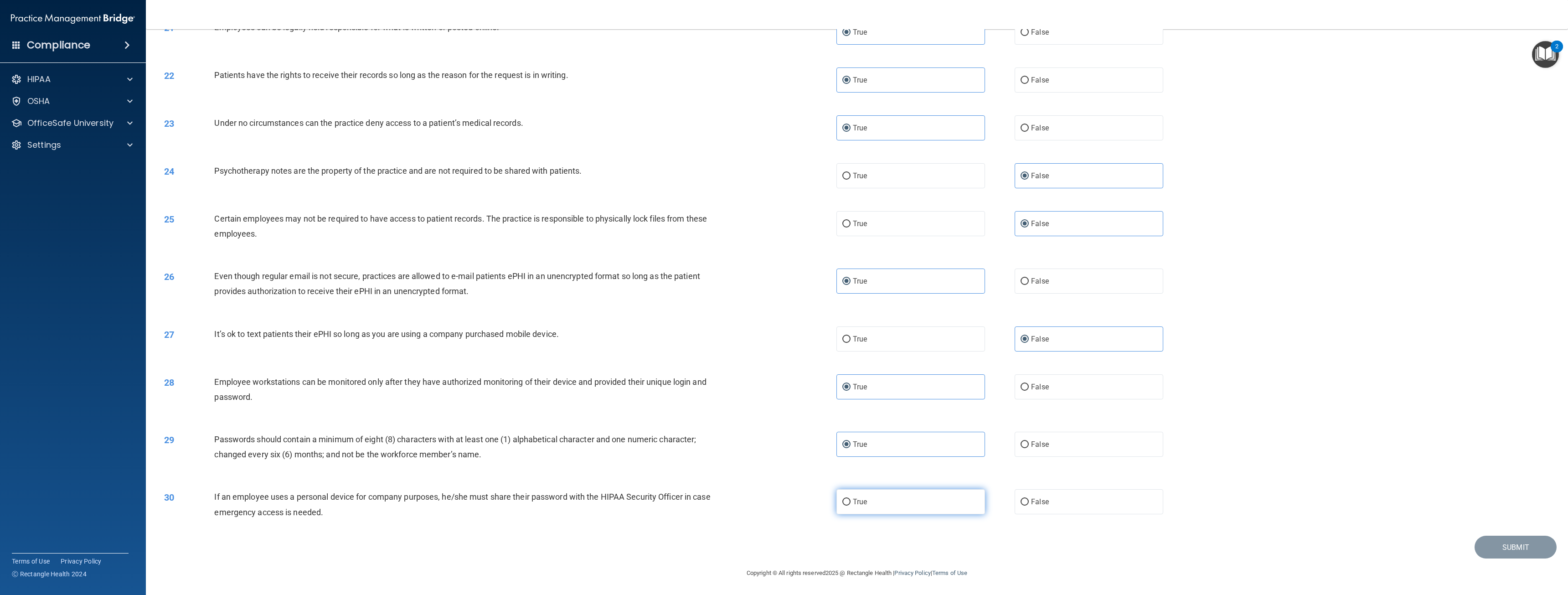
radio input "true"
click at [913, 330] on label "True" at bounding box center [911, 339] width 149 height 25
click at [850, 336] on input "True" at bounding box center [846, 339] width 8 height 7
radio input "true"
radio input "false"
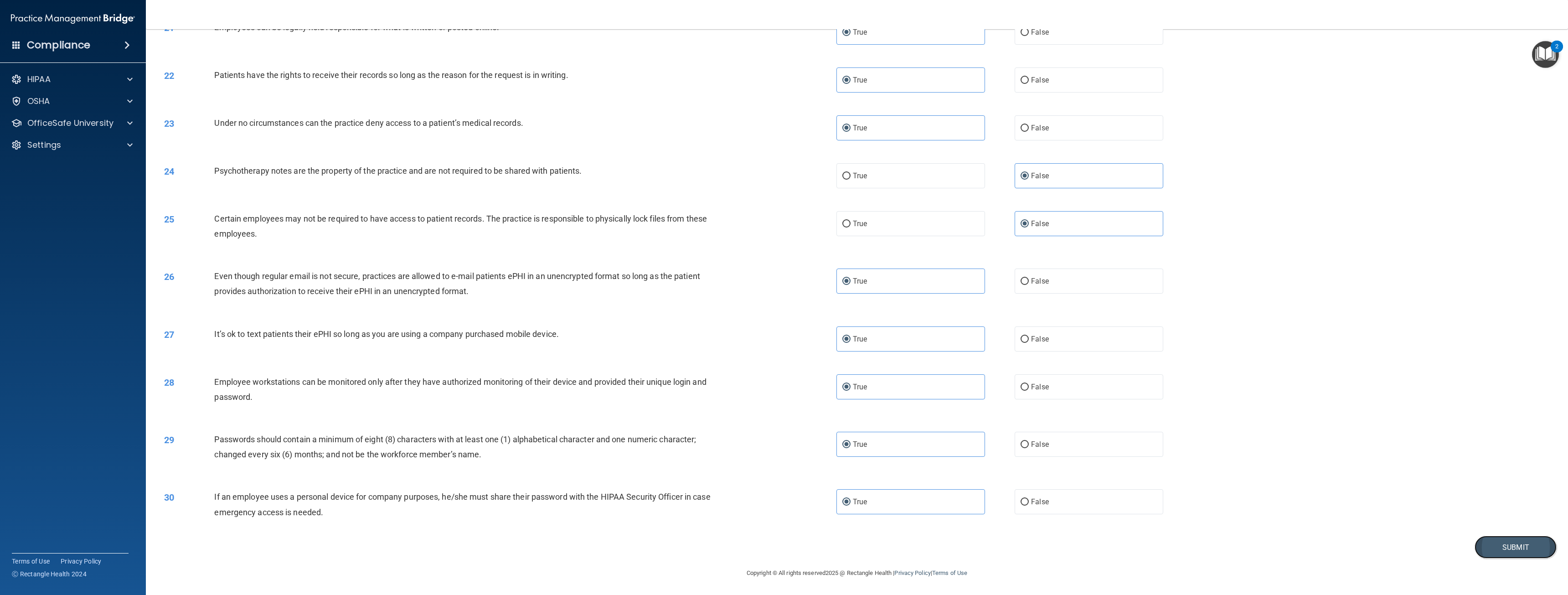
click at [1499, 551] on button "Submit" at bounding box center [1515, 547] width 82 height 23
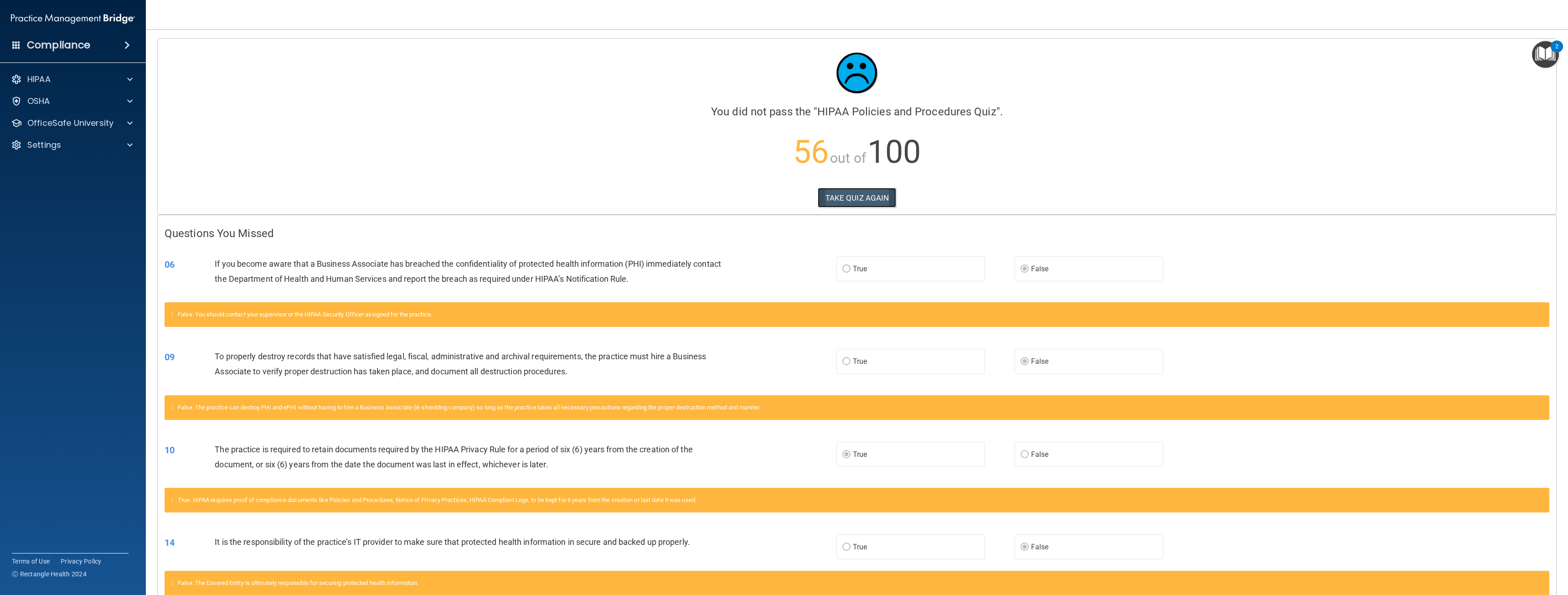
click at [854, 199] on button "TAKE QUIZ AGAIN" at bounding box center [857, 198] width 79 height 20
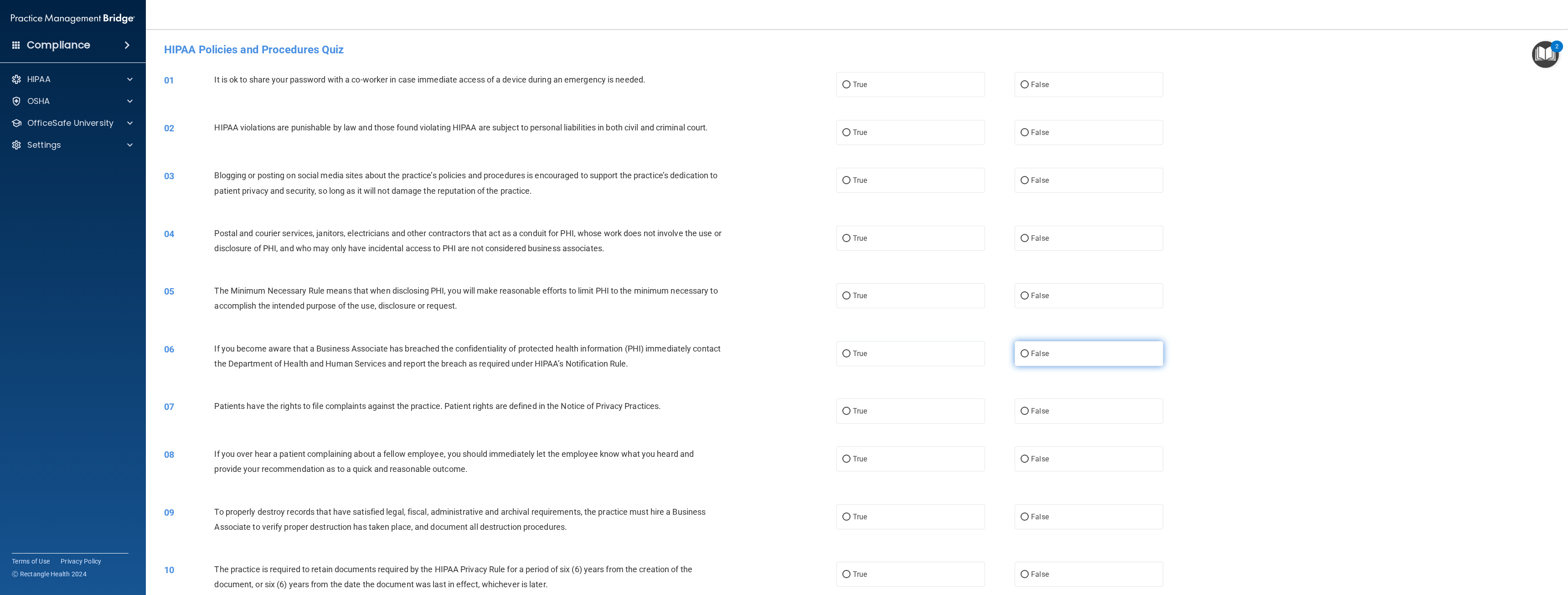
click at [1031, 354] on span "False" at bounding box center [1040, 354] width 18 height 9
click at [1029, 354] on input "False" at bounding box center [1024, 354] width 8 height 7
radio input "true"
click at [1048, 520] on label "False" at bounding box center [1089, 516] width 149 height 25
click at [1029, 520] on input "False" at bounding box center [1024, 517] width 8 height 7
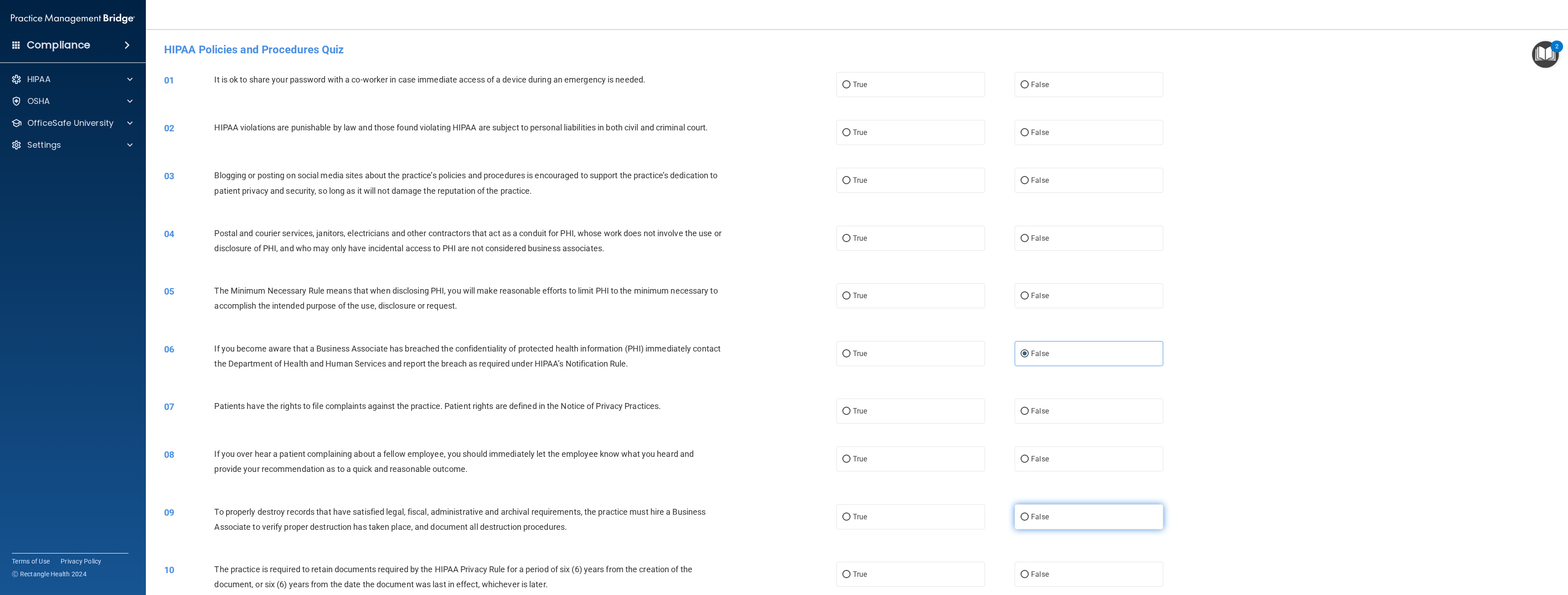
radio input "true"
click at [868, 572] on label "True" at bounding box center [911, 574] width 149 height 25
click at [850, 572] on input "True" at bounding box center [846, 574] width 8 height 7
radio input "true"
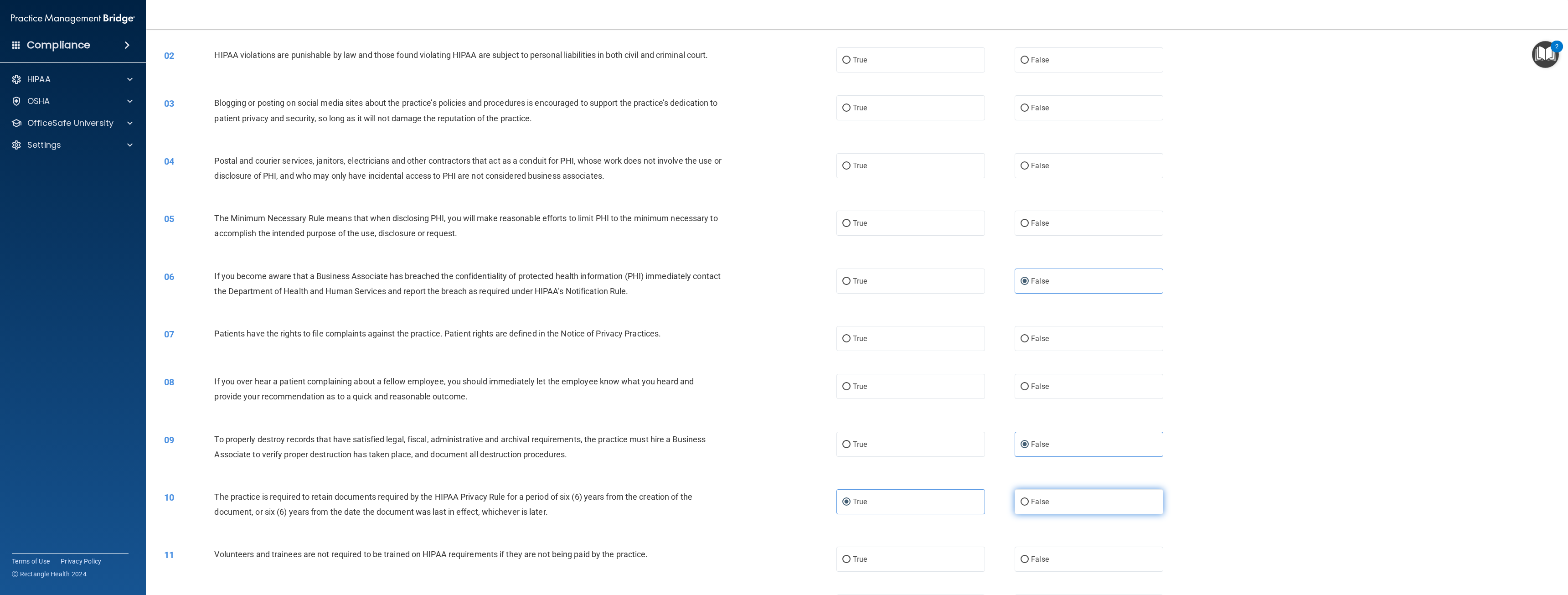
scroll to position [228, 0]
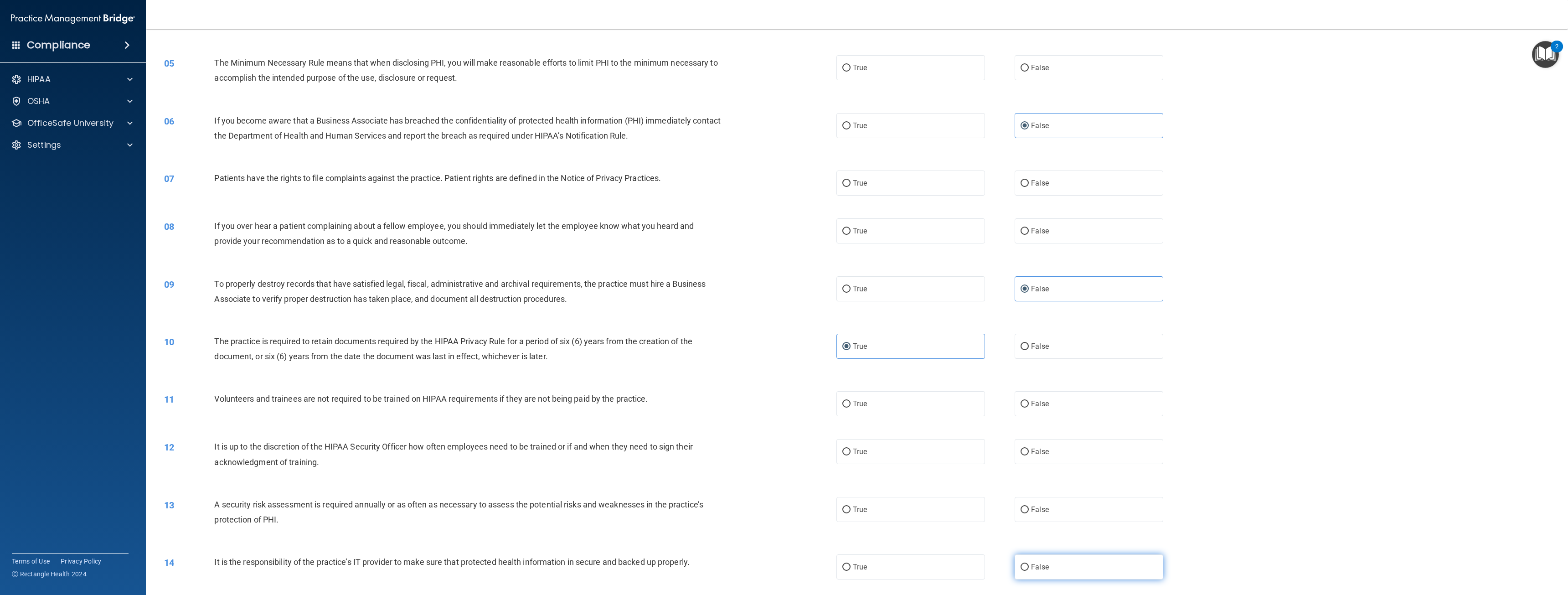
click at [1032, 571] on span "False" at bounding box center [1040, 567] width 18 height 9
click at [1029, 571] on input "False" at bounding box center [1024, 567] width 8 height 7
radio input "true"
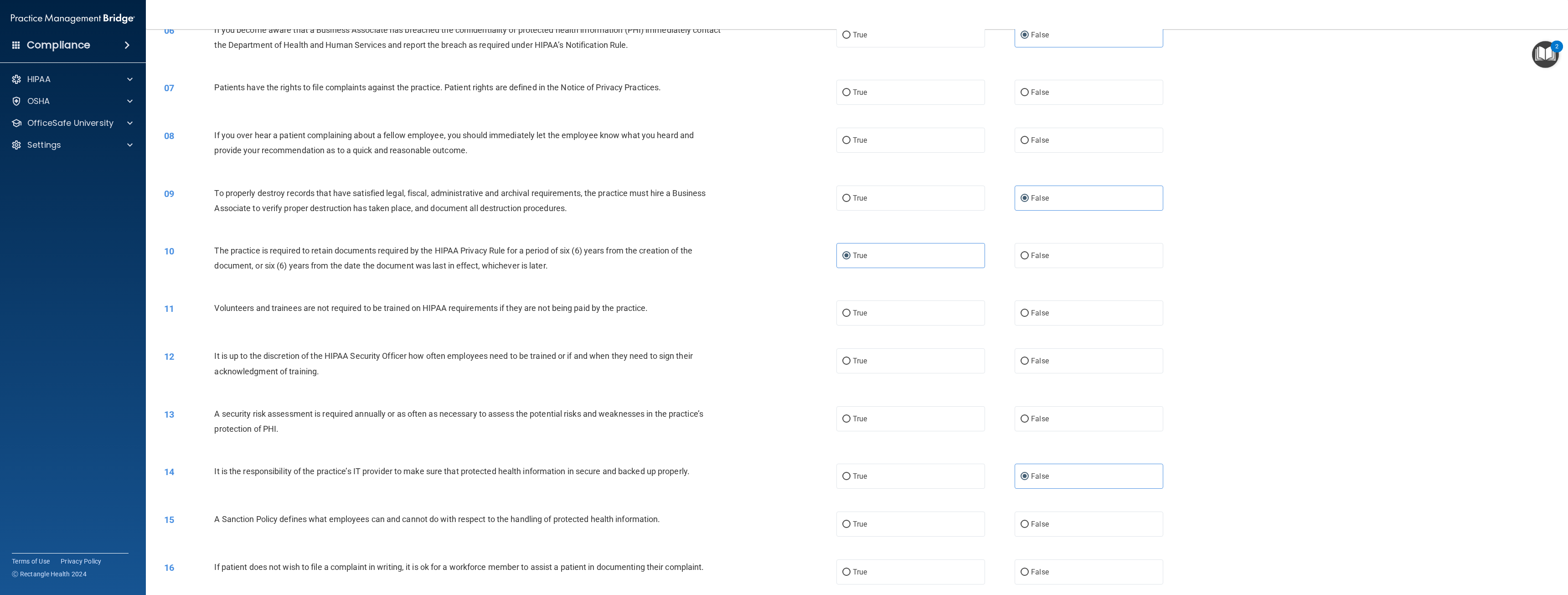
scroll to position [319, 0]
click at [1039, 526] on span "False" at bounding box center [1040, 524] width 18 height 9
click at [1029, 526] on input "False" at bounding box center [1024, 524] width 8 height 7
radio input "true"
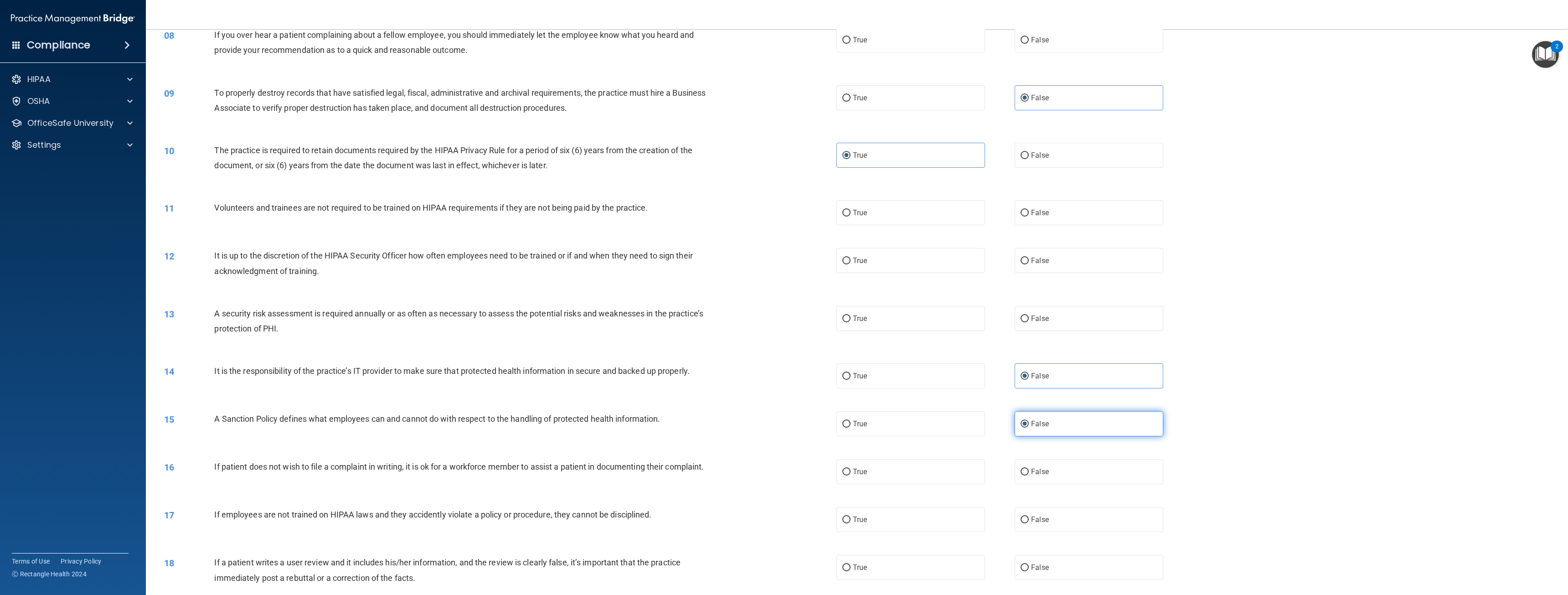
scroll to position [456, 0]
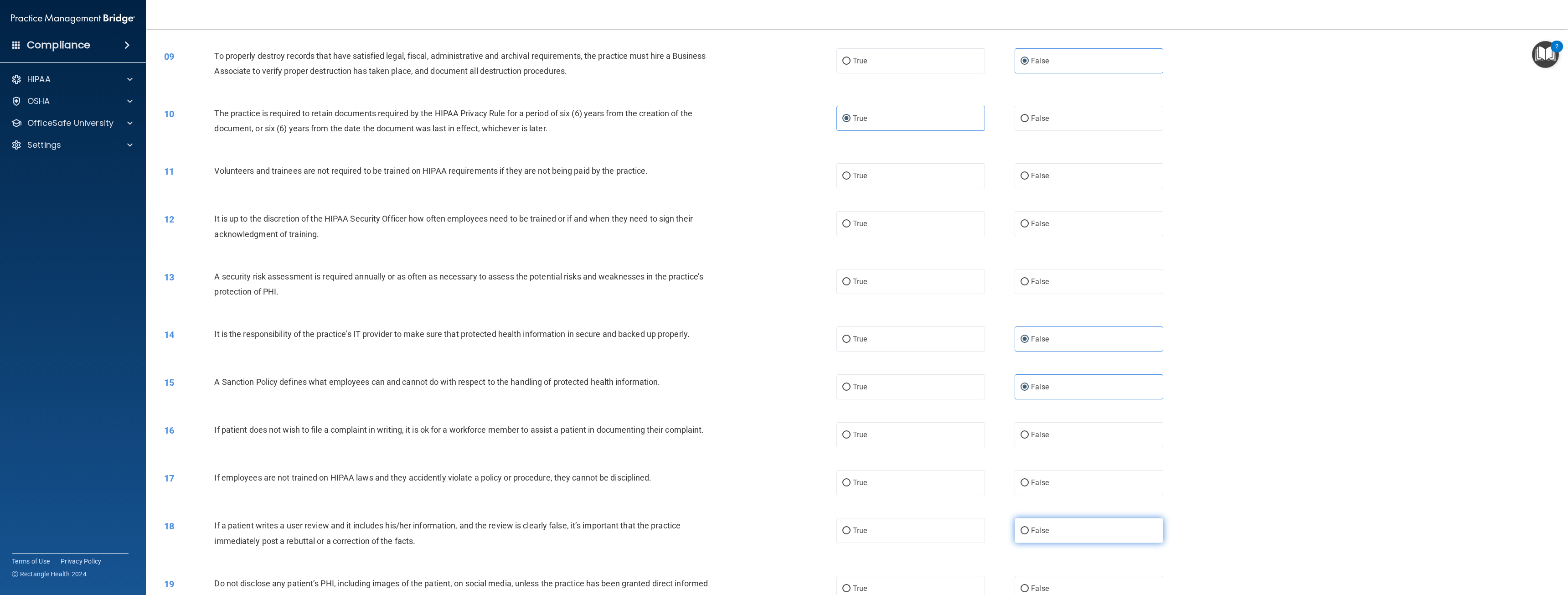
click at [1034, 533] on span "False" at bounding box center [1040, 530] width 18 height 9
click at [1029, 533] on input "False" at bounding box center [1024, 530] width 8 height 7
radio input "true"
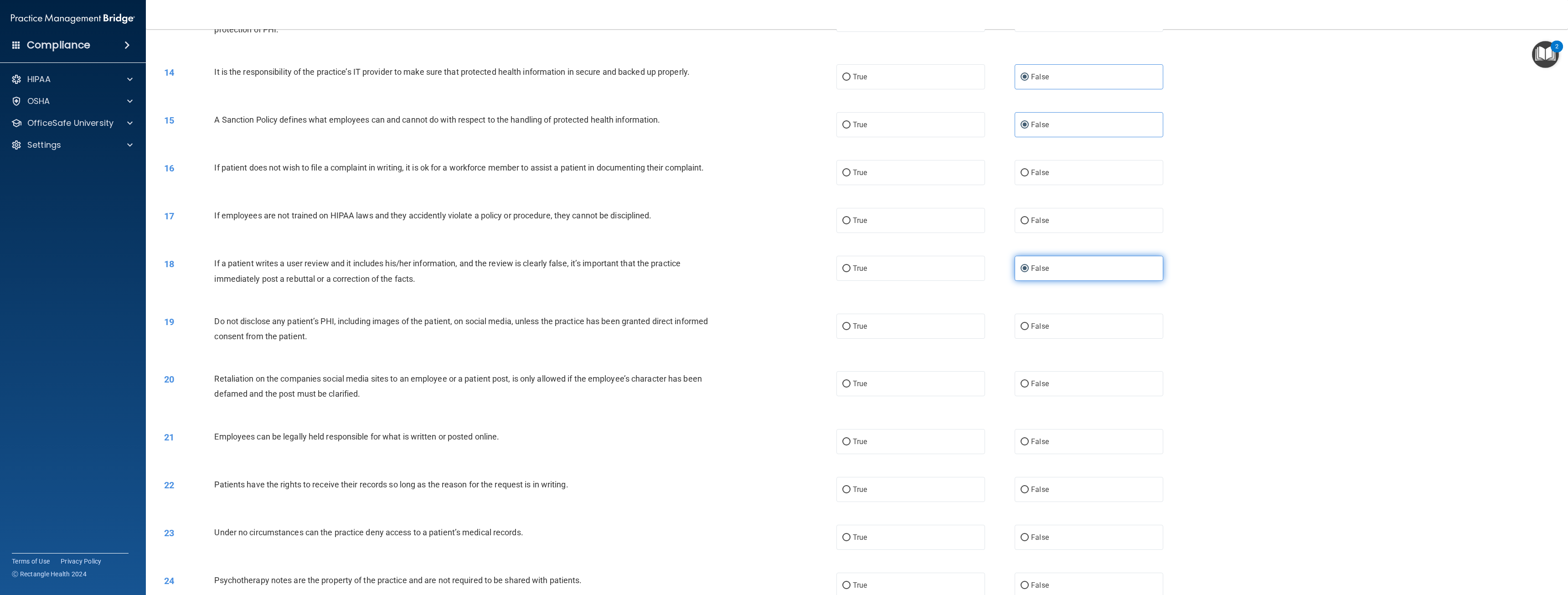
scroll to position [730, 0]
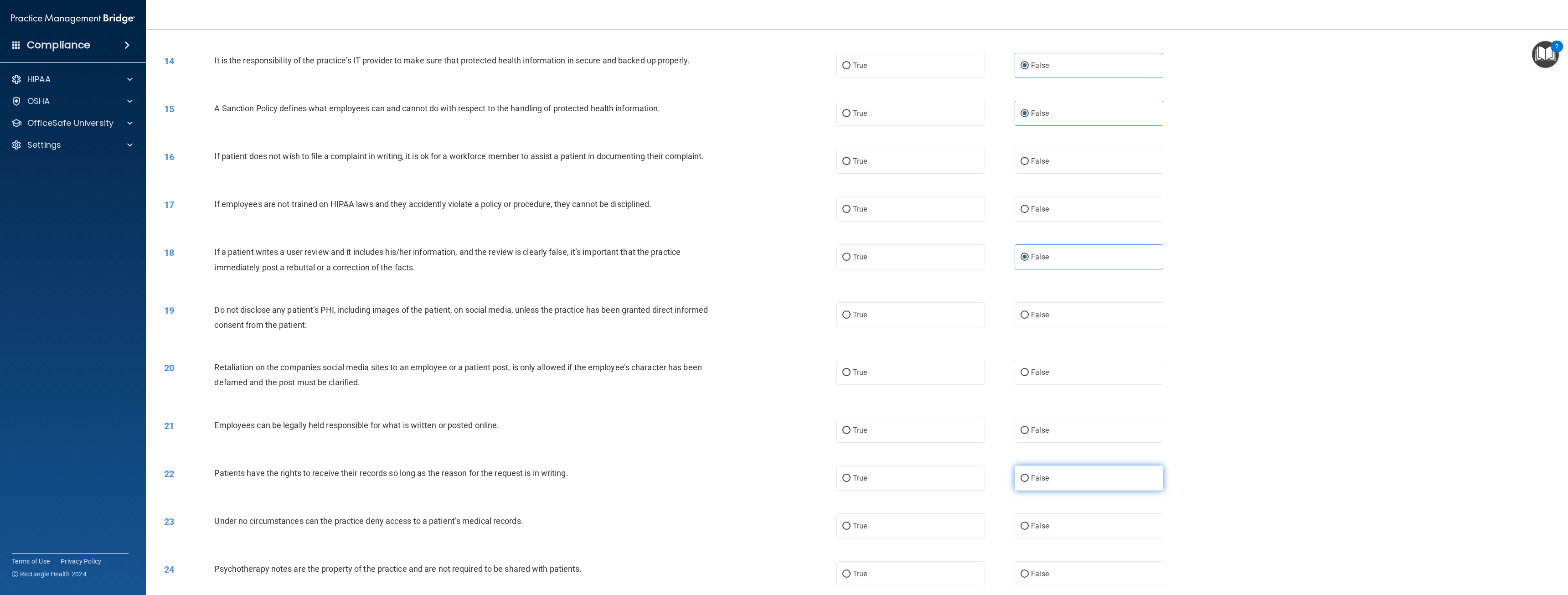
click at [1045, 479] on label "False" at bounding box center [1089, 478] width 149 height 25
click at [1029, 479] on input "False" at bounding box center [1024, 478] width 8 height 7
radio input "true"
click at [1035, 527] on span "False" at bounding box center [1040, 526] width 18 height 9
click at [1029, 527] on input "False" at bounding box center [1024, 526] width 8 height 7
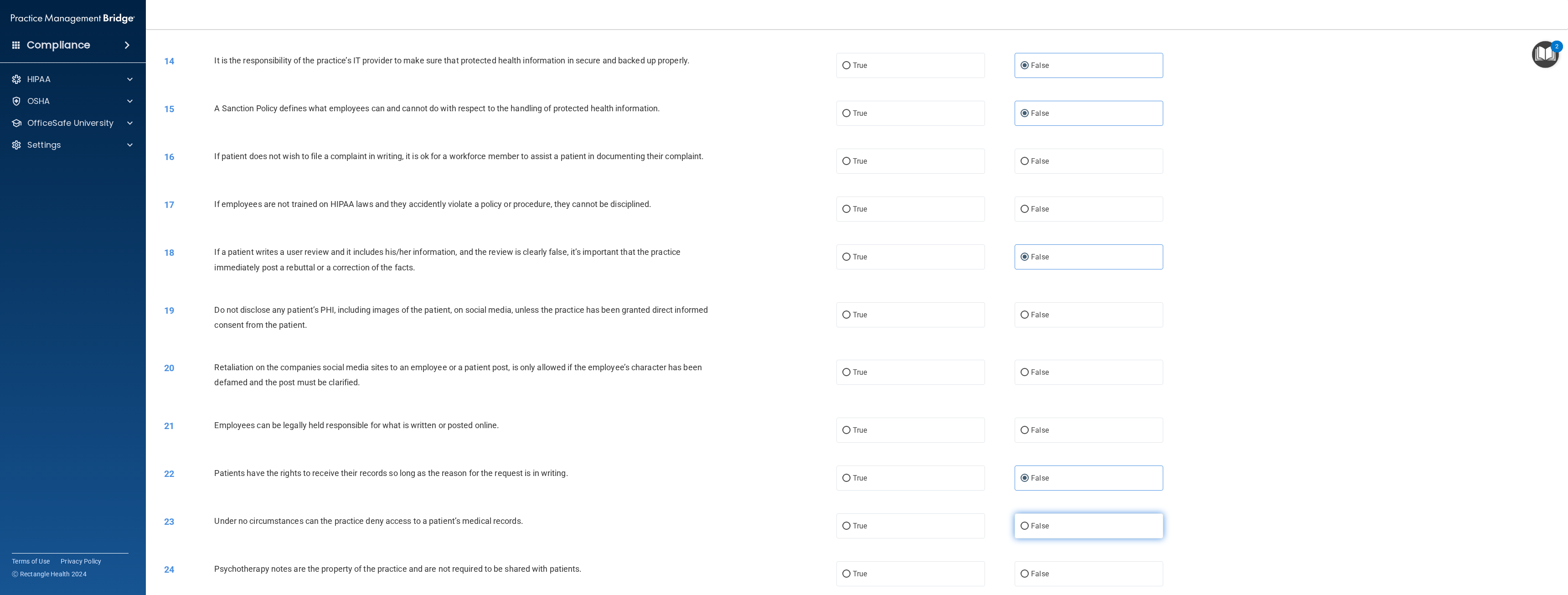
radio input "true"
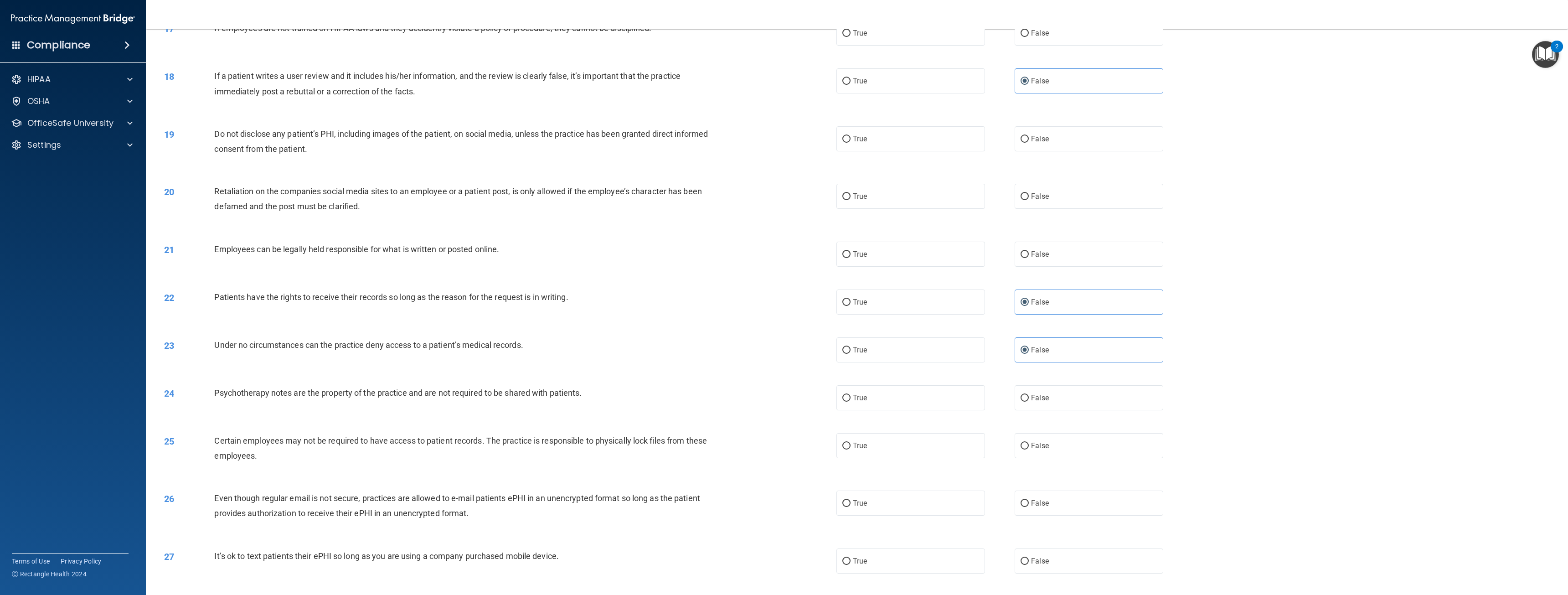
scroll to position [912, 0]
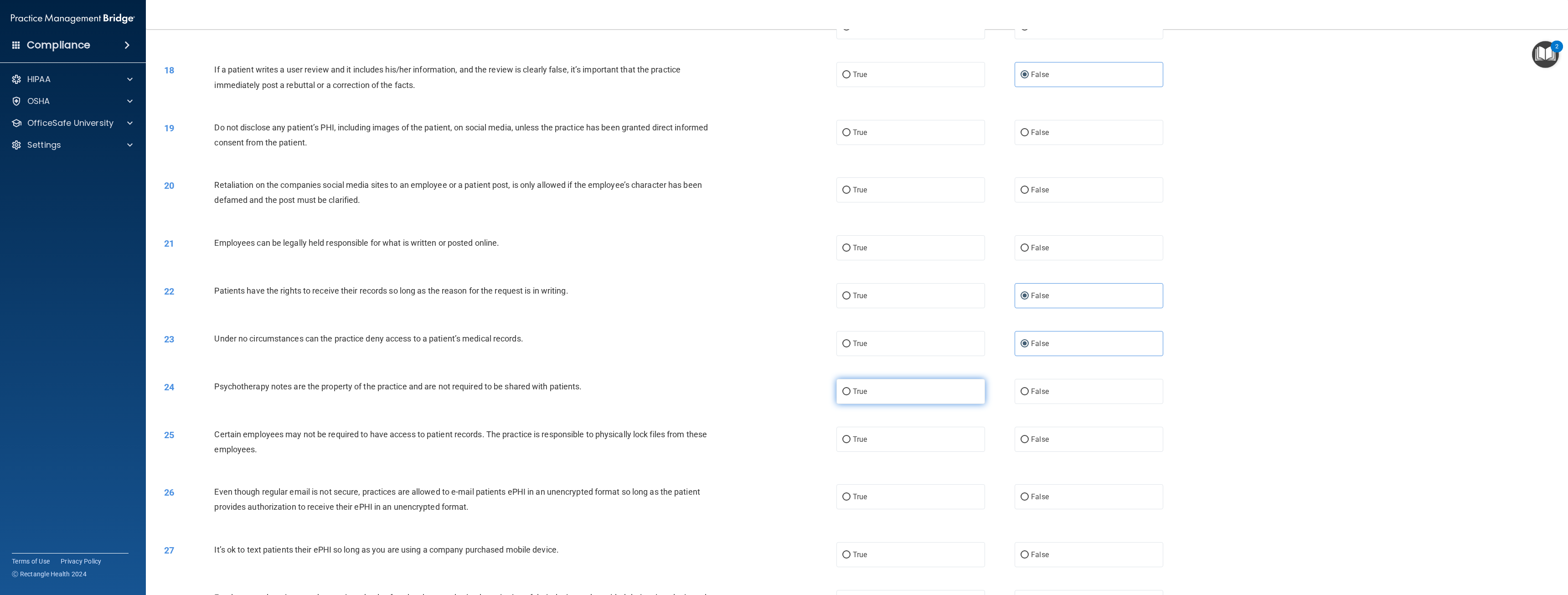
click at [877, 386] on label "True" at bounding box center [911, 391] width 149 height 25
click at [850, 389] on input "True" at bounding box center [846, 392] width 8 height 7
radio input "true"
click at [859, 431] on label "True" at bounding box center [911, 439] width 149 height 25
click at [850, 437] on input "True" at bounding box center [846, 440] width 8 height 7
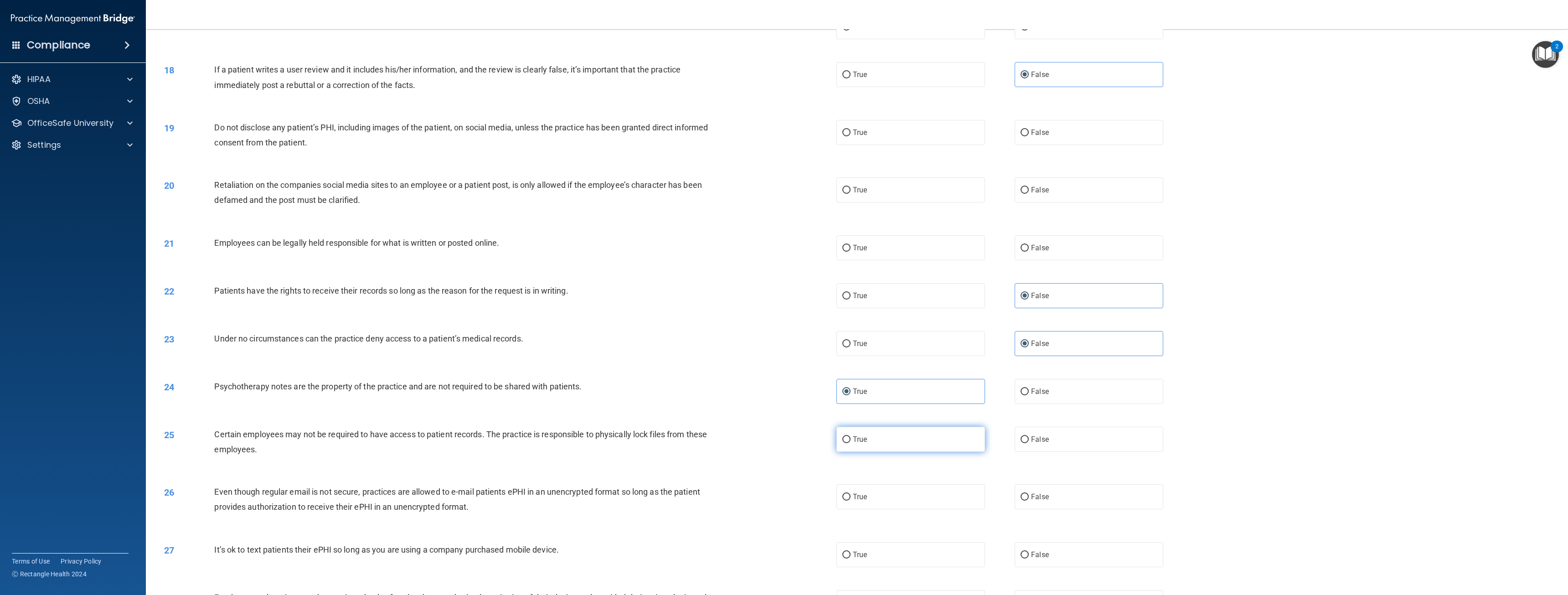
radio input "true"
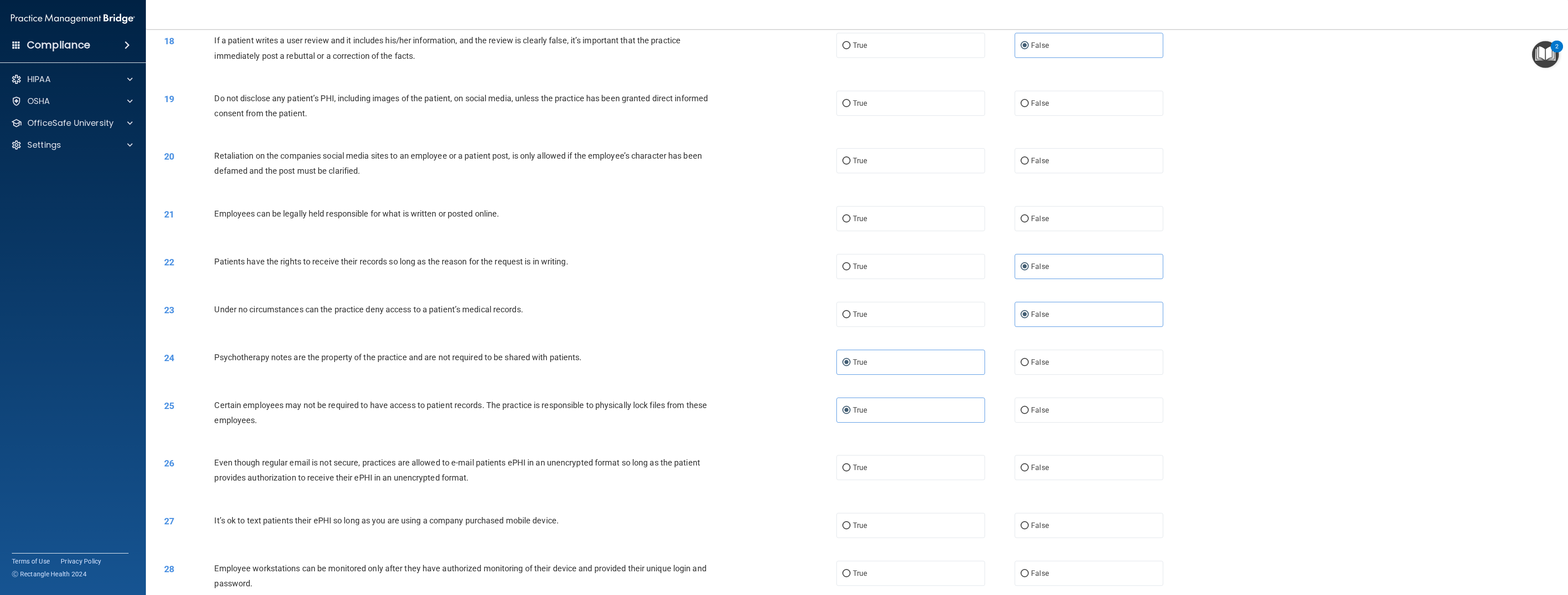
scroll to position [958, 0]
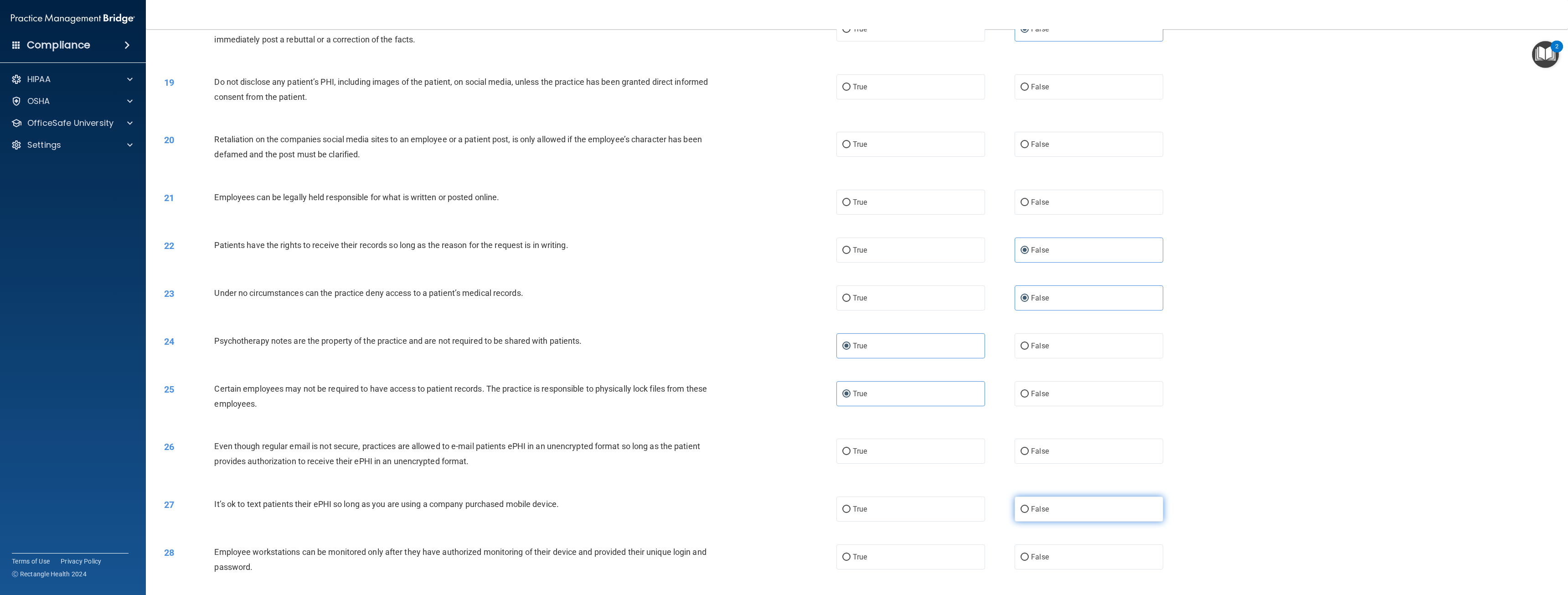
click at [1039, 509] on span "False" at bounding box center [1040, 509] width 18 height 9
click at [1029, 509] on input "False" at bounding box center [1024, 509] width 8 height 7
radio input "true"
click at [1029, 552] on label "False" at bounding box center [1089, 557] width 149 height 25
click at [1029, 554] on input "False" at bounding box center [1024, 557] width 8 height 7
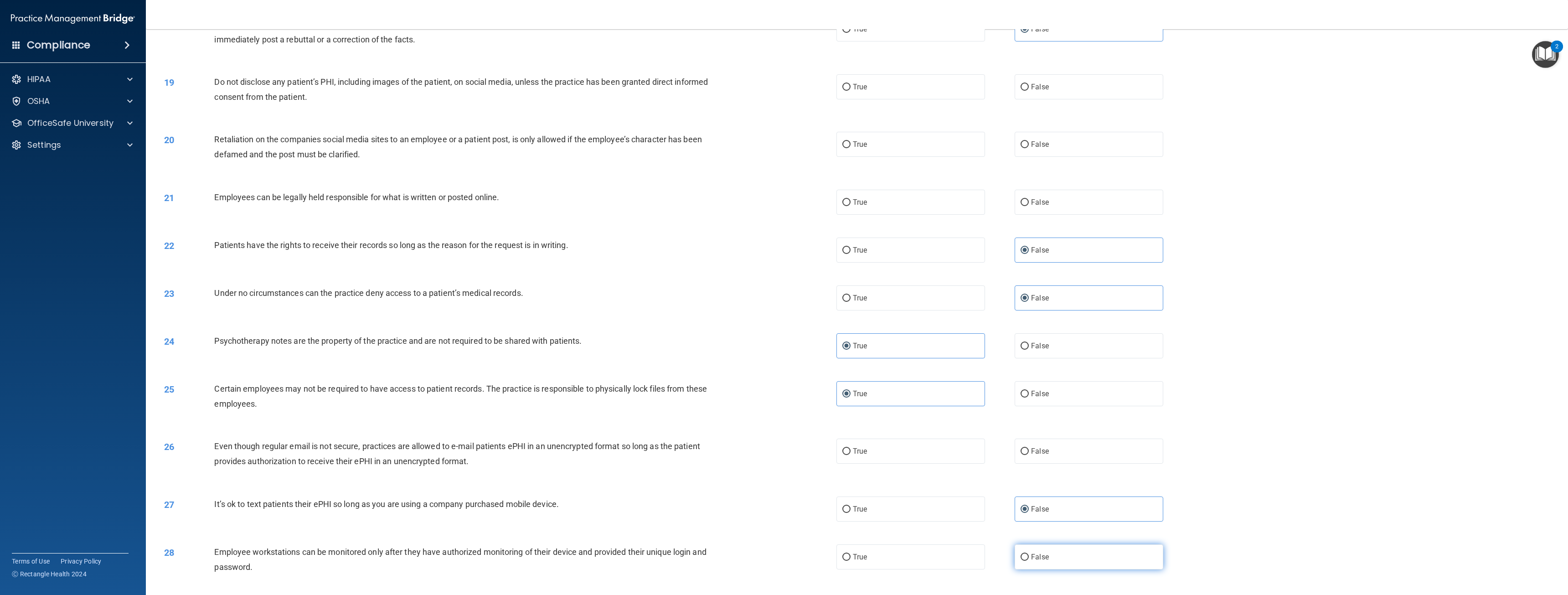
radio input "true"
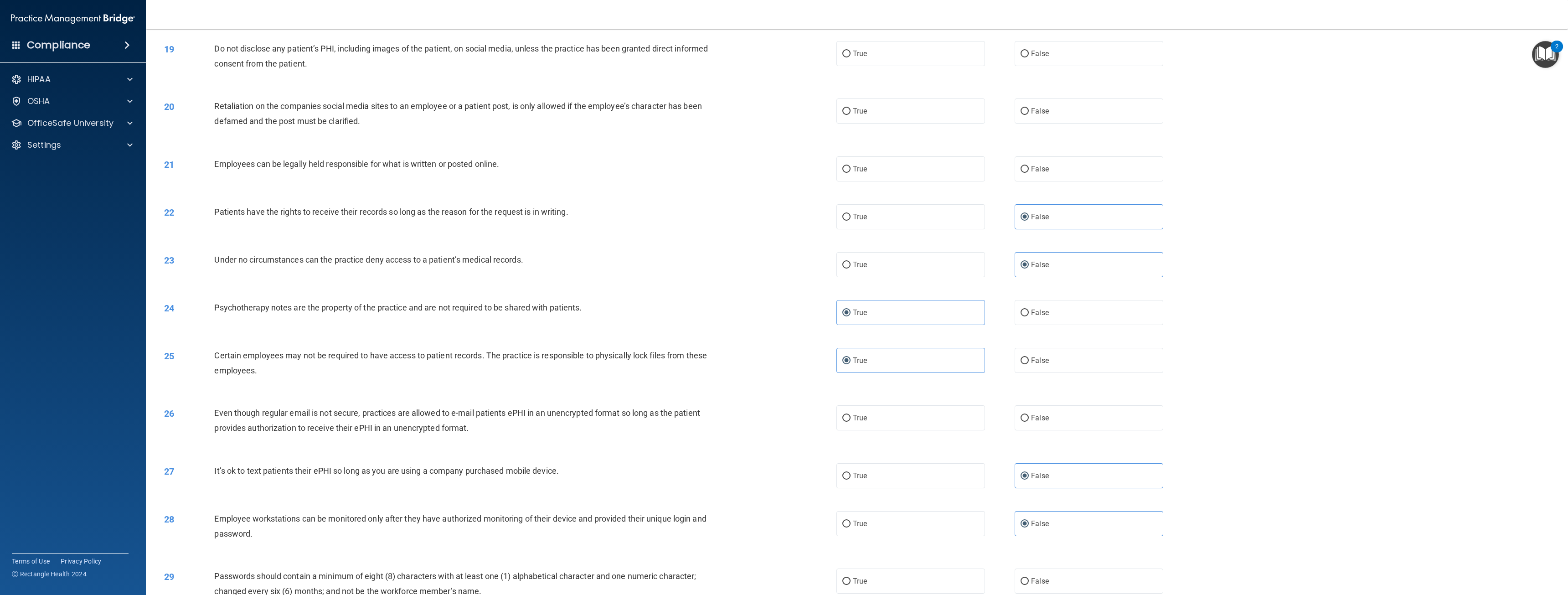
scroll to position [1128, 0]
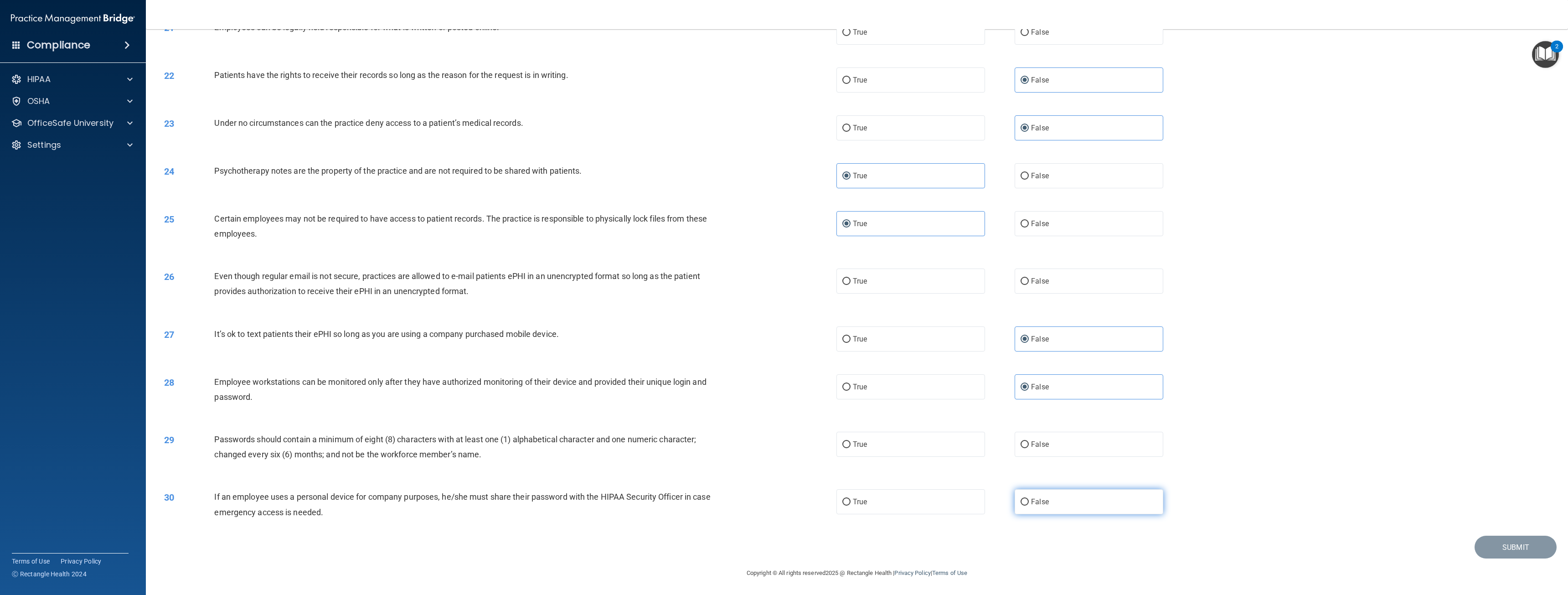
click at [1031, 505] on span "False" at bounding box center [1040, 502] width 18 height 9
click at [1029, 505] on input "False" at bounding box center [1024, 502] width 8 height 7
radio input "true"
click at [878, 450] on label "True" at bounding box center [911, 444] width 149 height 25
click at [850, 448] on input "True" at bounding box center [846, 445] width 8 height 7
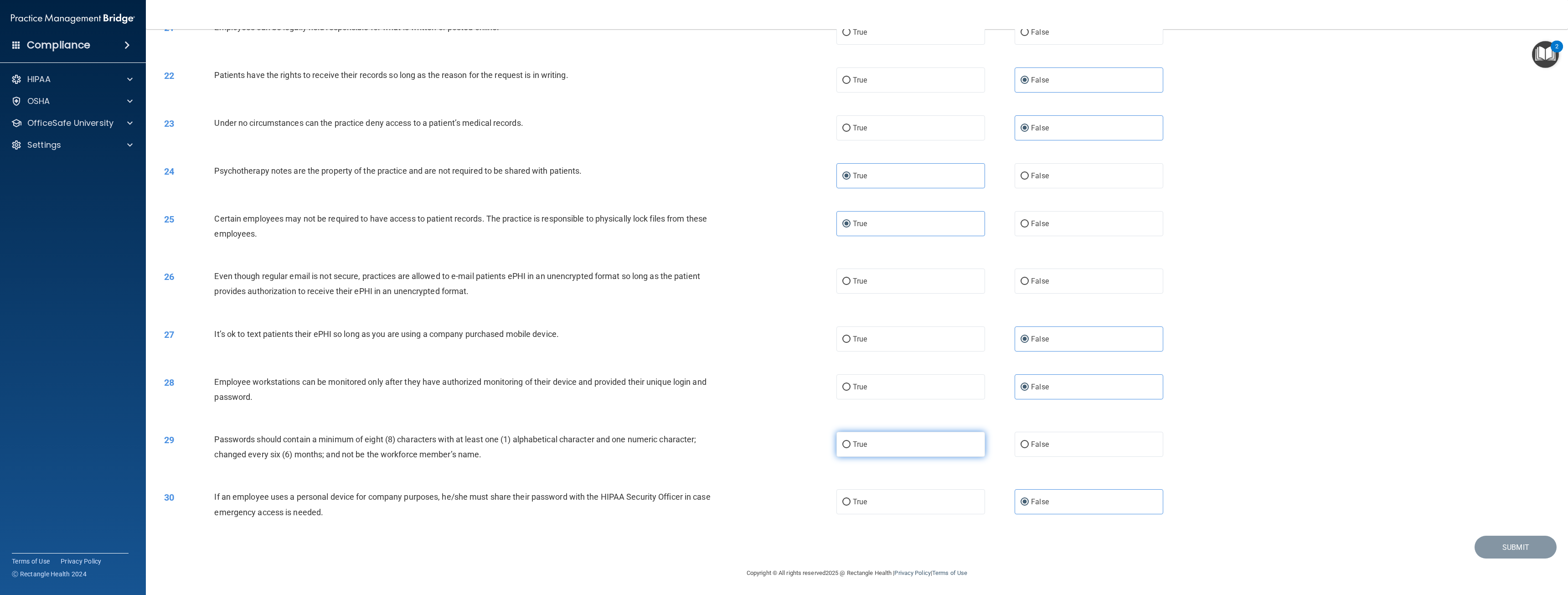
radio input "true"
click at [853, 280] on span "True" at bounding box center [859, 281] width 14 height 9
click at [850, 280] on input "True" at bounding box center [846, 281] width 8 height 7
radio input "true"
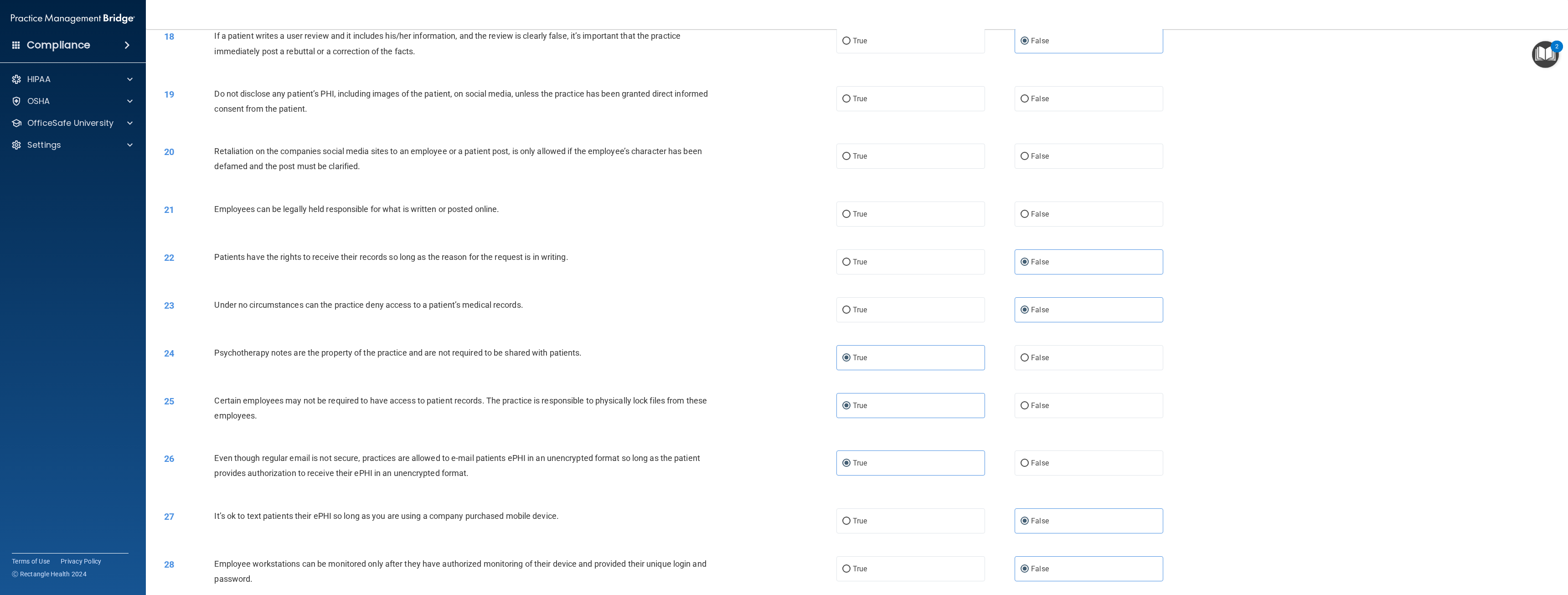
scroll to position [945, 0]
click at [874, 217] on label "True" at bounding box center [911, 214] width 149 height 25
click at [850, 217] on input "True" at bounding box center [846, 214] width 8 height 7
radio input "true"
click at [1043, 150] on label "False" at bounding box center [1089, 157] width 149 height 25
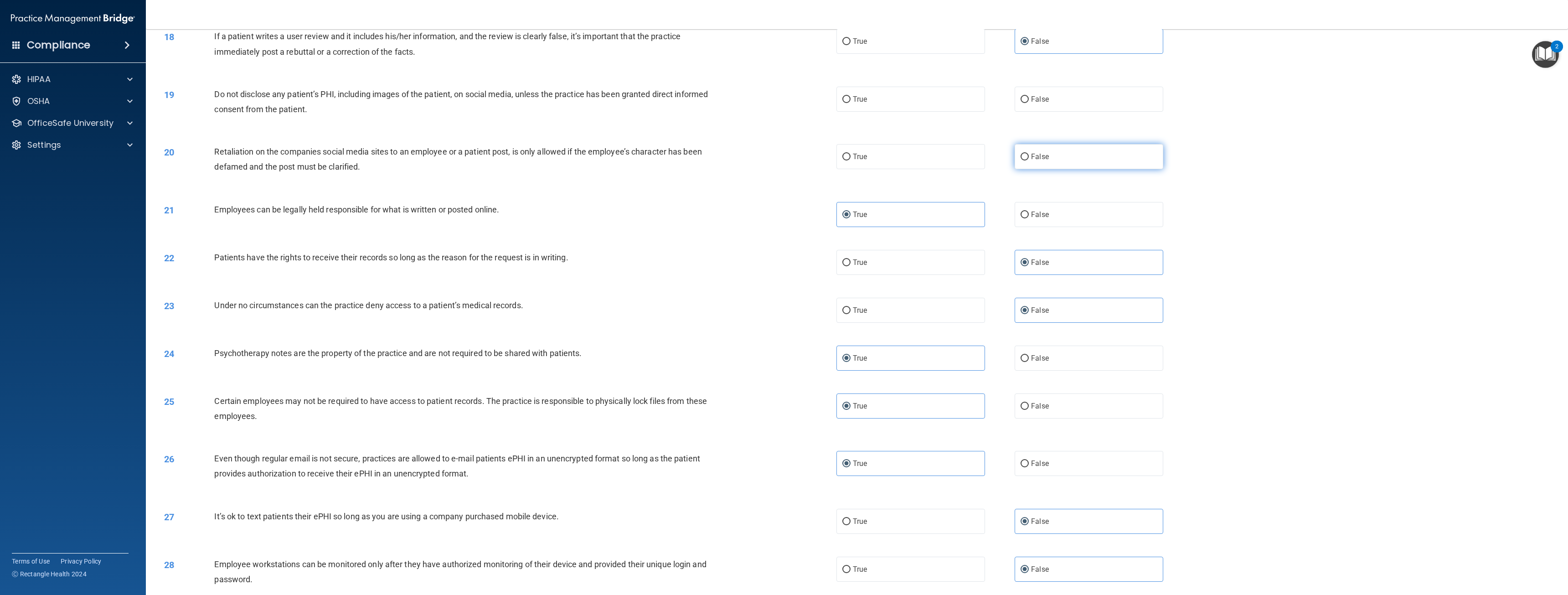
click at [1029, 153] on input "False" at bounding box center [1024, 157] width 8 height 7
radio input "true"
click at [915, 107] on label "True" at bounding box center [911, 99] width 149 height 25
click at [850, 103] on input "True" at bounding box center [846, 99] width 8 height 7
radio input "true"
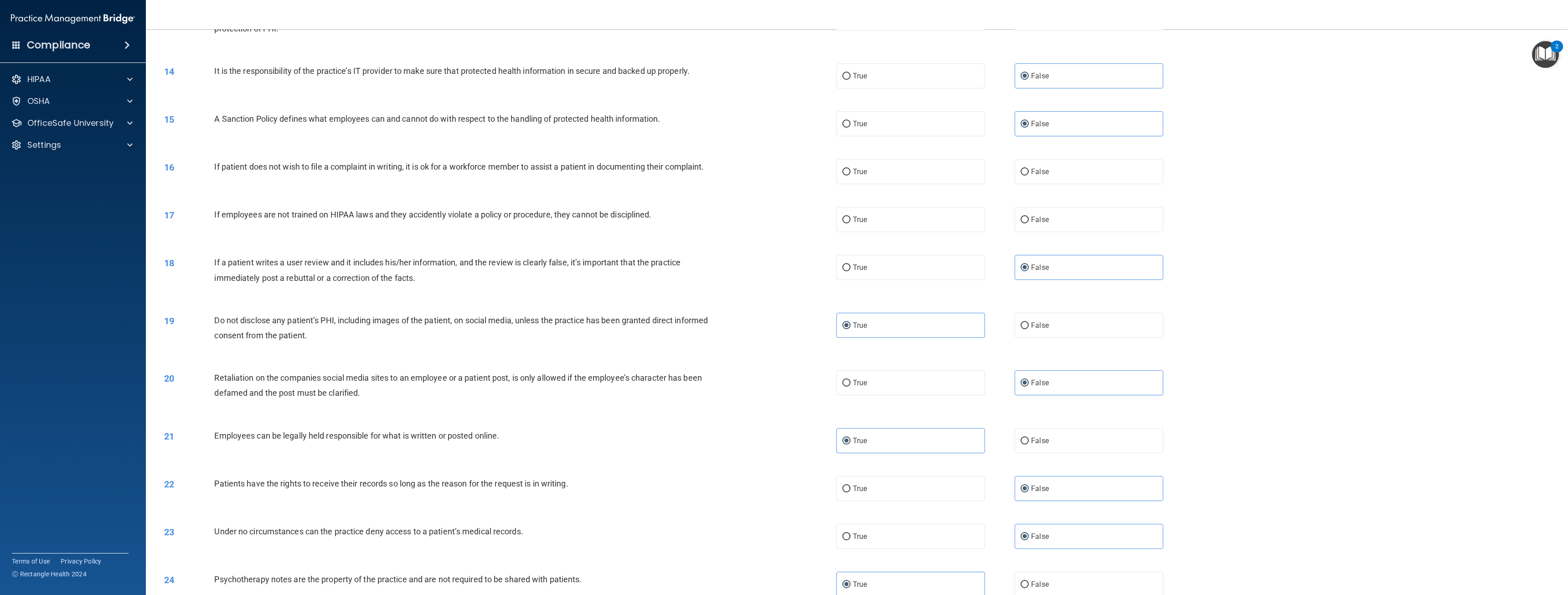
scroll to position [717, 0]
click at [1059, 223] on label "False" at bounding box center [1089, 221] width 149 height 25
click at [1029, 223] on input "False" at bounding box center [1024, 222] width 8 height 7
radio input "true"
click at [903, 175] on label "True" at bounding box center [911, 173] width 149 height 25
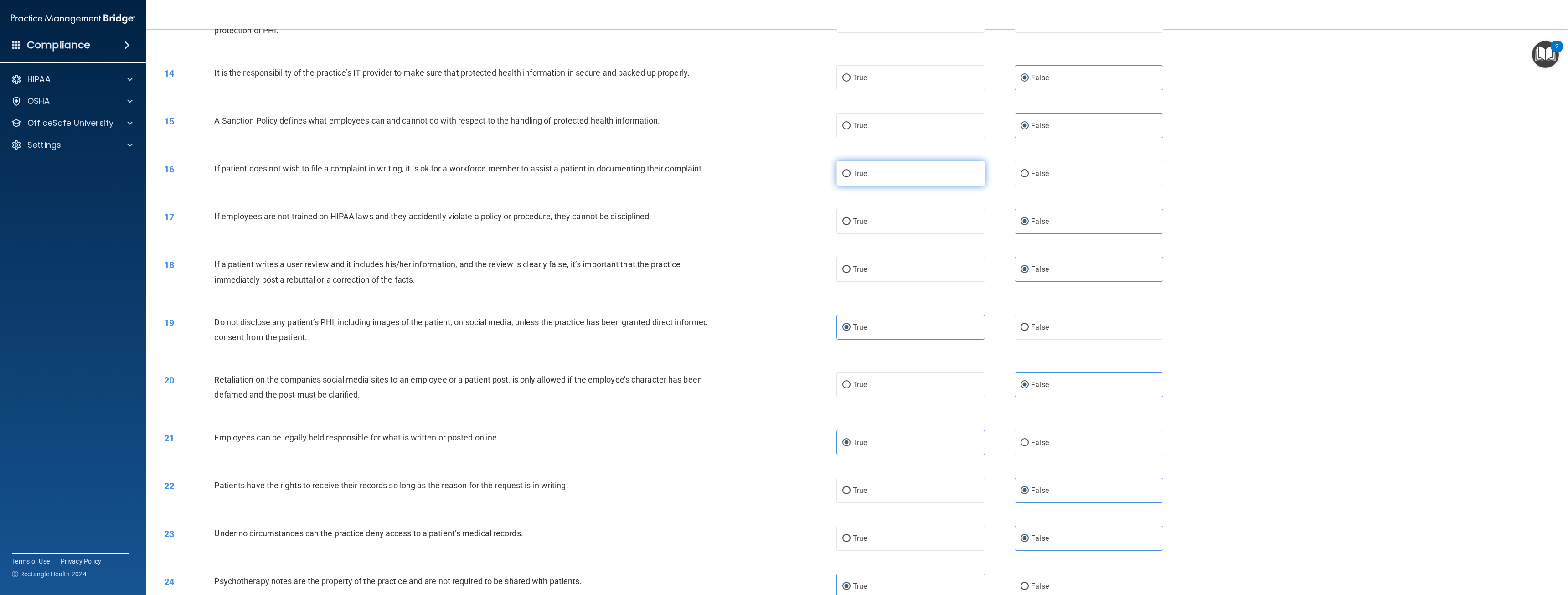
click at [850, 175] on input "True" at bounding box center [846, 174] width 8 height 7
radio input "true"
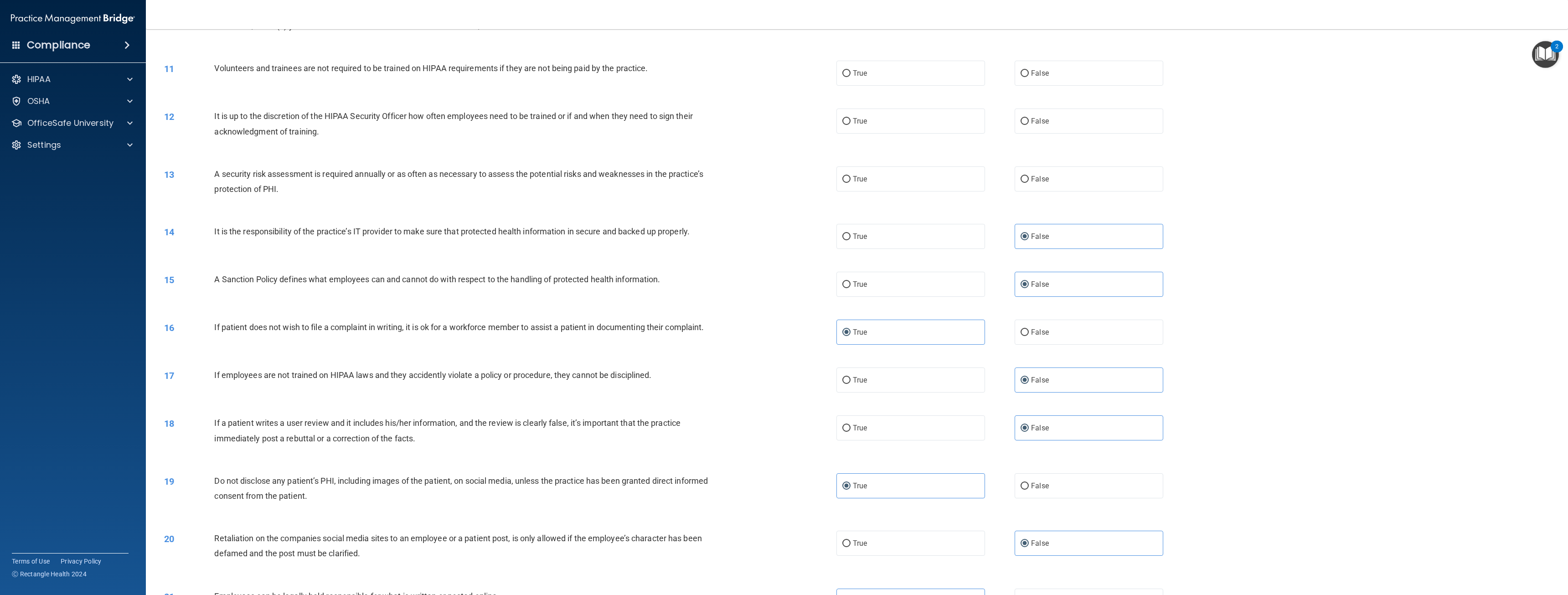
scroll to position [535, 0]
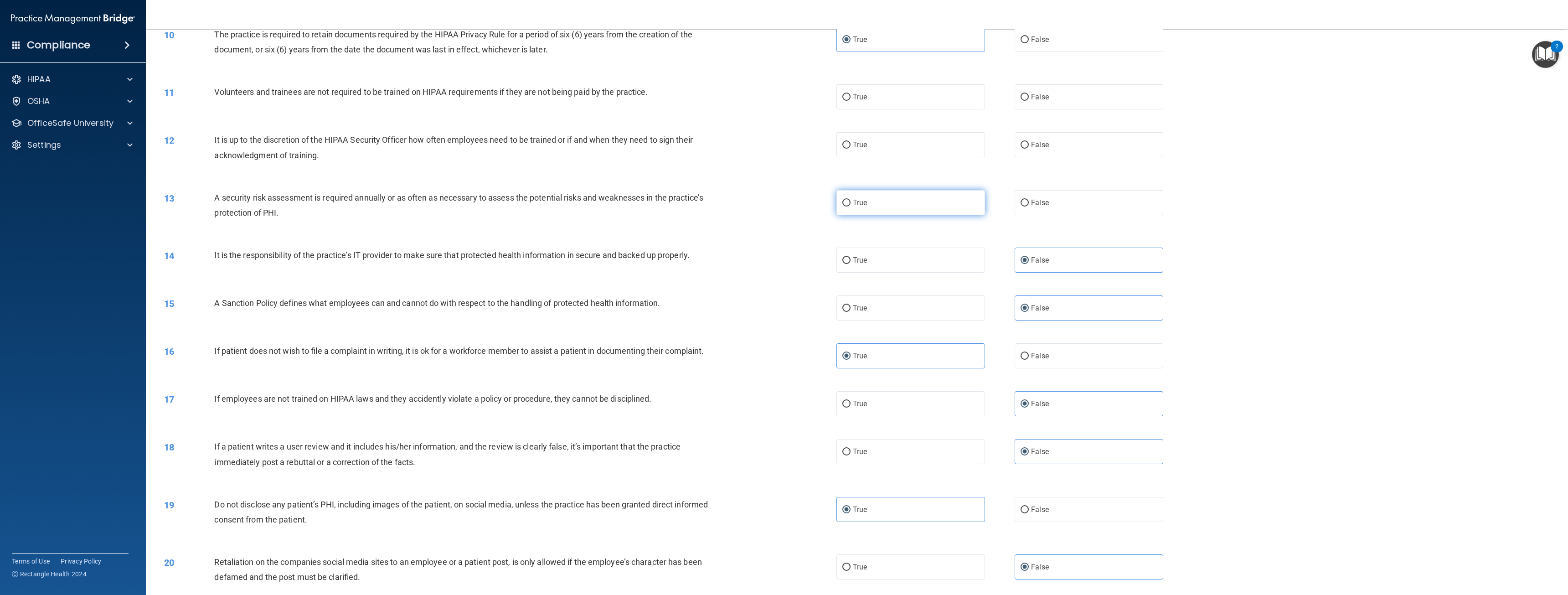
click at [924, 206] on label "True" at bounding box center [911, 202] width 149 height 25
click at [850, 206] on input "True" at bounding box center [846, 203] width 8 height 7
radio input "true"
click at [1036, 143] on span "False" at bounding box center [1040, 145] width 18 height 9
click at [1029, 143] on input "False" at bounding box center [1024, 145] width 8 height 7
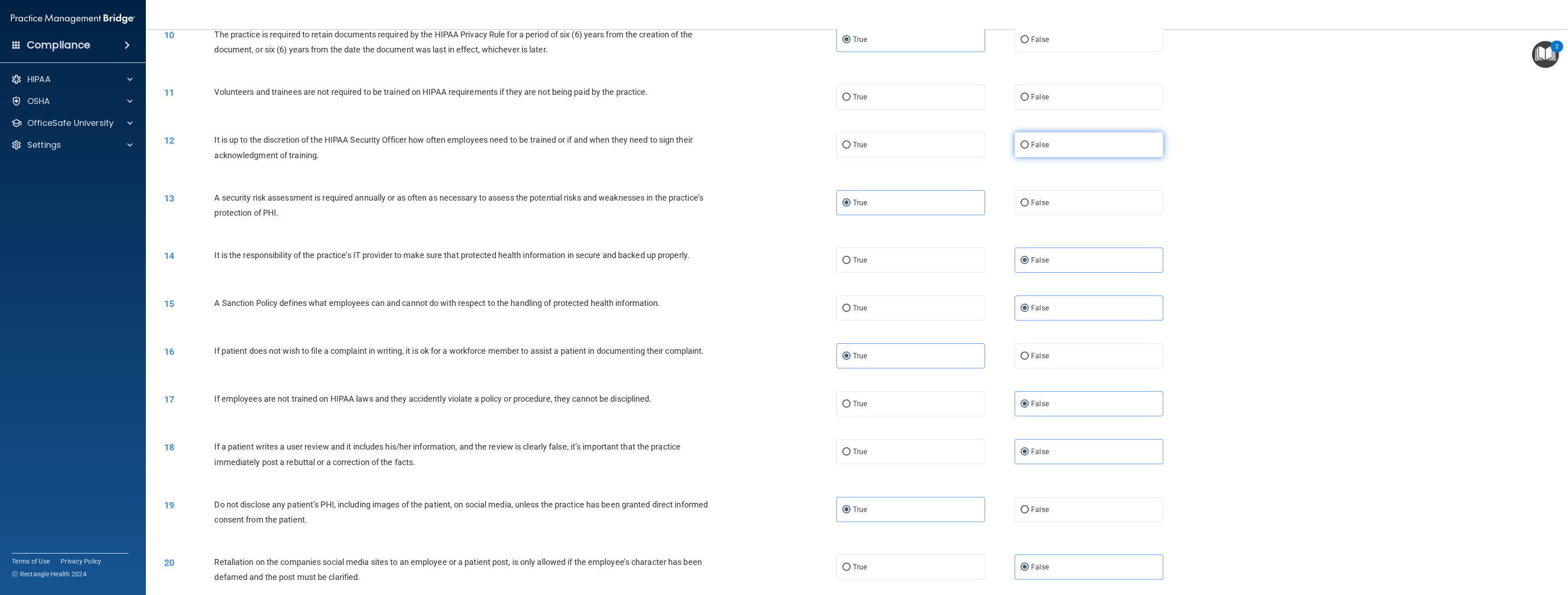
radio input "true"
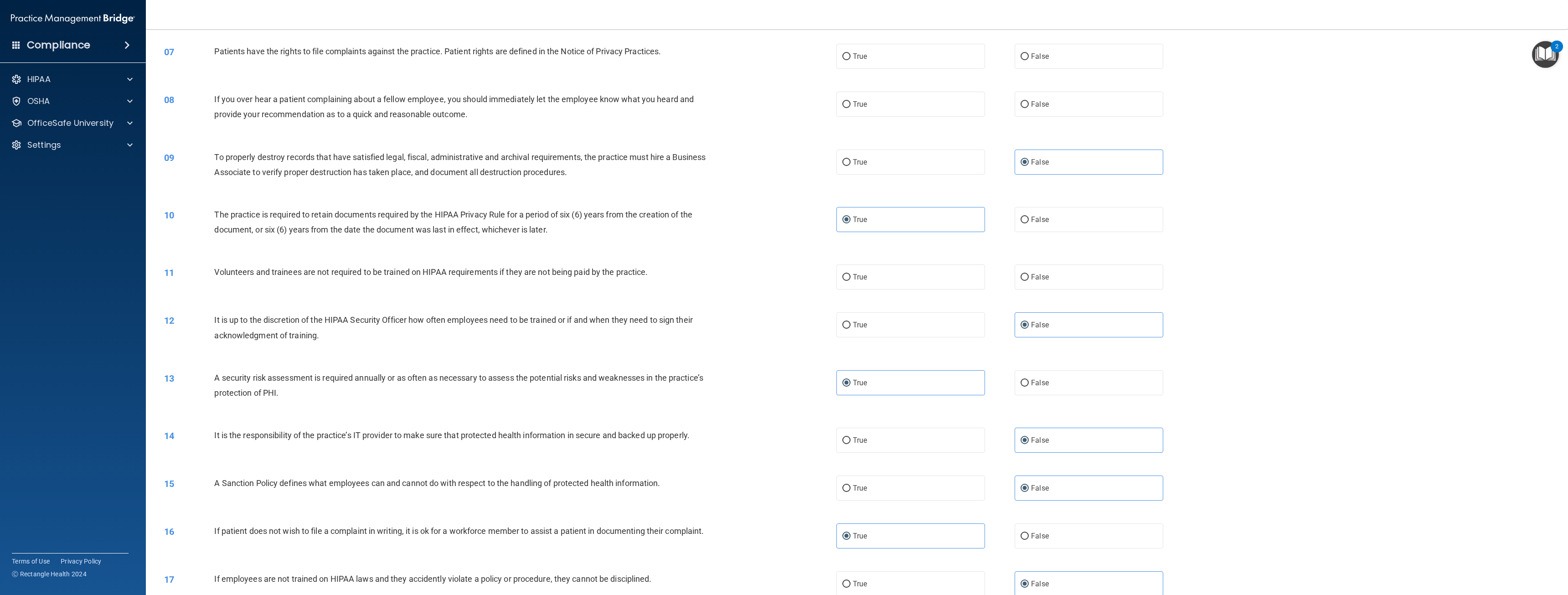
scroll to position [353, 0]
click at [1056, 284] on label "False" at bounding box center [1089, 279] width 149 height 25
click at [1029, 283] on input "False" at bounding box center [1024, 280] width 8 height 7
radio input "true"
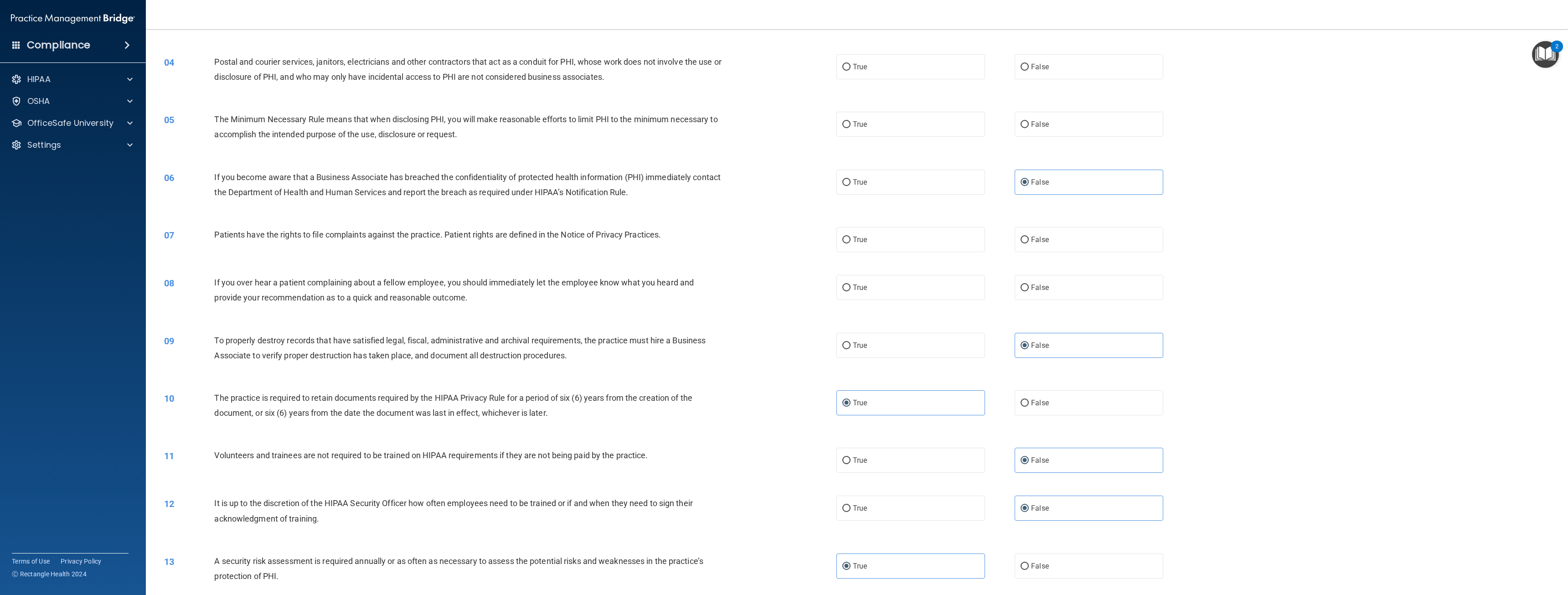
scroll to position [170, 0]
click at [1044, 288] on span "False" at bounding box center [1040, 289] width 18 height 9
click at [1029, 288] on input "False" at bounding box center [1024, 289] width 8 height 7
radio input "true"
click at [914, 250] on label "True" at bounding box center [911, 241] width 149 height 25
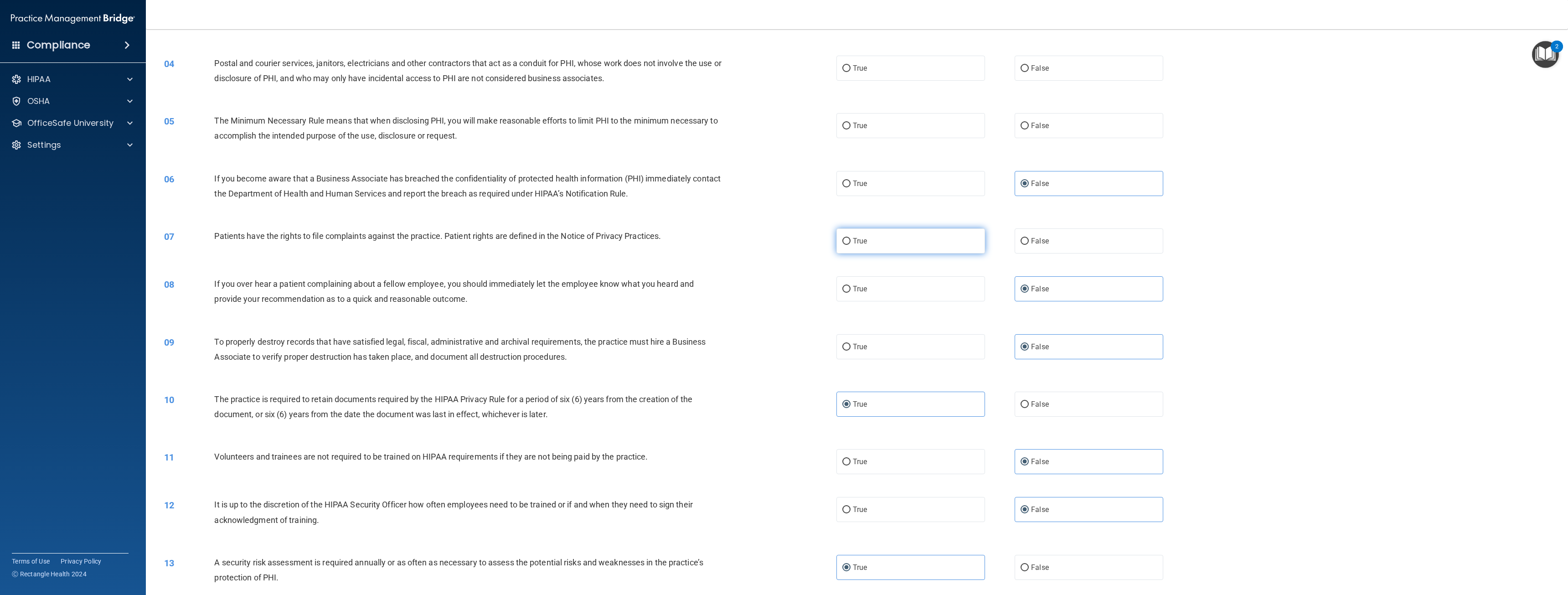
click at [850, 245] on input "True" at bounding box center [846, 241] width 8 height 7
radio input "true"
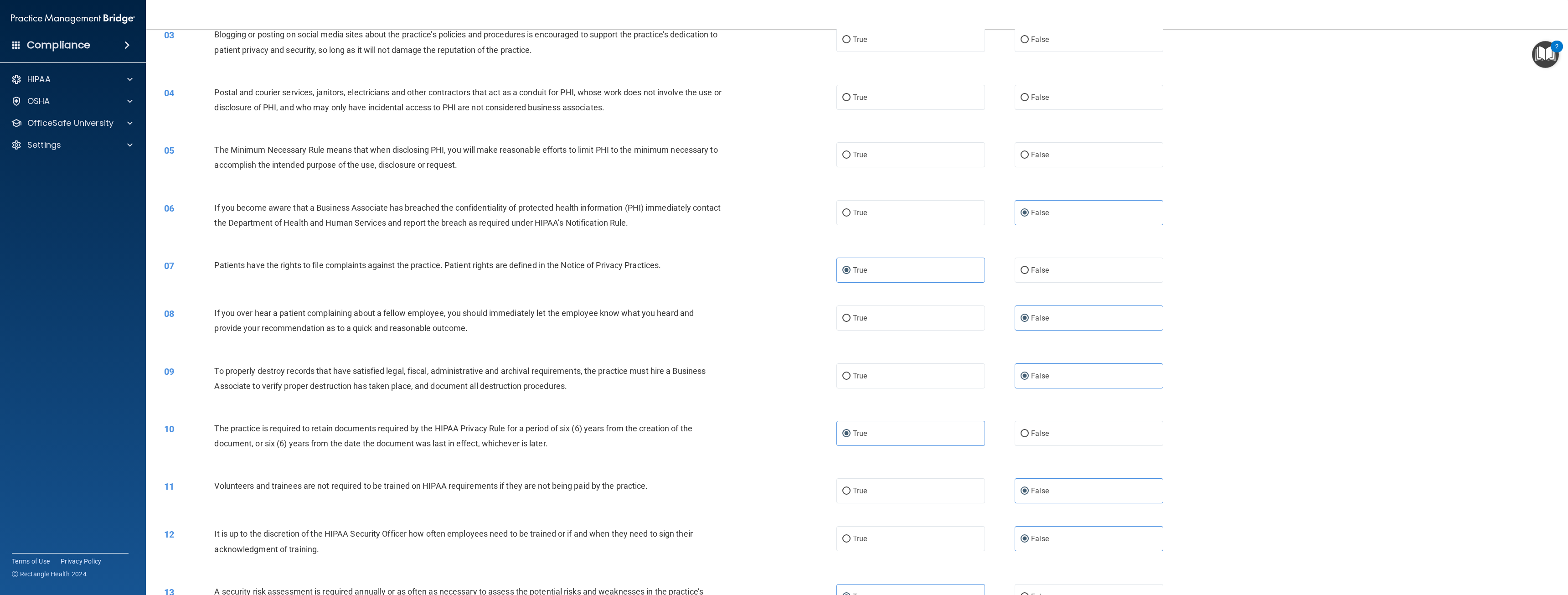
scroll to position [124, 0]
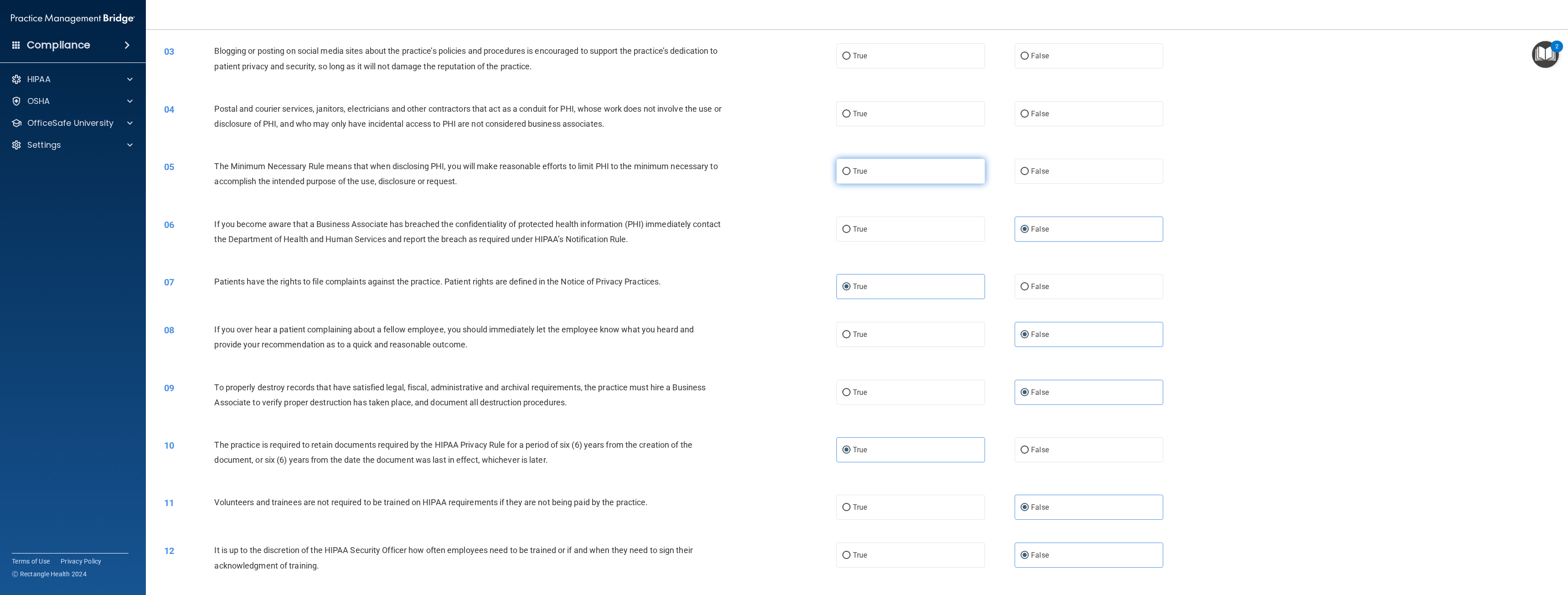
click at [873, 174] on label "True" at bounding box center [911, 171] width 149 height 25
click at [850, 174] on input "True" at bounding box center [846, 171] width 8 height 7
radio input "true"
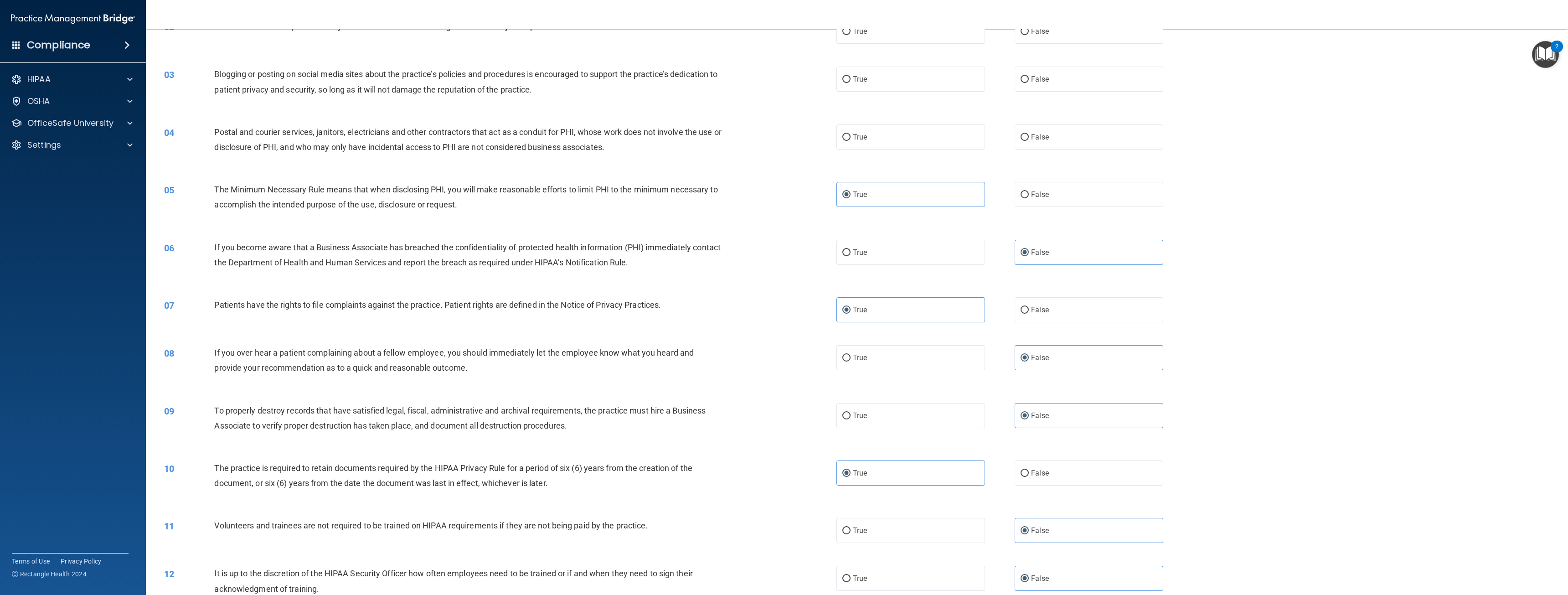
scroll to position [33, 0]
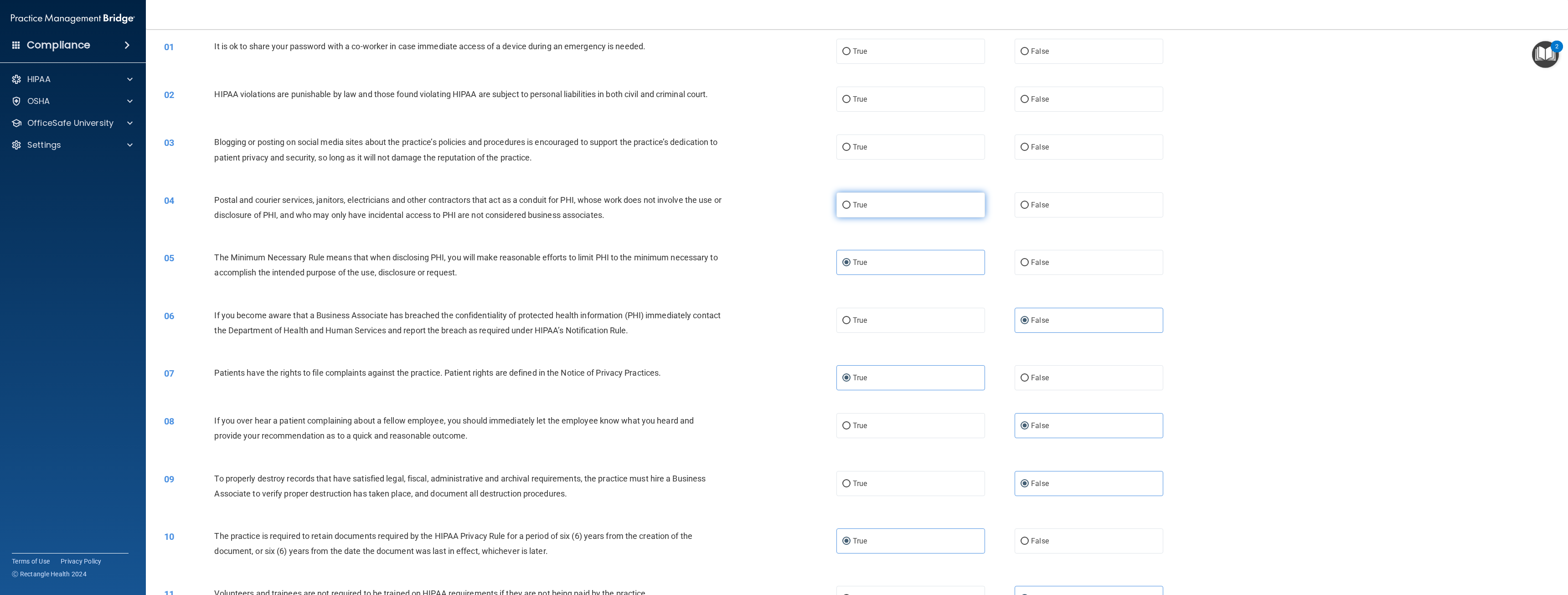
click at [872, 207] on label "True" at bounding box center [911, 205] width 149 height 25
click at [850, 207] on input "True" at bounding box center [846, 205] width 8 height 7
radio input "true"
click at [1040, 146] on span "False" at bounding box center [1040, 147] width 18 height 9
click at [1029, 146] on input "False" at bounding box center [1024, 147] width 8 height 7
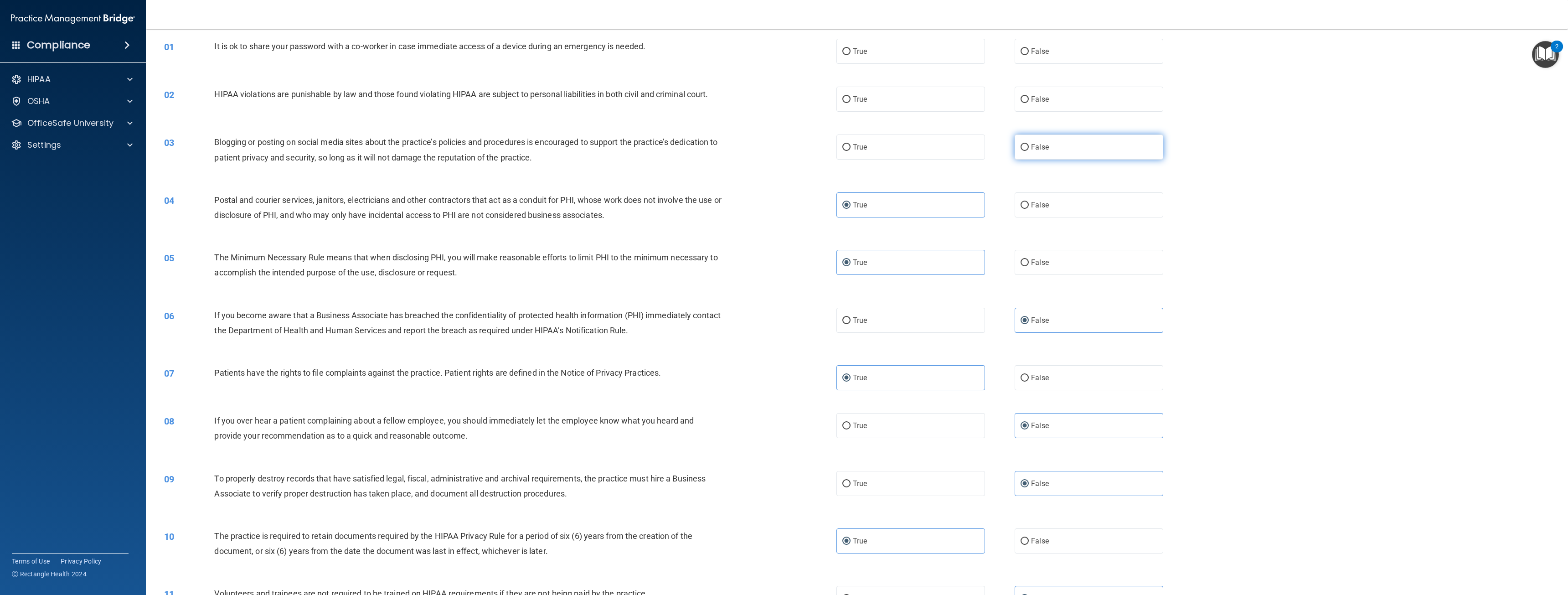
radio input "true"
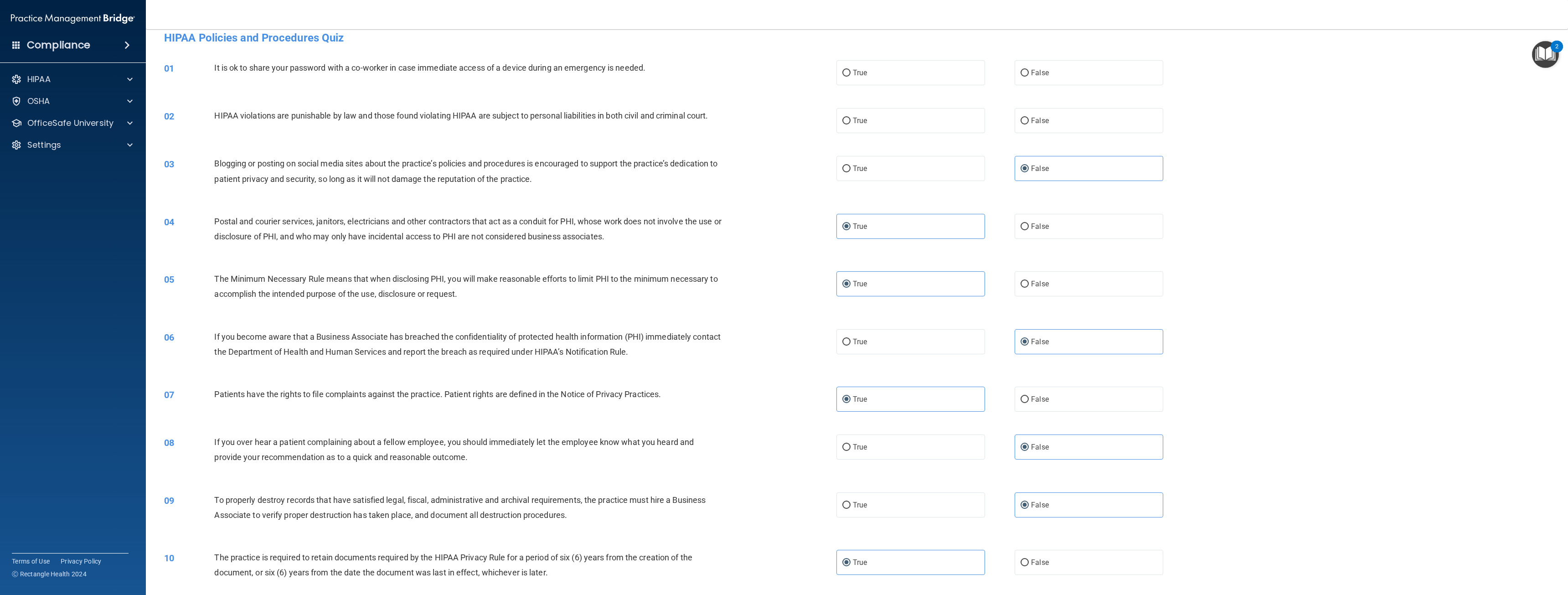
scroll to position [0, 0]
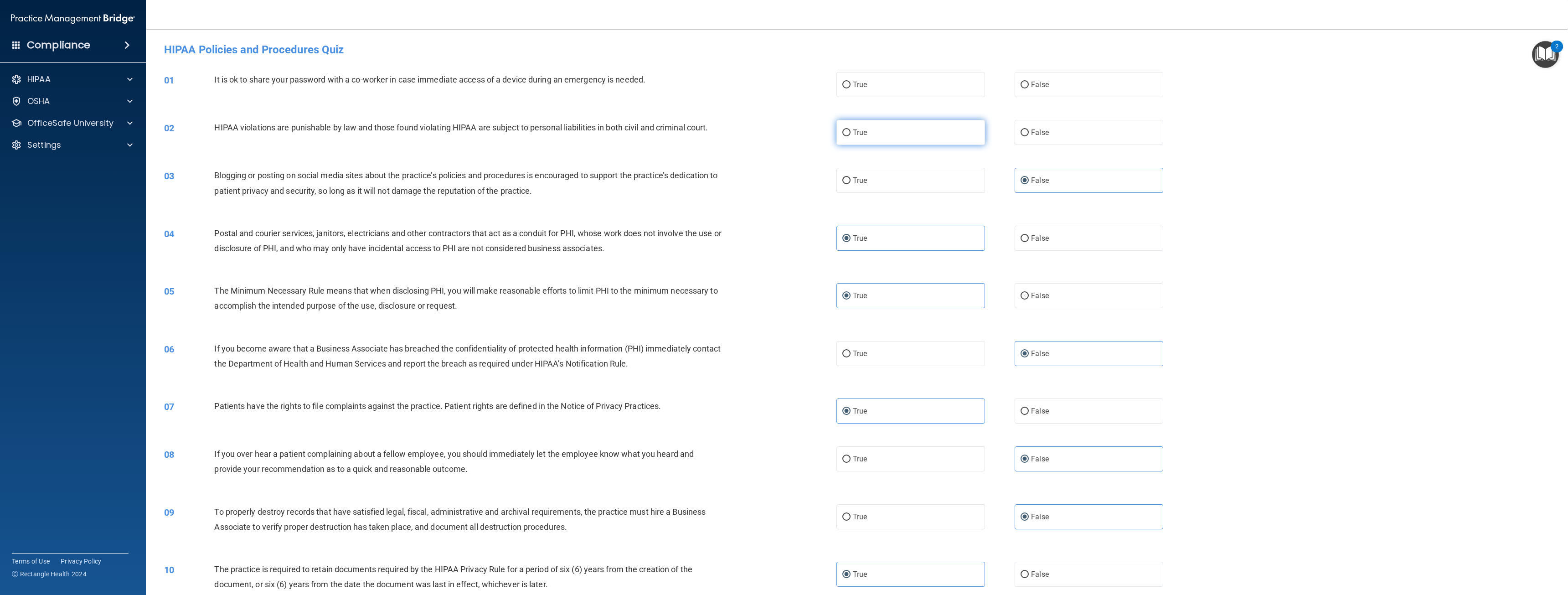
click at [855, 133] on span "True" at bounding box center [859, 132] width 14 height 9
click at [850, 133] on input "True" at bounding box center [846, 133] width 8 height 7
radio input "true"
click at [1040, 82] on span "False" at bounding box center [1040, 85] width 18 height 9
click at [1029, 82] on input "False" at bounding box center [1024, 85] width 8 height 7
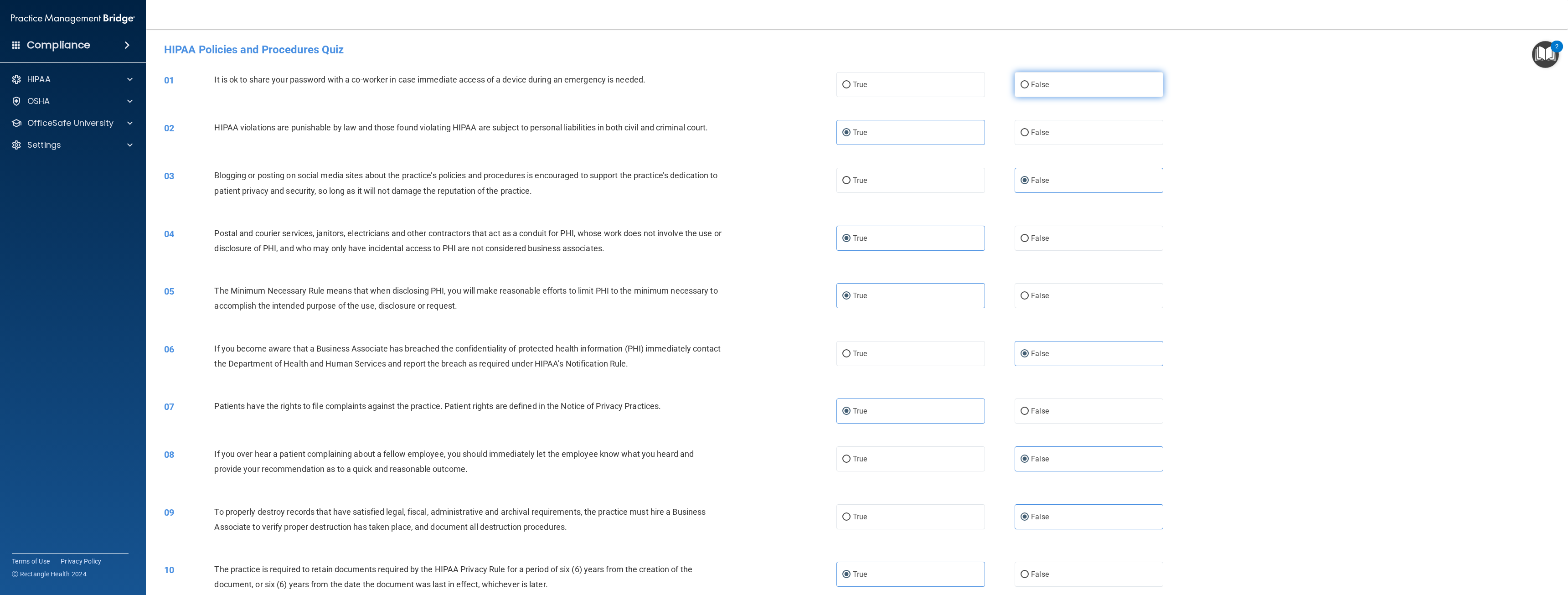
radio input "true"
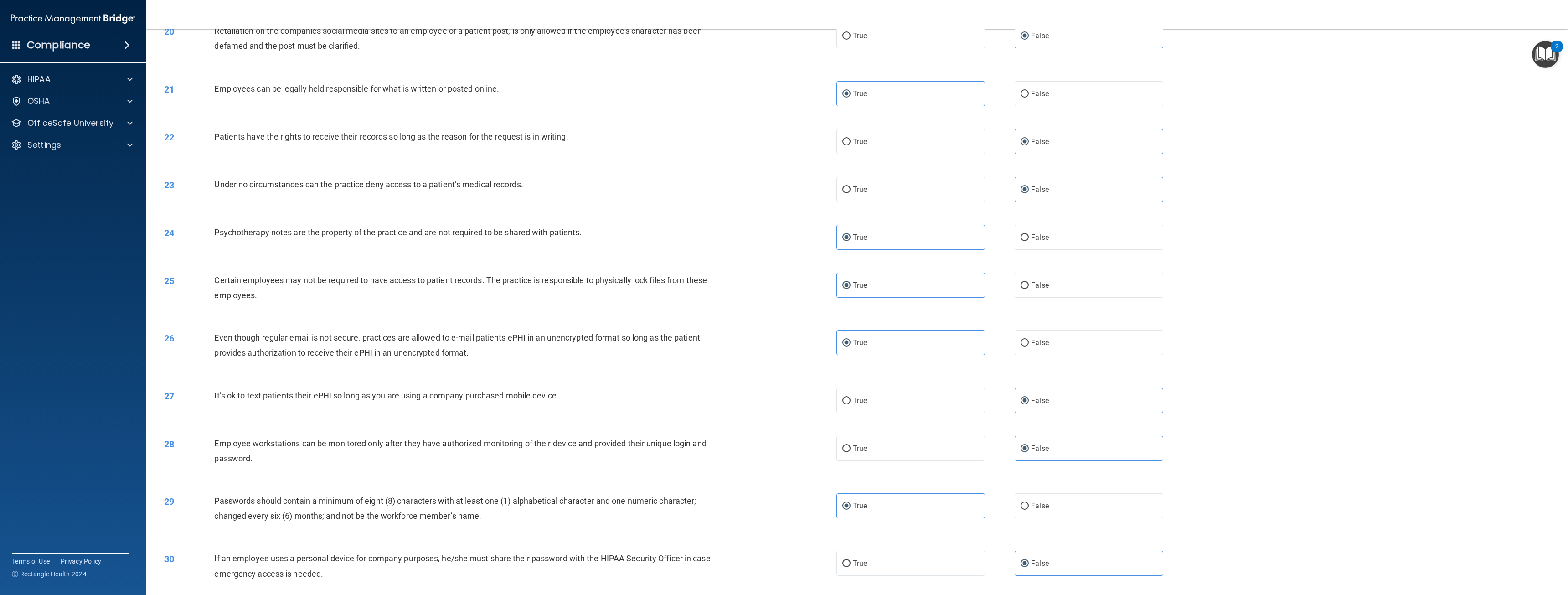
scroll to position [1128, 0]
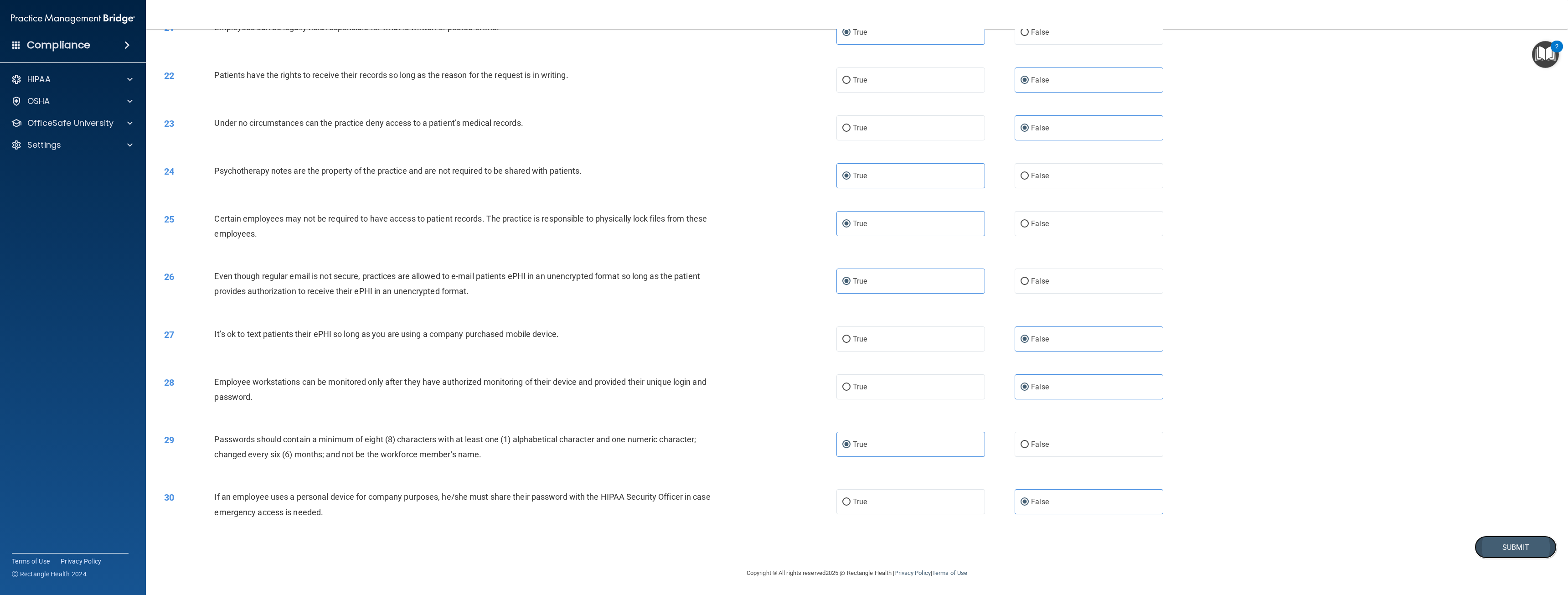
click at [1500, 547] on button "Submit" at bounding box center [1515, 547] width 82 height 23
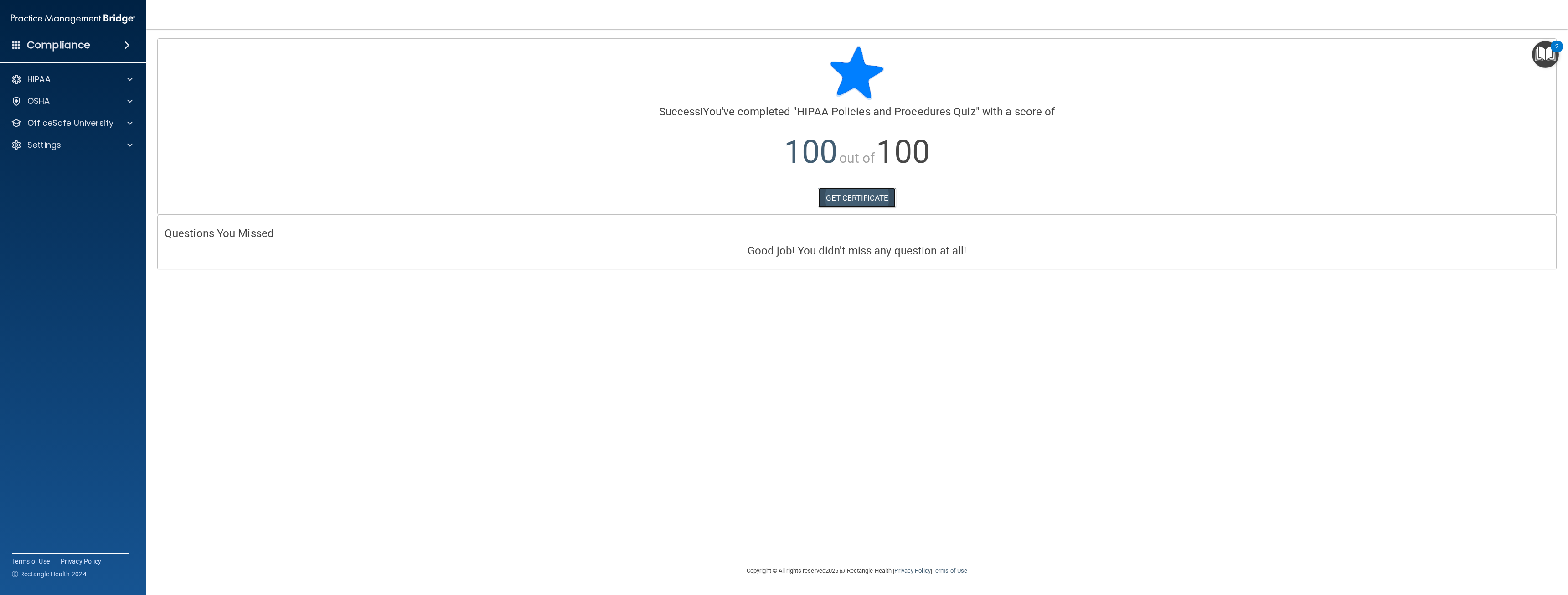
click at [850, 198] on link "GET CERTIFICATE" at bounding box center [857, 198] width 78 height 20
click at [74, 121] on p "OfficeSafe University" at bounding box center [71, 123] width 86 height 11
click at [88, 141] on div "HIPAA Training" at bounding box center [68, 145] width 124 height 9
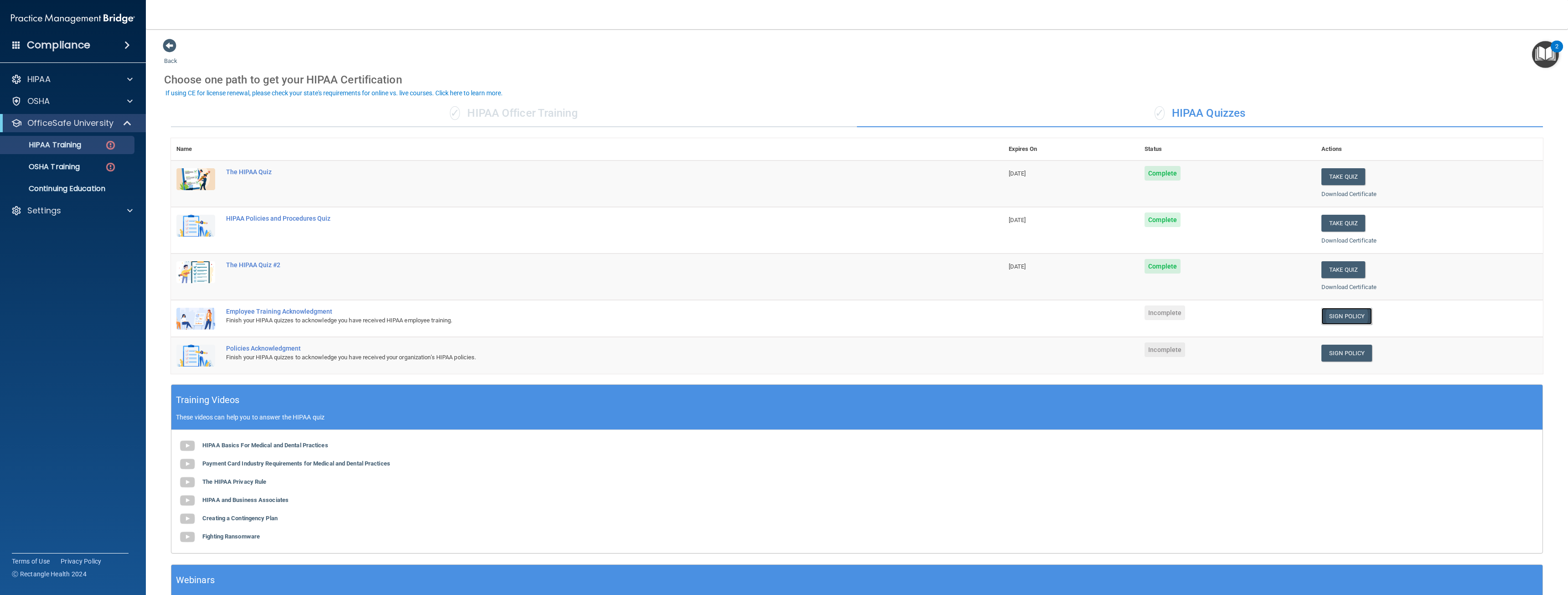
click at [1344, 313] on link "Sign Policy" at bounding box center [1346, 316] width 51 height 17
click at [74, 171] on p "OSHA Training" at bounding box center [43, 167] width 74 height 9
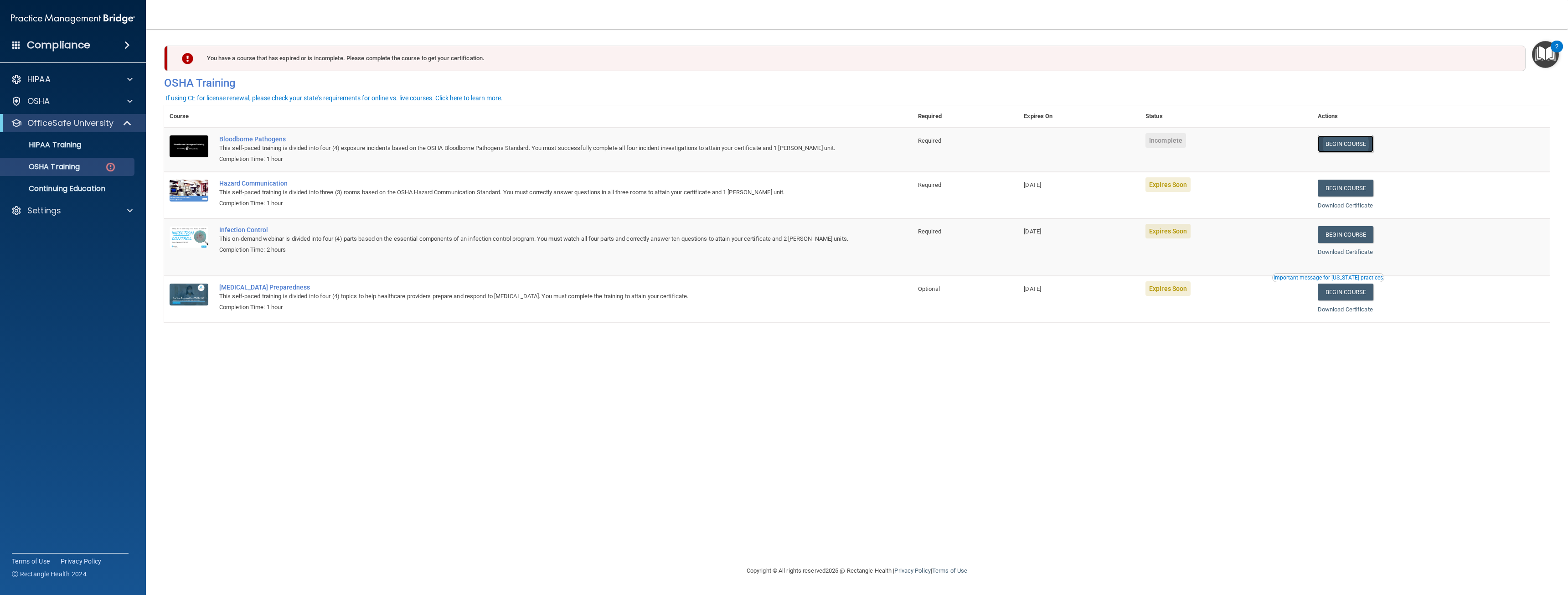
click at [1352, 138] on link "Begin Course" at bounding box center [1345, 144] width 55 height 17
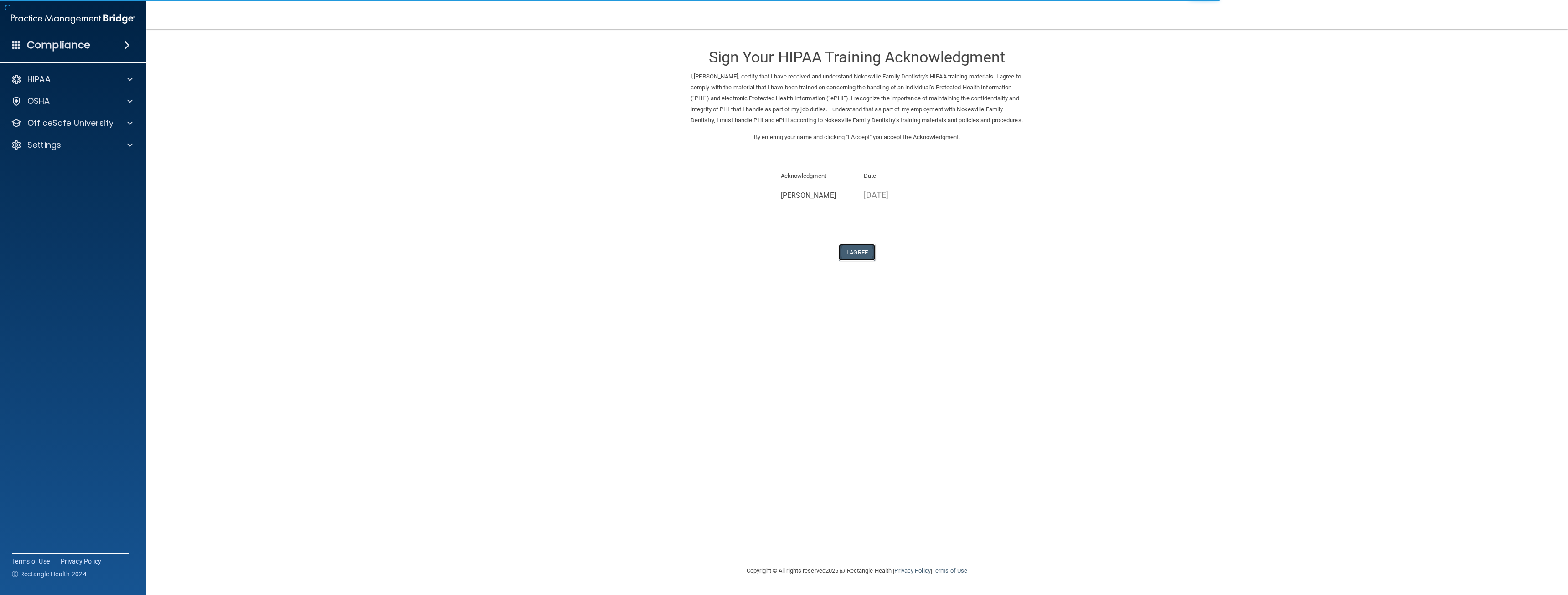
click at [852, 261] on button "I Agree" at bounding box center [857, 253] width 37 height 17
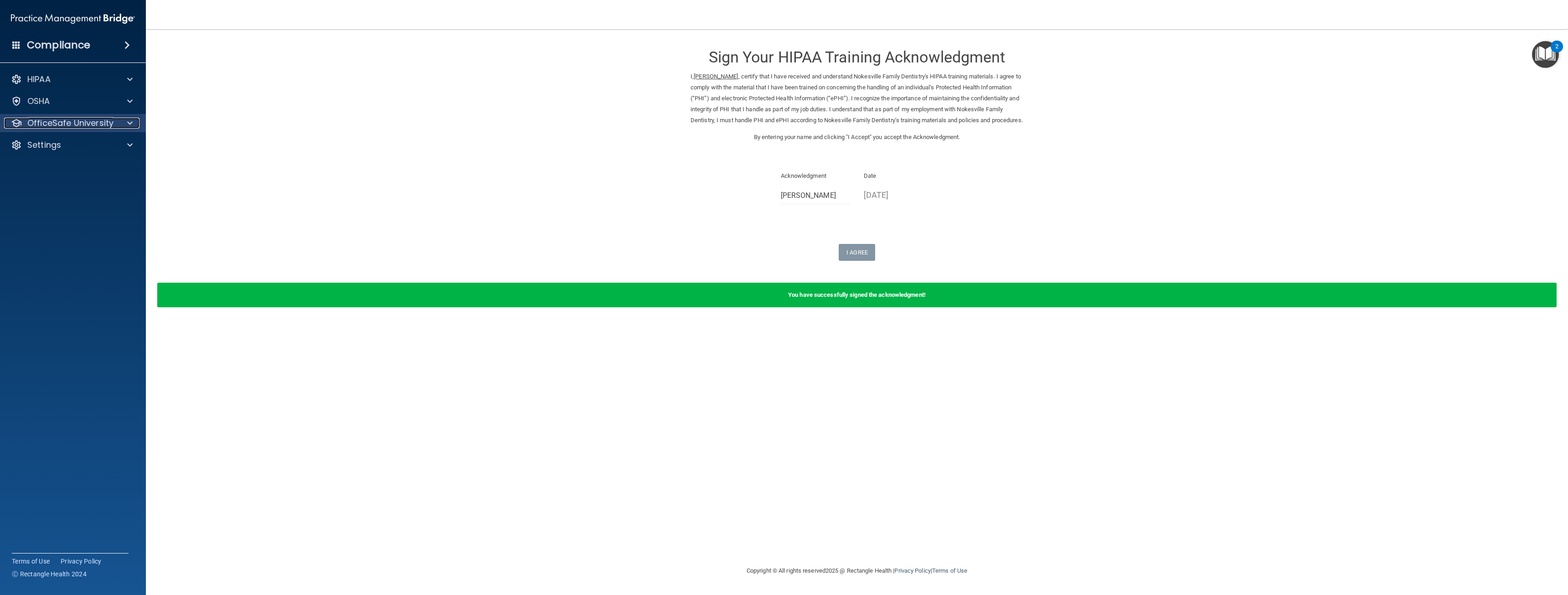
click at [103, 123] on p "OfficeSafe University" at bounding box center [71, 123] width 86 height 11
click at [96, 147] on div "HIPAA Training" at bounding box center [68, 145] width 124 height 9
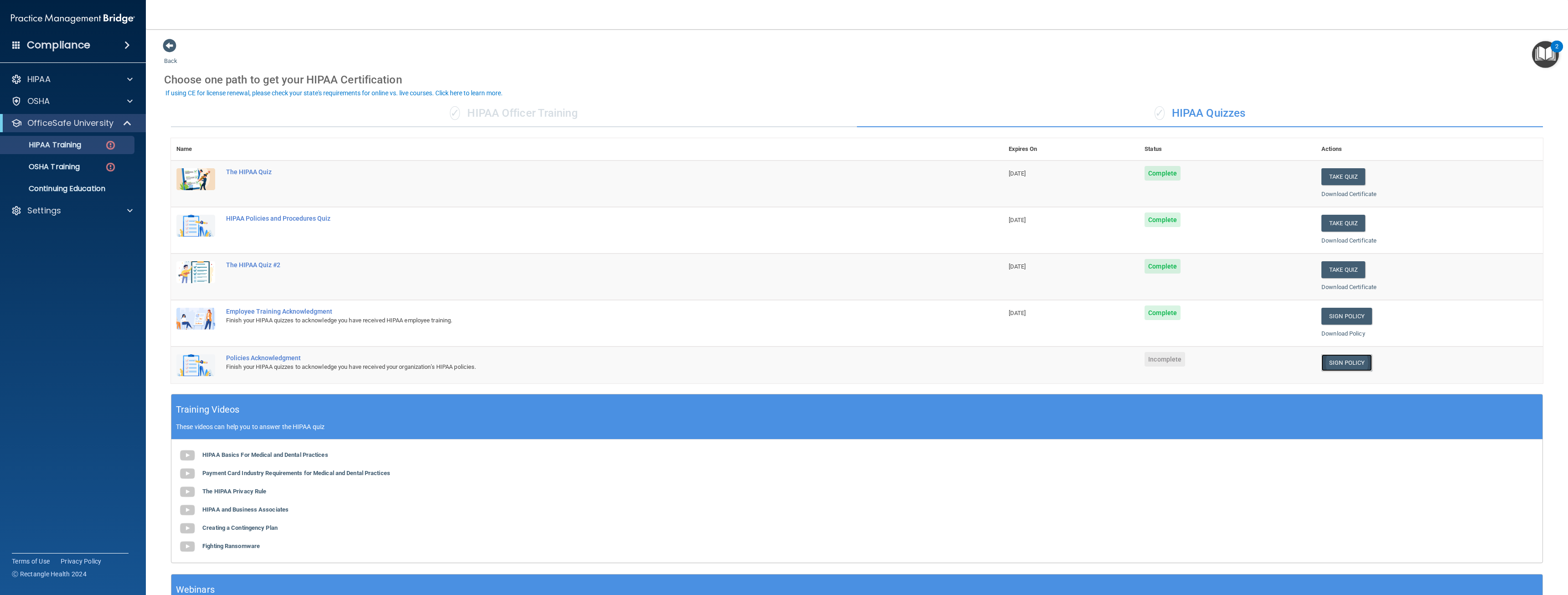
click at [1346, 362] on link "Sign Policy" at bounding box center [1346, 363] width 51 height 17
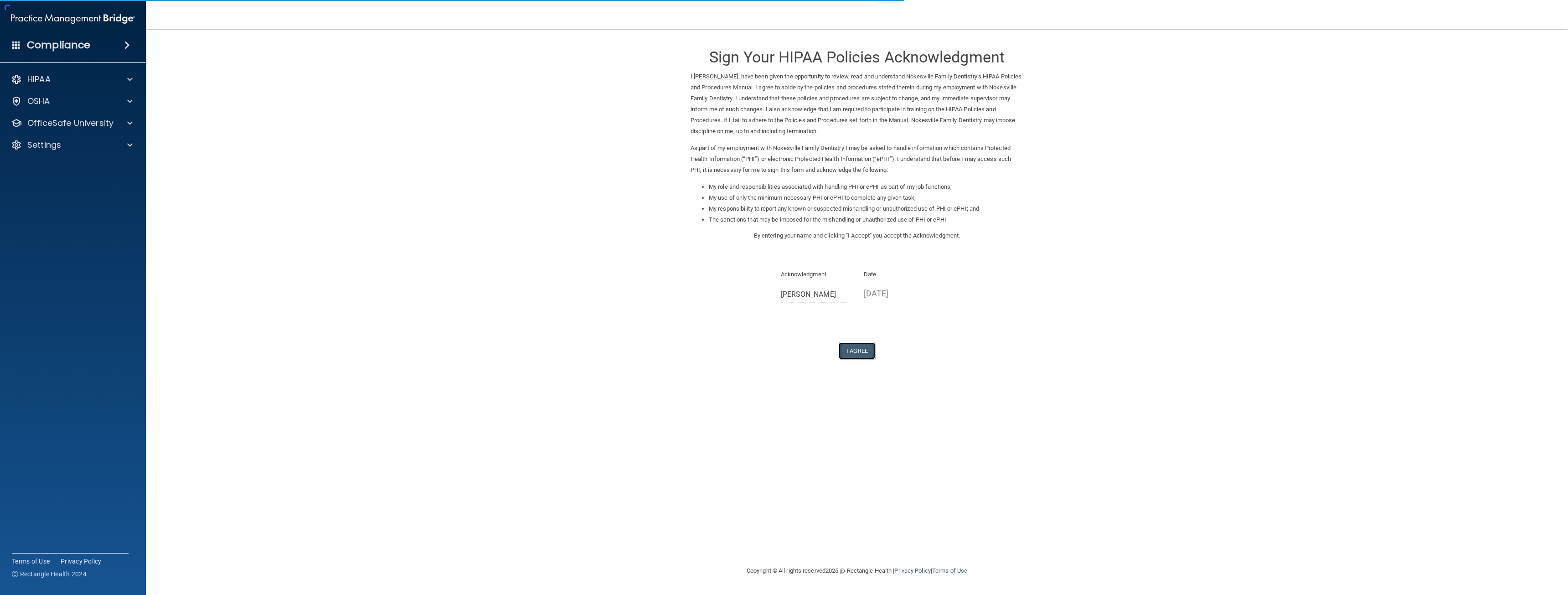
click at [850, 347] on button "I Agree" at bounding box center [857, 351] width 37 height 17
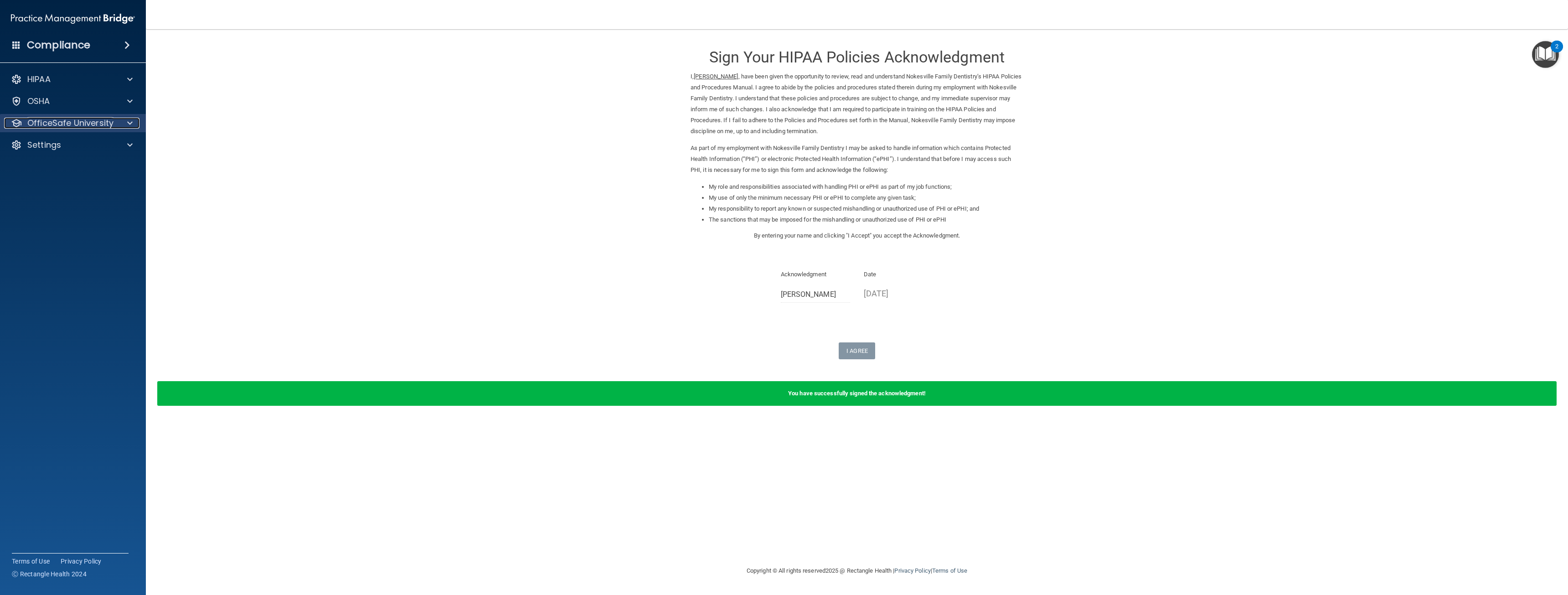
click at [96, 118] on p "OfficeSafe University" at bounding box center [71, 123] width 86 height 11
click at [77, 147] on p "HIPAA Training" at bounding box center [44, 145] width 75 height 9
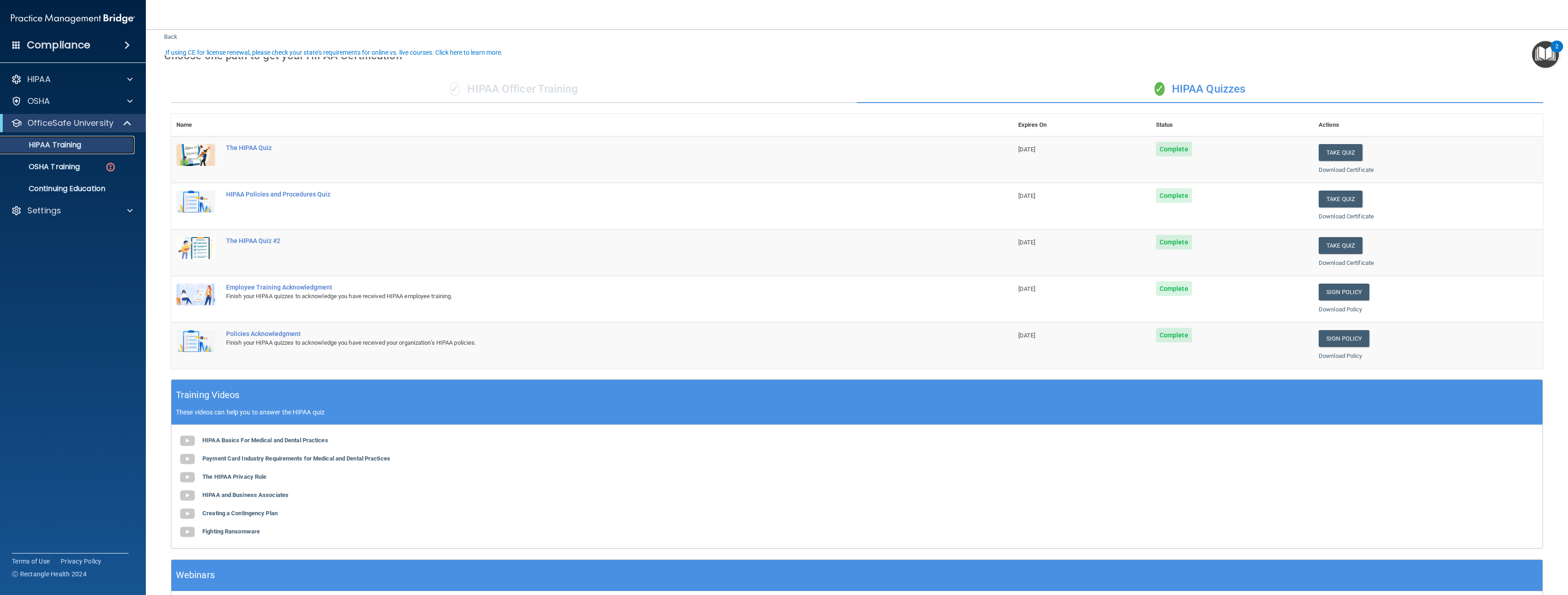
scroll to position [92, 0]
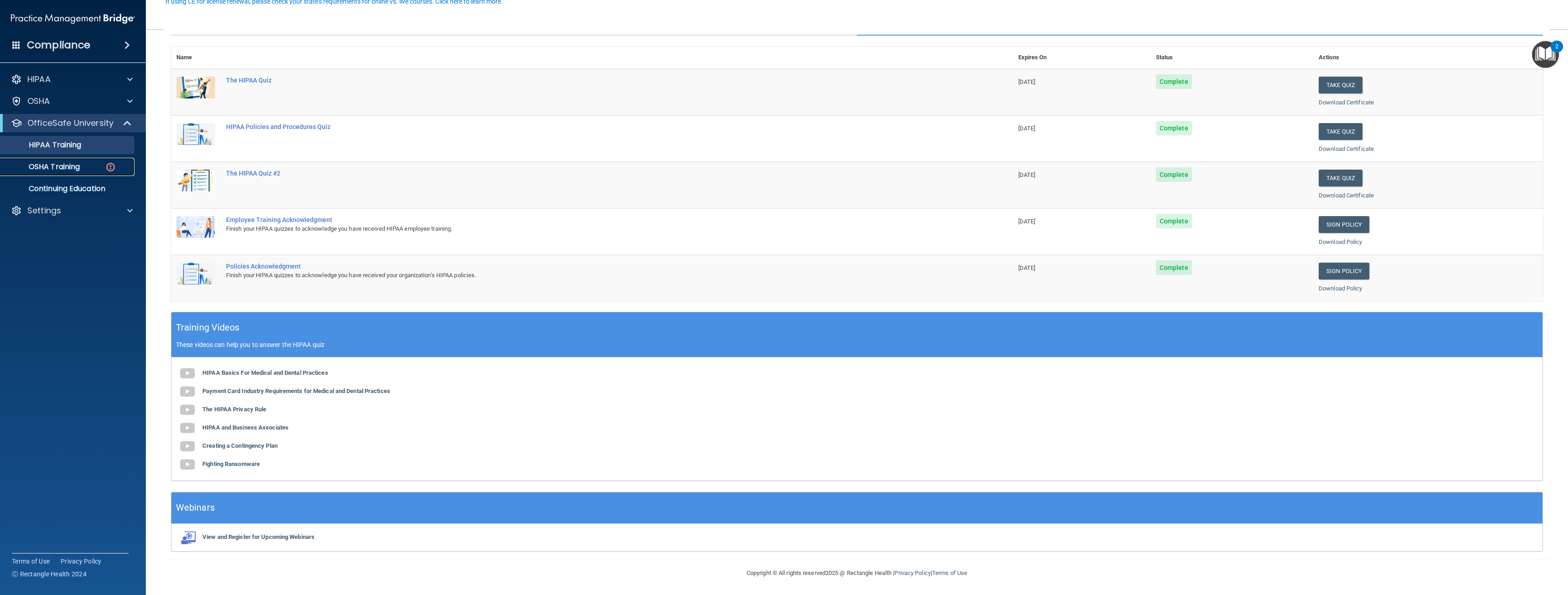
click at [109, 168] on img at bounding box center [110, 167] width 12 height 12
